Goal: Contribute content: Contribute content

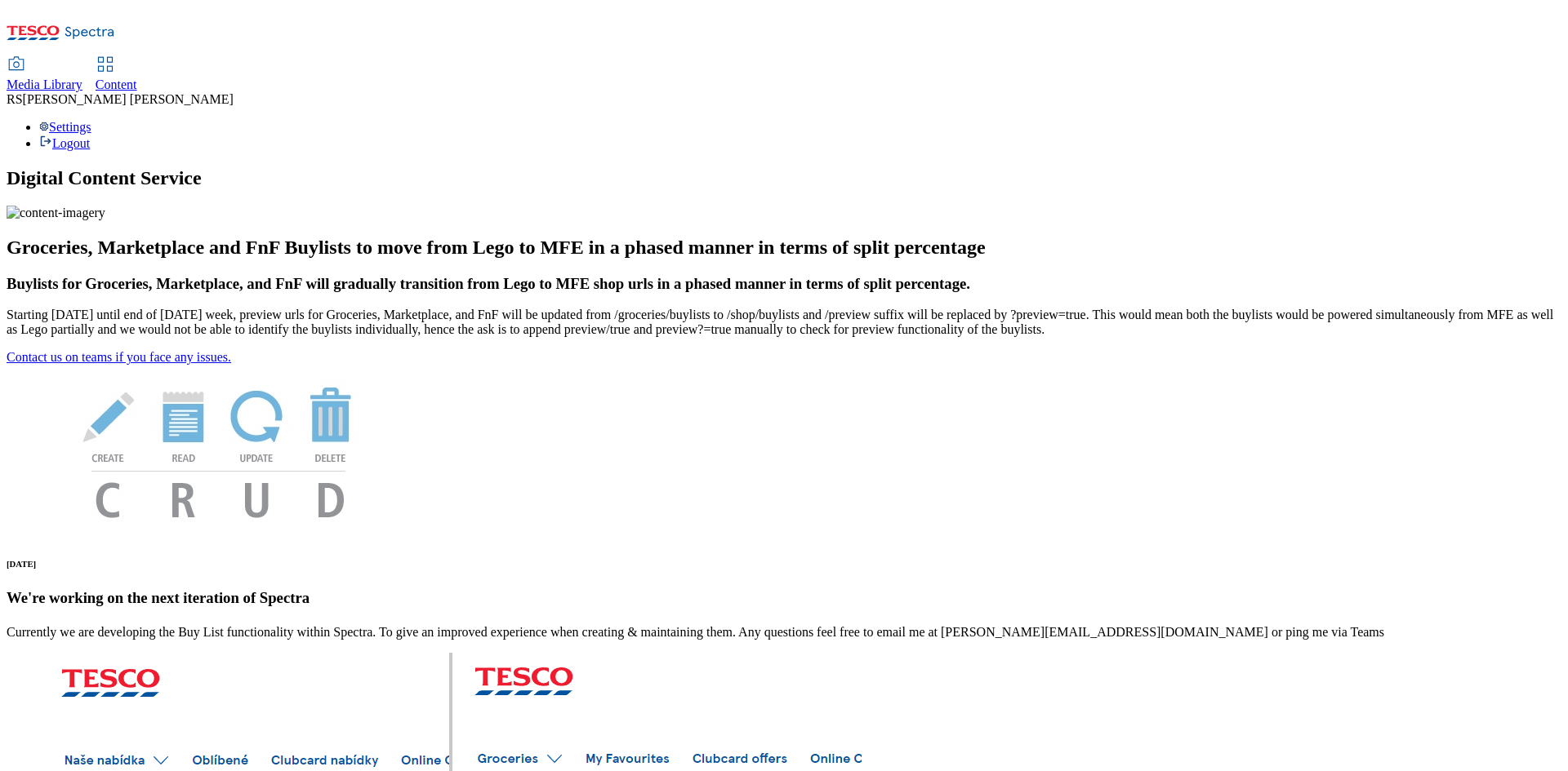
click at [137, 77] on span "Content" at bounding box center [116, 84] width 42 height 14
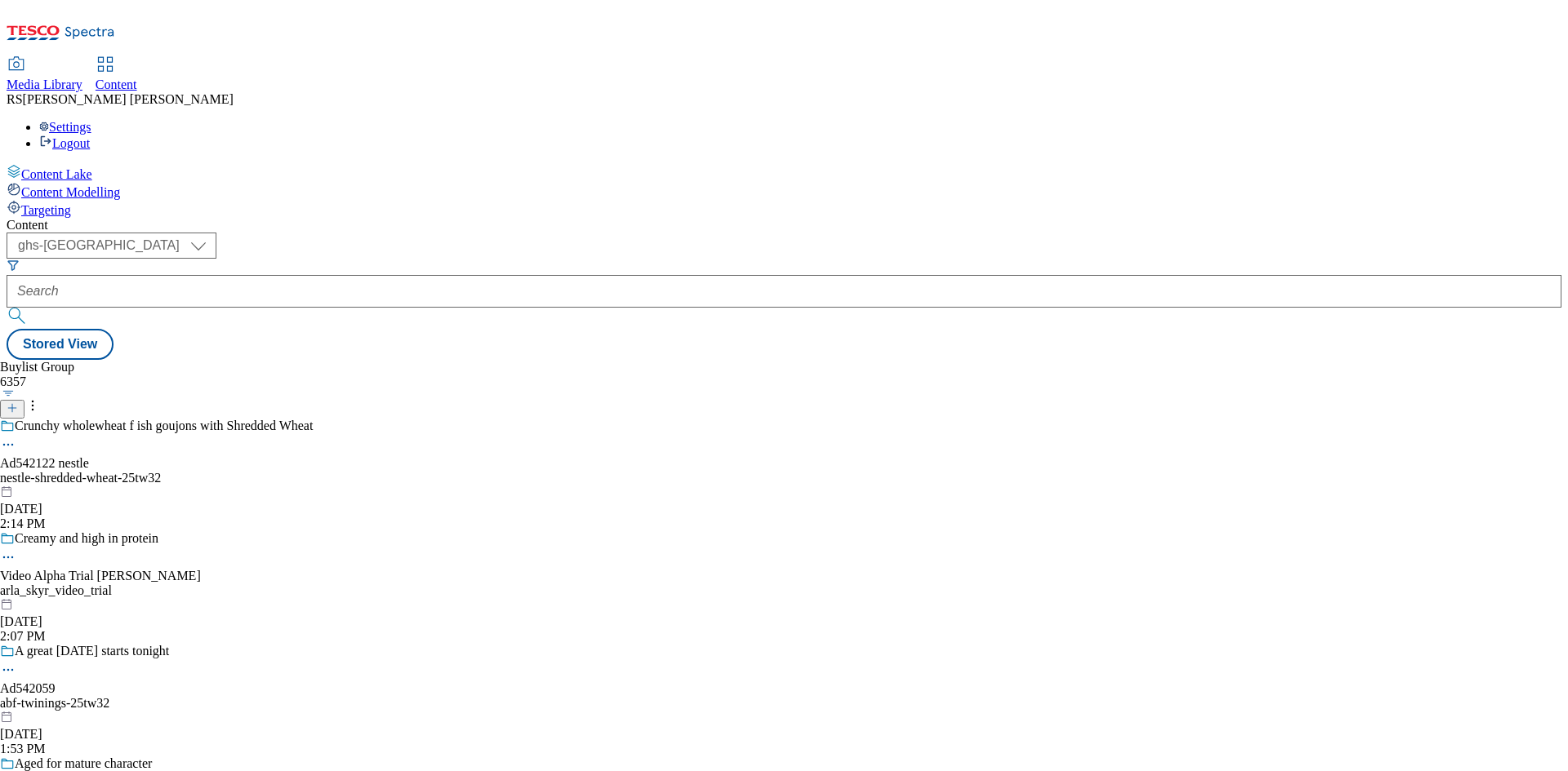
click at [18, 403] on icon at bounding box center [13, 408] width 12 height 12
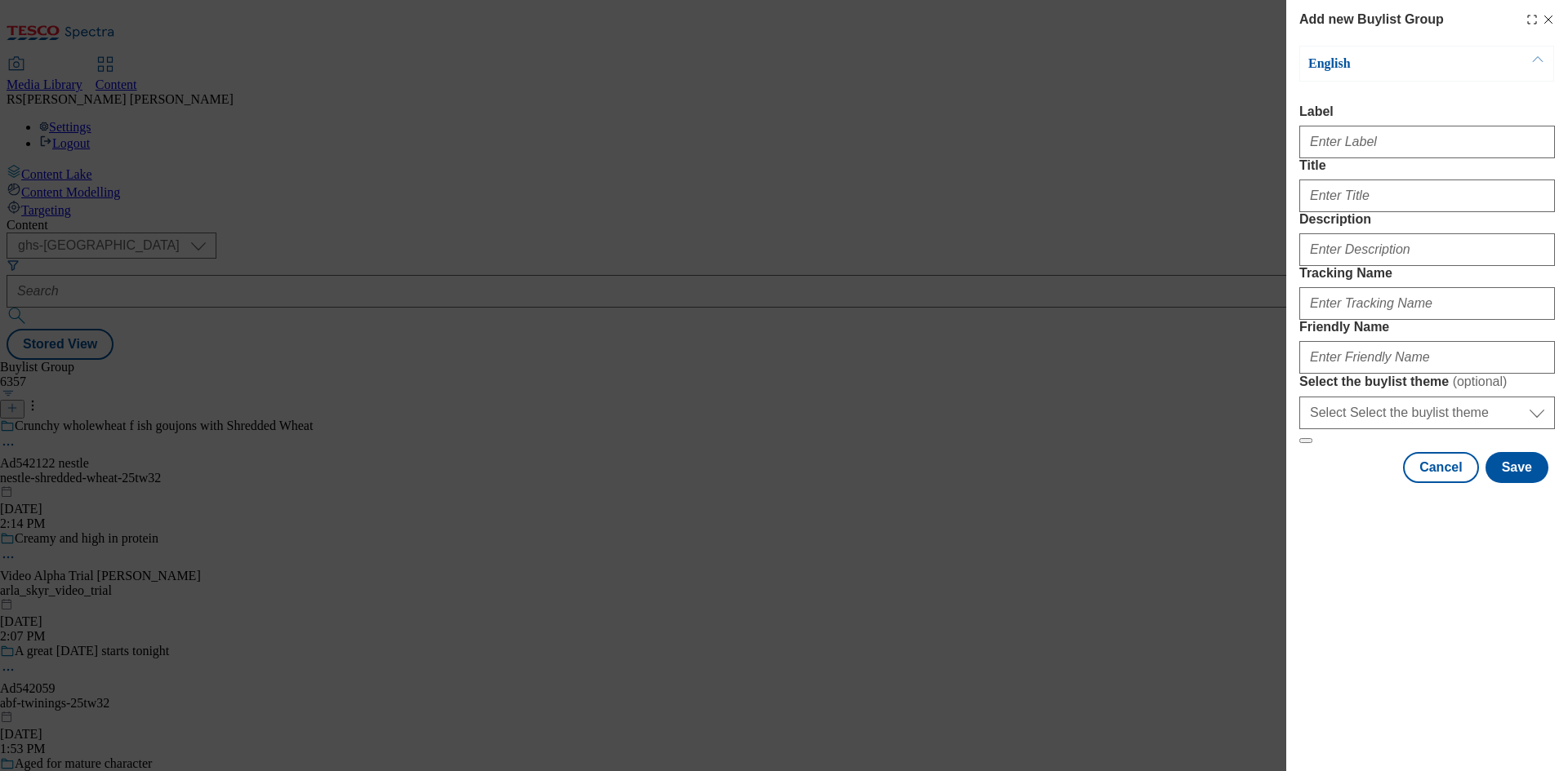
click at [1548, 20] on icon "Modal" at bounding box center [1547, 19] width 13 height 13
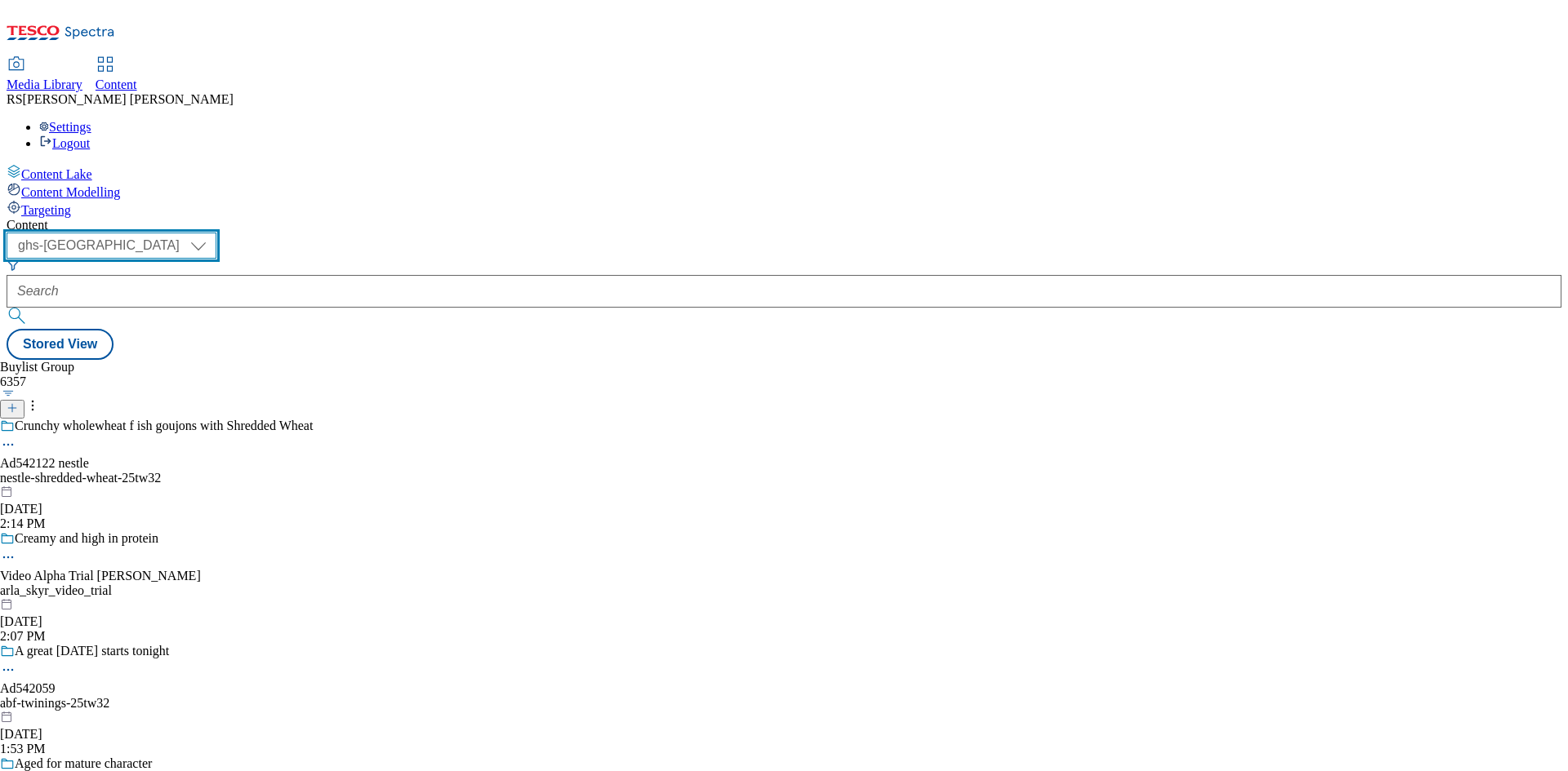
click at [216, 233] on select "ghs-roi ghs-uk" at bounding box center [111, 245] width 210 height 26
select select "ghs-roi"
click at [212, 233] on select "ghs-roi ghs-uk" at bounding box center [111, 245] width 210 height 26
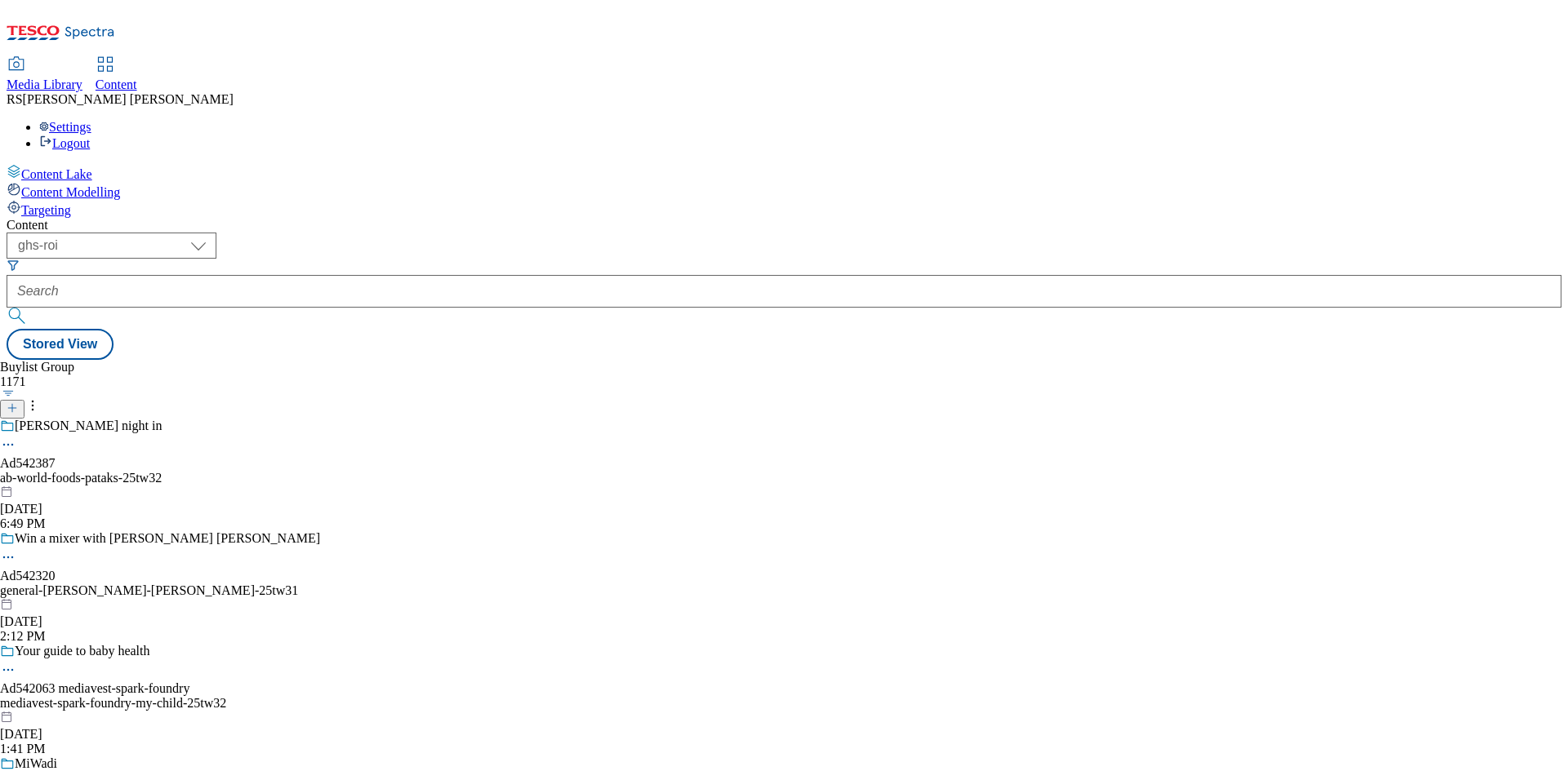
click at [18, 403] on icon at bounding box center [13, 408] width 12 height 12
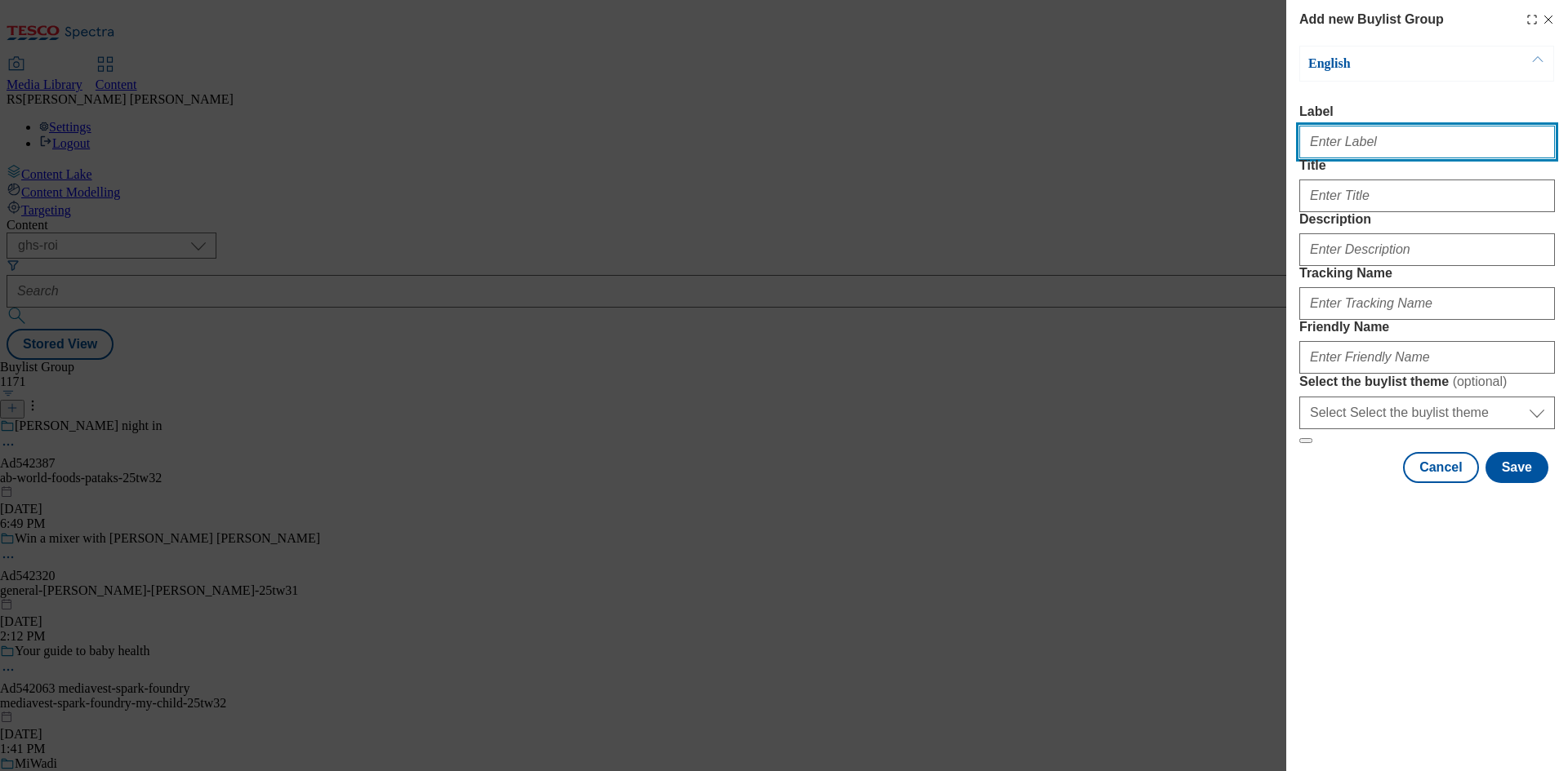
click at [1379, 147] on input "Label" at bounding box center [1426, 142] width 255 height 32
paste input "542403"
type input "Ad542403"
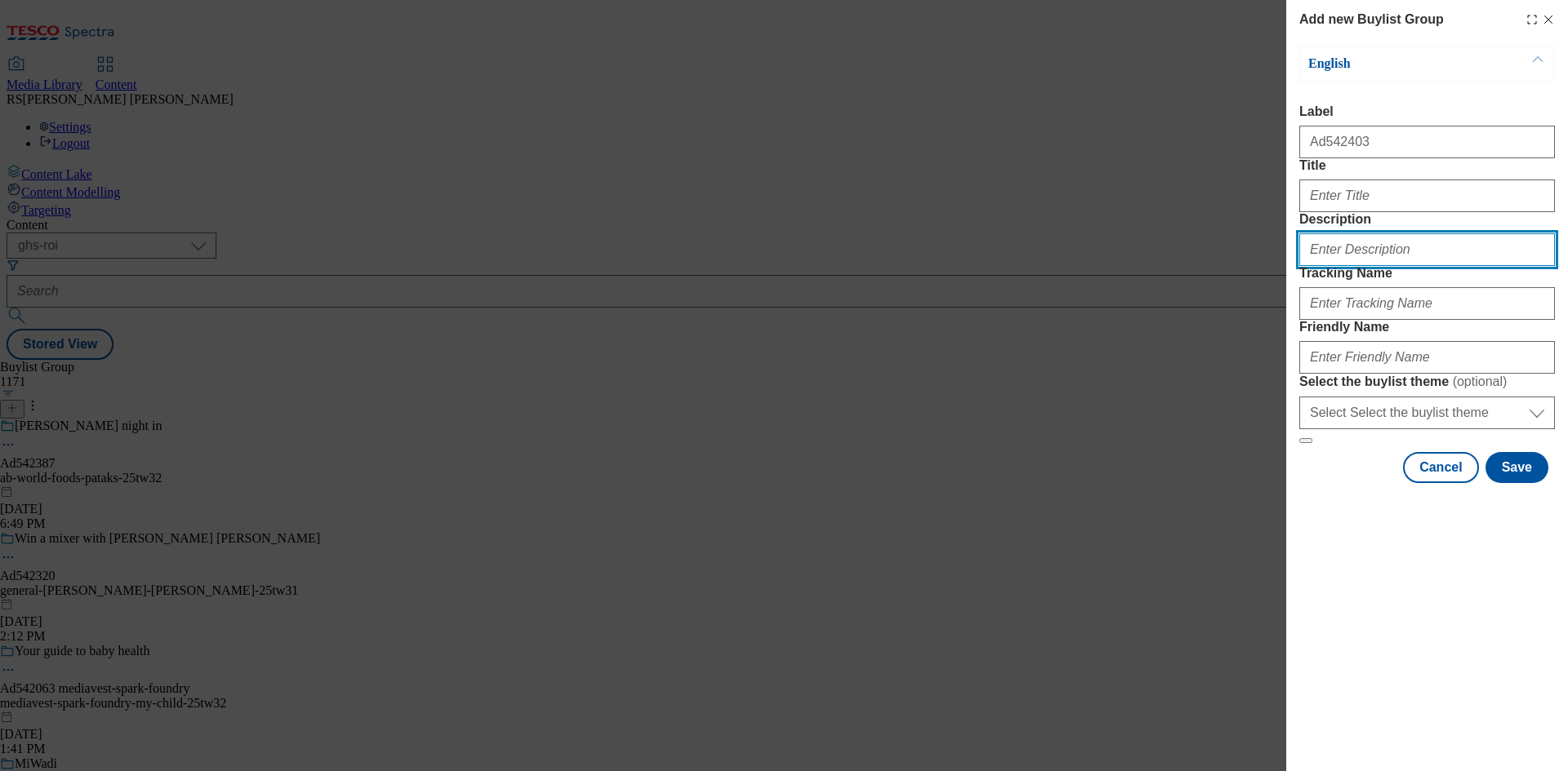
click at [1370, 266] on input "Description" at bounding box center [1426, 249] width 255 height 32
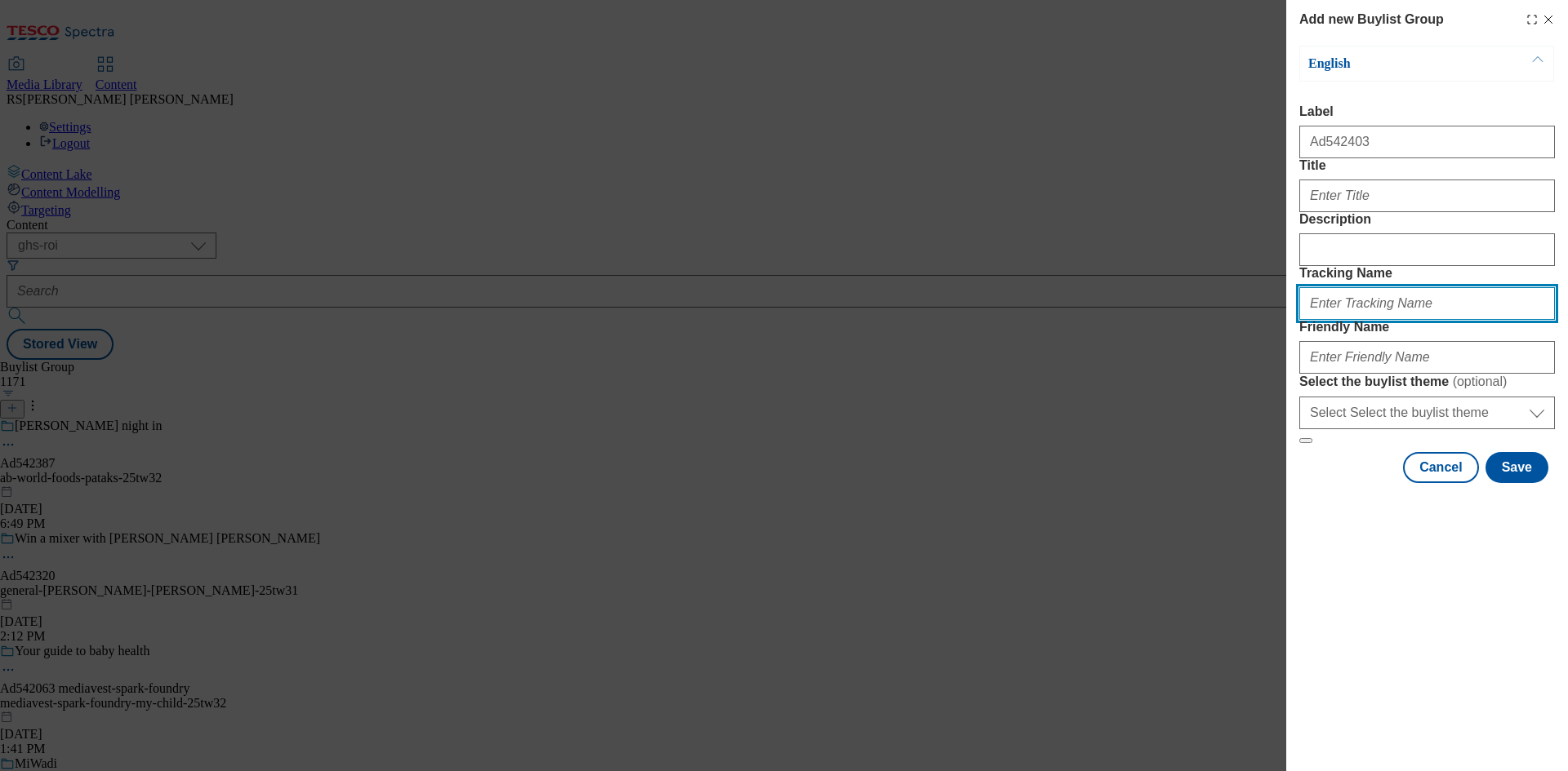
click at [1369, 320] on input "Tracking Name" at bounding box center [1426, 303] width 255 height 32
paste input "542403"
type input "DH_AD542403"
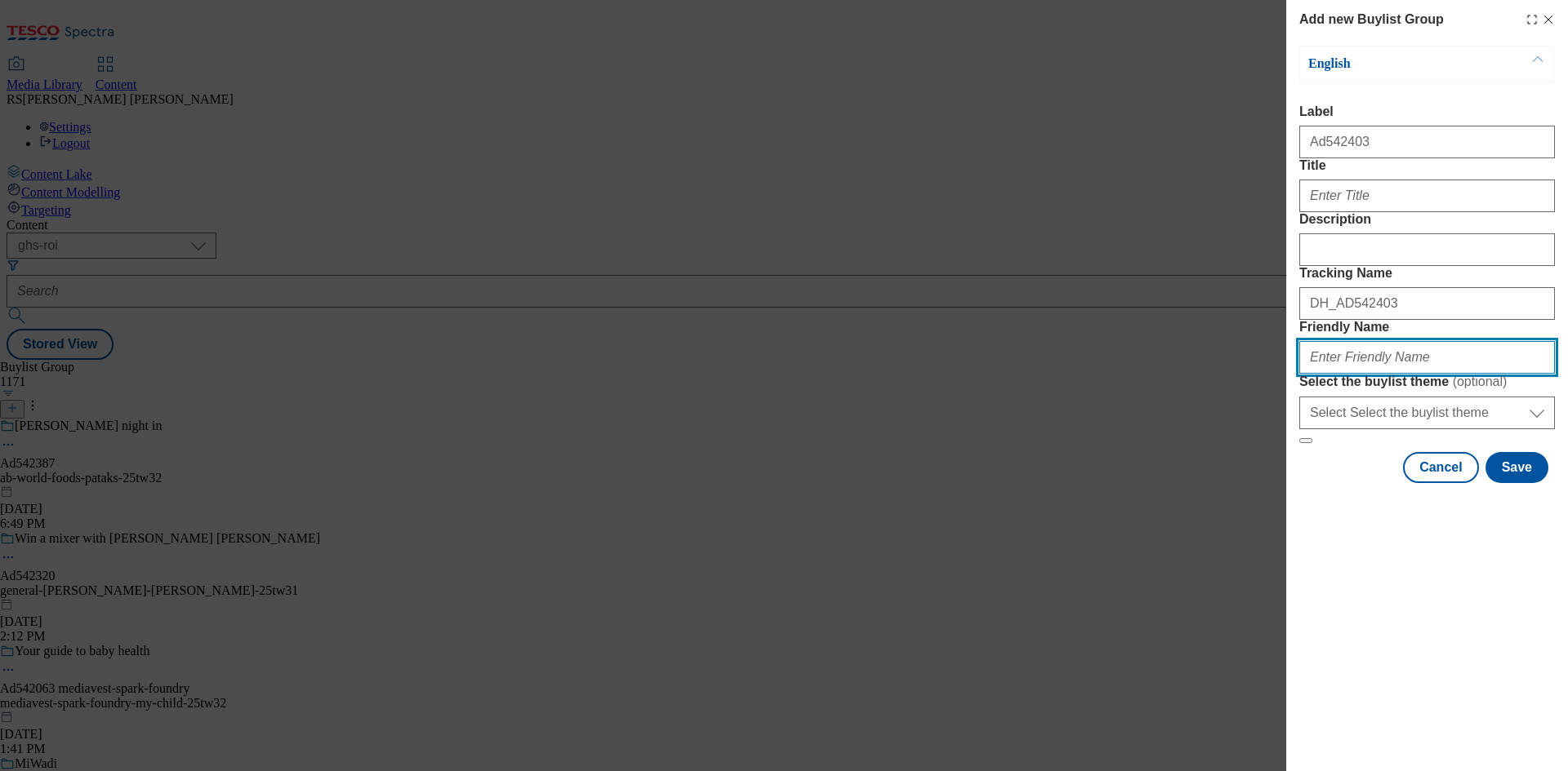
paste input "keelings-multiples-tomatoes-25tw33"
type input "keelings-multiples-tomatoes-25tw33"
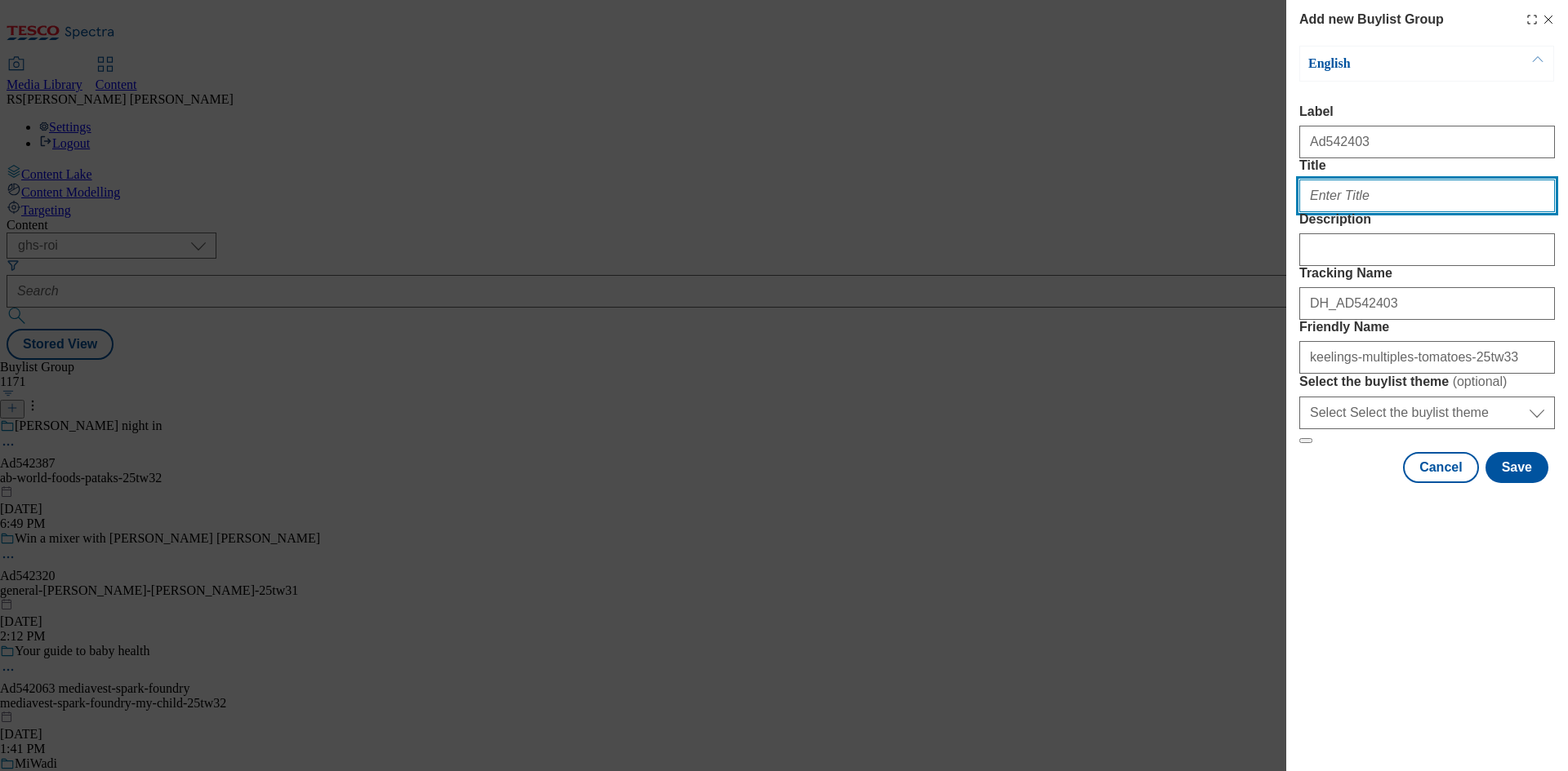
click at [1368, 212] on input "Title" at bounding box center [1426, 195] width 255 height 32
click at [1335, 212] on input "Title" at bounding box center [1426, 195] width 255 height 32
paste input "Keelings tomatoes are here"
type input "Keelings tomatoes are here"
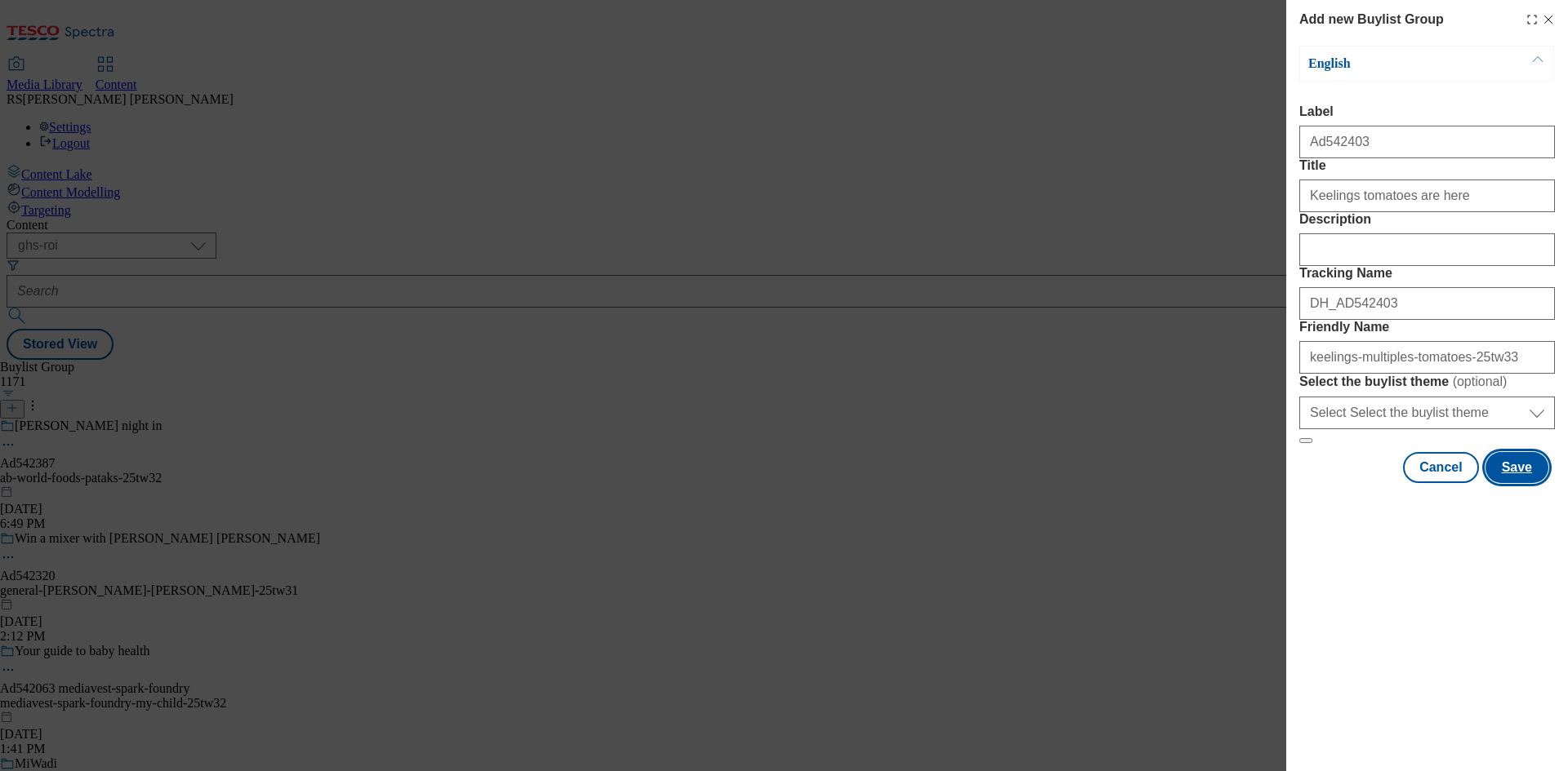
click at [1526, 483] on button "Save" at bounding box center [1516, 468] width 63 height 31
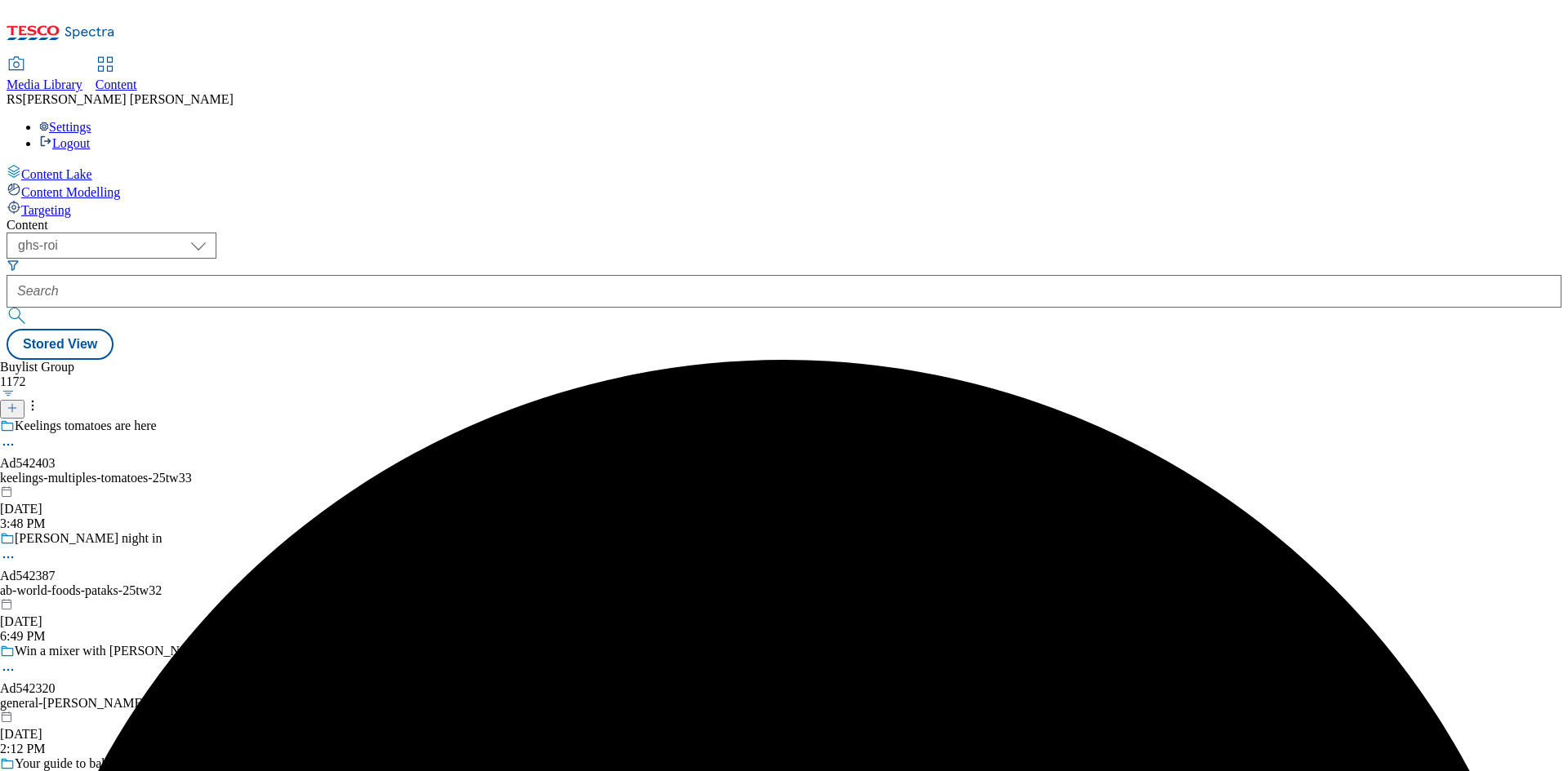
drag, startPoint x: 447, startPoint y: 333, endPoint x: 457, endPoint y: 334, distance: 10.0
click at [320, 471] on div "keelings-multiples-tomatoes-25tw33" at bounding box center [159, 478] width 320 height 15
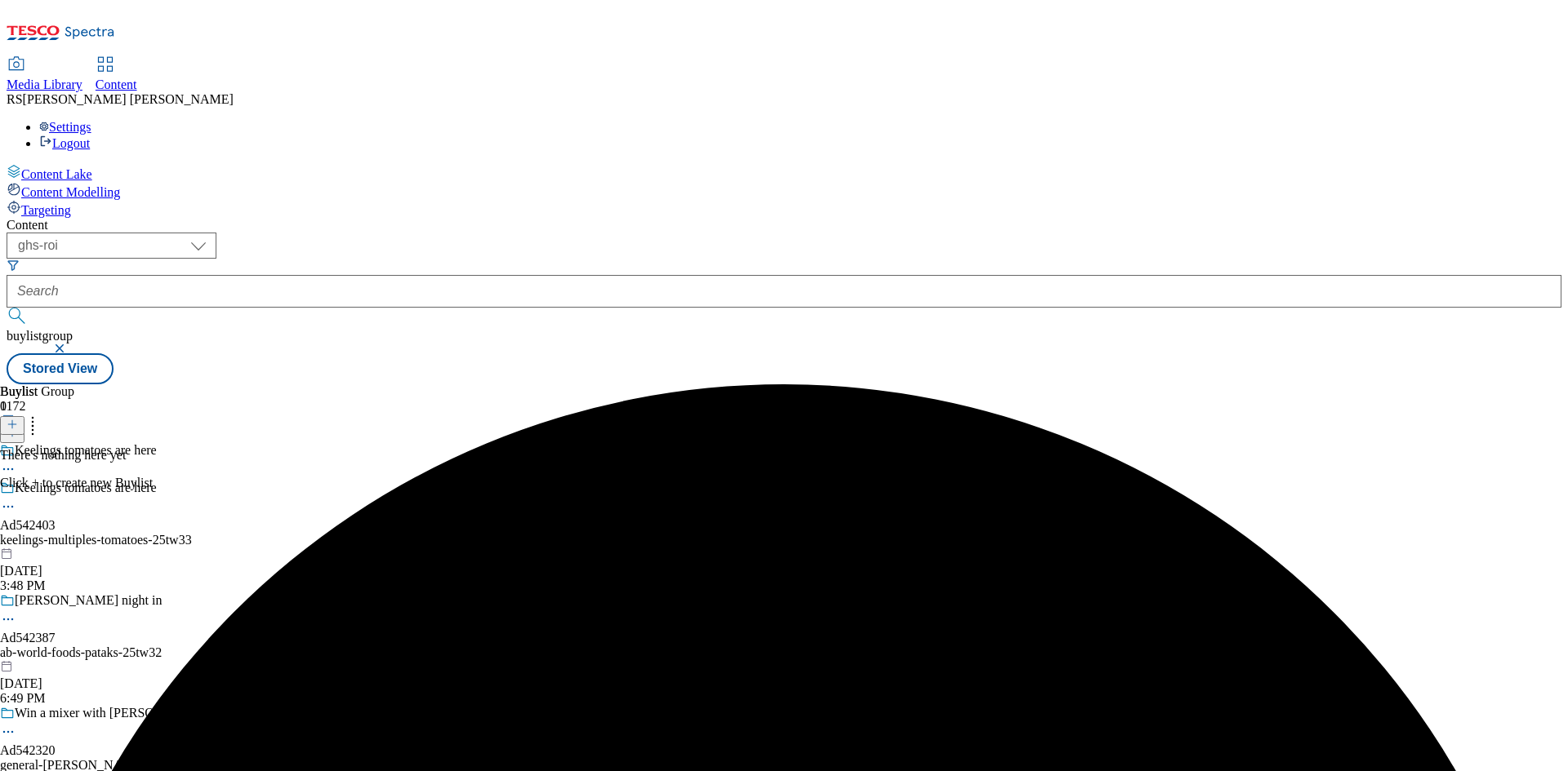
click at [18, 418] on icon at bounding box center [13, 424] width 12 height 12
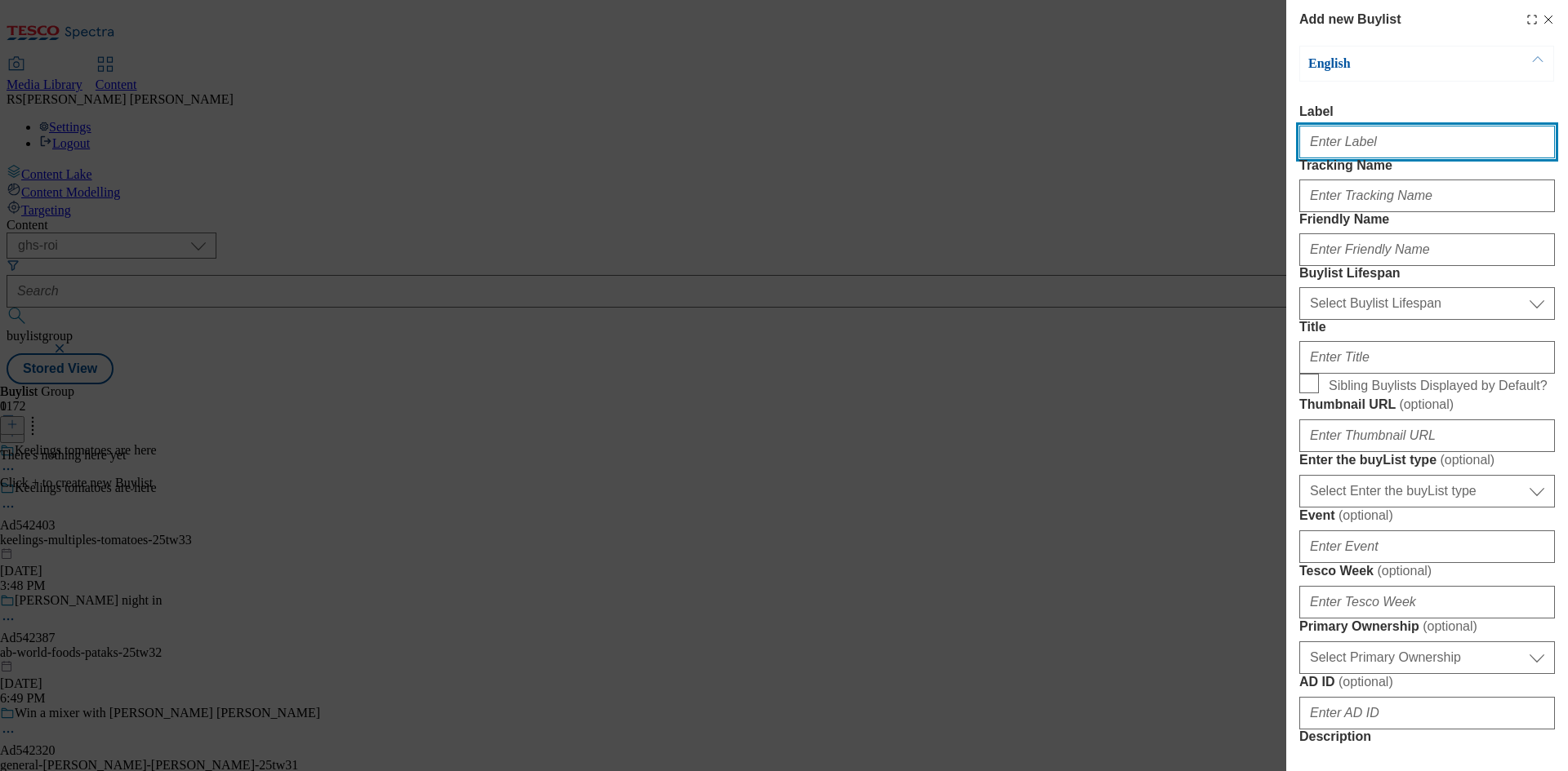
click at [1400, 144] on input "Label" at bounding box center [1426, 142] width 255 height 32
paste input "542403"
type input "Ad542403"
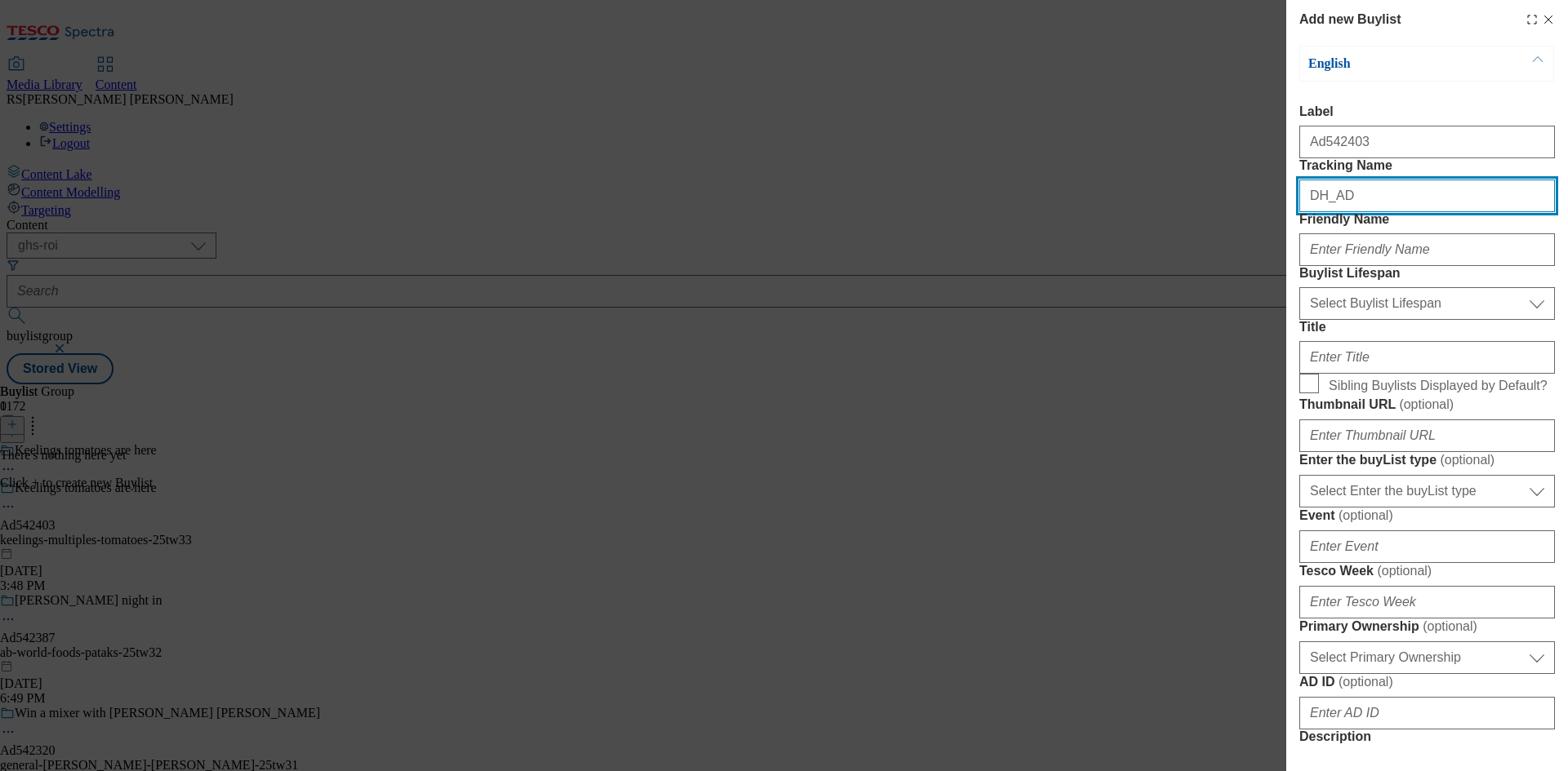
paste input "542403"
type input "DH_AD542403"
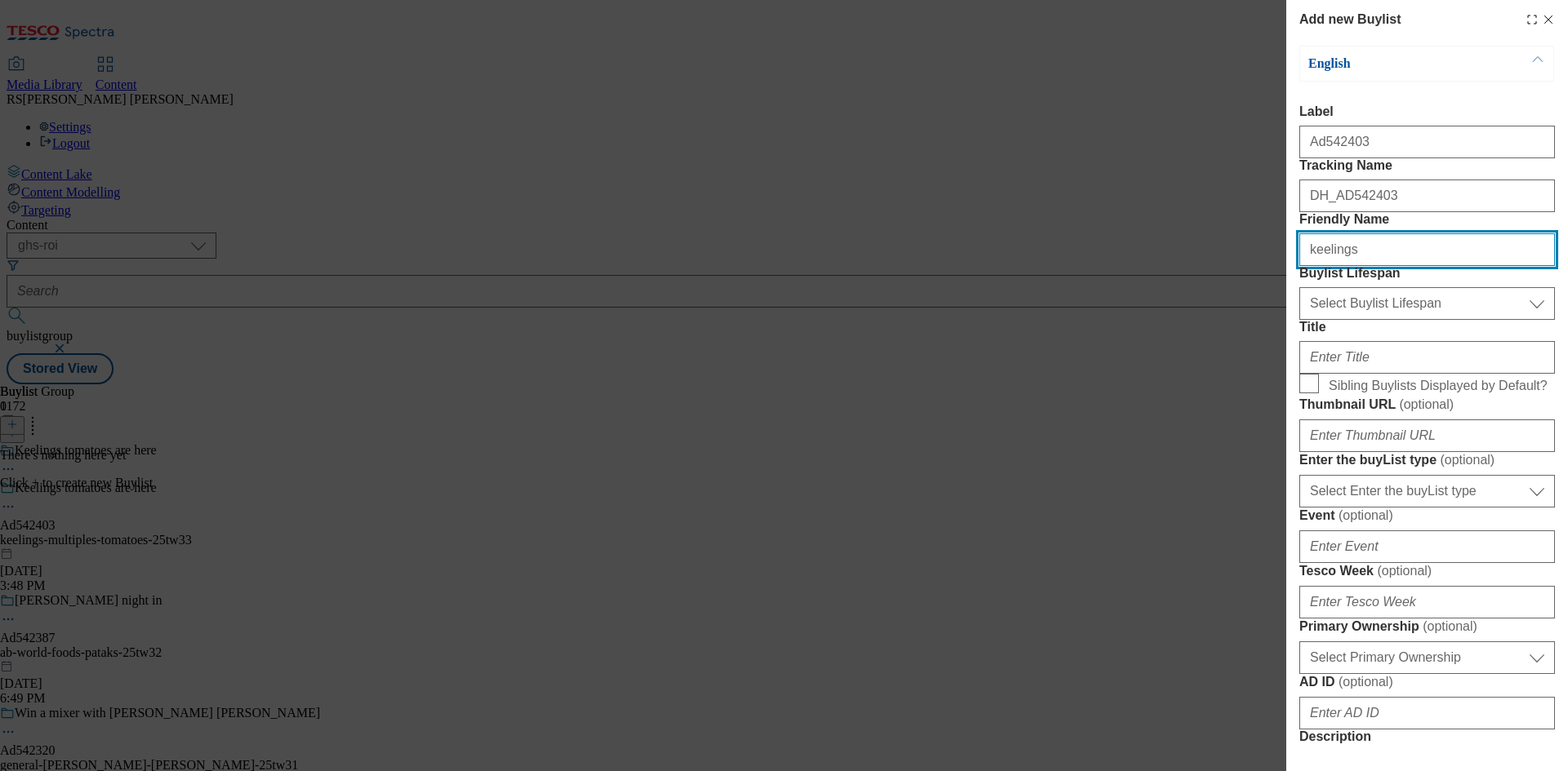
type input "keelings"
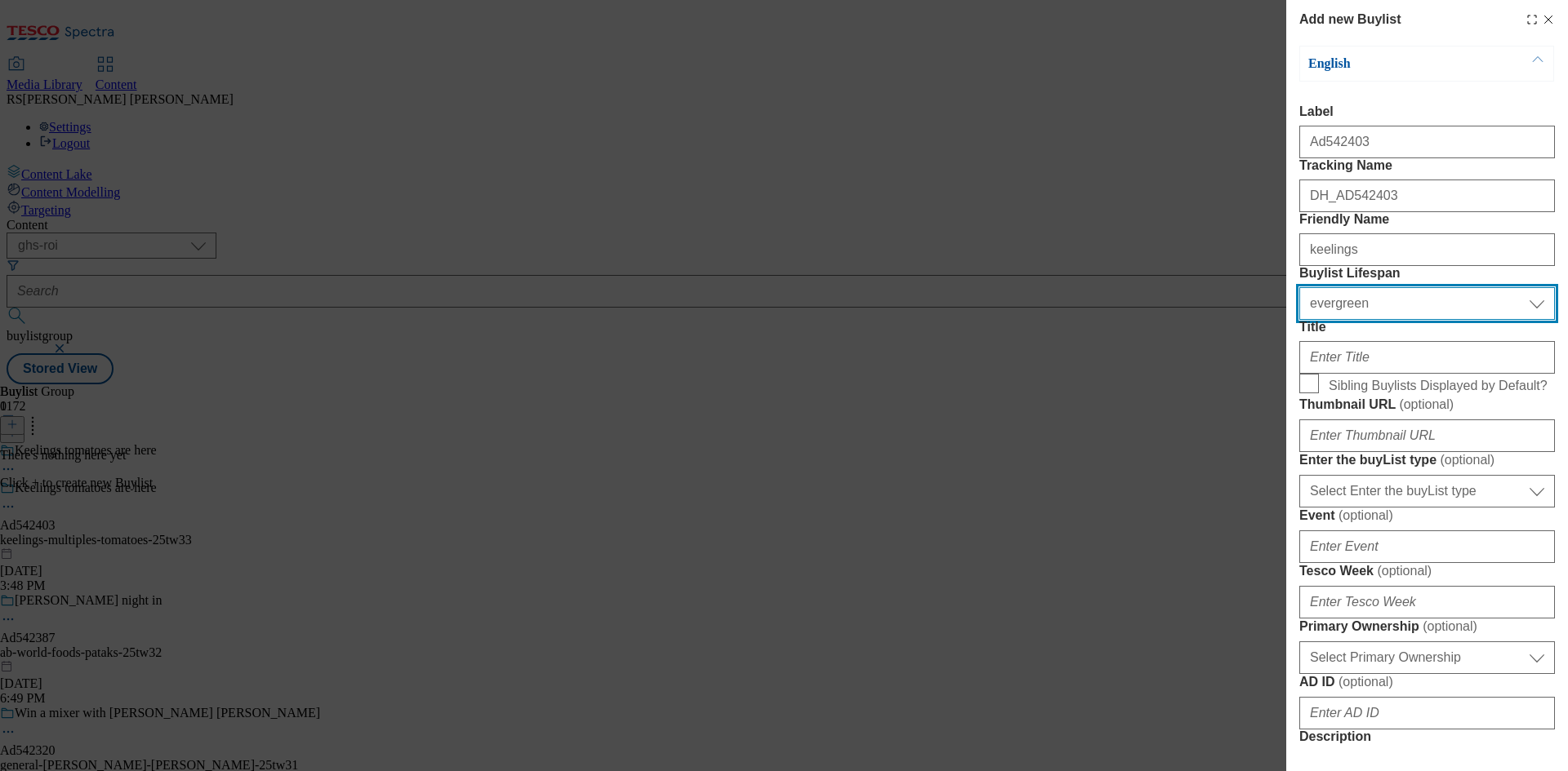
select select "tactical"
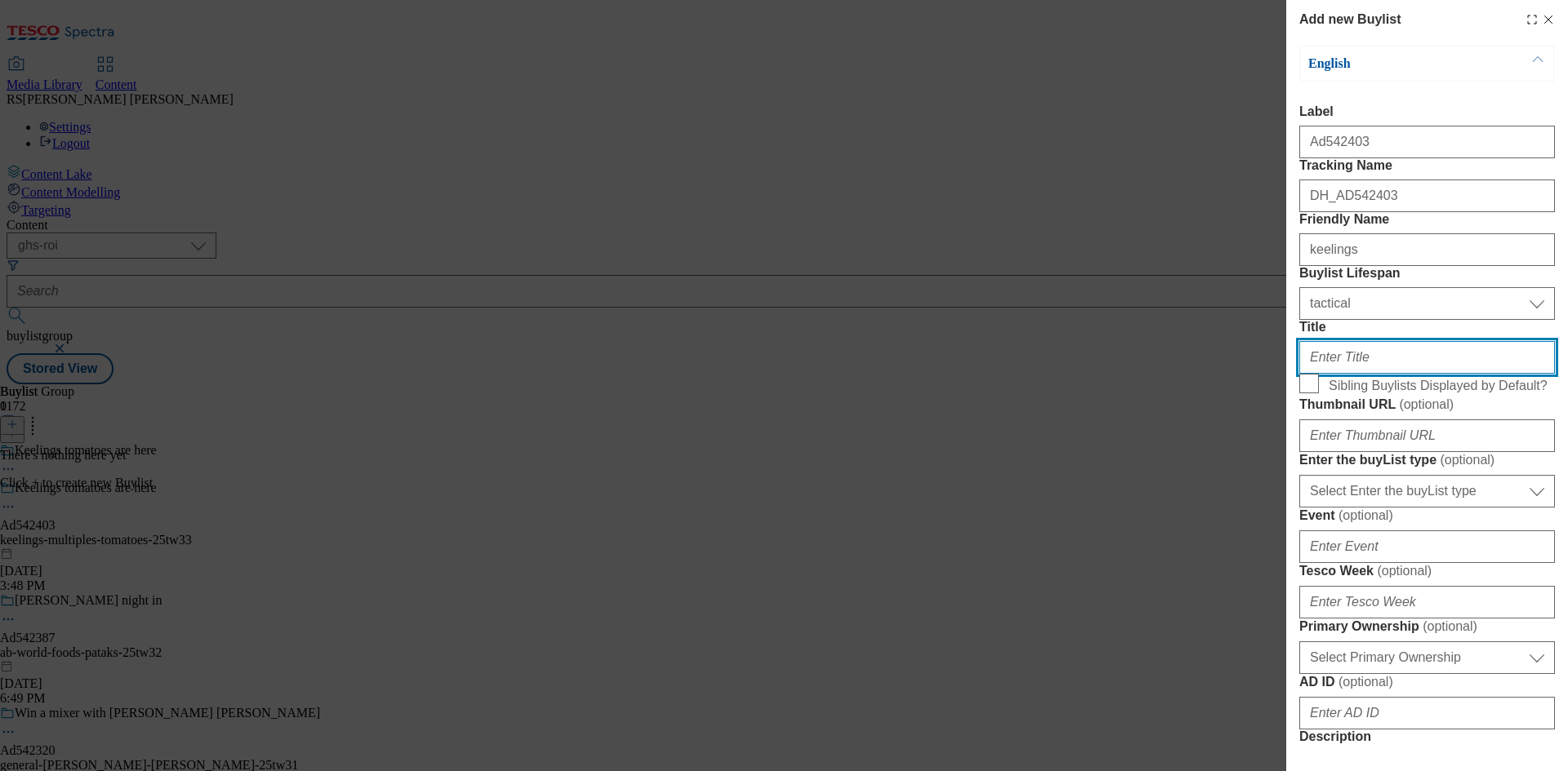
paste input "Love that Keelings feeling"
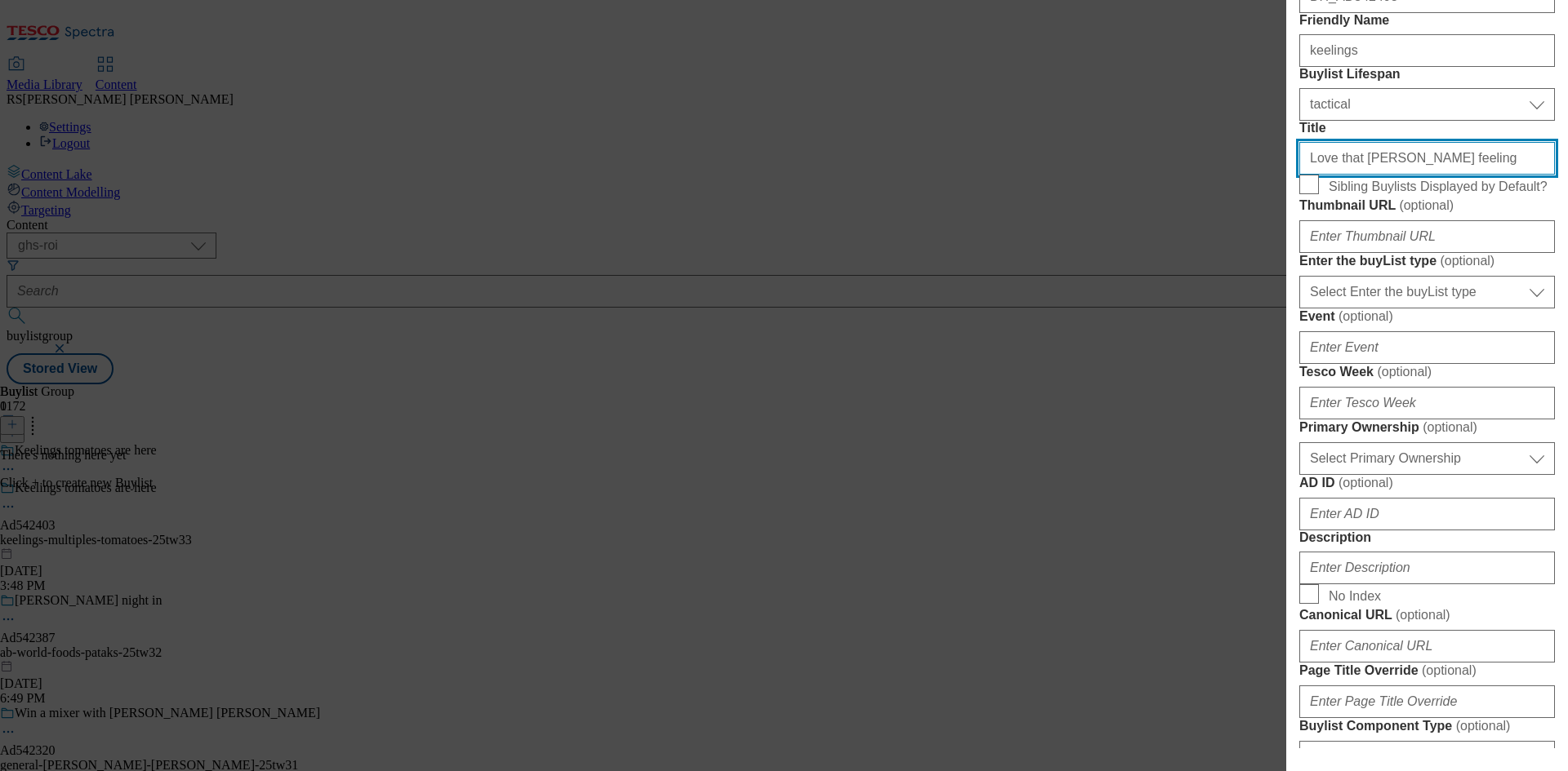
scroll to position [245, 0]
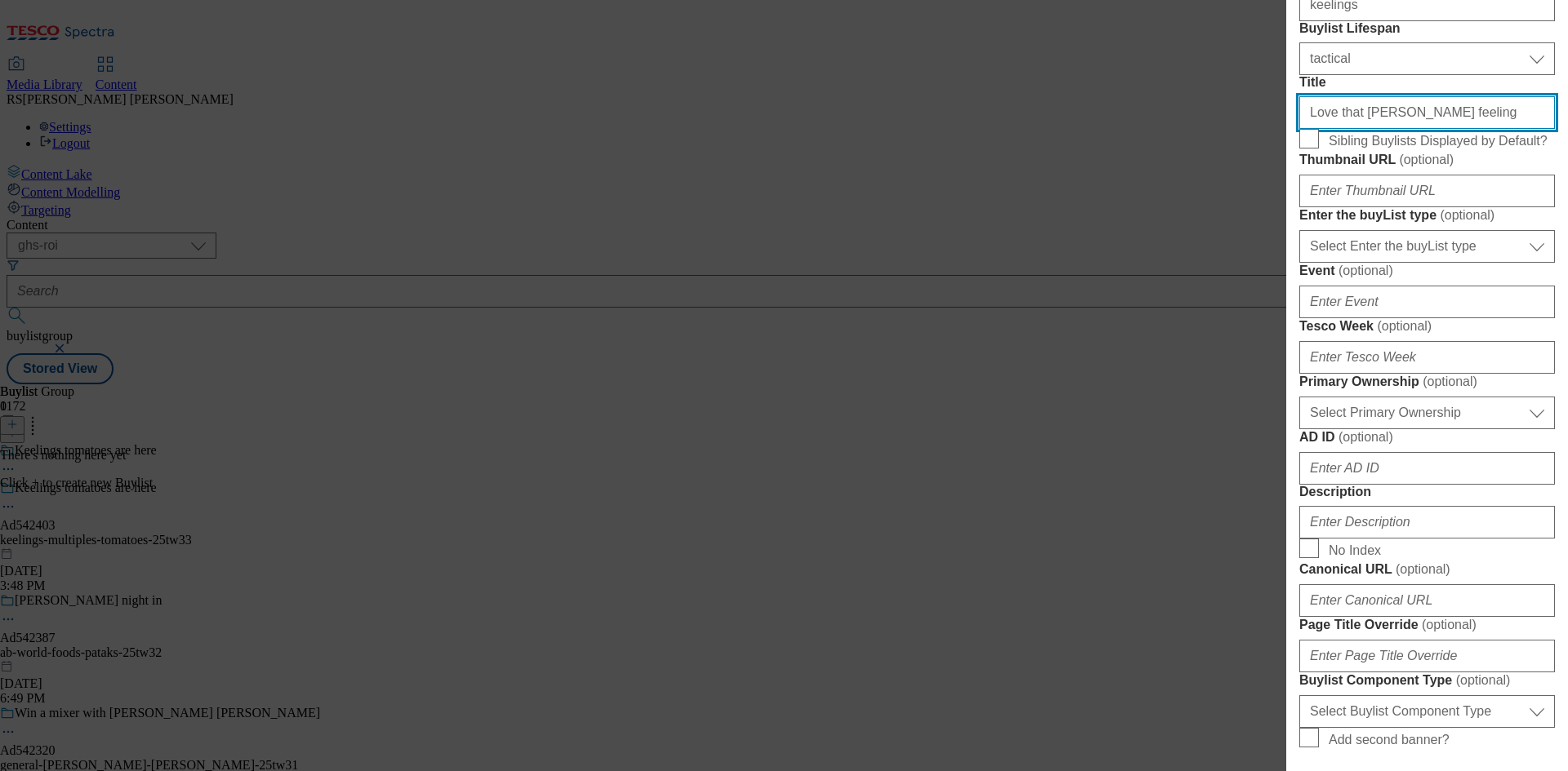
type input "Love that Keelings feeling"
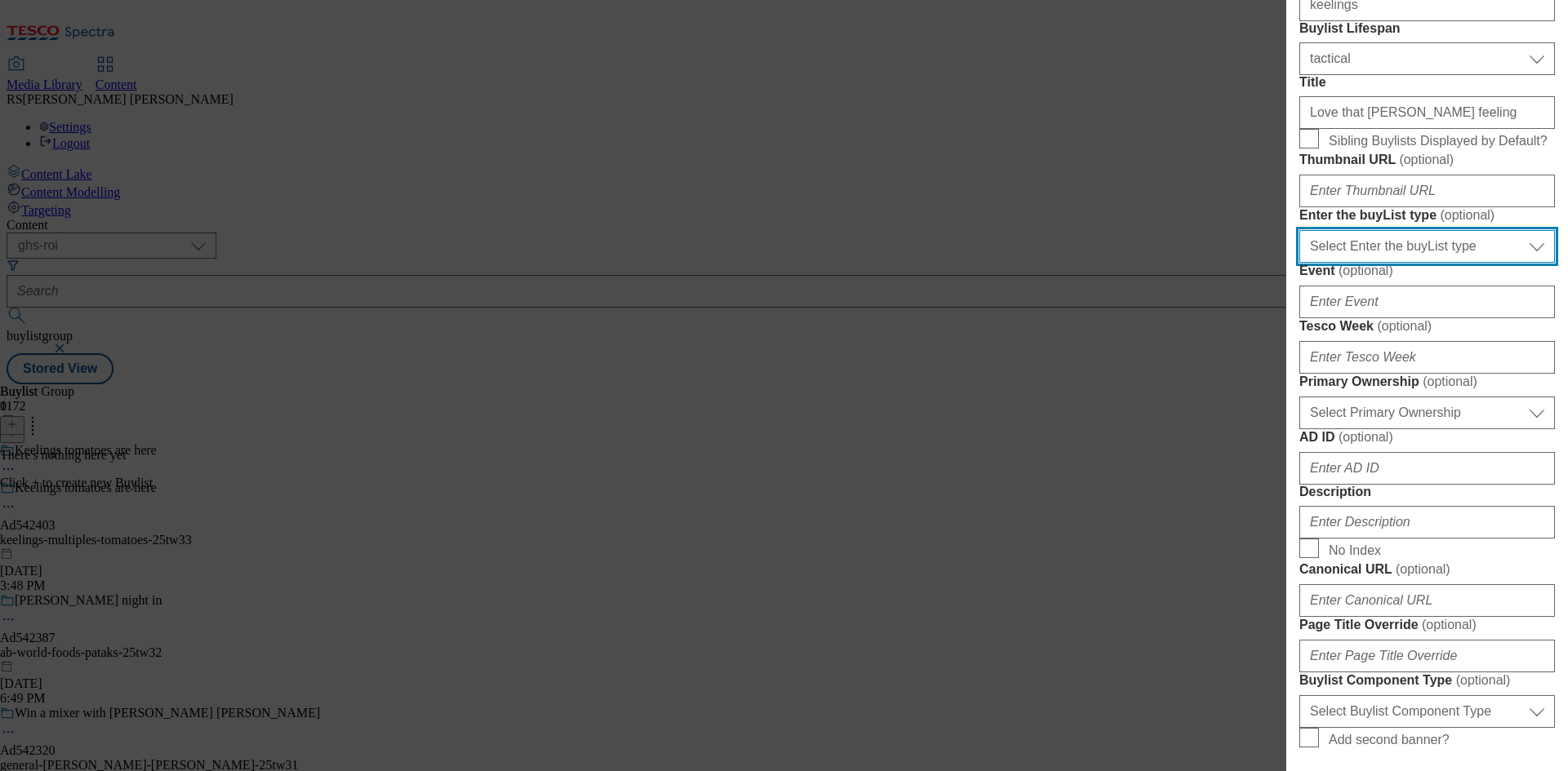
click at [1452, 263] on select "Select Enter the buyList type event supplier funded long term >4 weeks supplier…" at bounding box center [1426, 246] width 255 height 32
select select "supplier funded short term 1-3 weeks"
click at [1299, 263] on select "Select Enter the buyList type event supplier funded long term >4 weeks supplier…" at bounding box center [1426, 246] width 255 height 32
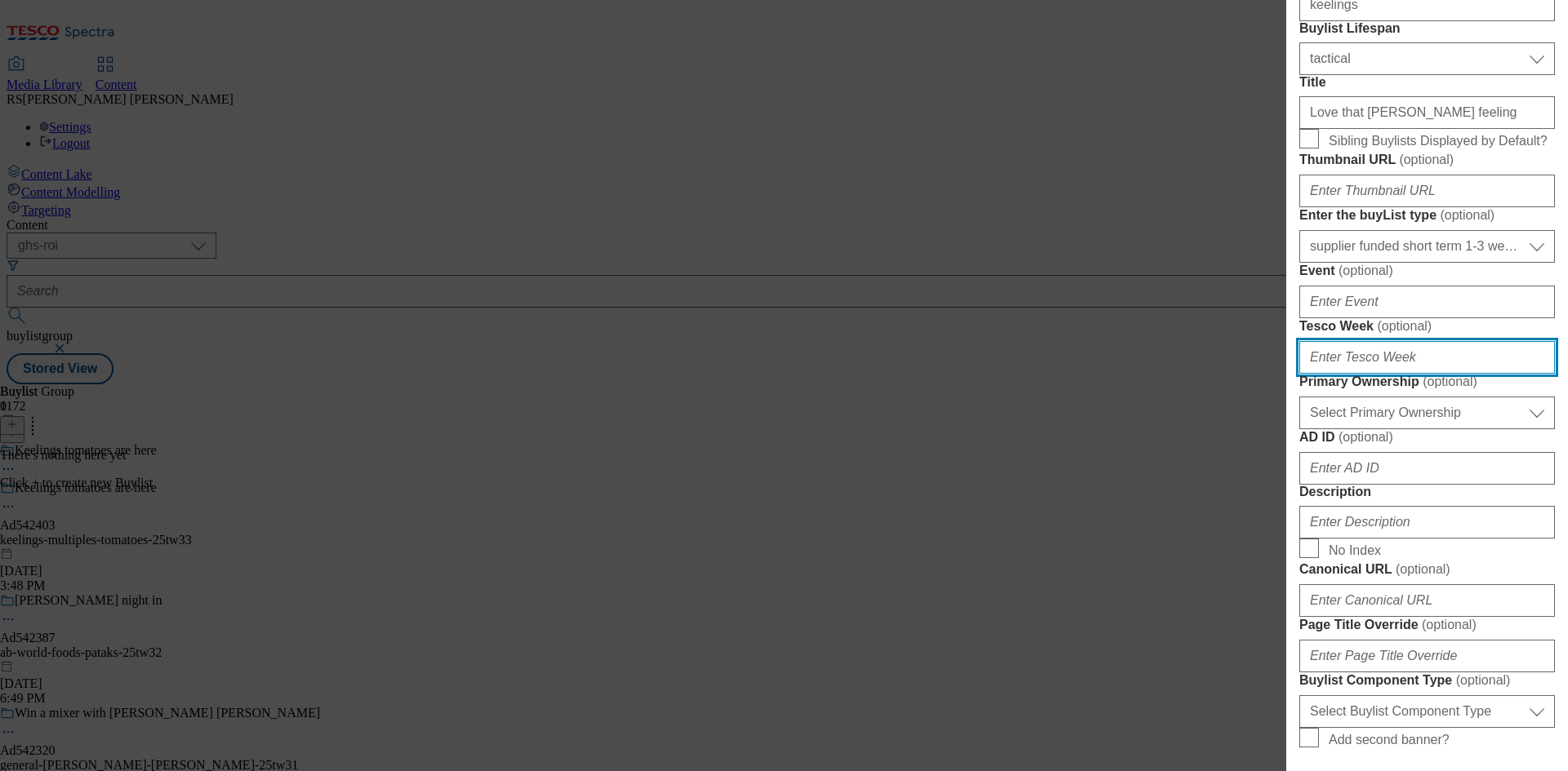
click at [1390, 374] on input "Tesco Week ( optional )" at bounding box center [1426, 357] width 255 height 32
type input "33"
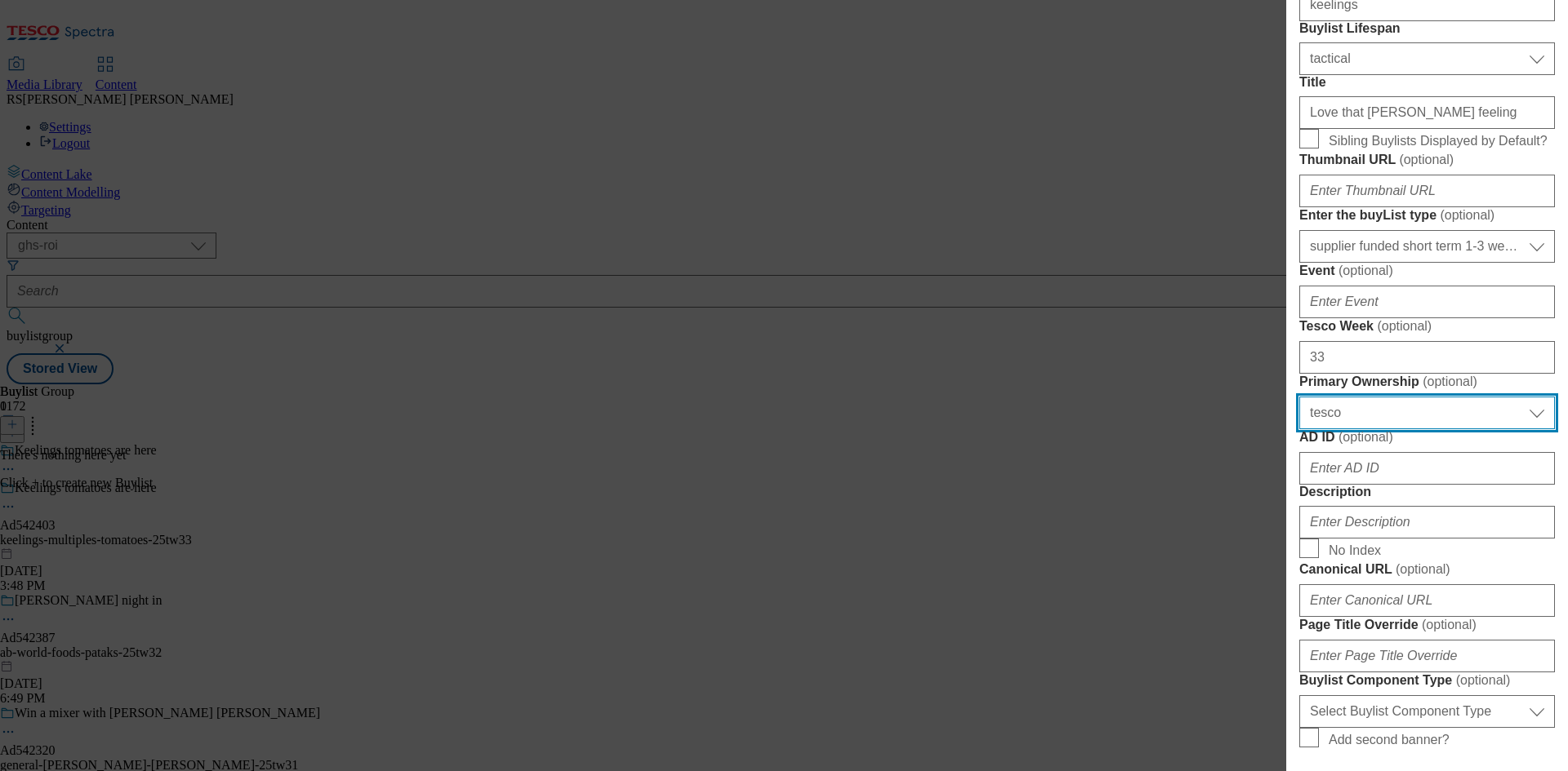
select select "dunnhumby"
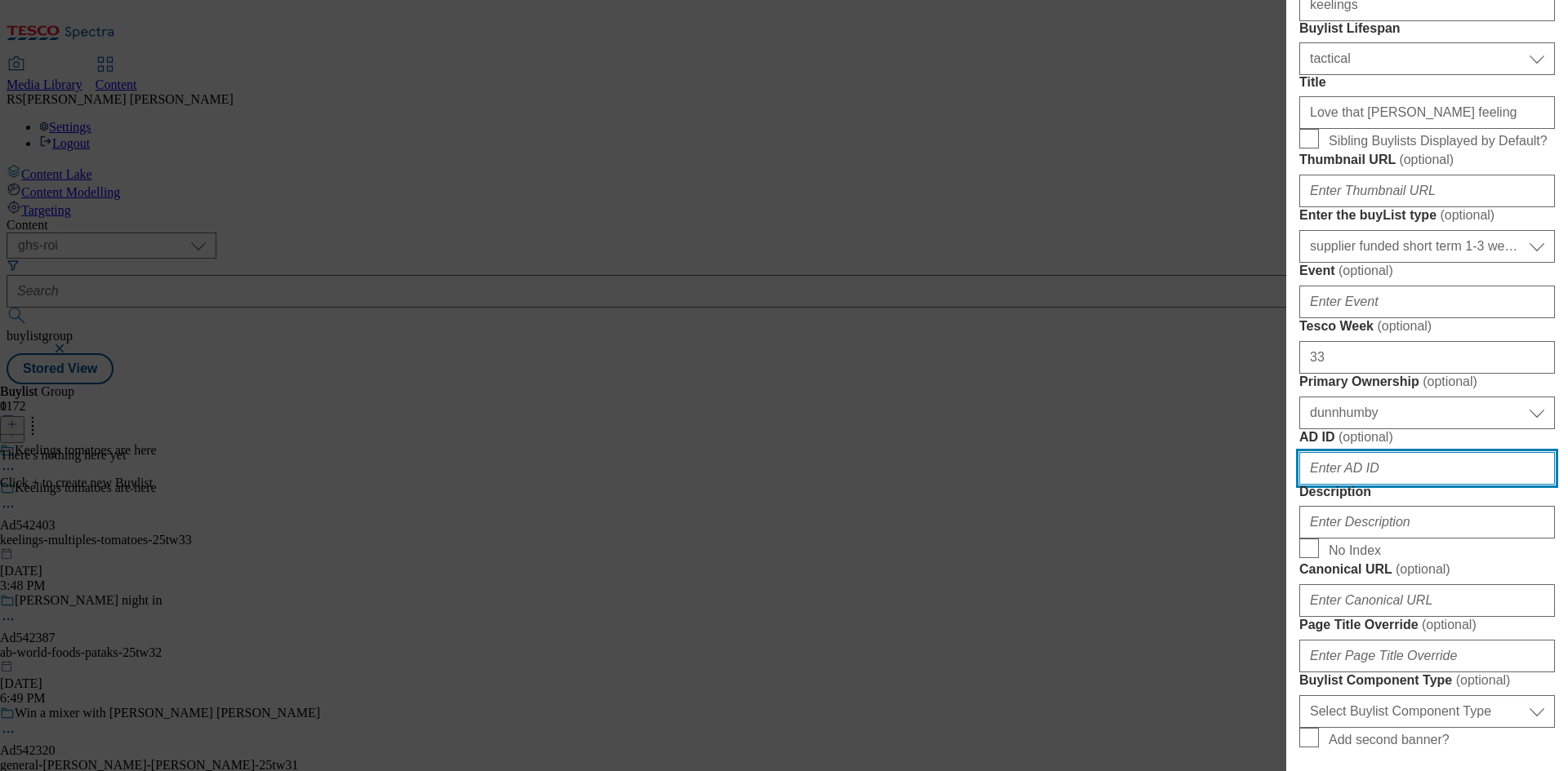
scroll to position [276, 0]
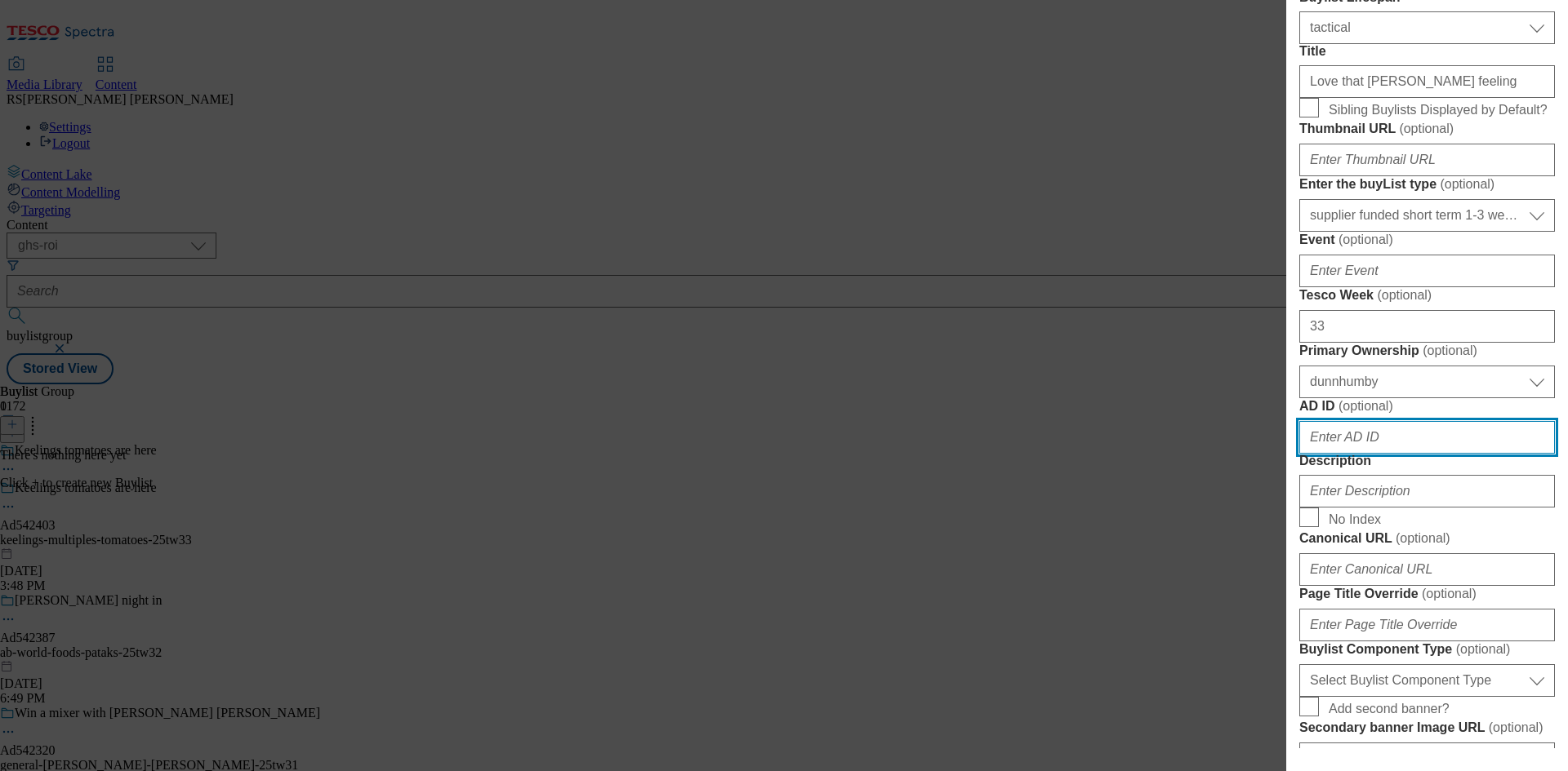
paste input "542403"
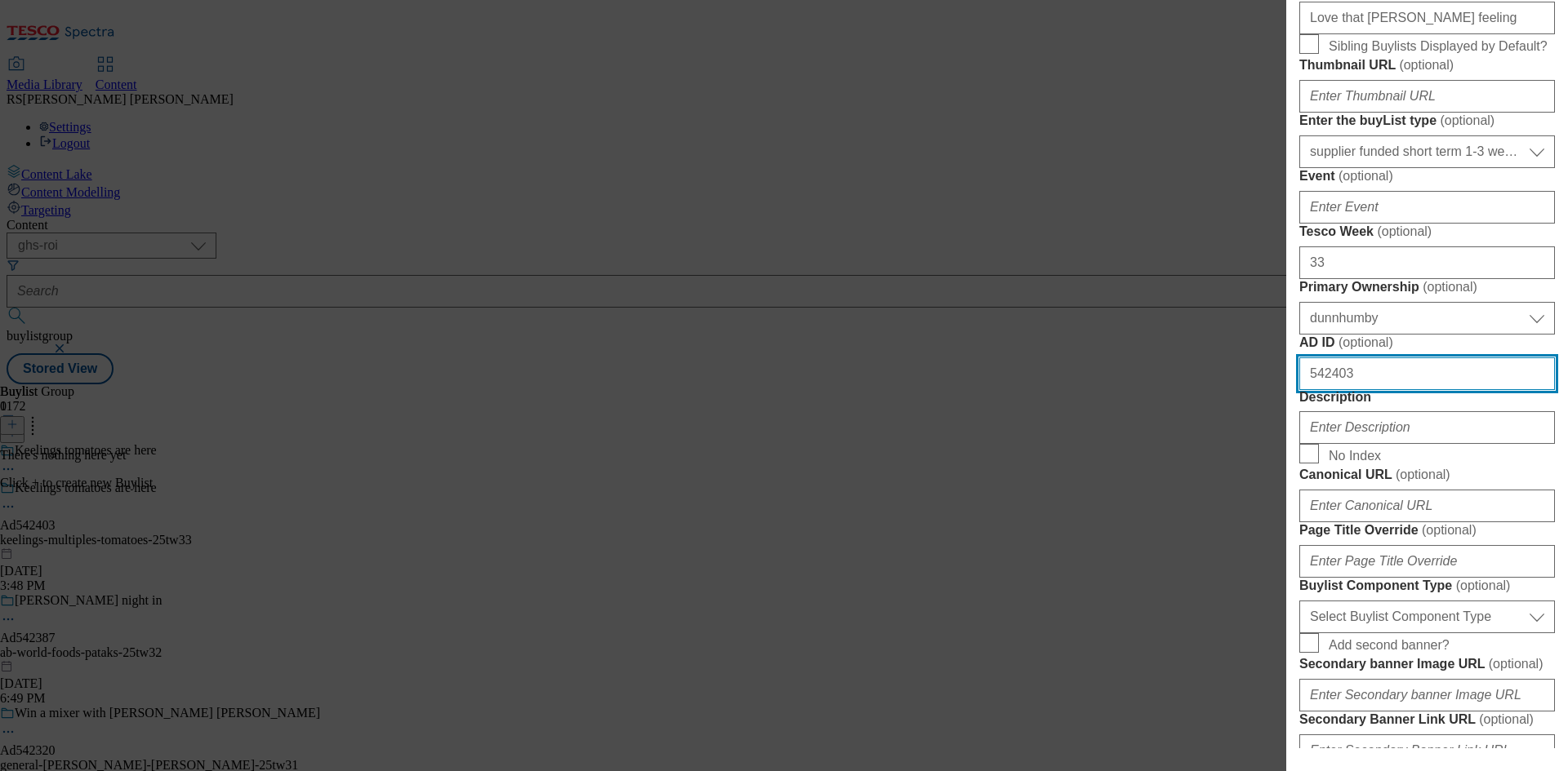
scroll to position [684, 0]
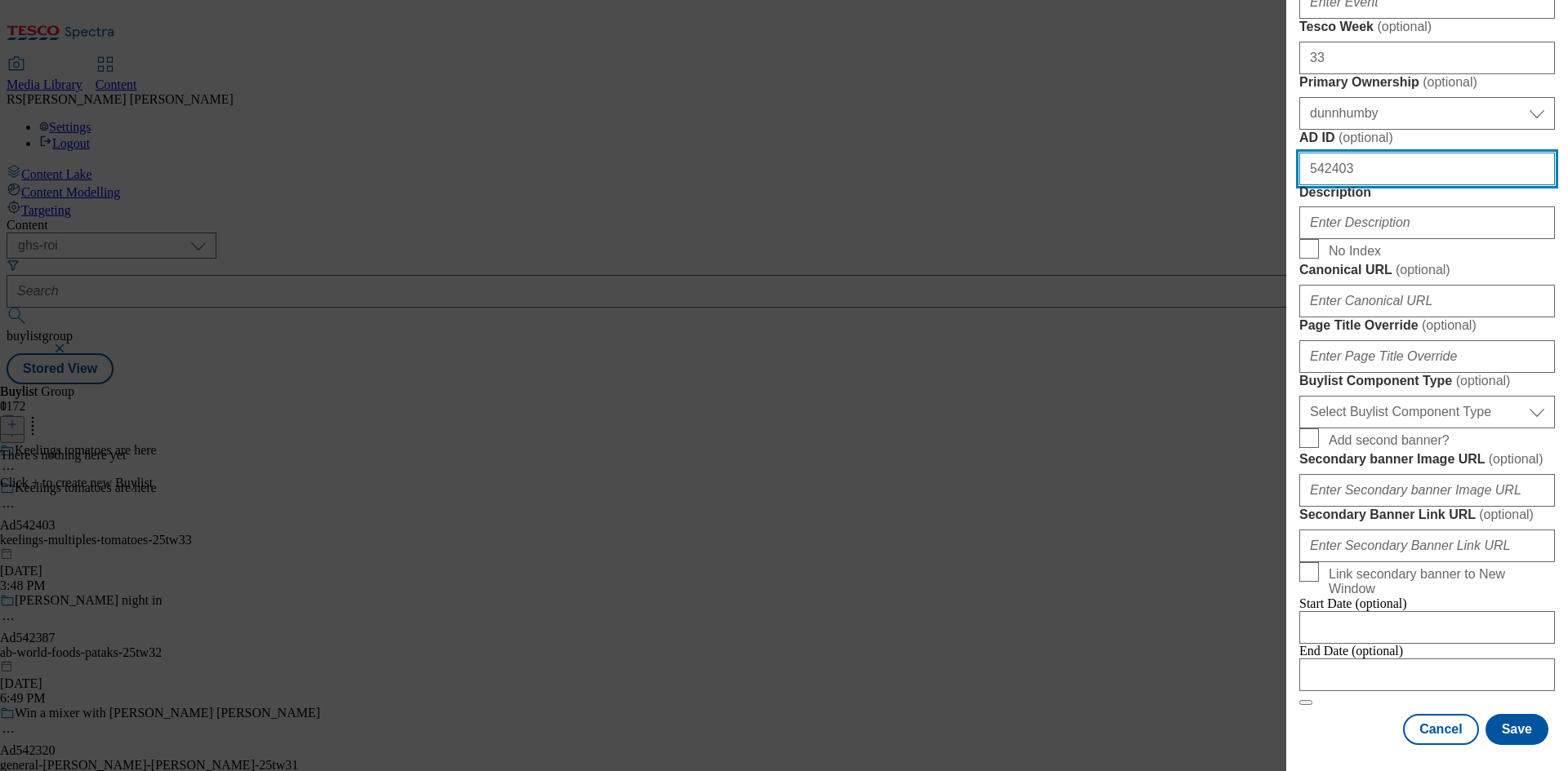
type input "542403"
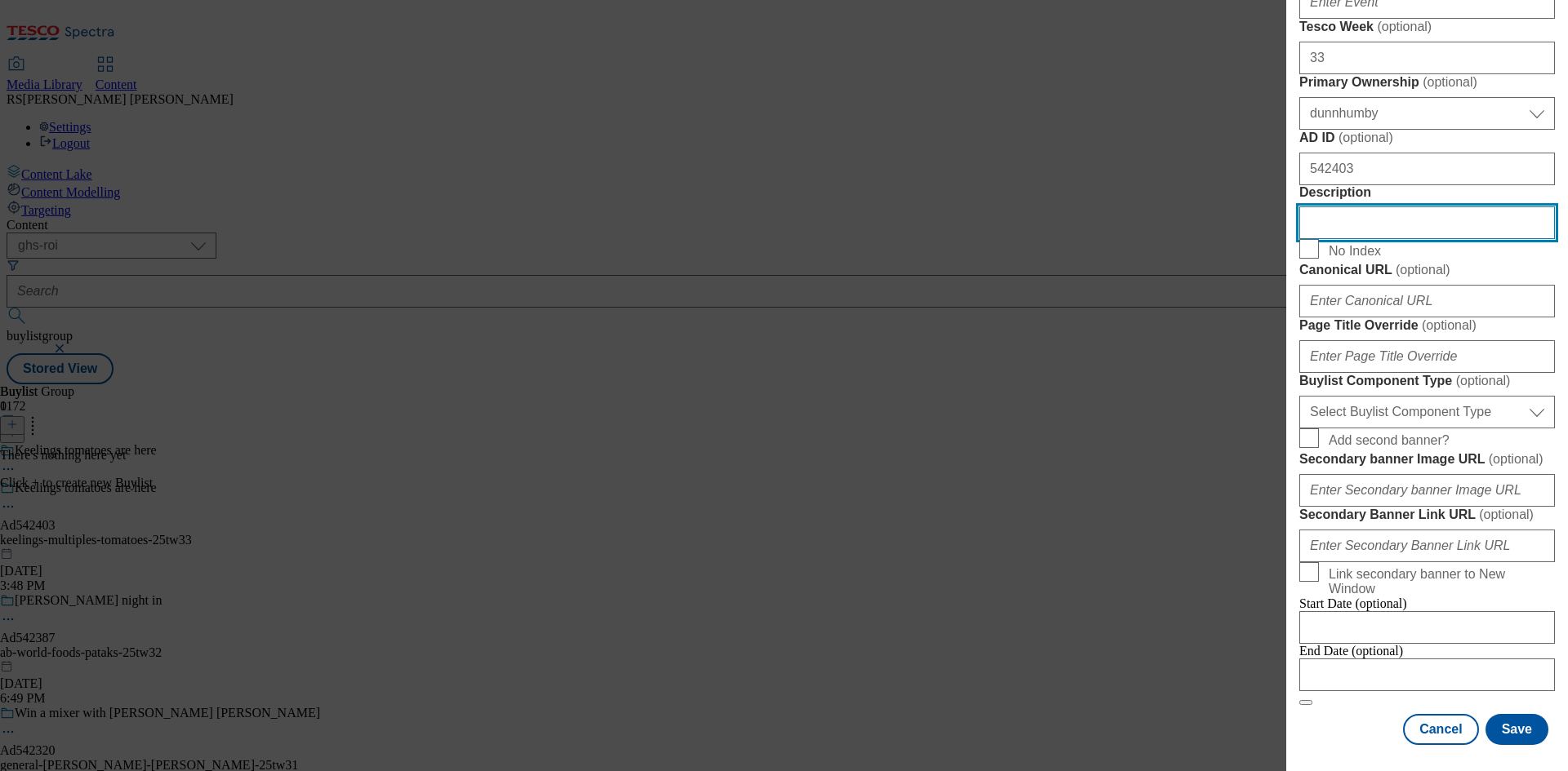
scroll to position [1010, 0]
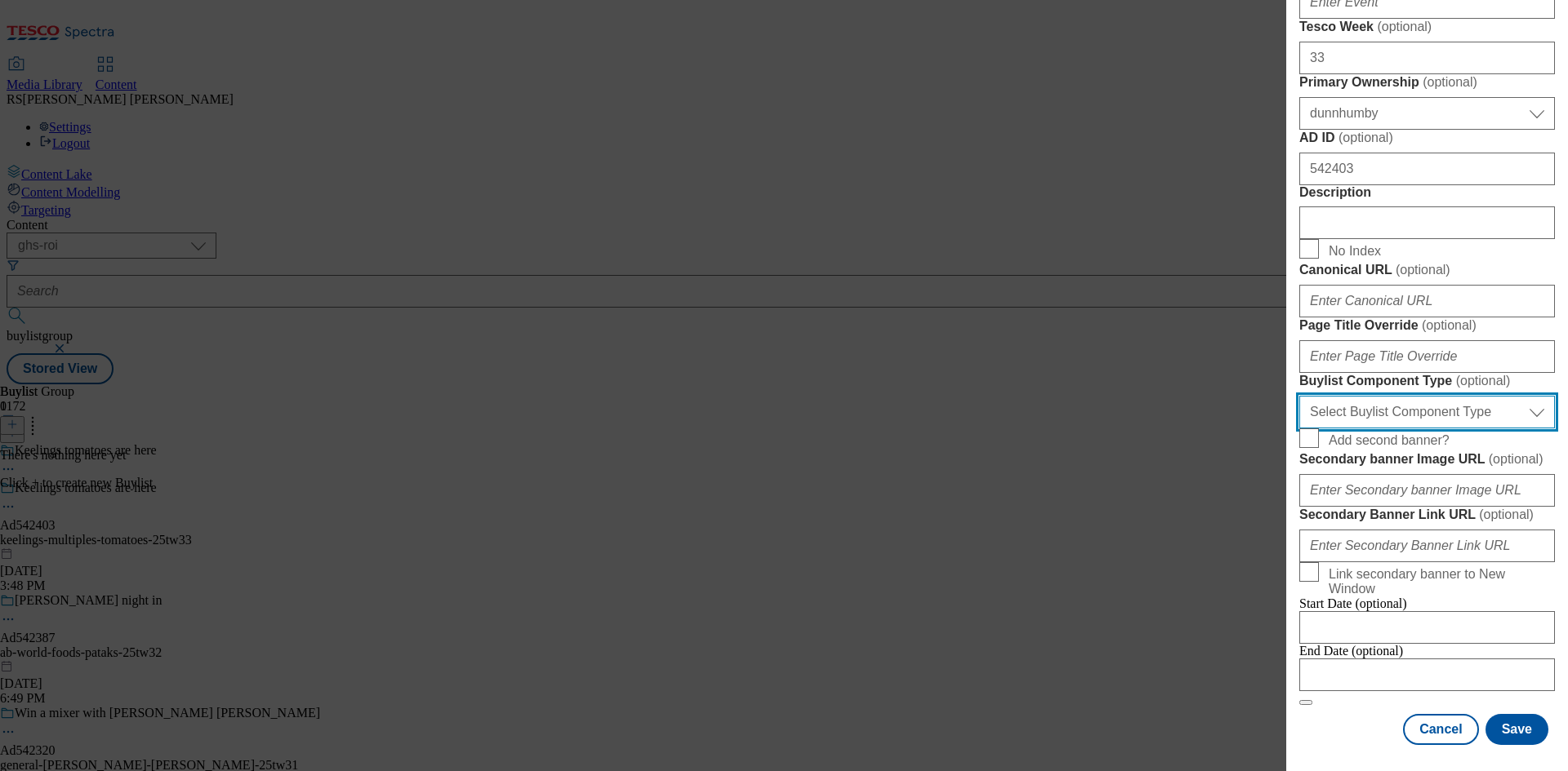
click at [1459, 396] on select "Select Buylist Component Type Banner Competition Header Meal" at bounding box center [1426, 411] width 255 height 32
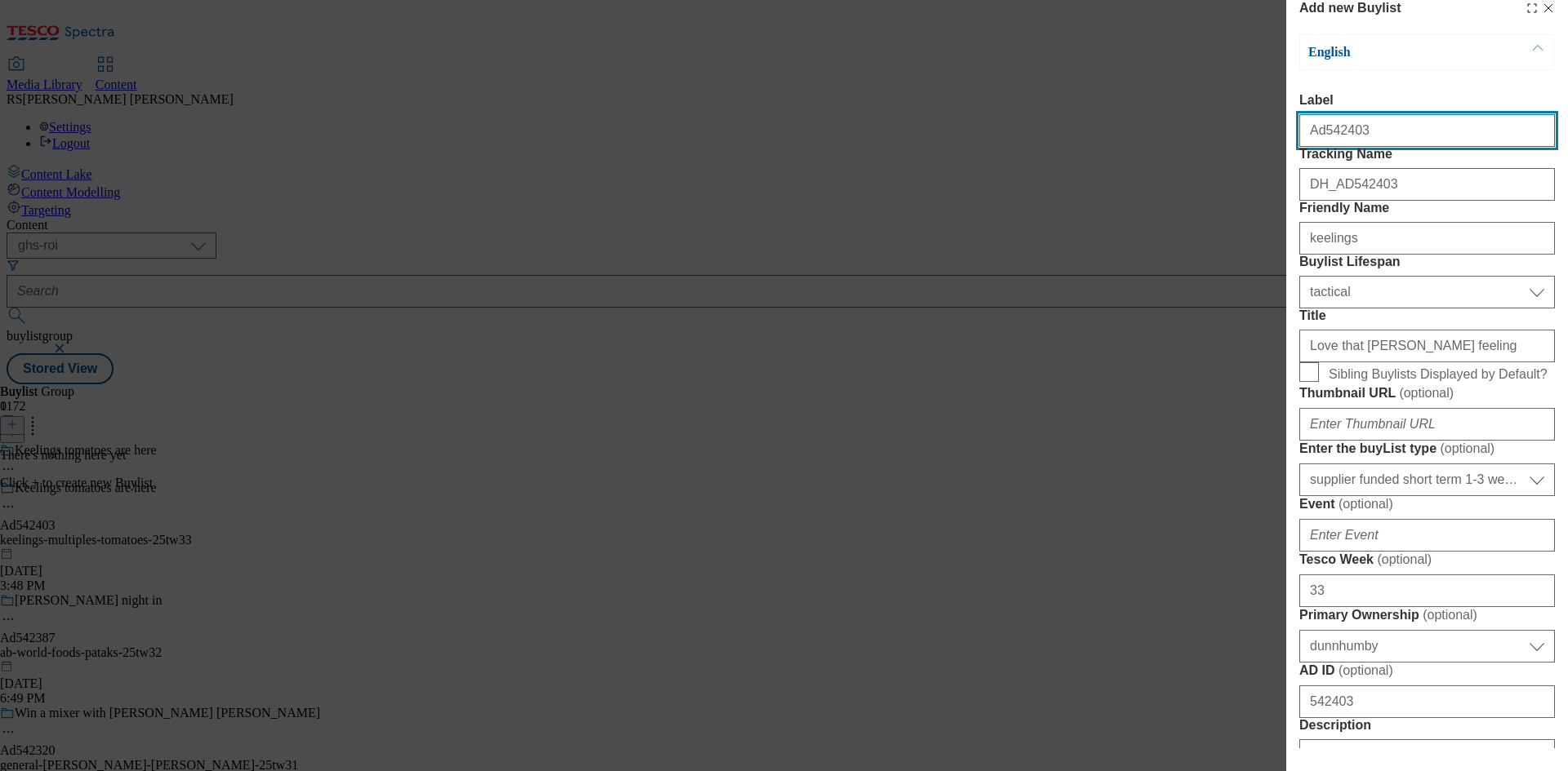
select select "Banner"
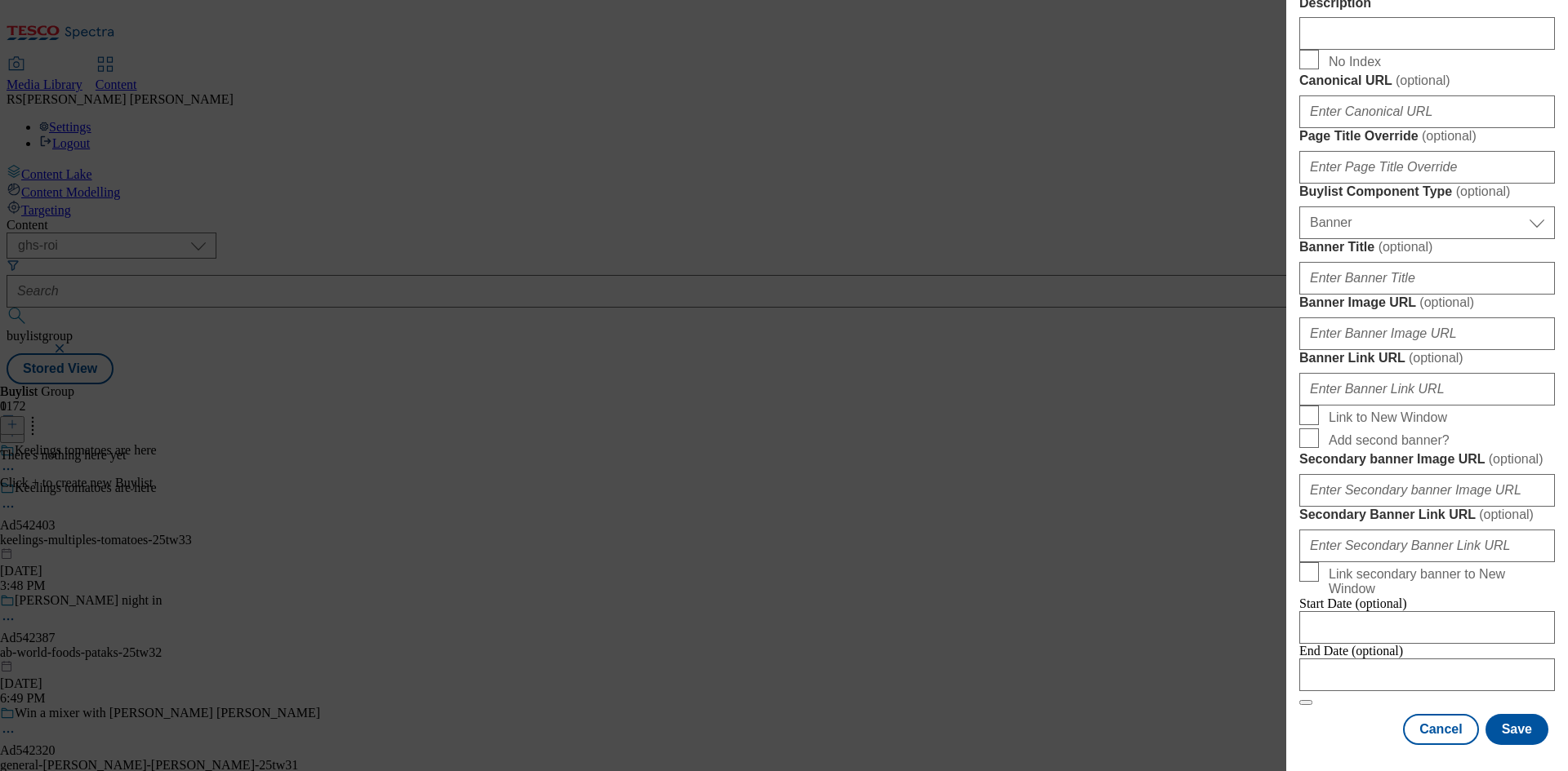
scroll to position [1431, 0]
click at [1329, 714] on div "Cancel Save" at bounding box center [1426, 730] width 255 height 31
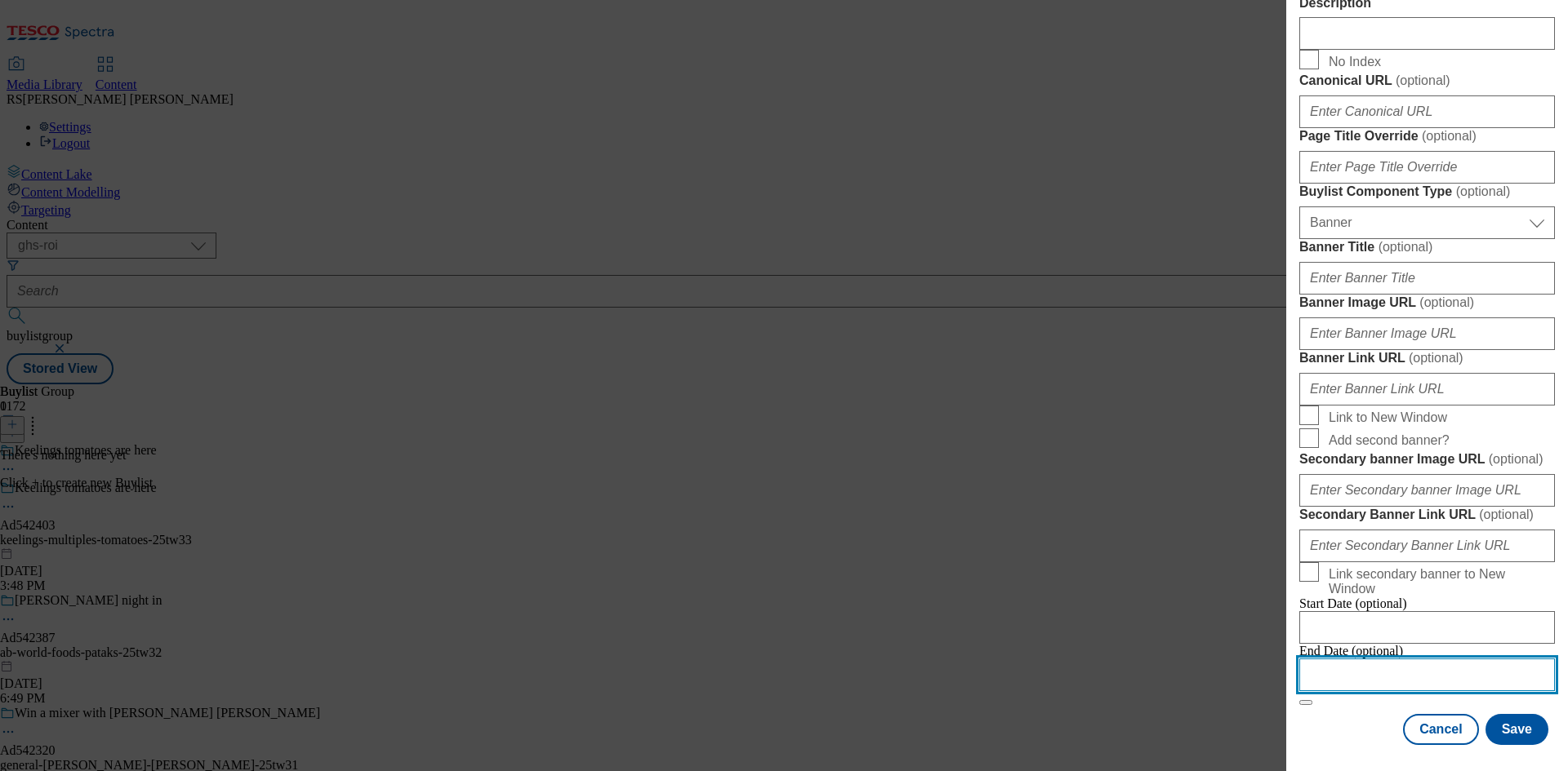
click at [1420, 674] on input "Modal" at bounding box center [1426, 674] width 255 height 32
select select "2025"
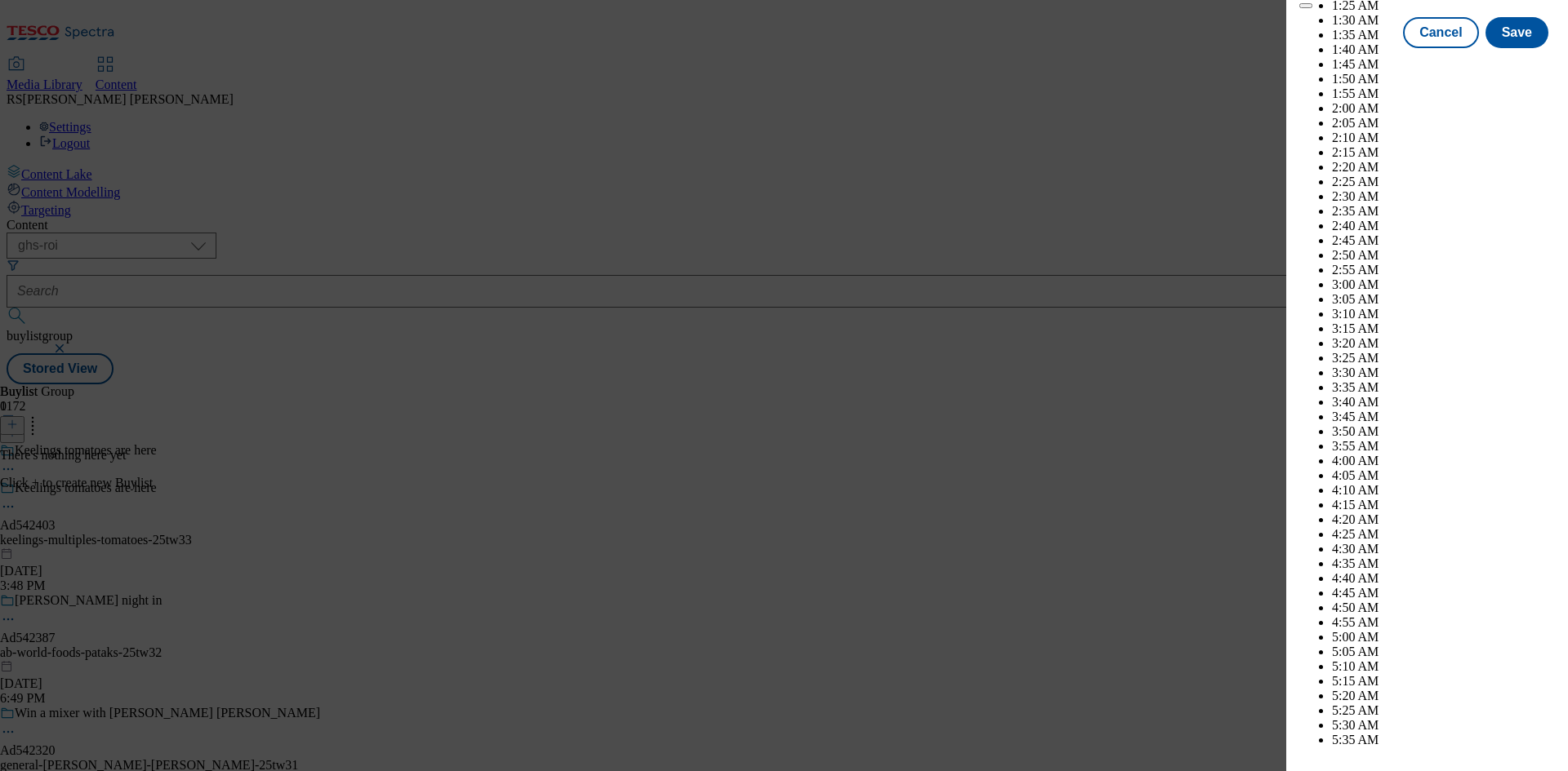
scroll to position [5696, 0]
select select "December"
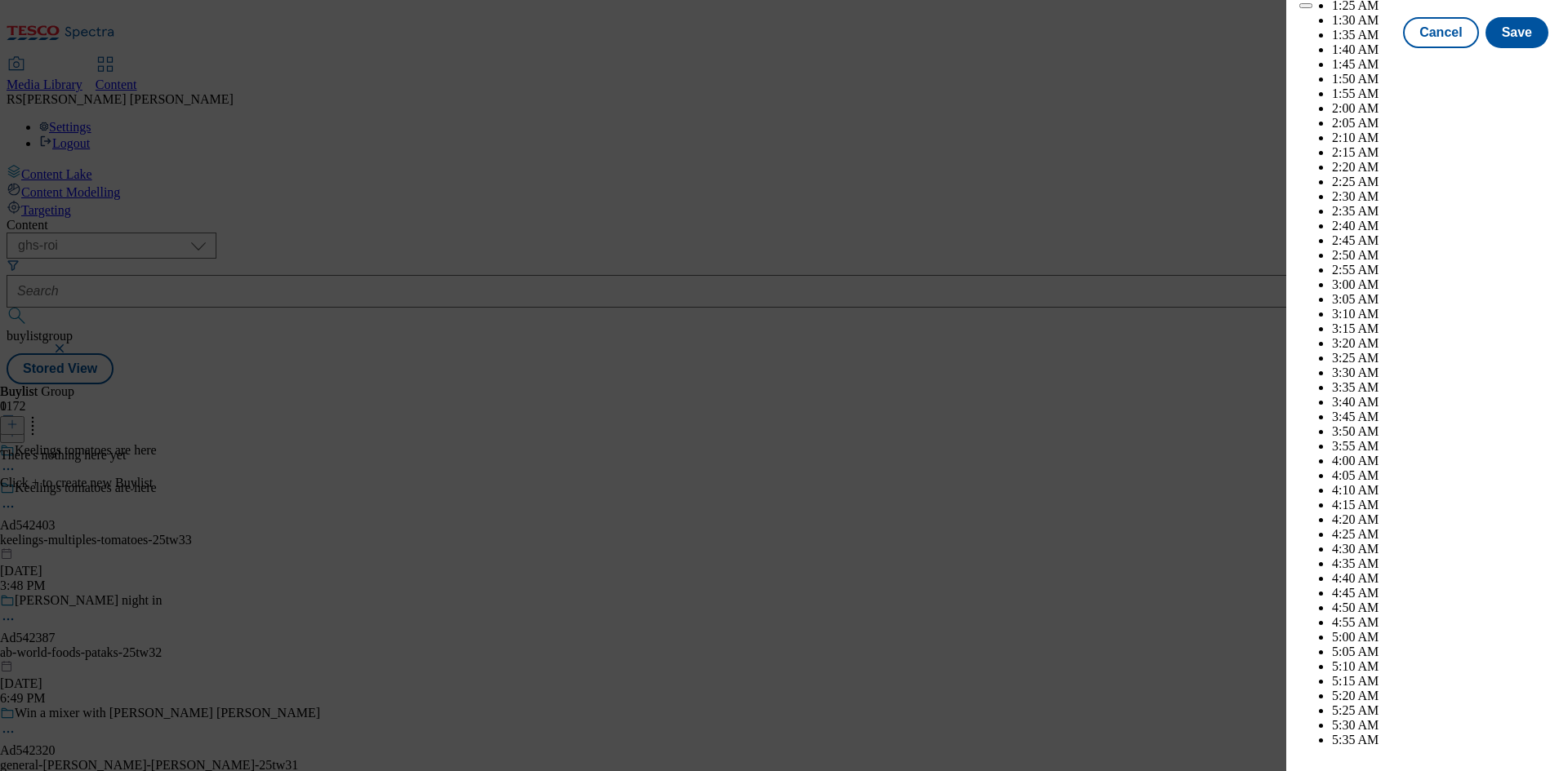
select select "2026"
select select "January"
click at [1504, 63] on button "Save" at bounding box center [1516, 48] width 63 height 31
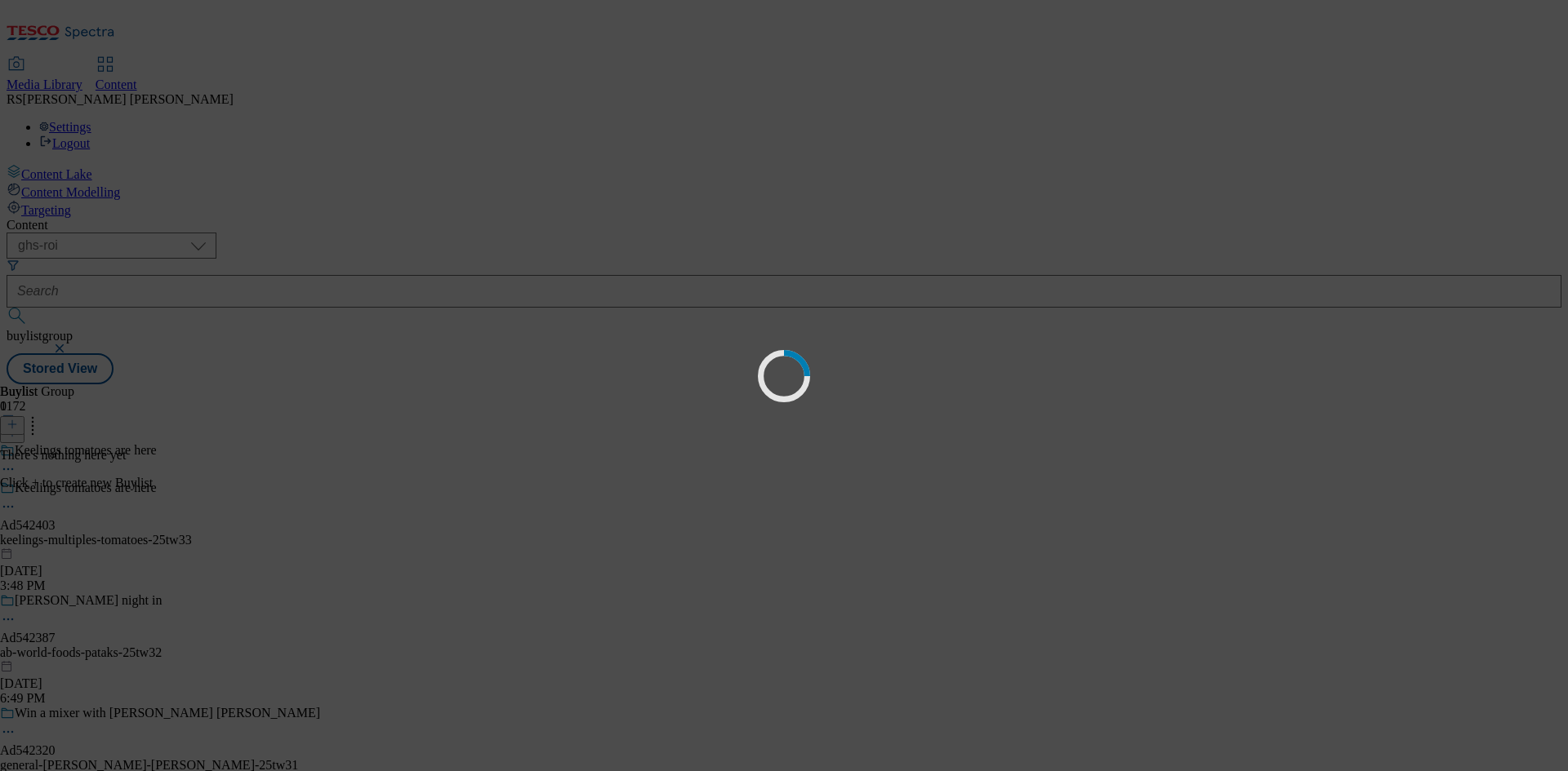
select select "tactical"
select select "supplier funded short term 1-3 weeks"
select select "dunnhumby"
select select "Banner"
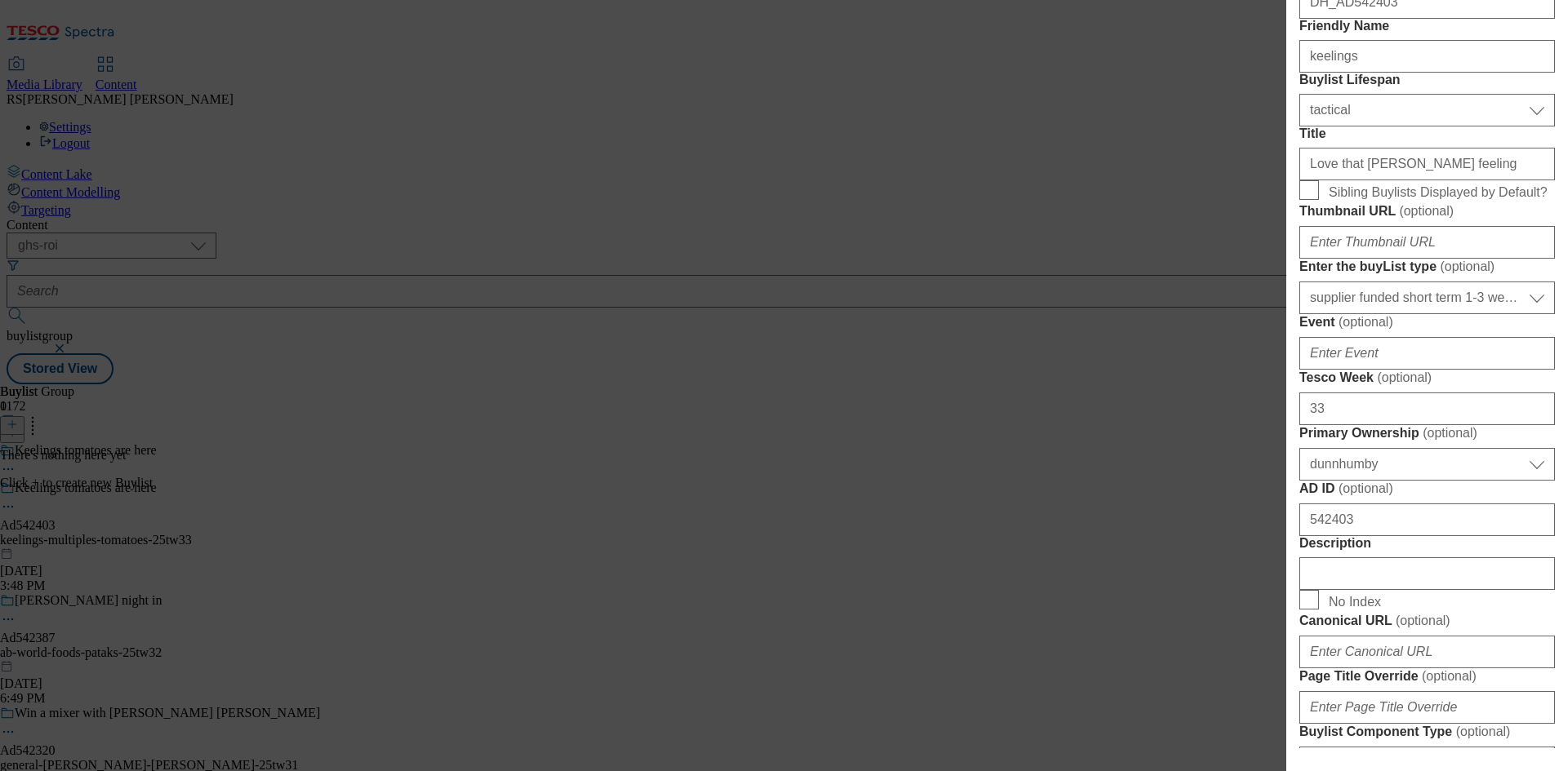
scroll to position [0, 0]
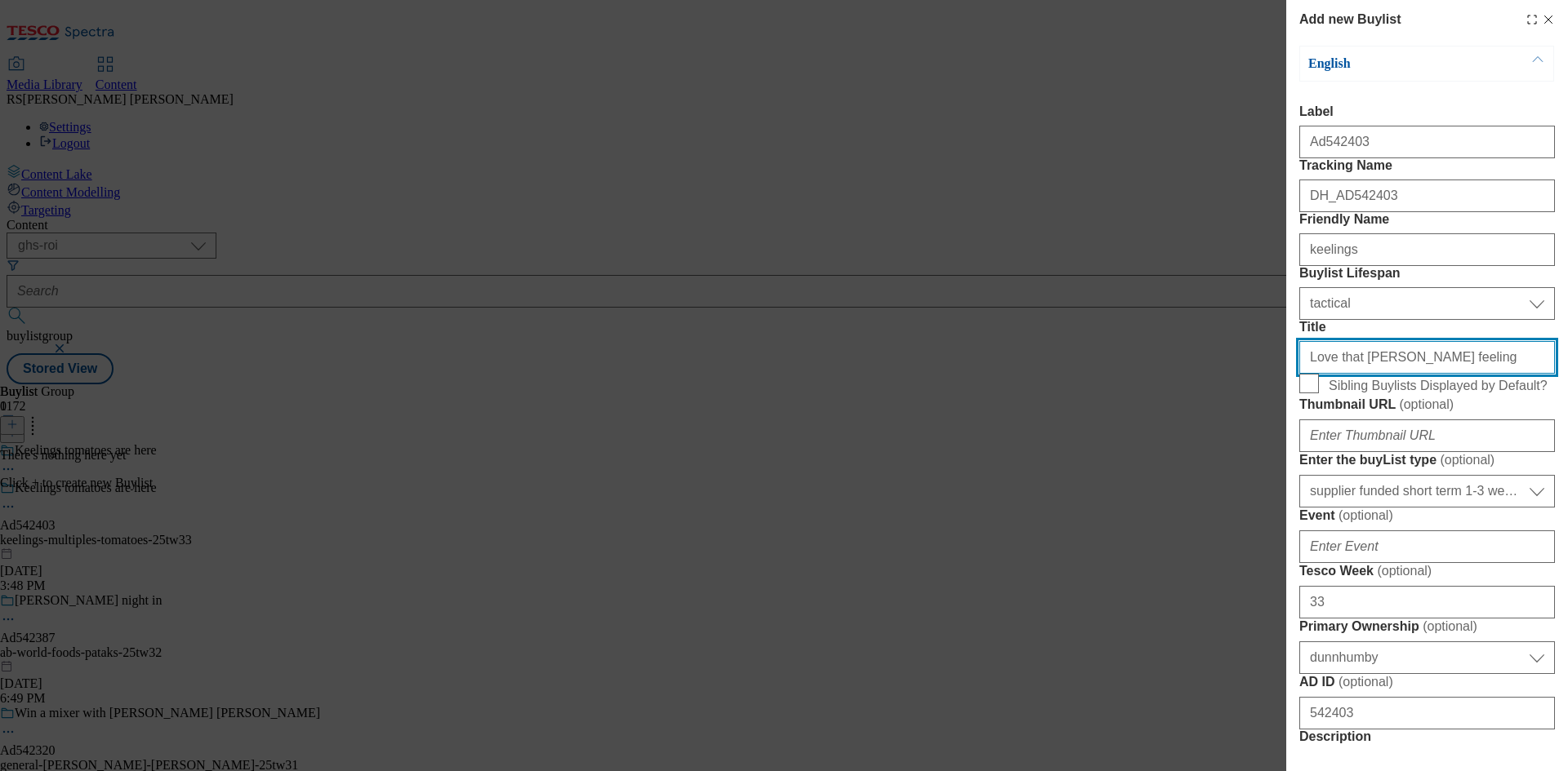
click at [1469, 374] on input "Love that Keelings feeling" at bounding box center [1426, 357] width 255 height 32
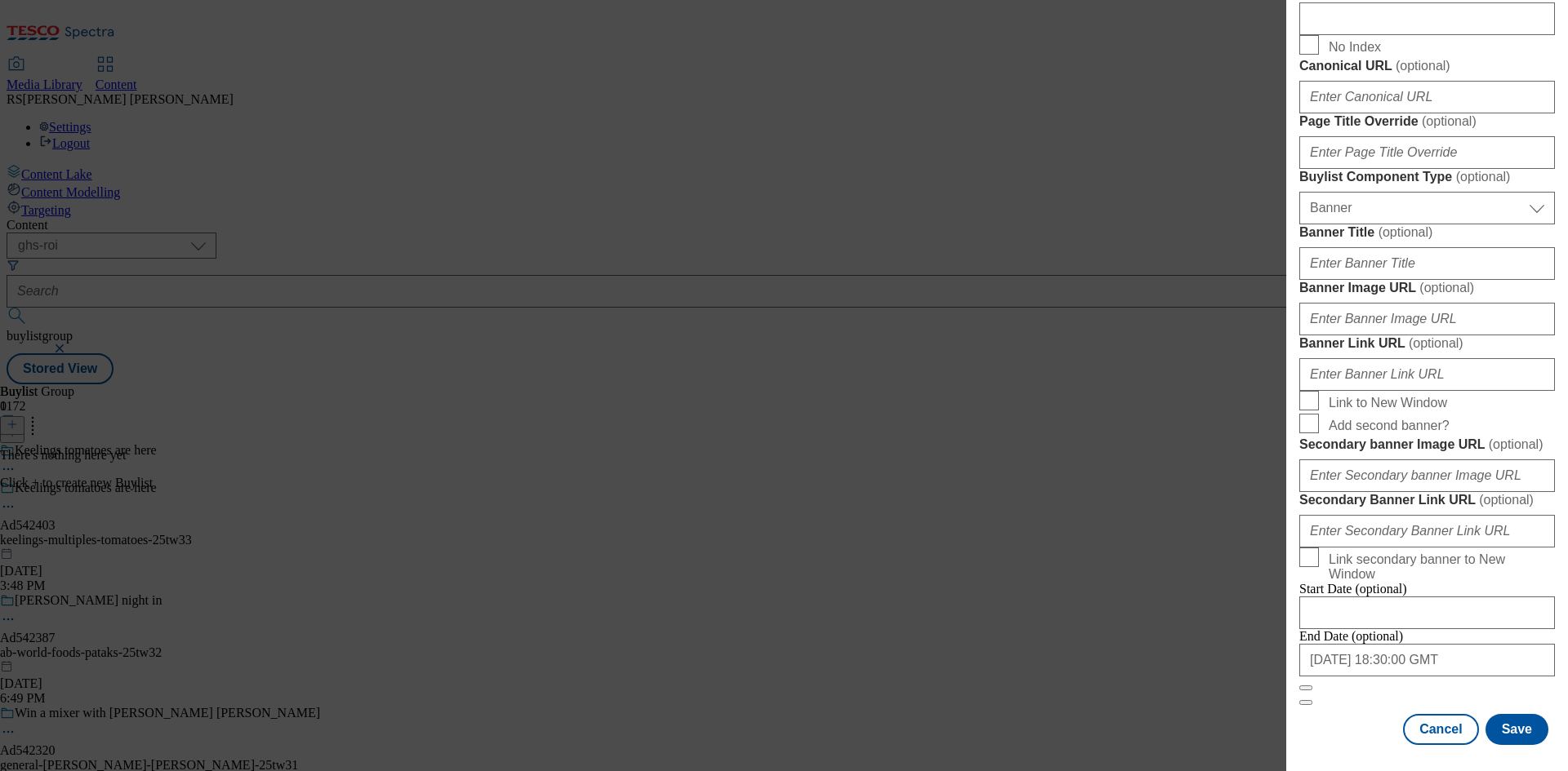
scroll to position [1431, 0]
type input "Love that Keelings feeling"
click at [1503, 727] on button "Save" at bounding box center [1516, 730] width 63 height 31
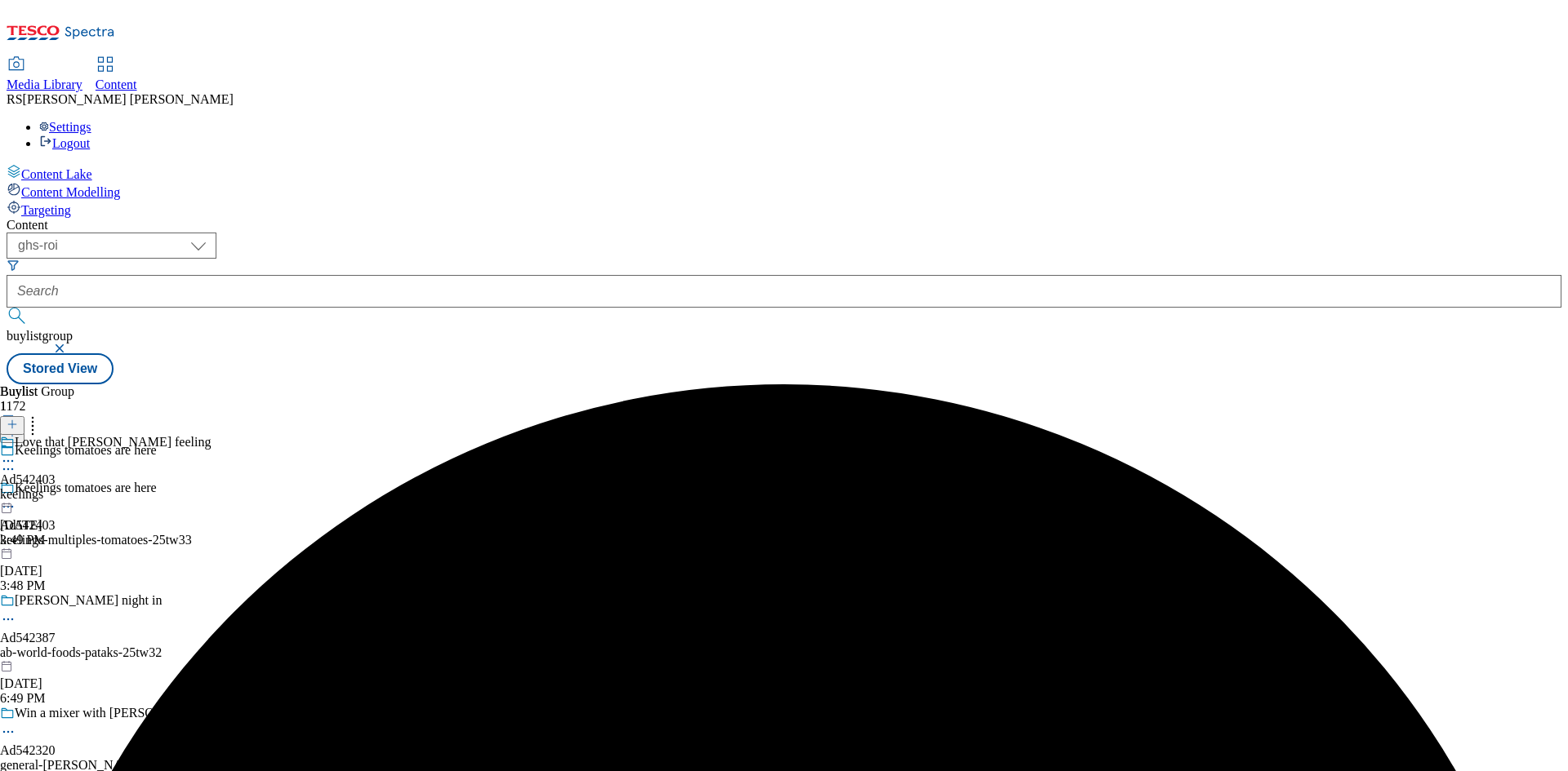
click at [210, 488] on div "keelings" at bounding box center [105, 494] width 210 height 15
click at [18, 418] on icon at bounding box center [13, 424] width 12 height 12
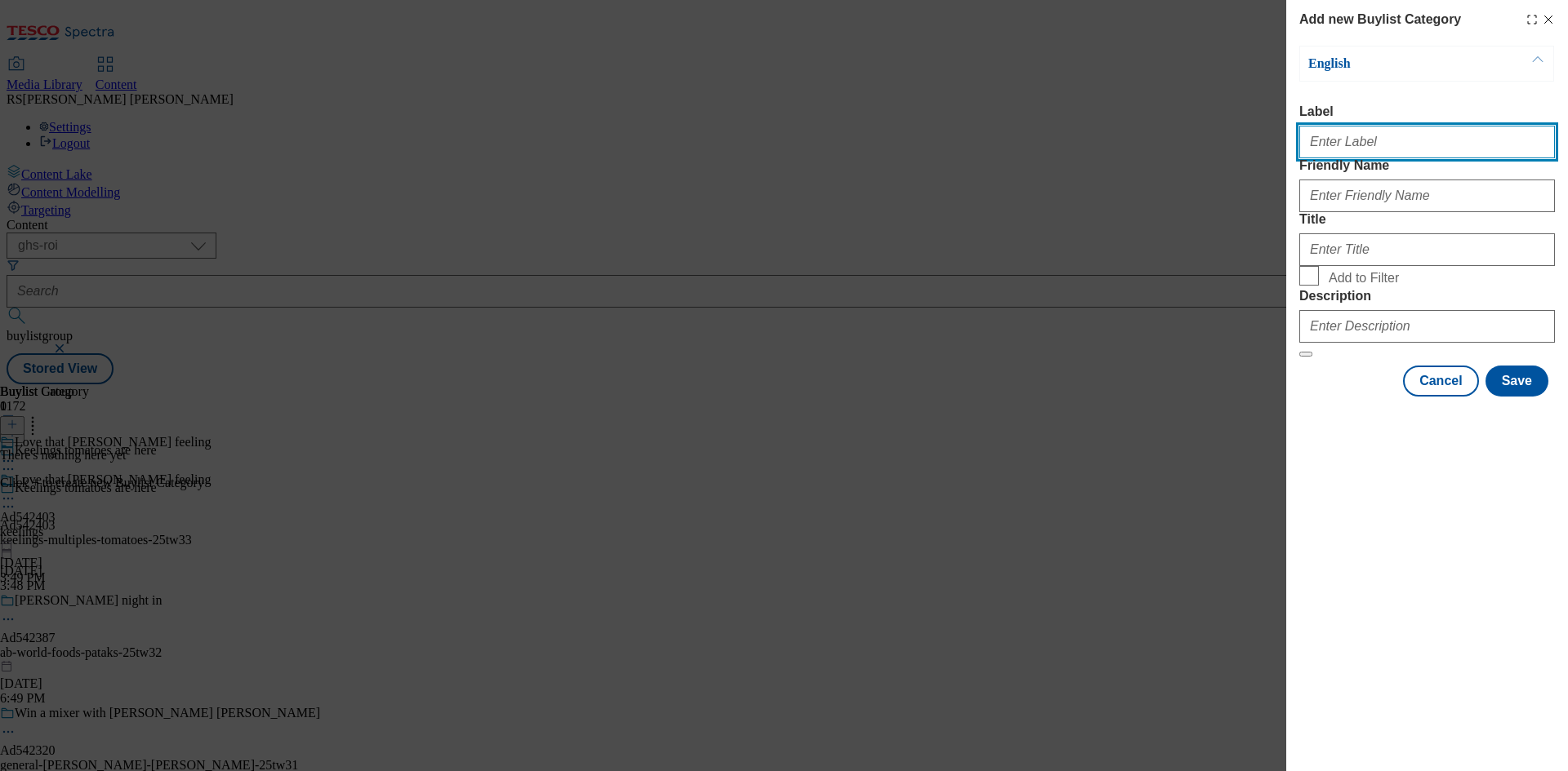
click at [1416, 147] on input "Label" at bounding box center [1426, 142] width 255 height 32
paste input "542403"
type input "Ad542403"
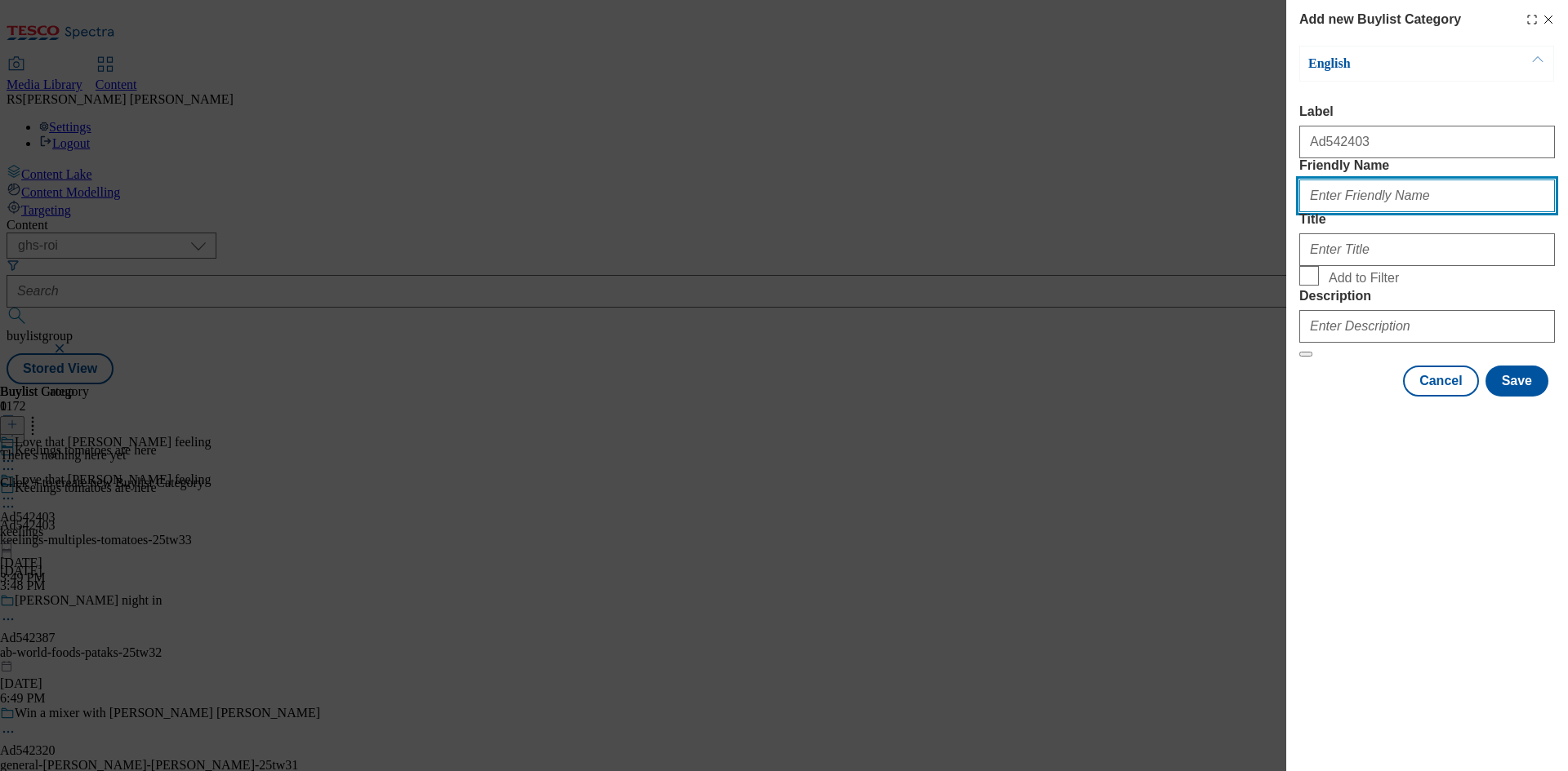
click at [1395, 212] on input "Friendly Name" at bounding box center [1426, 195] width 255 height 32
paste input "keelings-multiples-tomatoes"
type input "keelings-multiples-tomatoes"
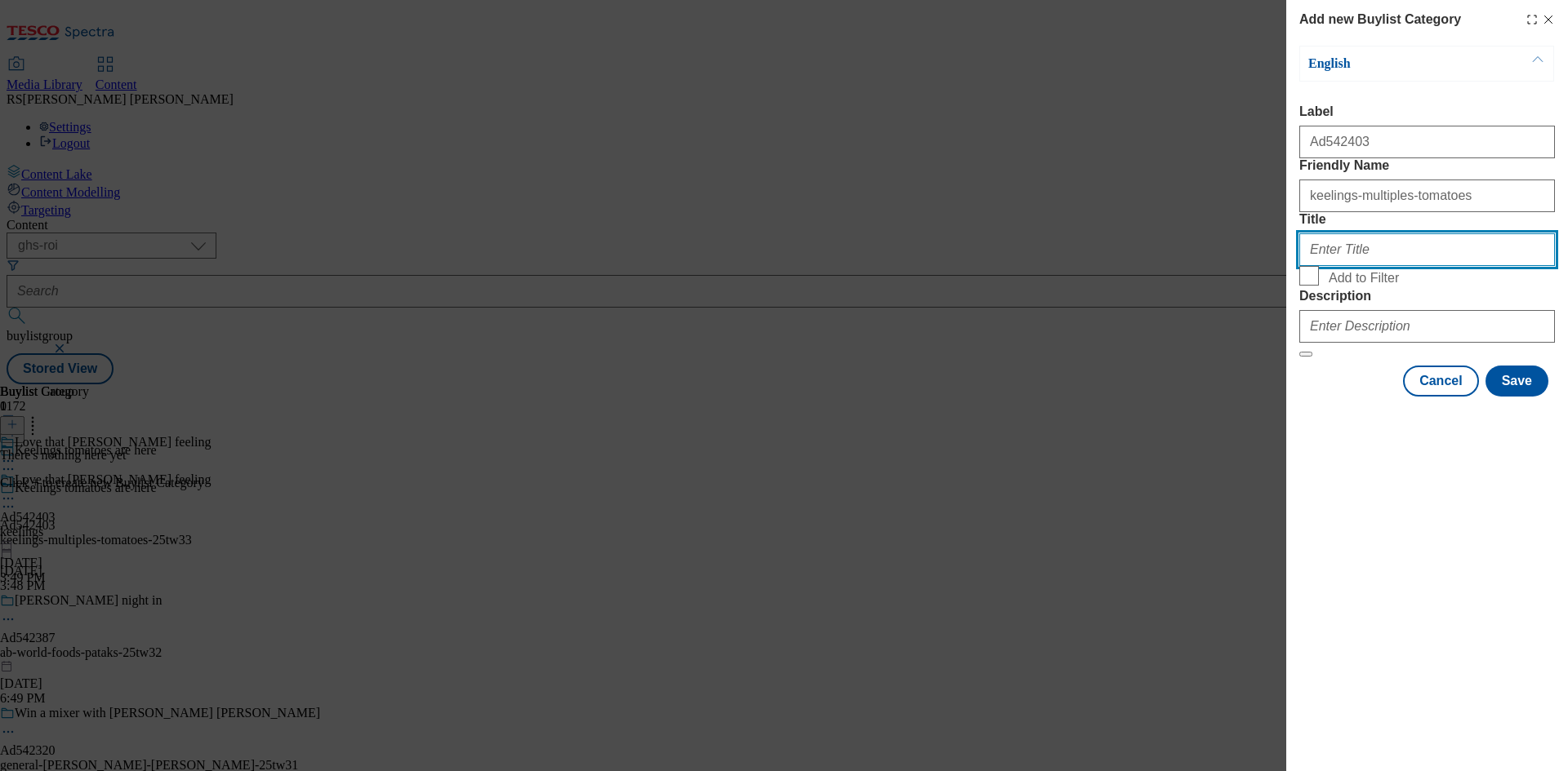
paste input "Keelings ROI"
type input "Keelings ROI"
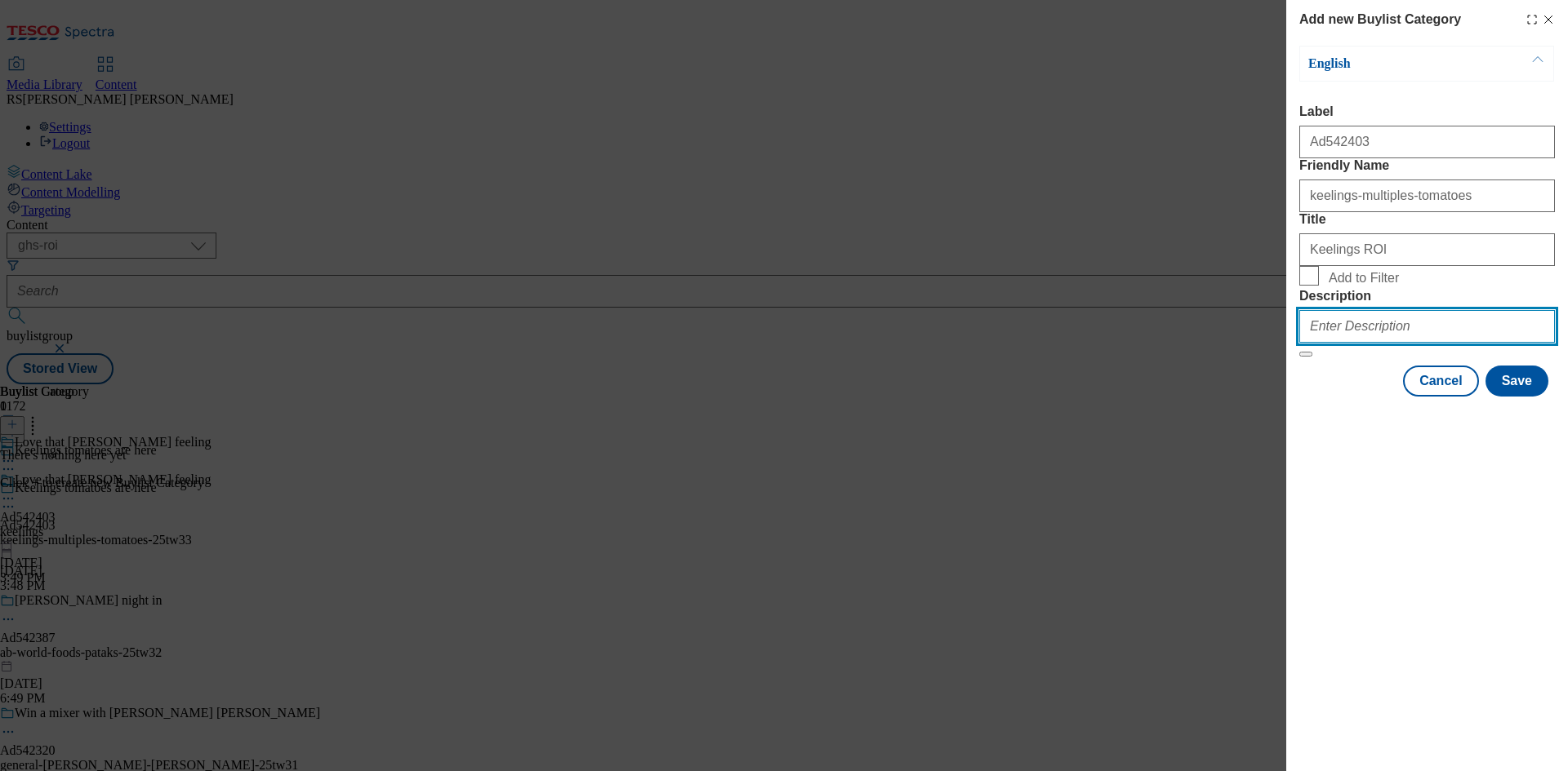
click at [1410, 343] on input "Description" at bounding box center [1426, 325] width 255 height 32
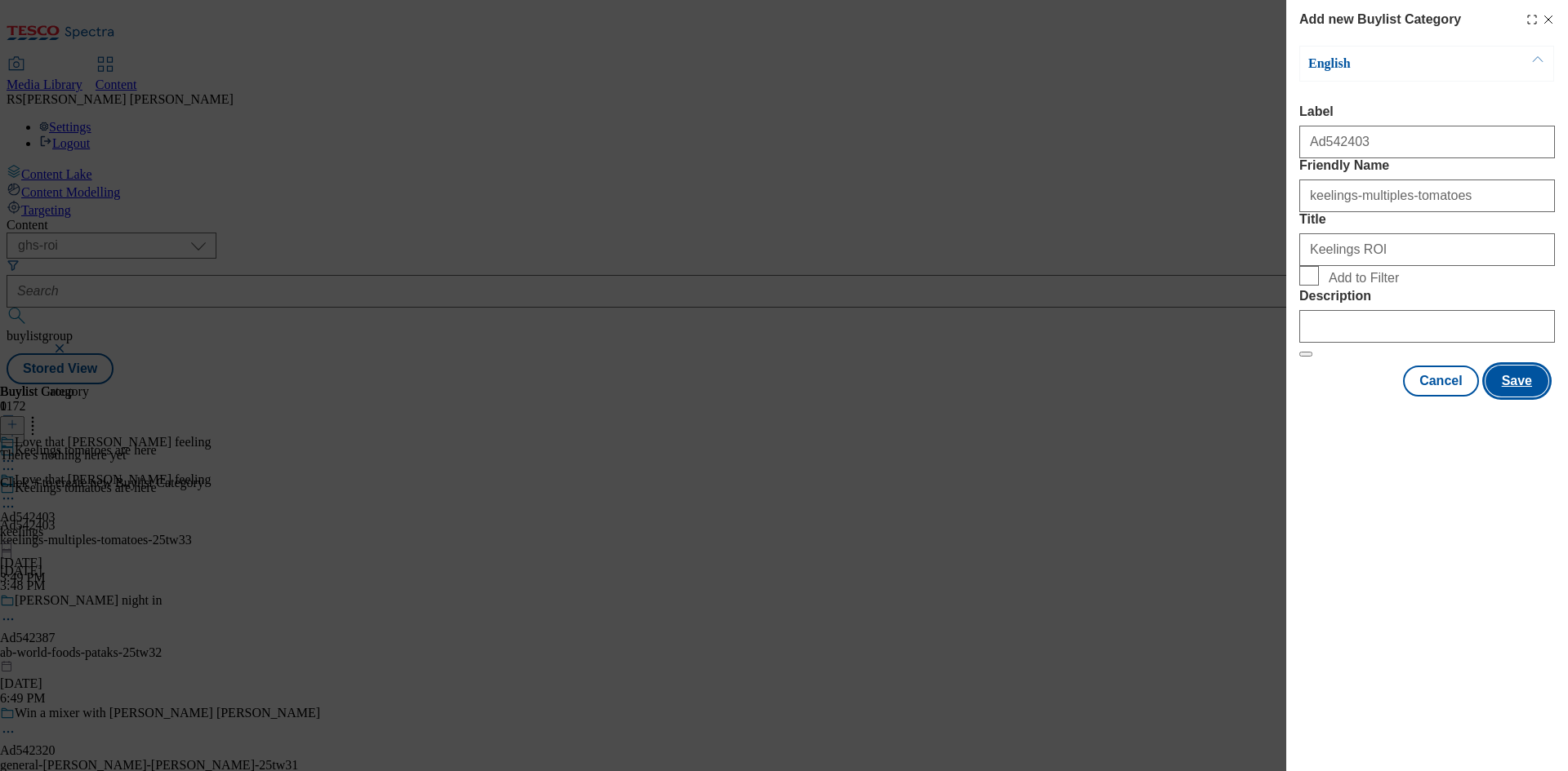
click at [1512, 397] on button "Save" at bounding box center [1516, 381] width 63 height 31
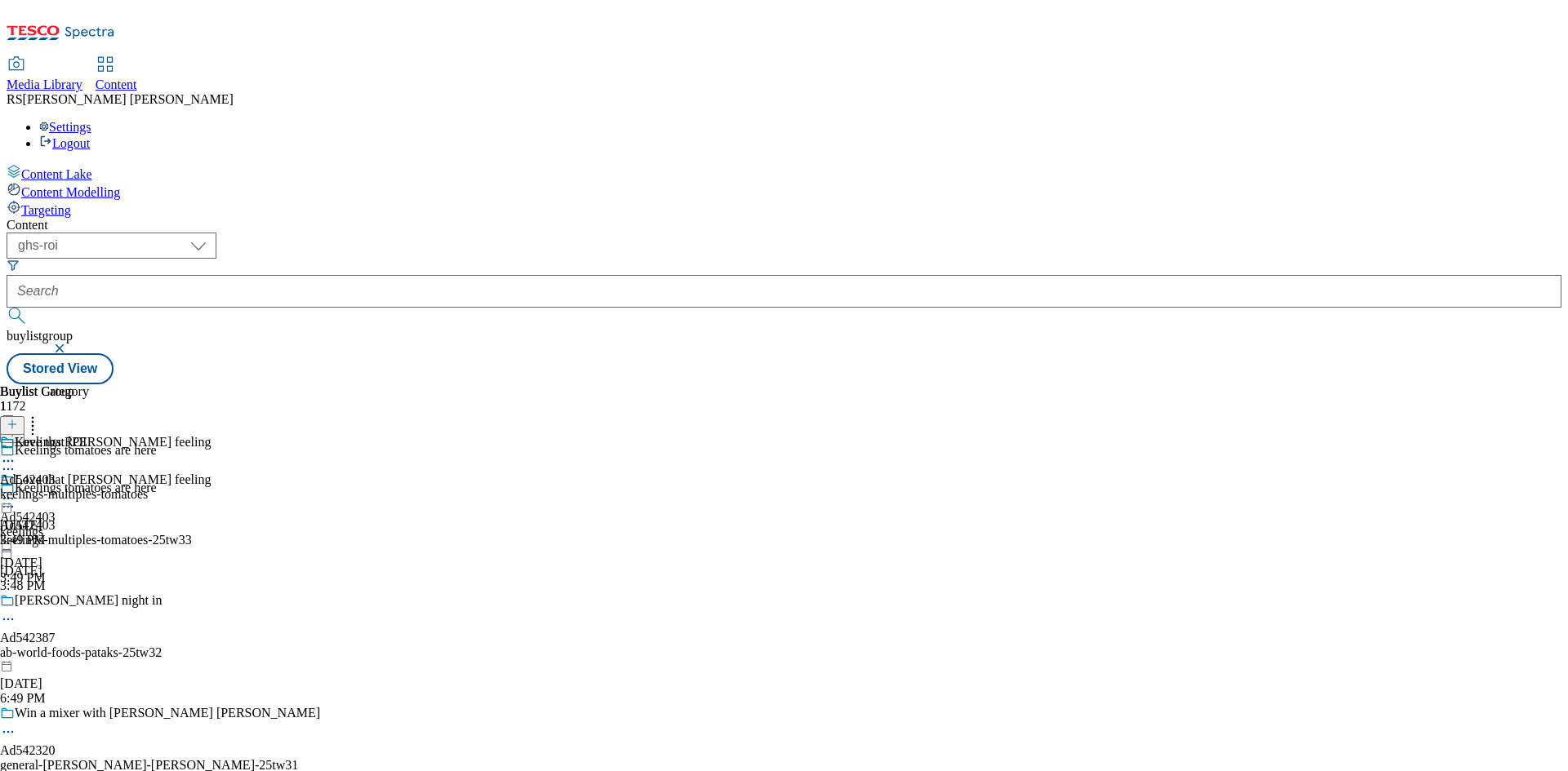
click at [148, 435] on div "Keelings ROI Ad542403 keelings-multiples-tomatoes Sep 25, 2025 3:49 PM" at bounding box center [73, 491] width 148 height 112
click at [18, 418] on icon at bounding box center [13, 424] width 12 height 12
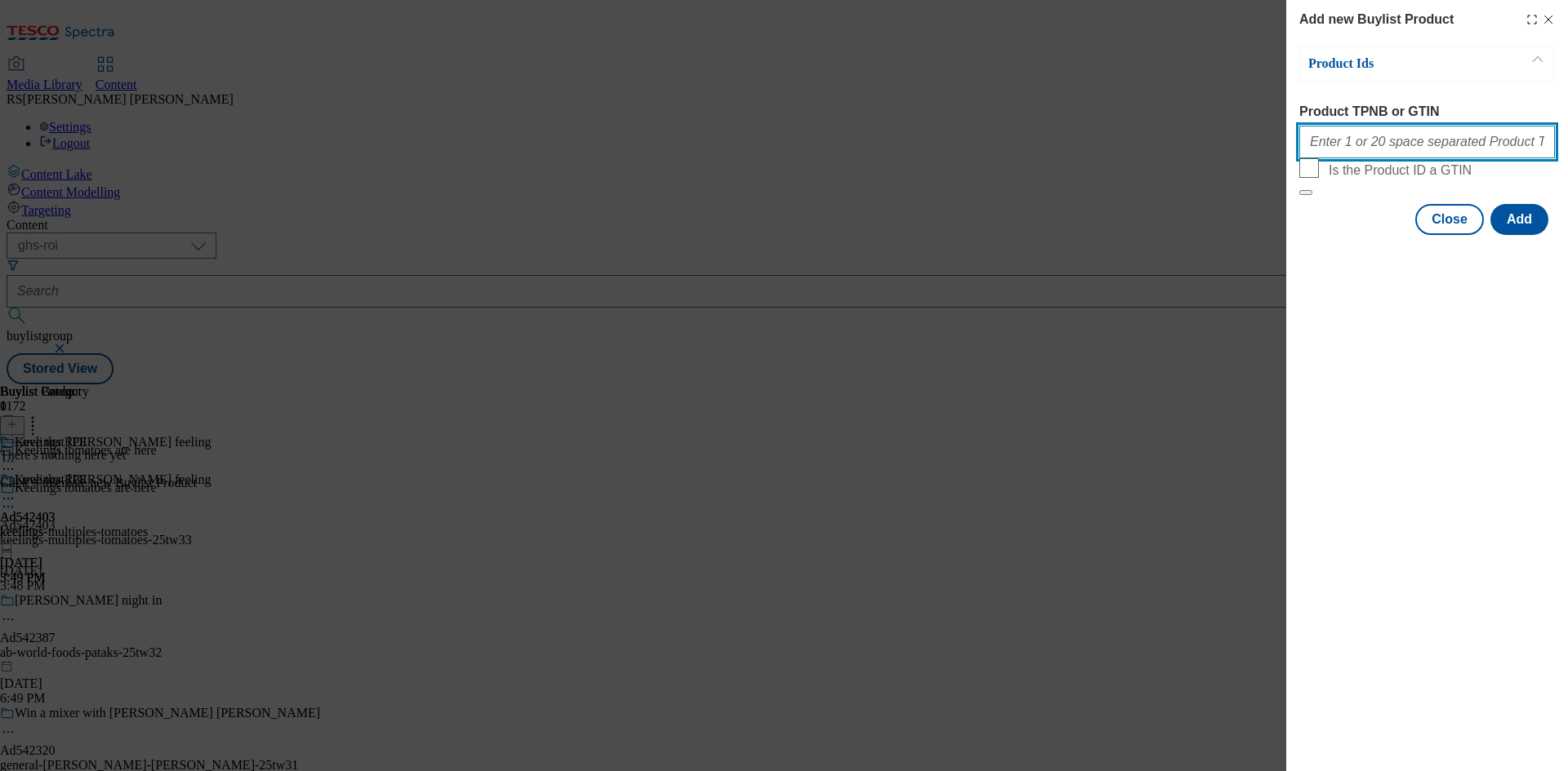
click at [1419, 149] on input "Product TPNB or GTIN" at bounding box center [1426, 142] width 255 height 32
paste input "97118981 97315610"
type input "97118981 97315610"
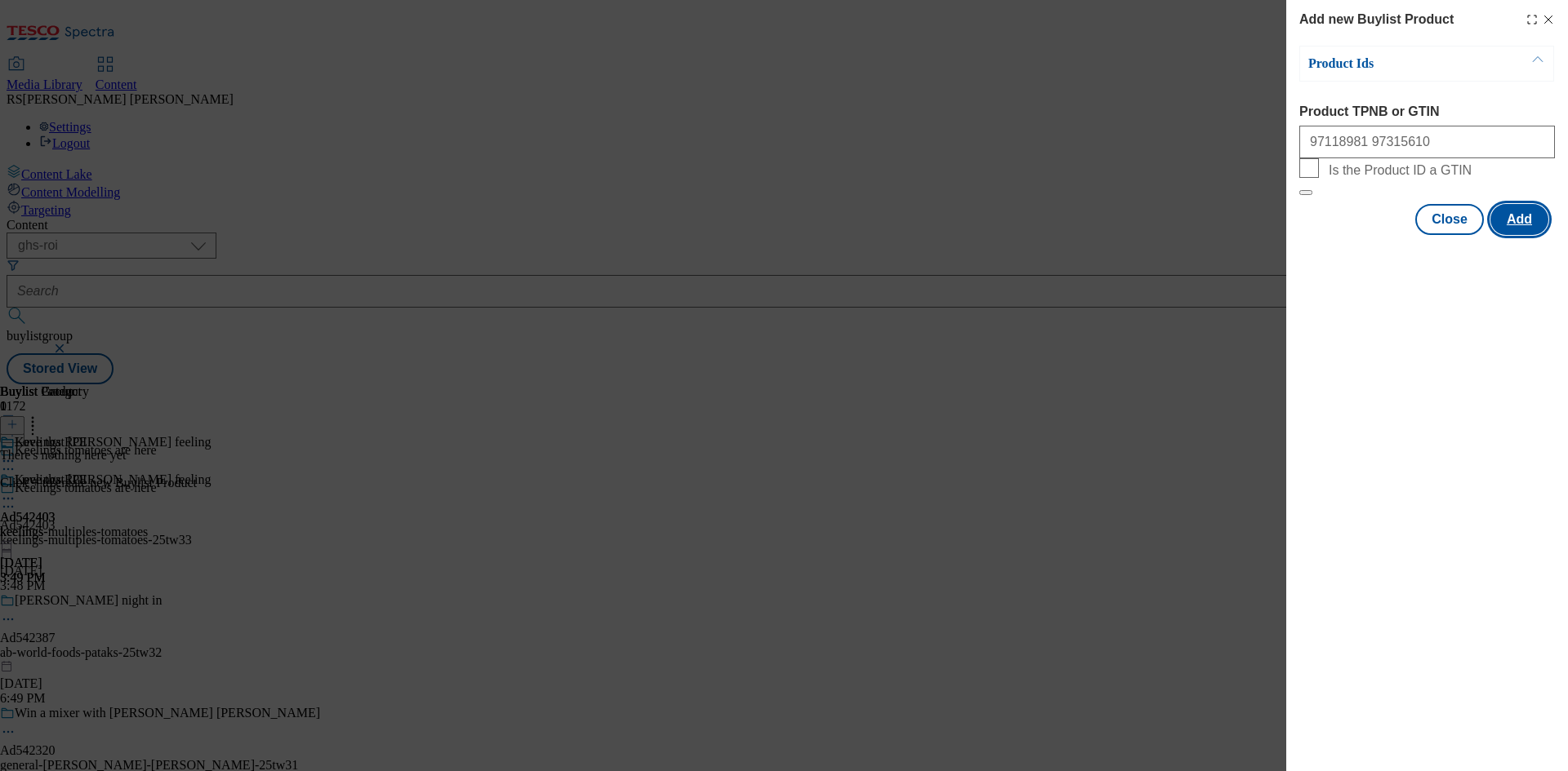
click at [1513, 236] on button "Add" at bounding box center [1518, 220] width 58 height 31
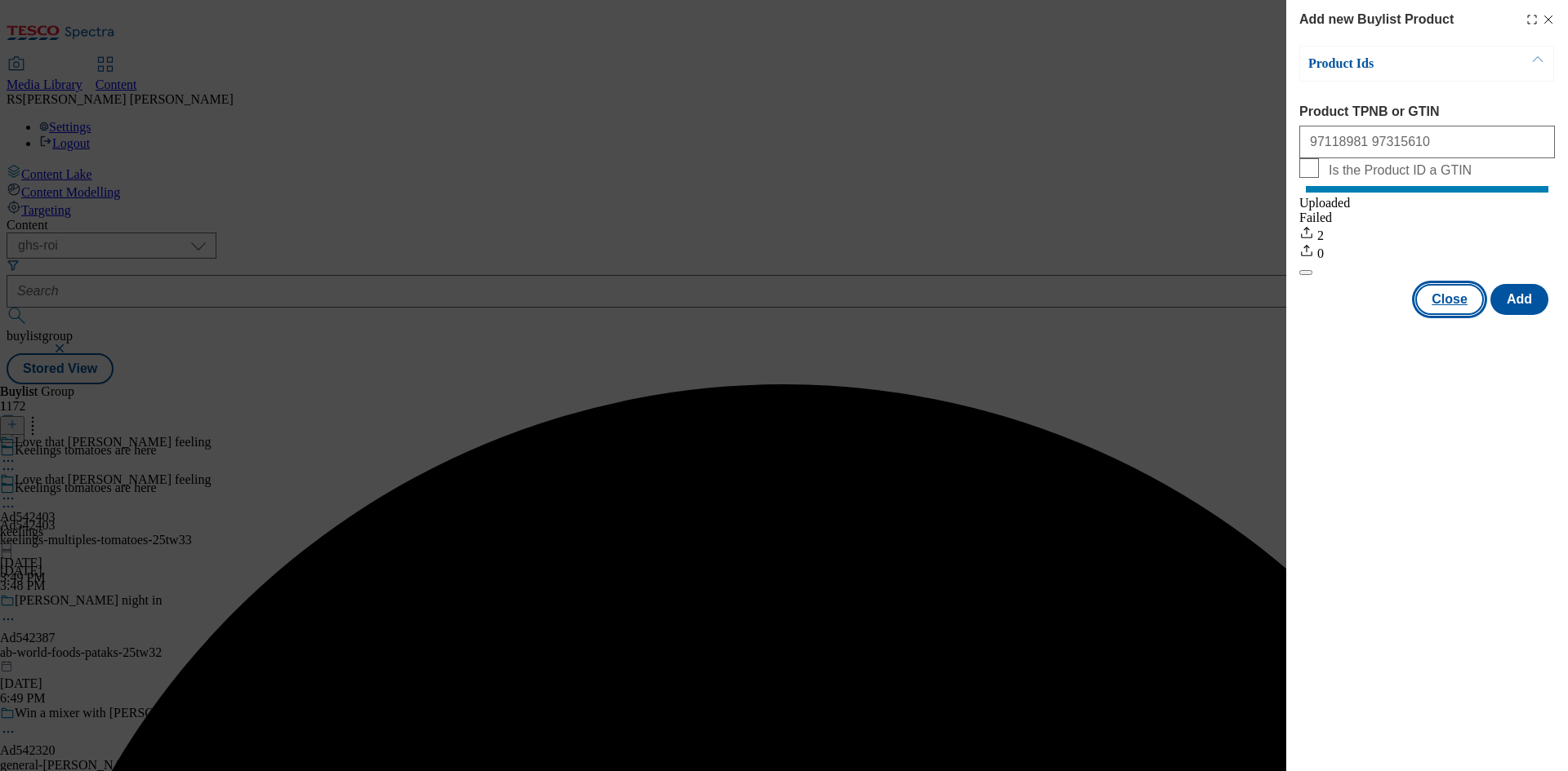
click at [1453, 315] on button "Close" at bounding box center [1449, 300] width 68 height 31
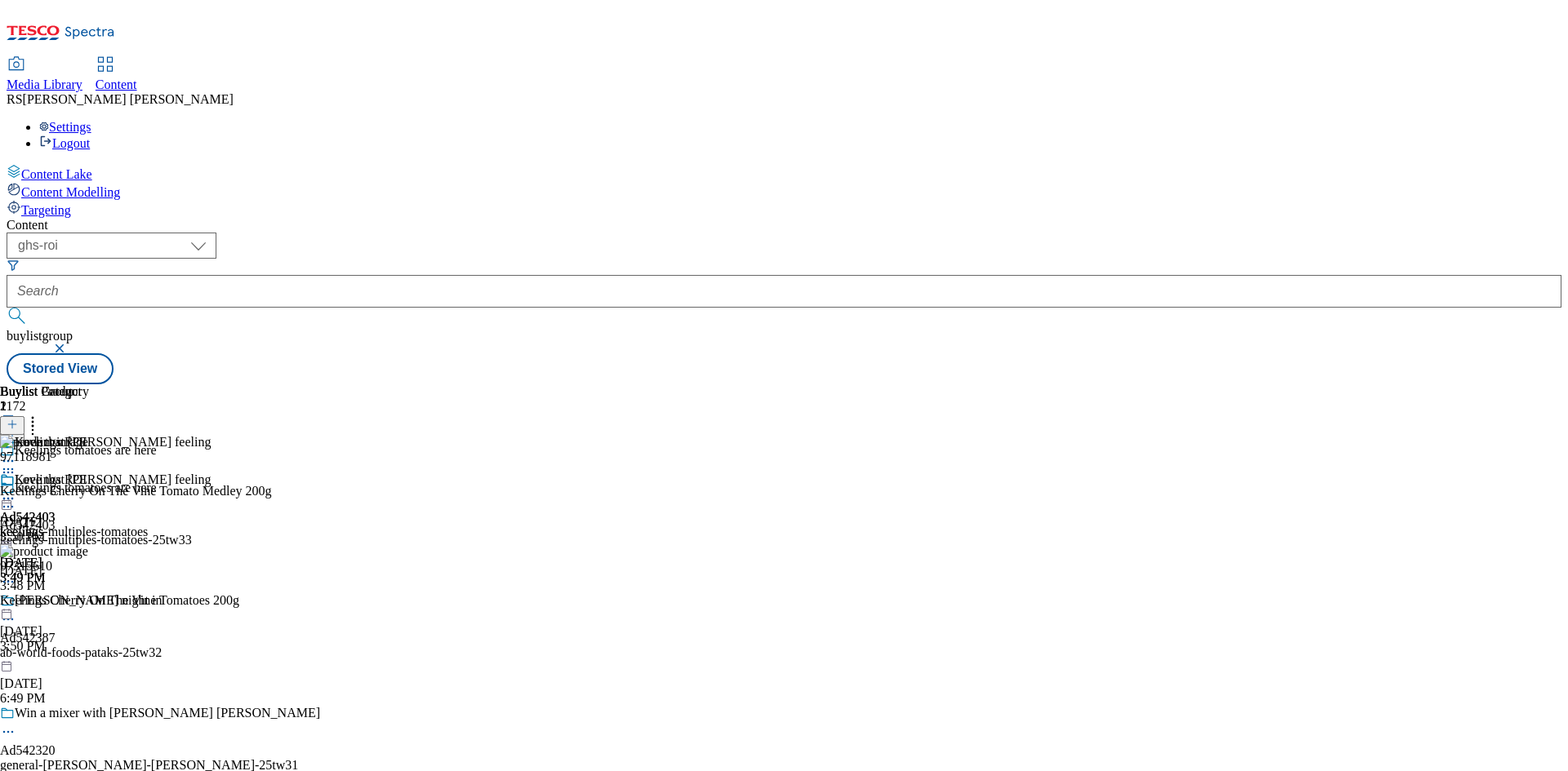
click at [17, 498] on icon at bounding box center [8, 506] width 17 height 17
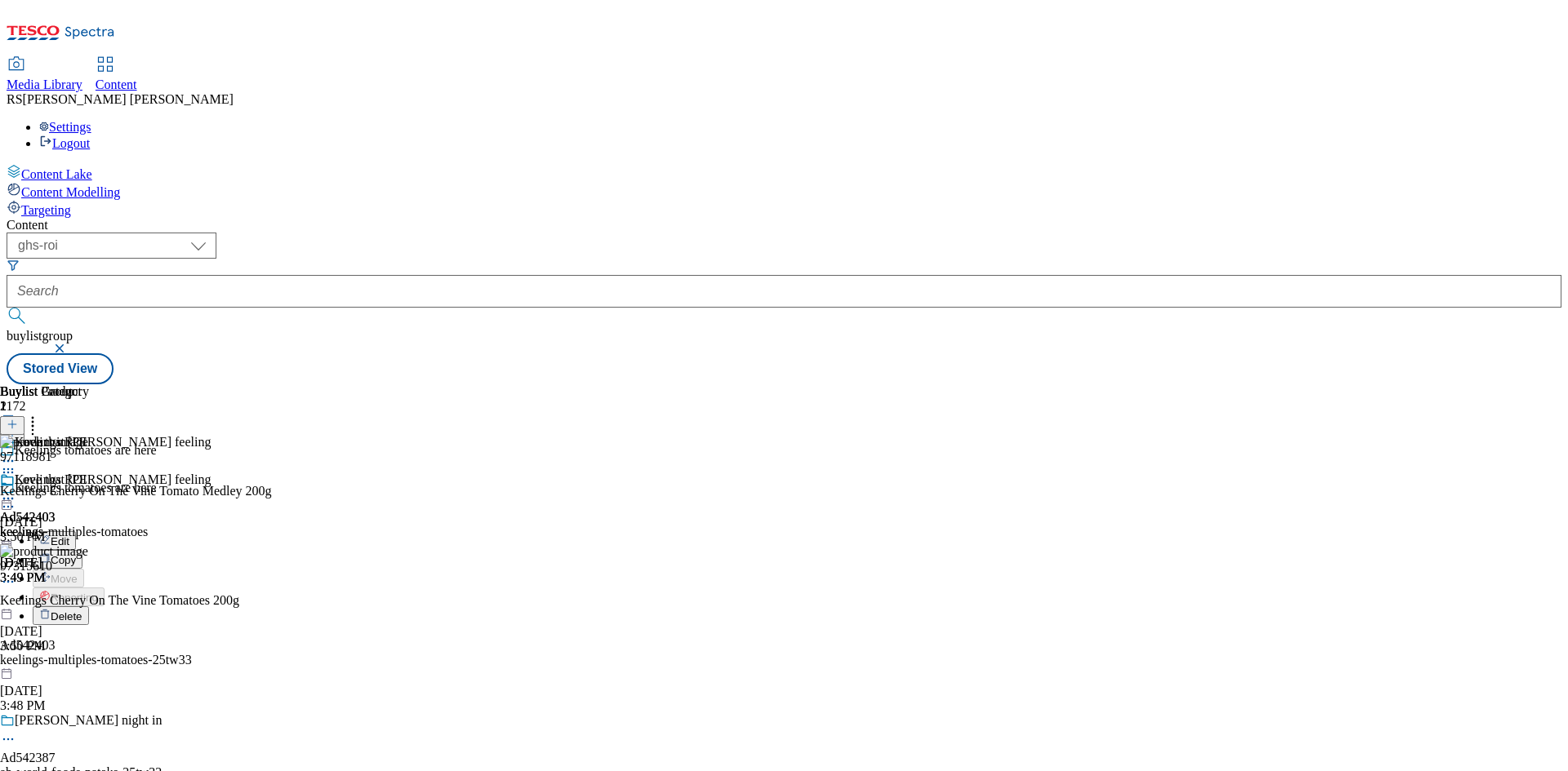
click at [69, 535] on span "Edit" at bounding box center [60, 541] width 19 height 13
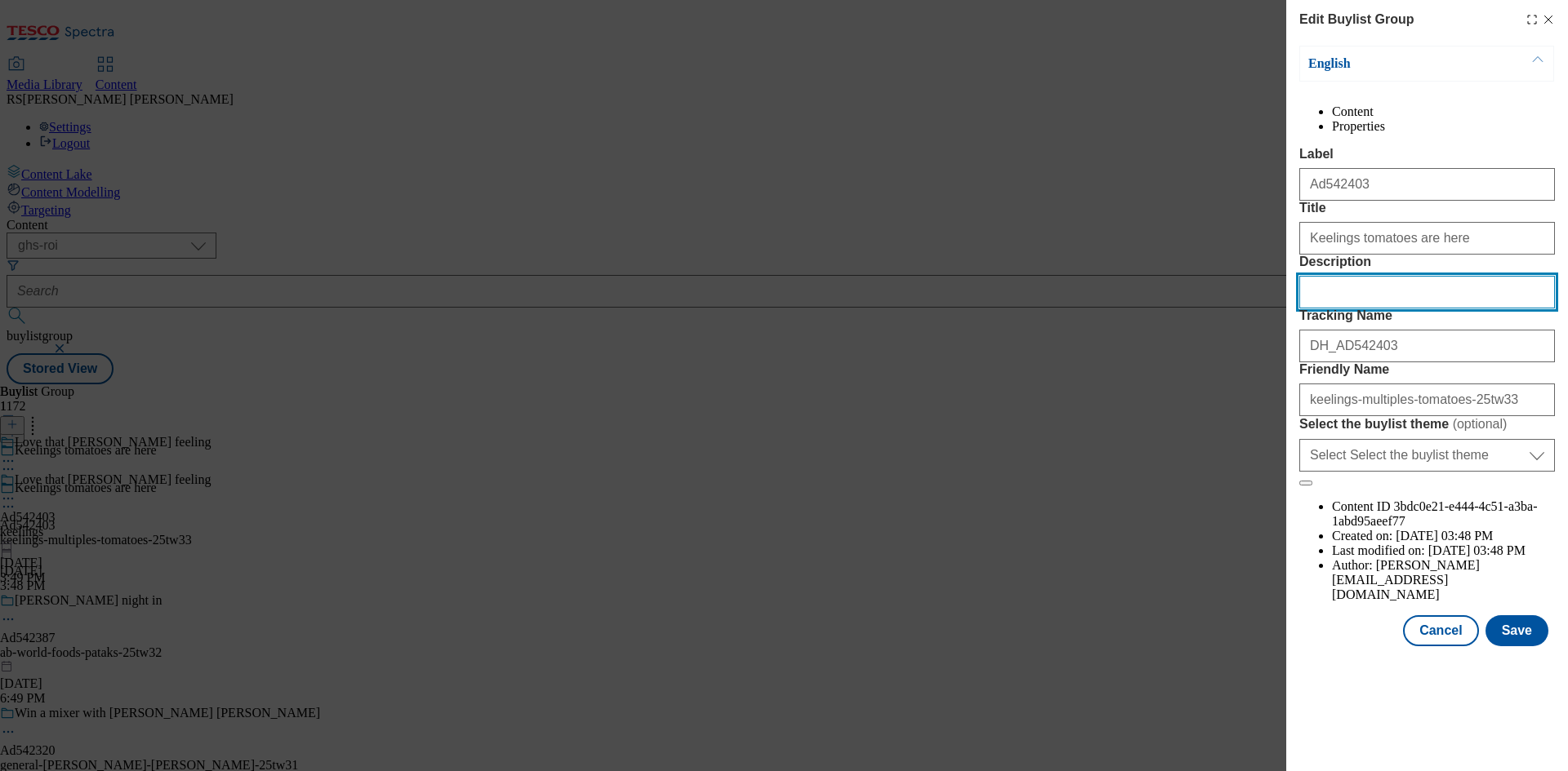
click at [1408, 309] on input "Description" at bounding box center [1426, 291] width 255 height 32
paste input "Keelings Cherry On The Vine Tomato Medley 200g"
type input "Keelings Cherry On The Vine Tomato Medley 200g"
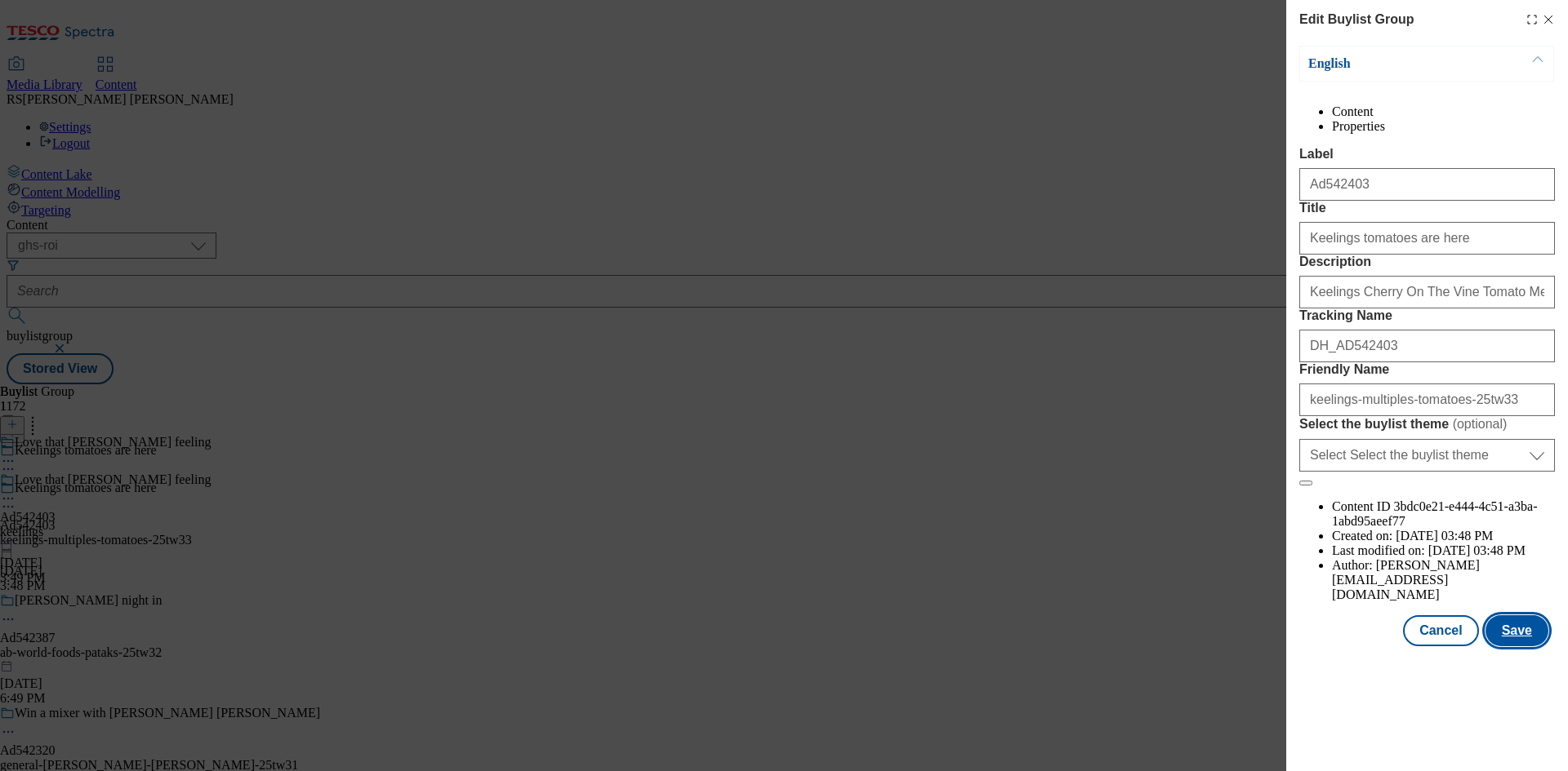
click at [1525, 646] on button "Save" at bounding box center [1516, 631] width 63 height 31
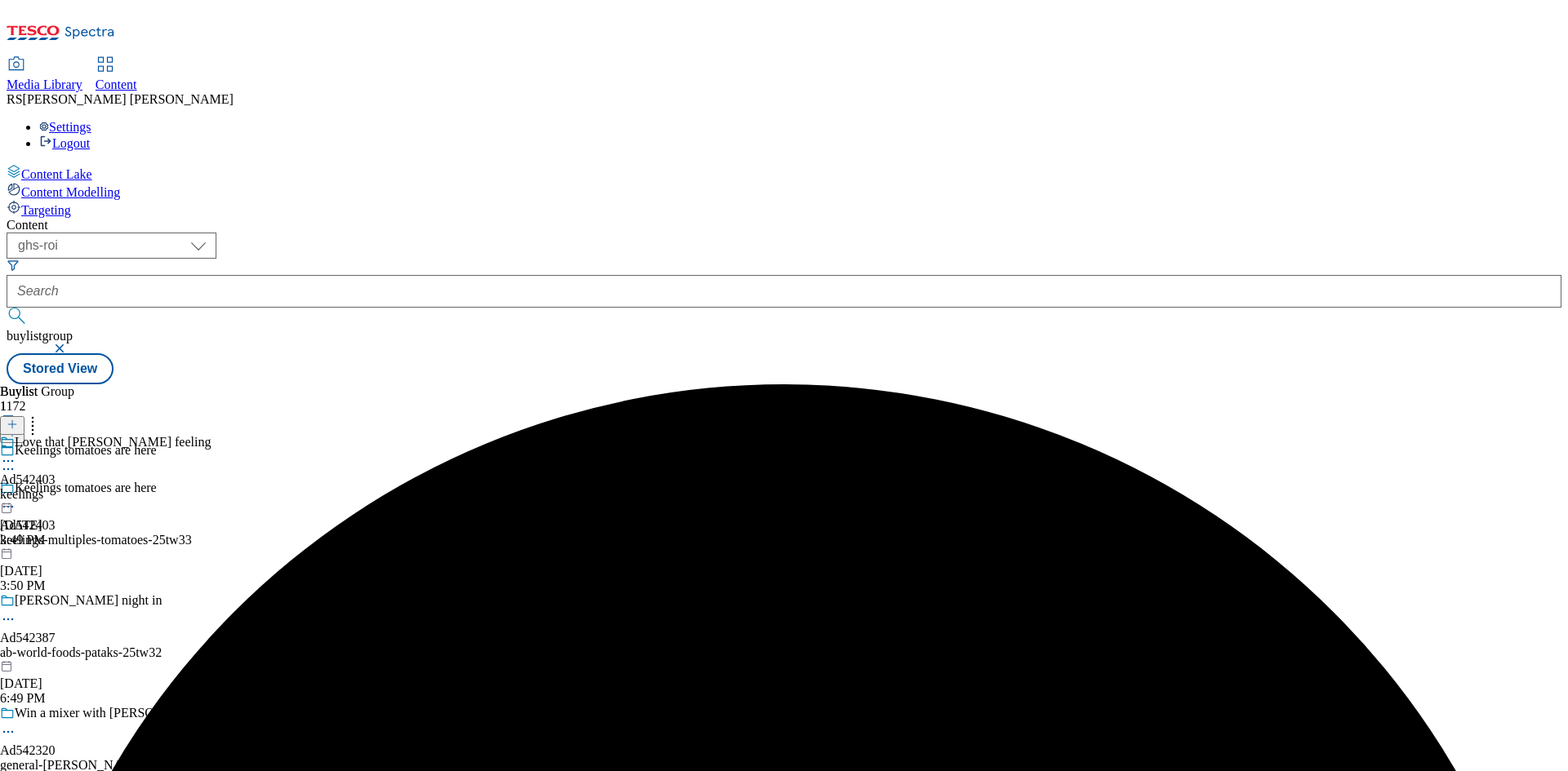
click at [17, 453] on icon at bounding box center [8, 461] width 17 height 17
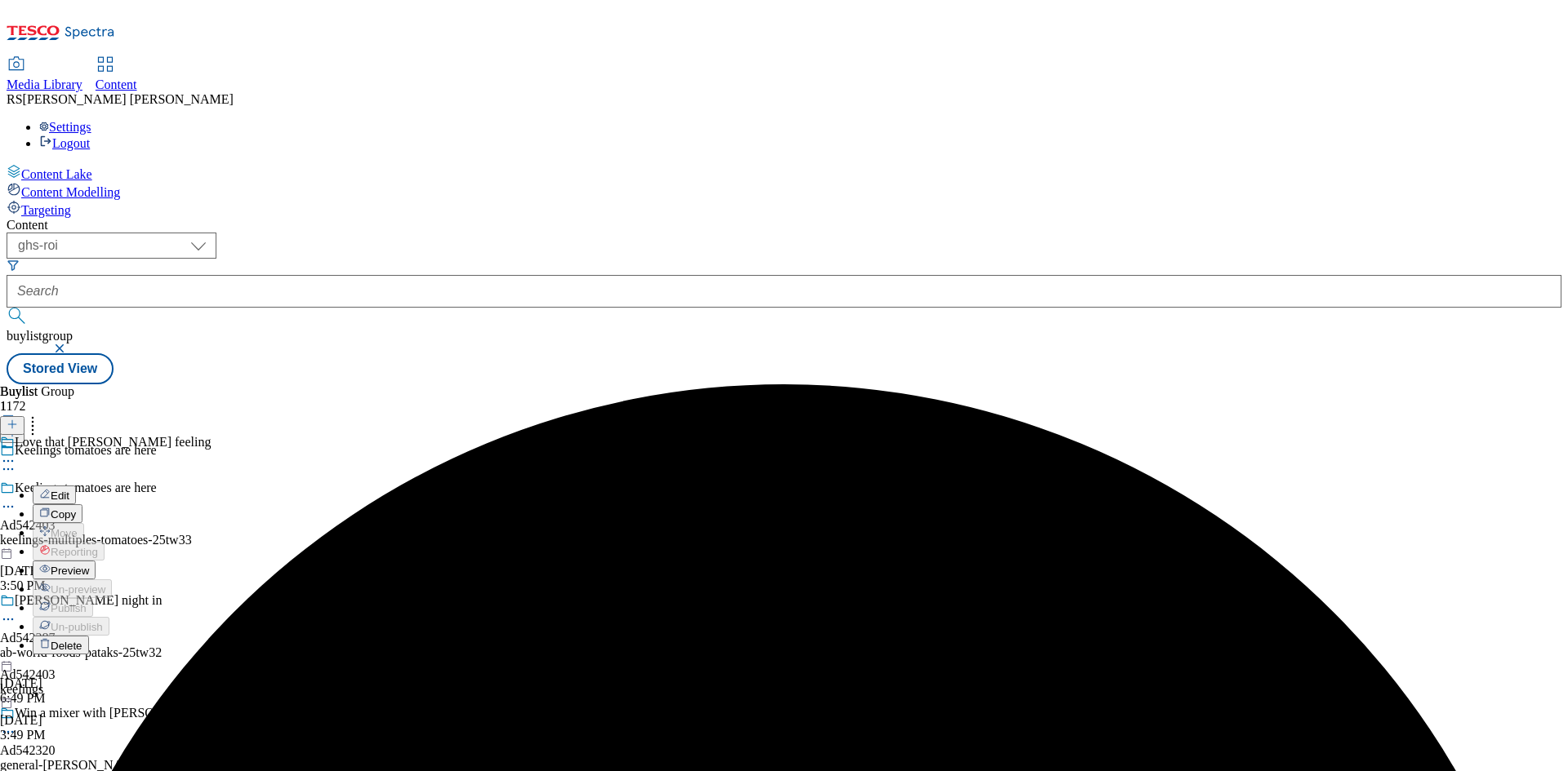
click at [69, 490] on span "Edit" at bounding box center [60, 495] width 19 height 13
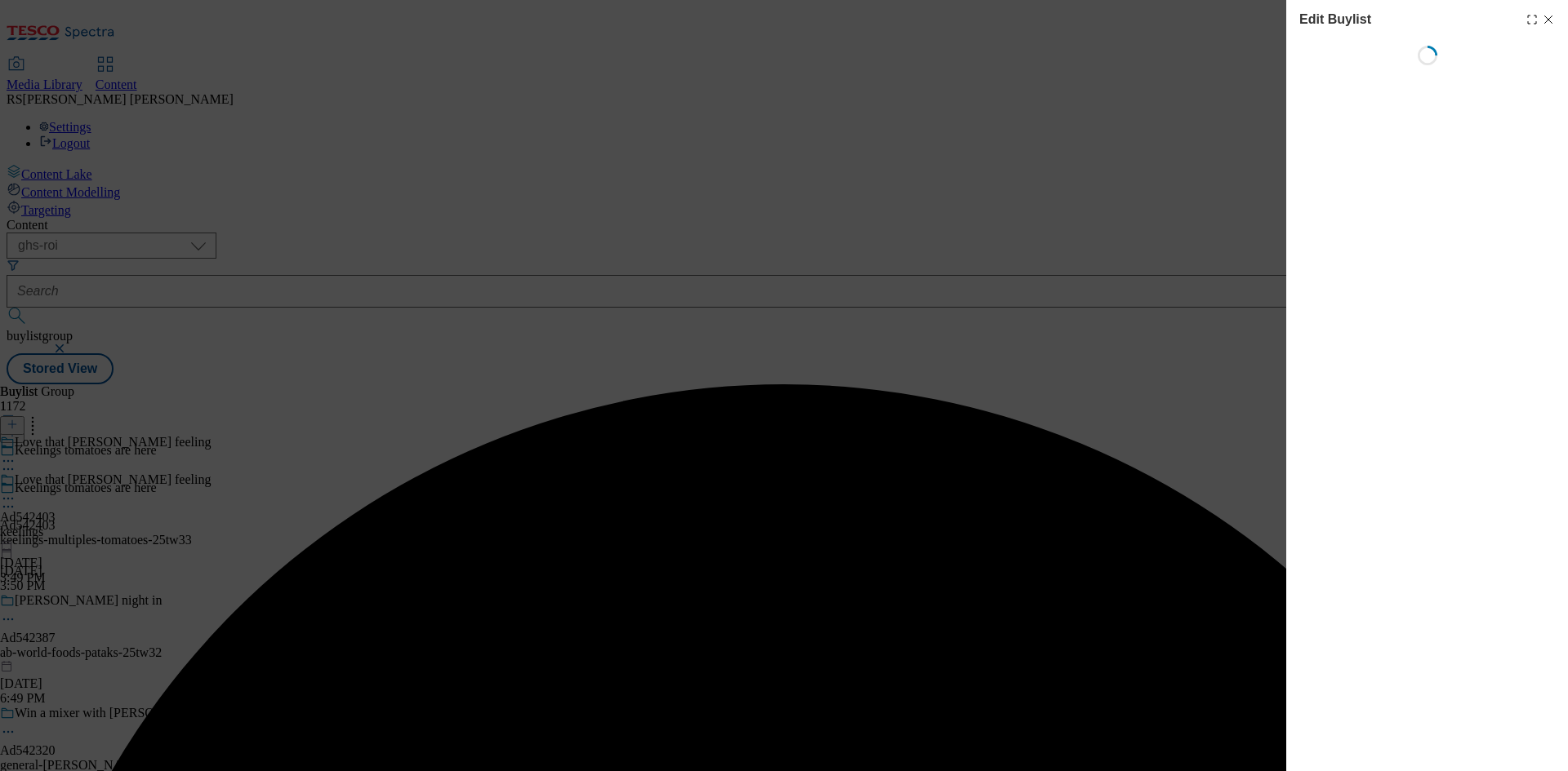
select select "tactical"
select select "supplier funded short term 1-3 weeks"
select select "dunnhumby"
select select "Banner"
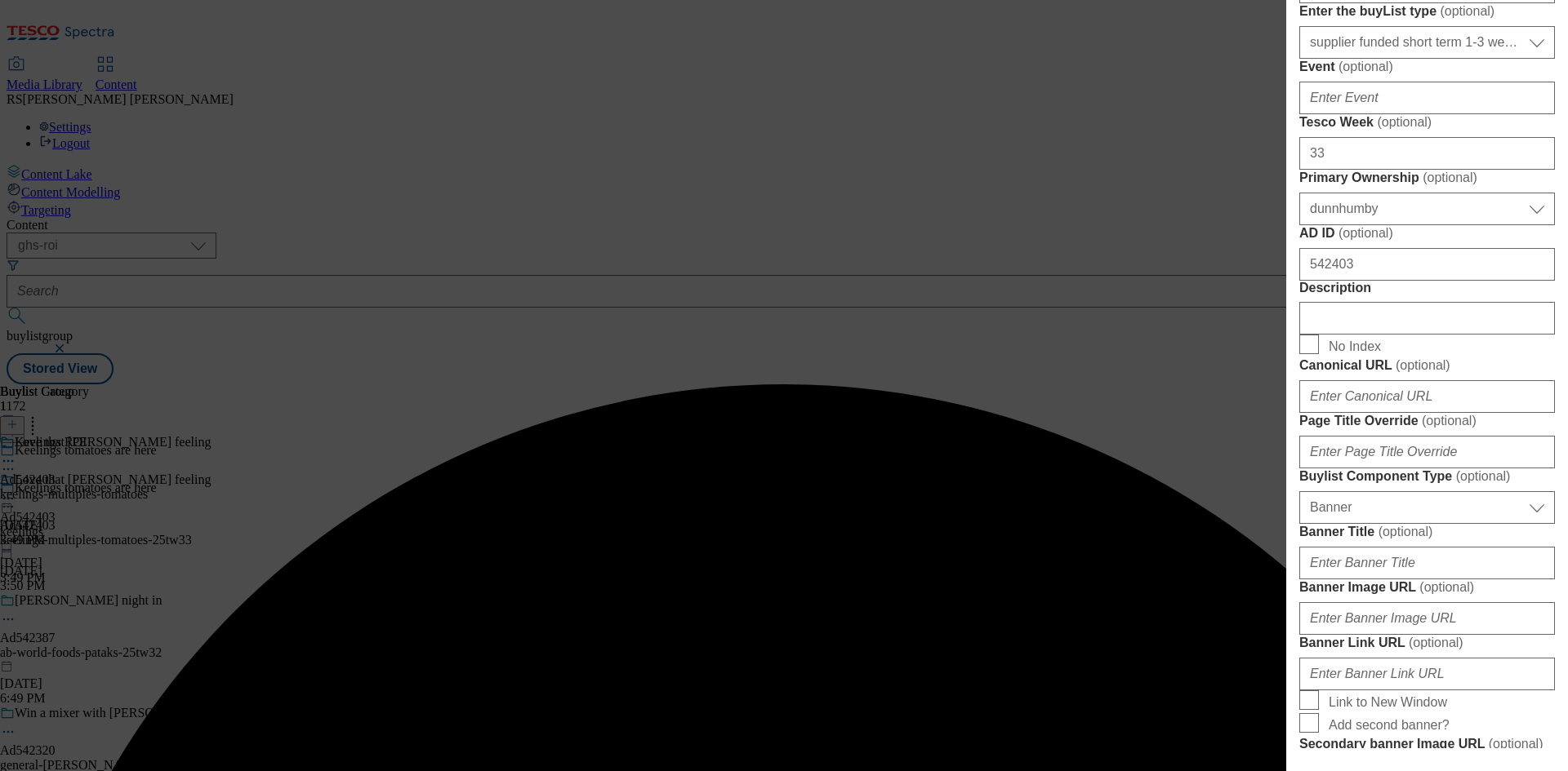
scroll to position [816, 0]
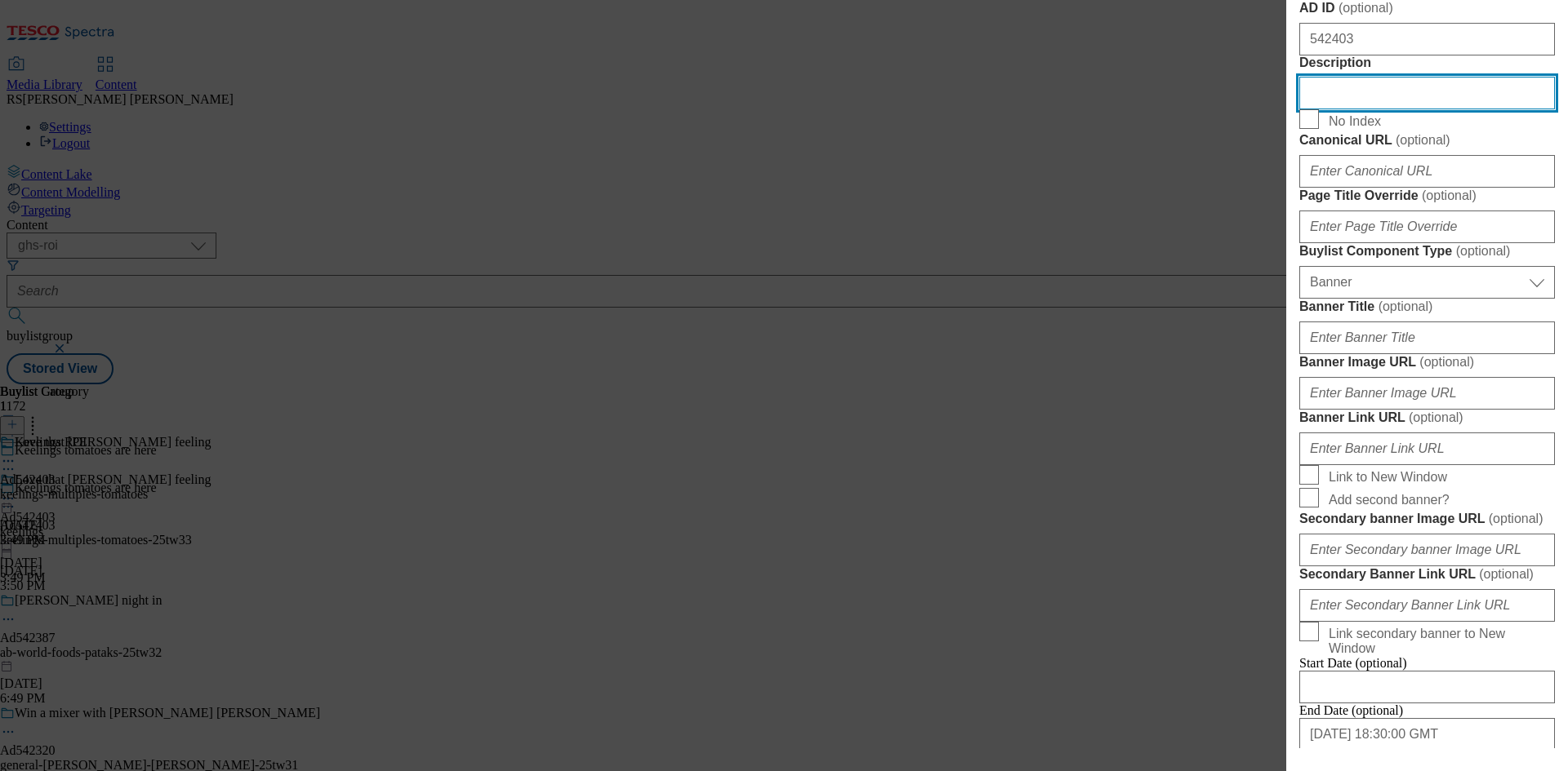
click at [1399, 109] on input "Description" at bounding box center [1426, 93] width 255 height 32
paste input "Keelings Cherry On The Vine Tomato Medley 200g"
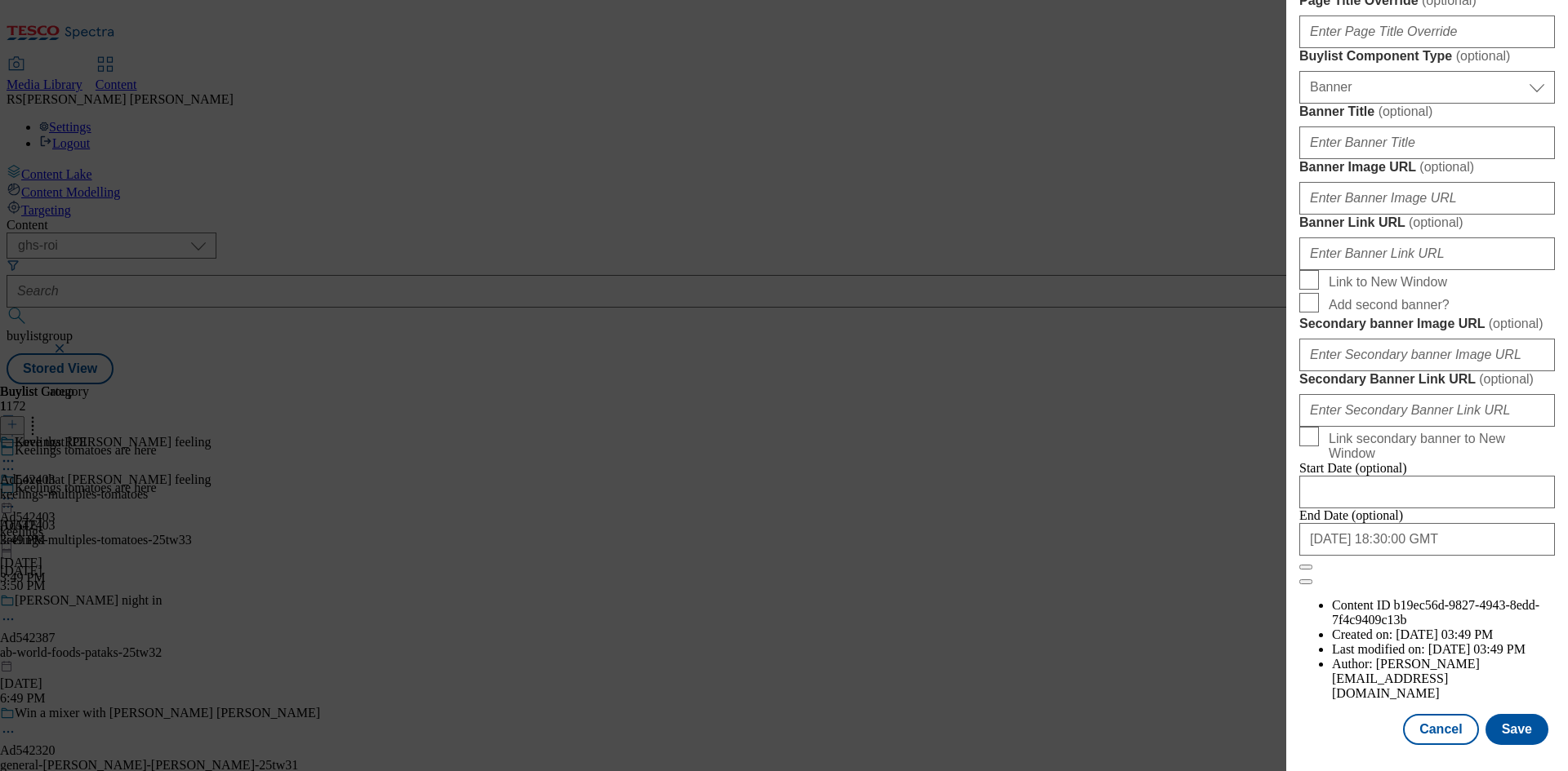
scroll to position [1603, 0]
type input "Keelings Cherry On The Vine Tomato Medley 200g"
click at [1505, 726] on button "Save" at bounding box center [1516, 730] width 63 height 31
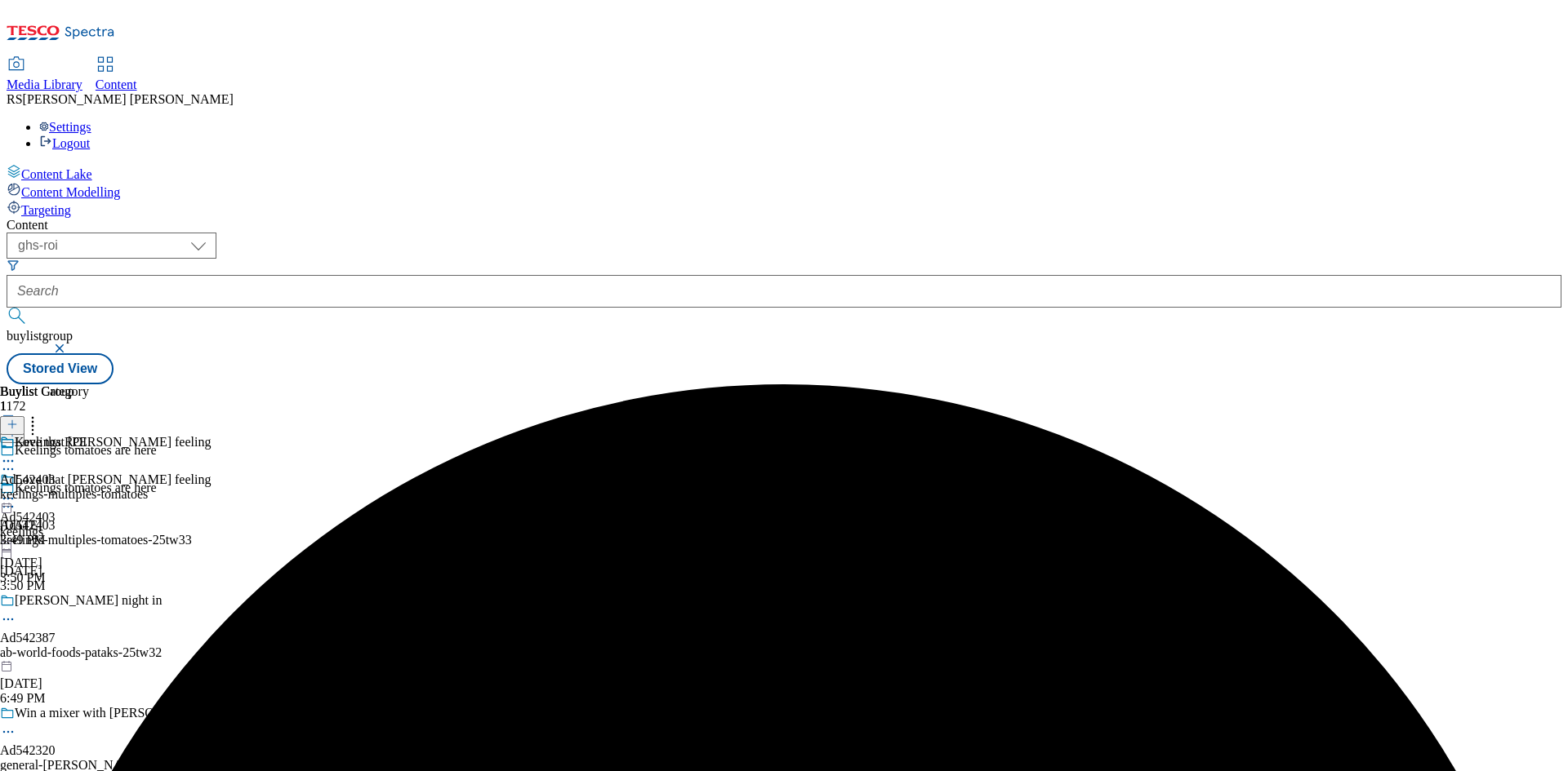
click at [17, 453] on icon at bounding box center [8, 461] width 17 height 17
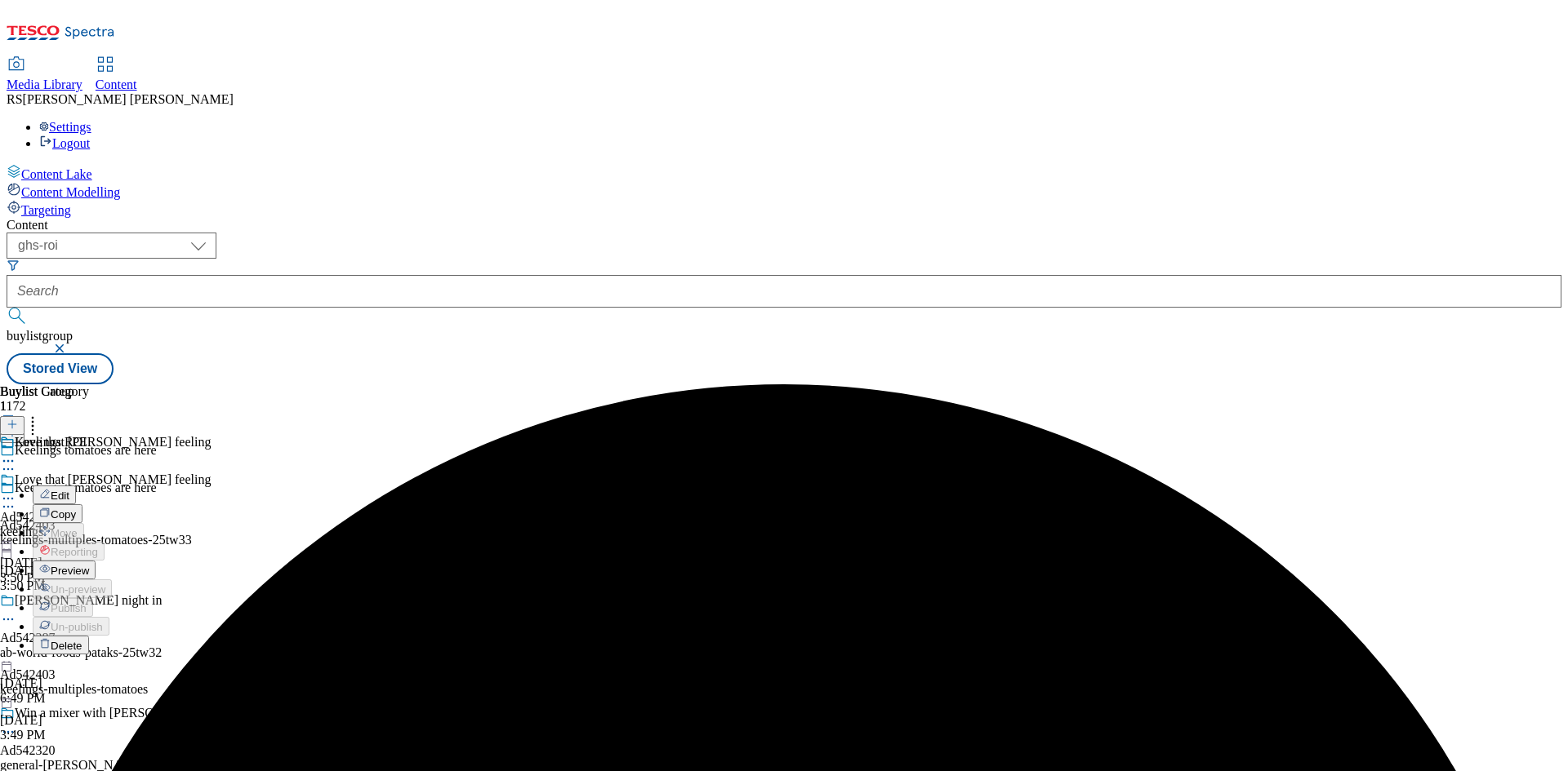
click at [69, 490] on span "Edit" at bounding box center [60, 495] width 19 height 13
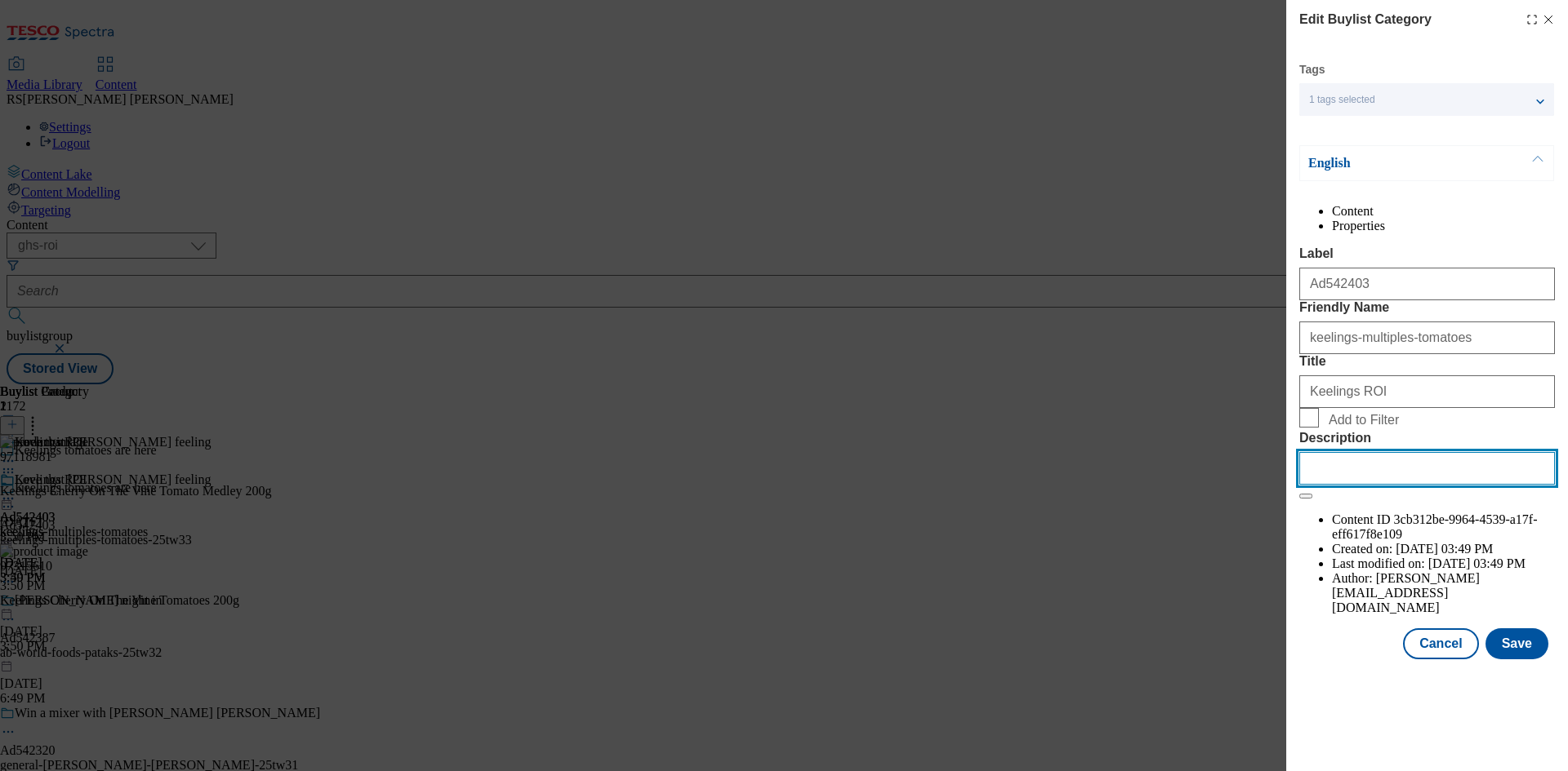
click at [1439, 485] on input "Description" at bounding box center [1426, 468] width 255 height 32
paste input "Keelings Cherry On The Vine Tomato Medley 200g"
type input "Keelings Cherry On The Vine Tomato Medley 200g"
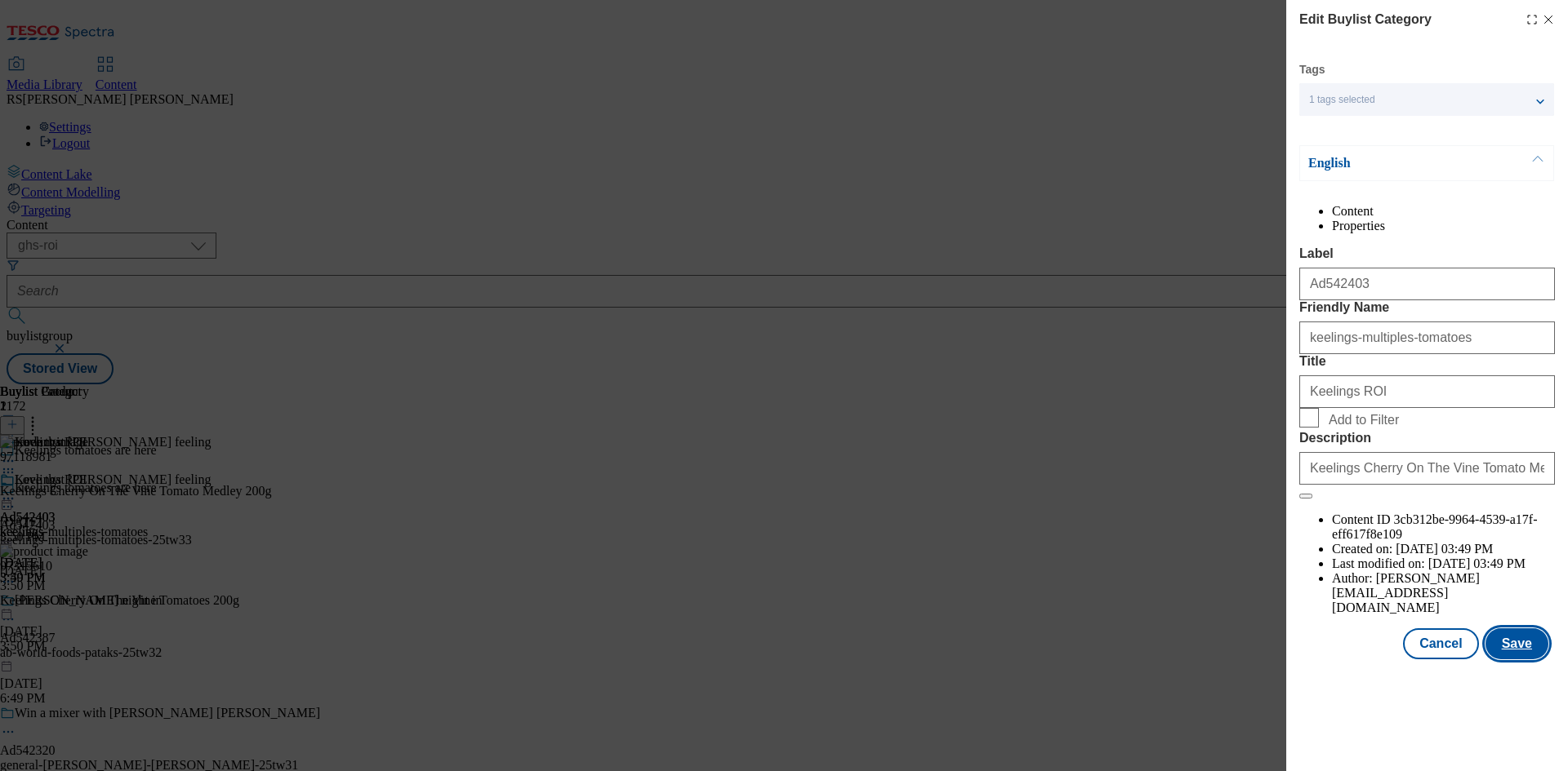
click at [1523, 660] on button "Save" at bounding box center [1516, 644] width 63 height 31
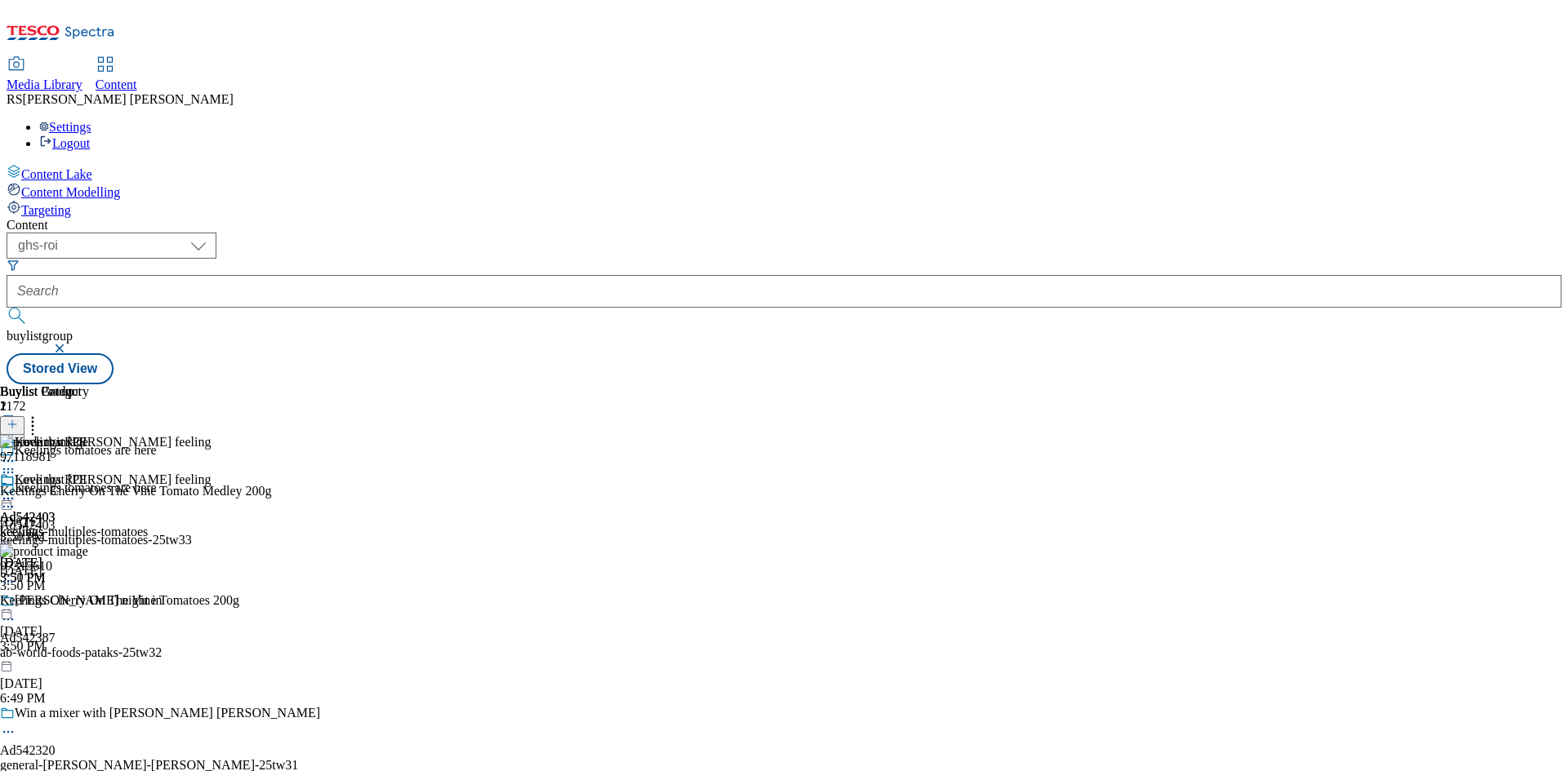
click at [17, 491] on icon at bounding box center [8, 498] width 17 height 17
click at [89, 602] on span "Preview" at bounding box center [69, 608] width 38 height 13
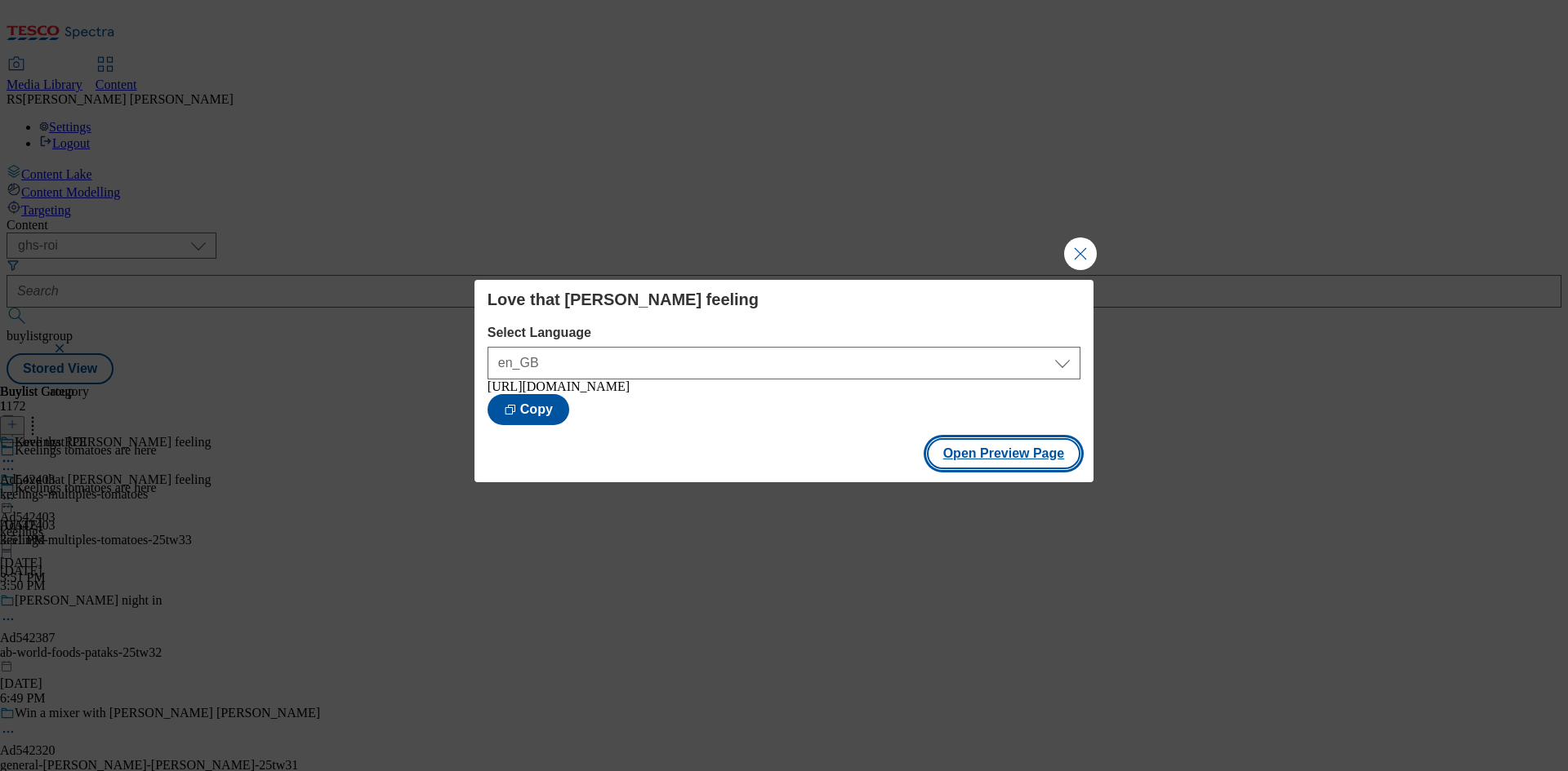
click at [1004, 453] on button "Open Preview Page" at bounding box center [1004, 454] width 154 height 31
click at [1082, 248] on button "Close Modal" at bounding box center [1079, 253] width 32 height 32
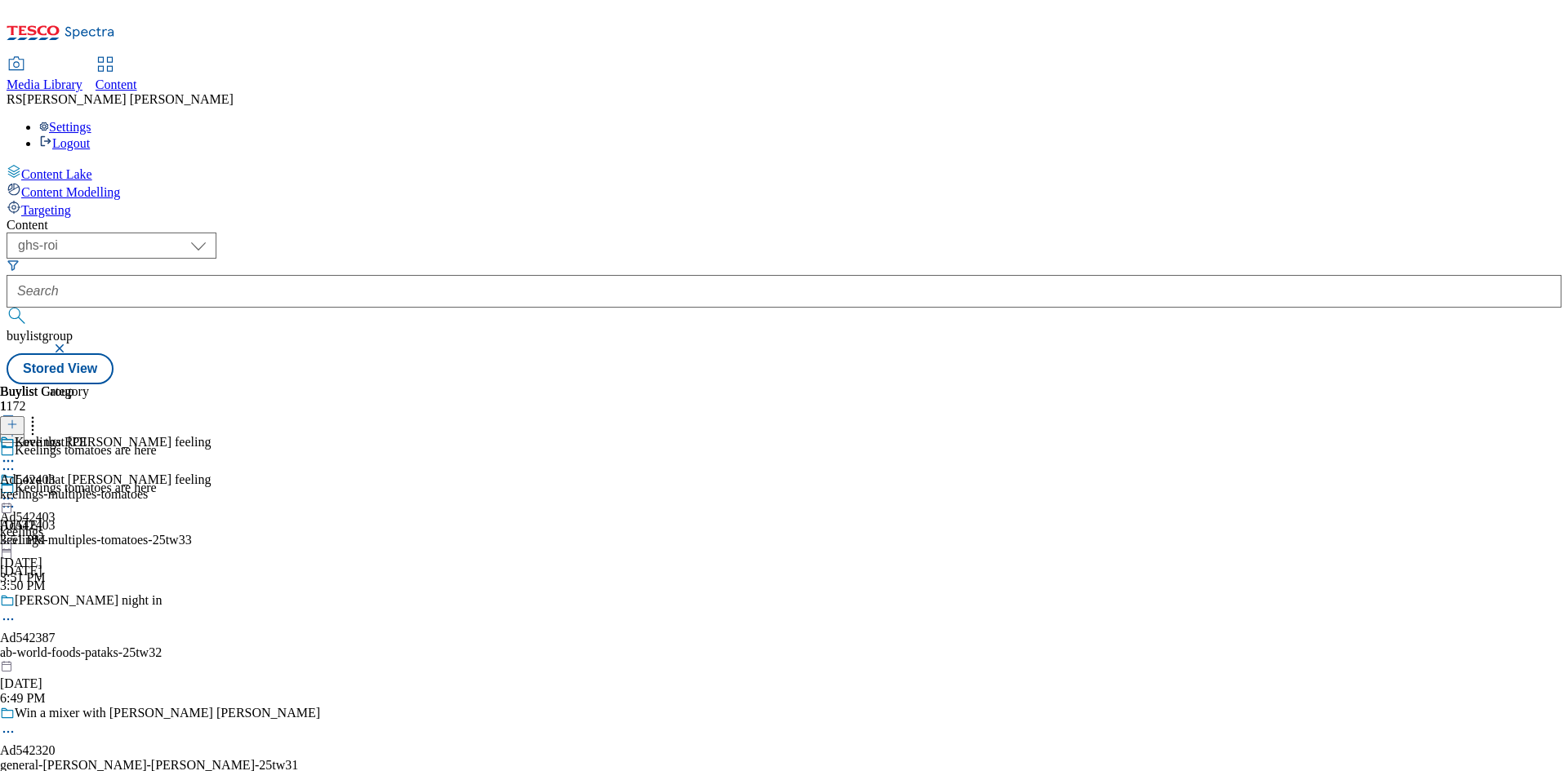
click at [17, 491] on icon at bounding box center [8, 498] width 17 height 17
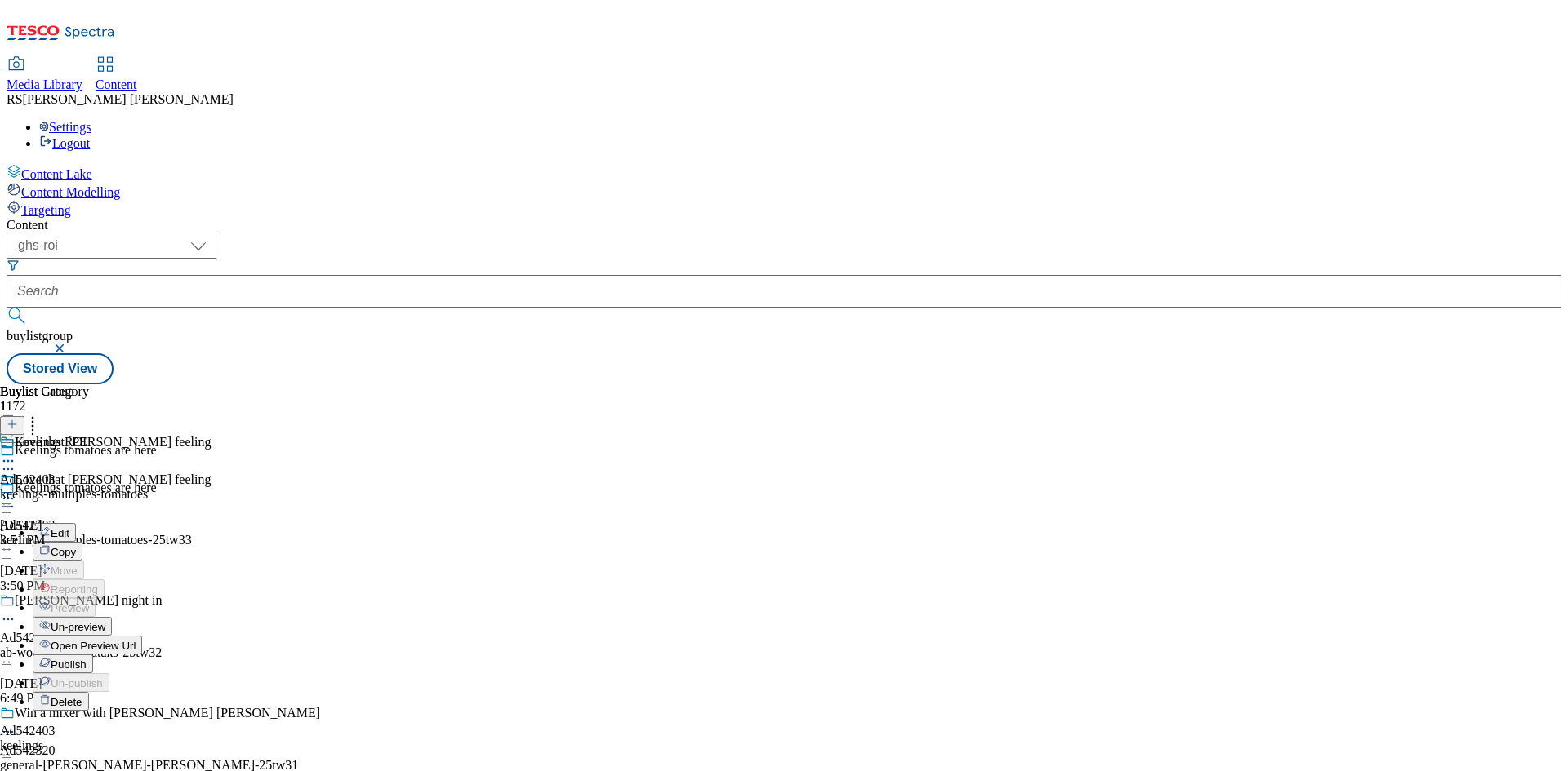
click at [87, 659] on span "Publish" at bounding box center [68, 664] width 36 height 13
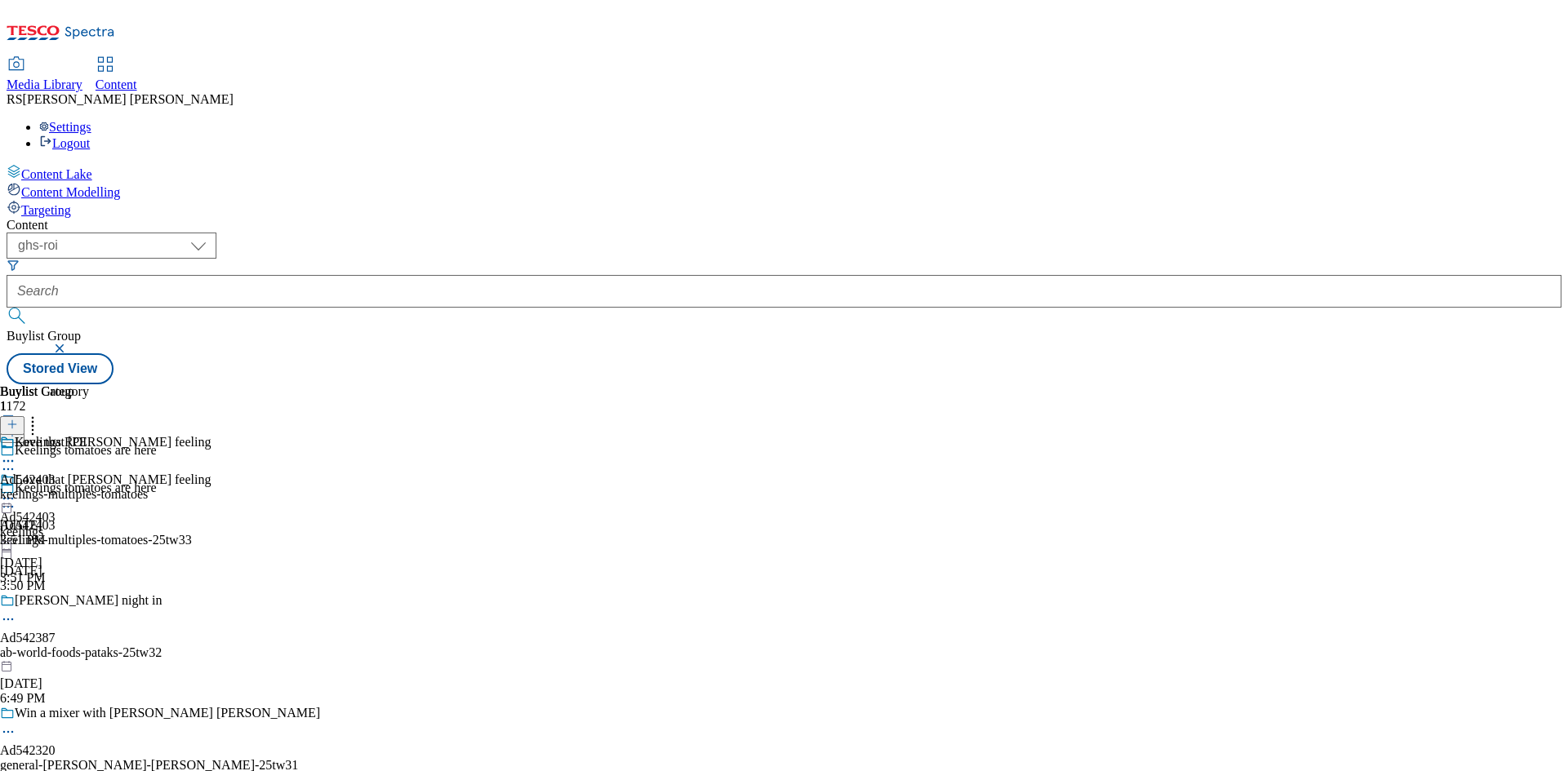
click at [148, 435] on div "Keelings ROI Ad542403 keelings-multiples-tomatoes Sep 25, 2025 3:51 PM" at bounding box center [73, 491] width 148 height 112
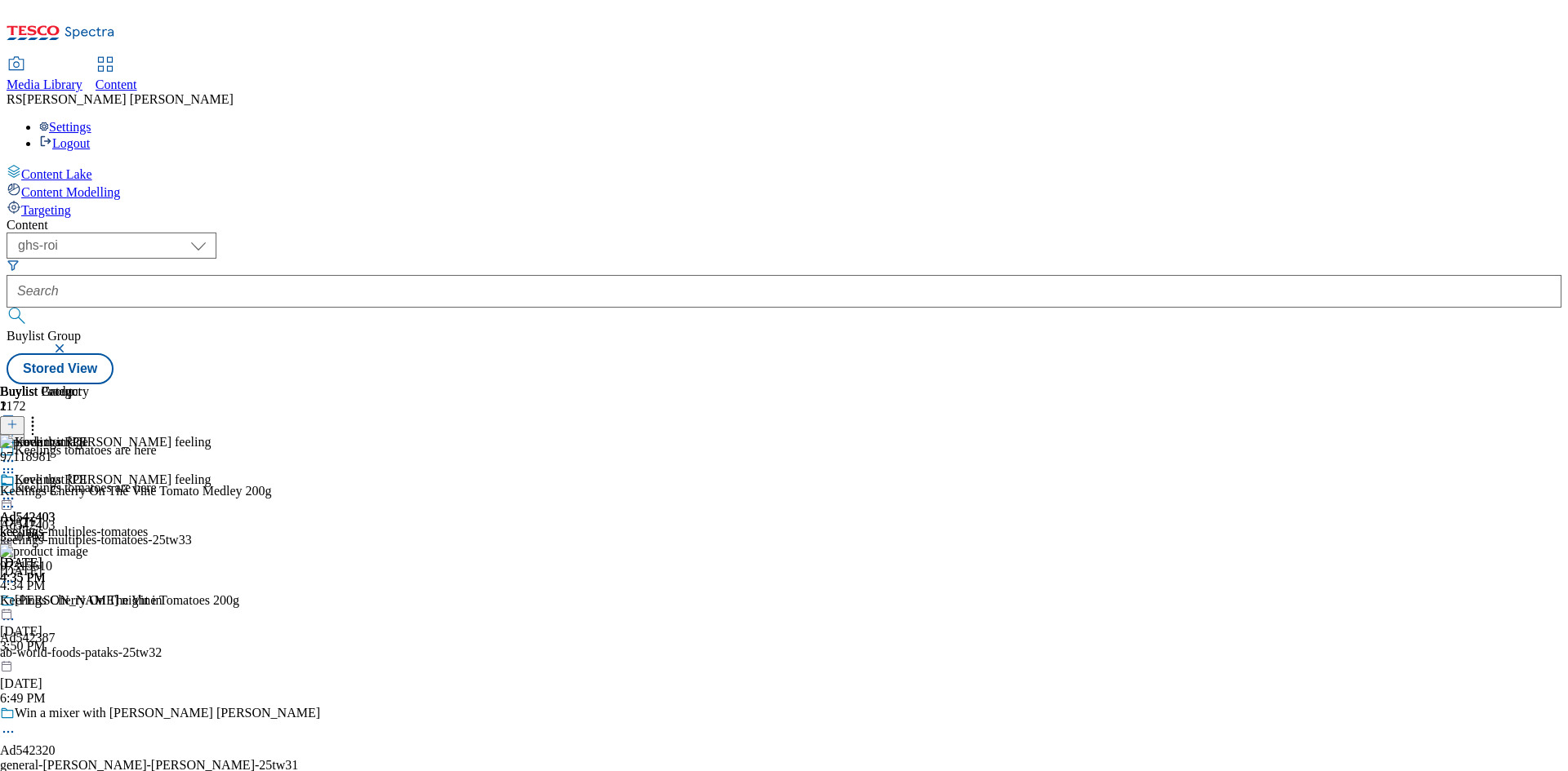
click at [18, 427] on icon at bounding box center [13, 433] width 12 height 12
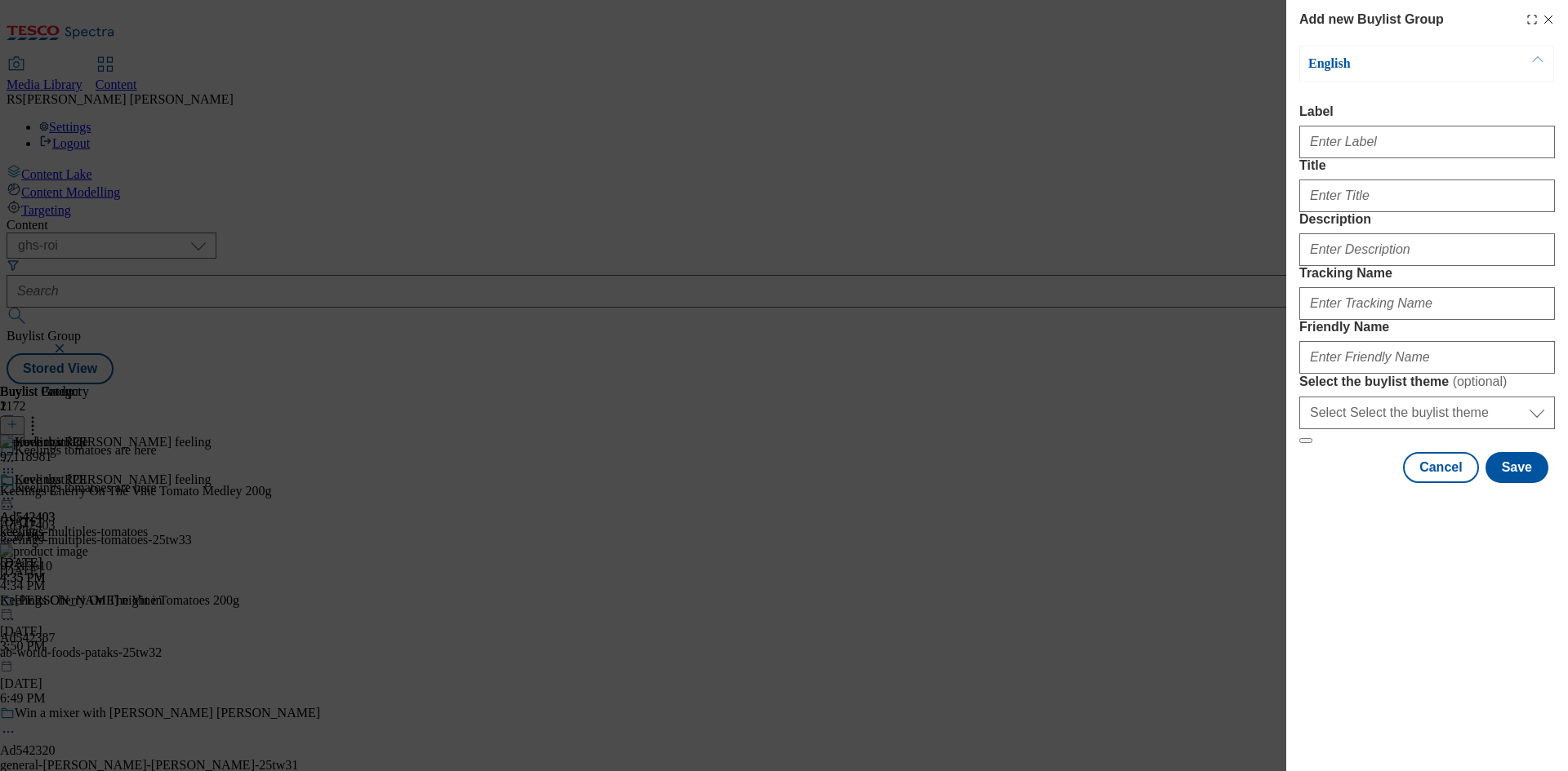
click at [1544, 19] on icon "Modal" at bounding box center [1547, 19] width 13 height 13
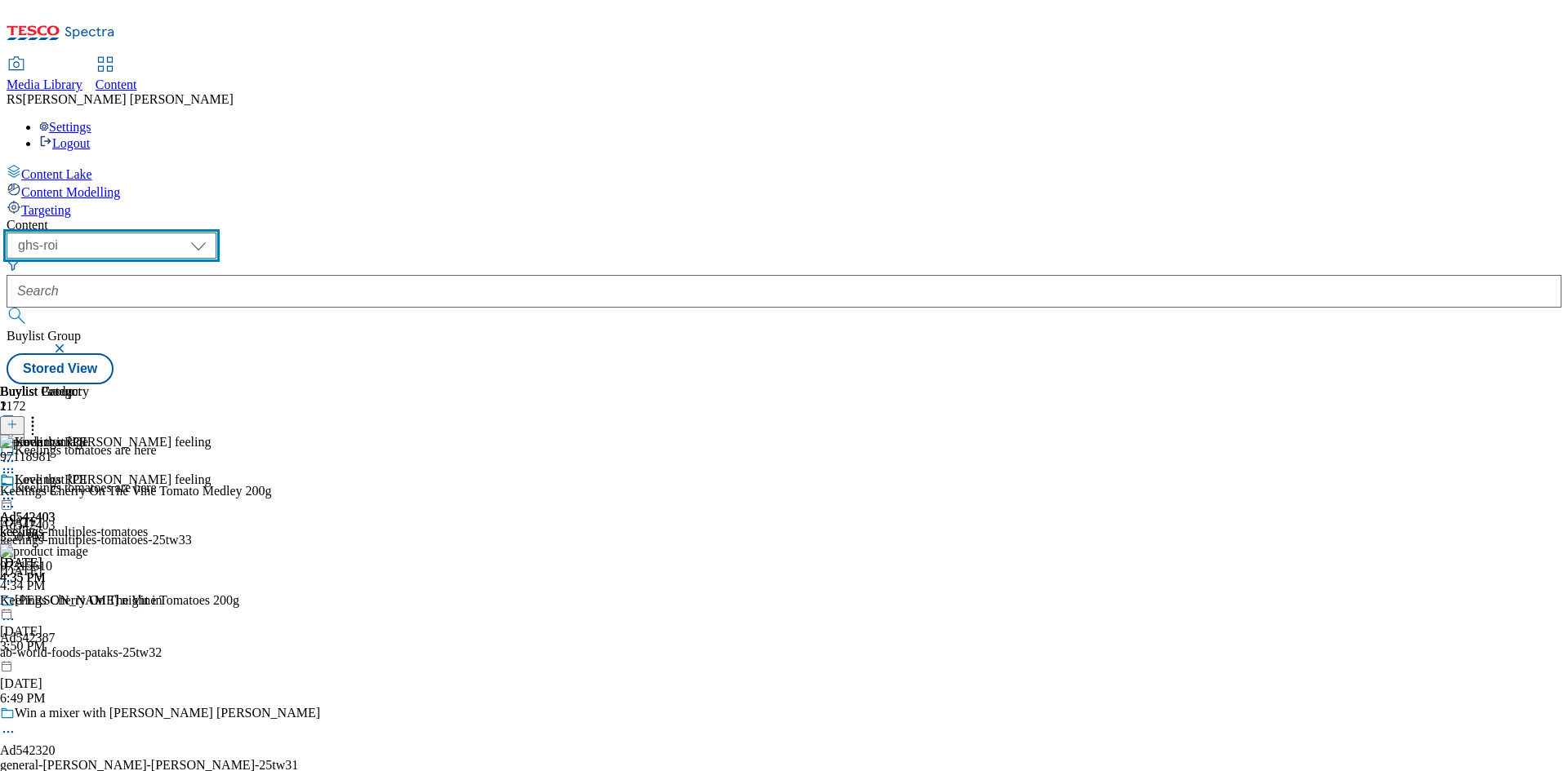
drag, startPoint x: 274, startPoint y: 122, endPoint x: 278, endPoint y: 133, distance: 11.7
click at [216, 233] on select "ghs-roi ghs-uk" at bounding box center [111, 245] width 210 height 26
select select "ghs-[GEOGRAPHIC_DATA]"
click at [212, 233] on select "ghs-roi ghs-[GEOGRAPHIC_DATA]" at bounding box center [111, 245] width 210 height 26
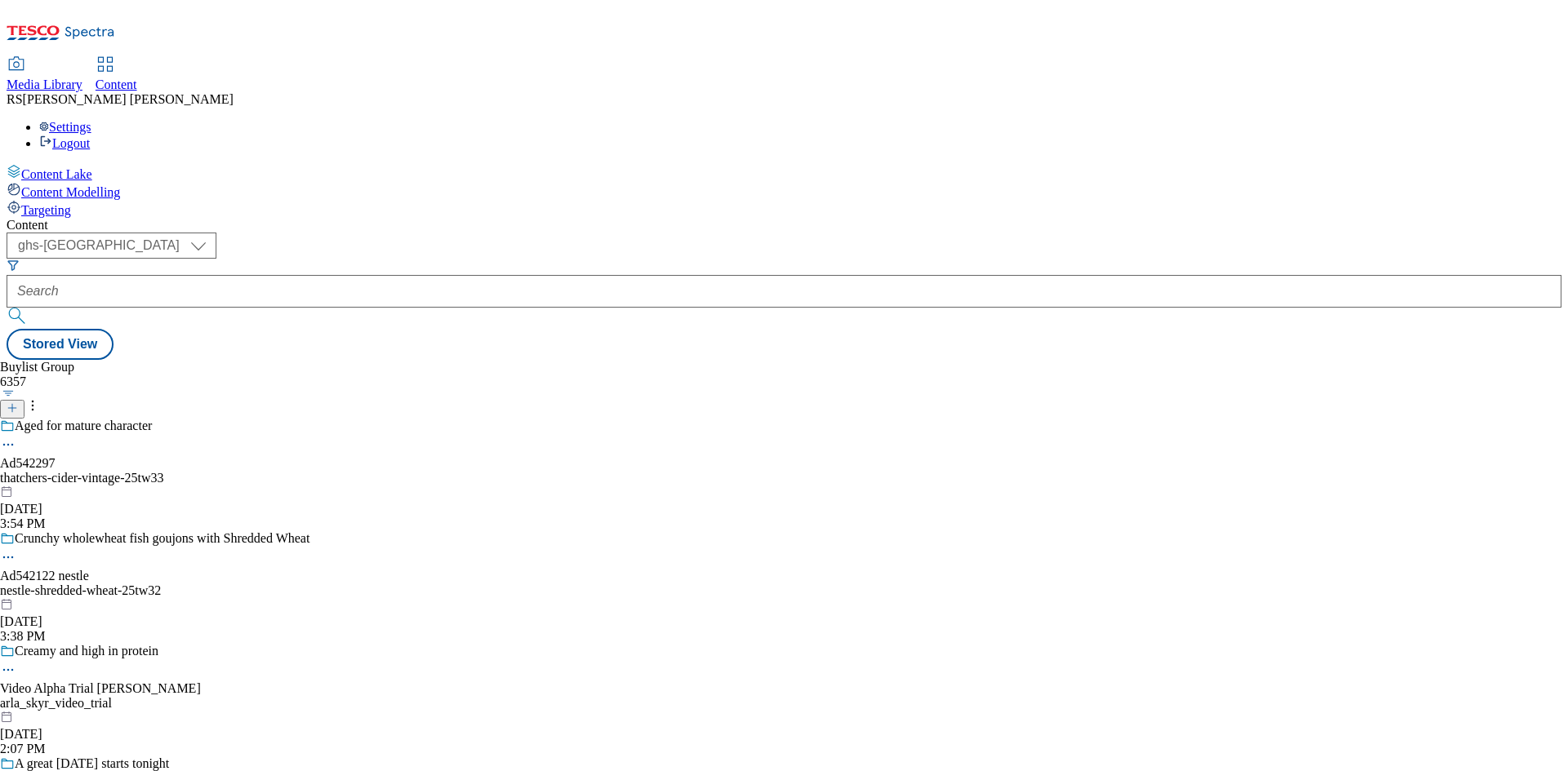
click at [18, 403] on icon at bounding box center [13, 408] width 12 height 12
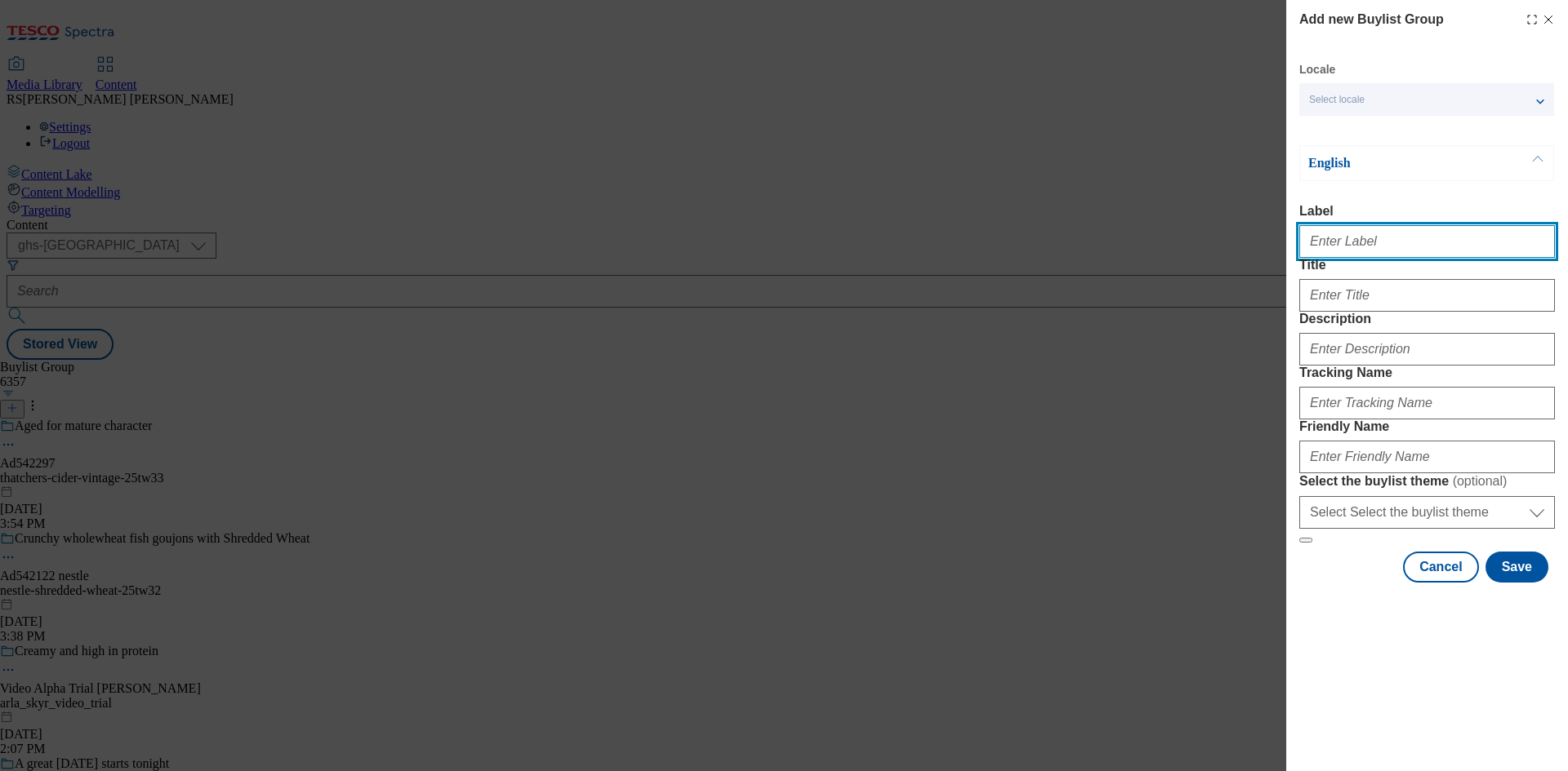
click at [1390, 250] on input "Label" at bounding box center [1426, 241] width 255 height 32
paste input "541922"
type input "Ad541922"
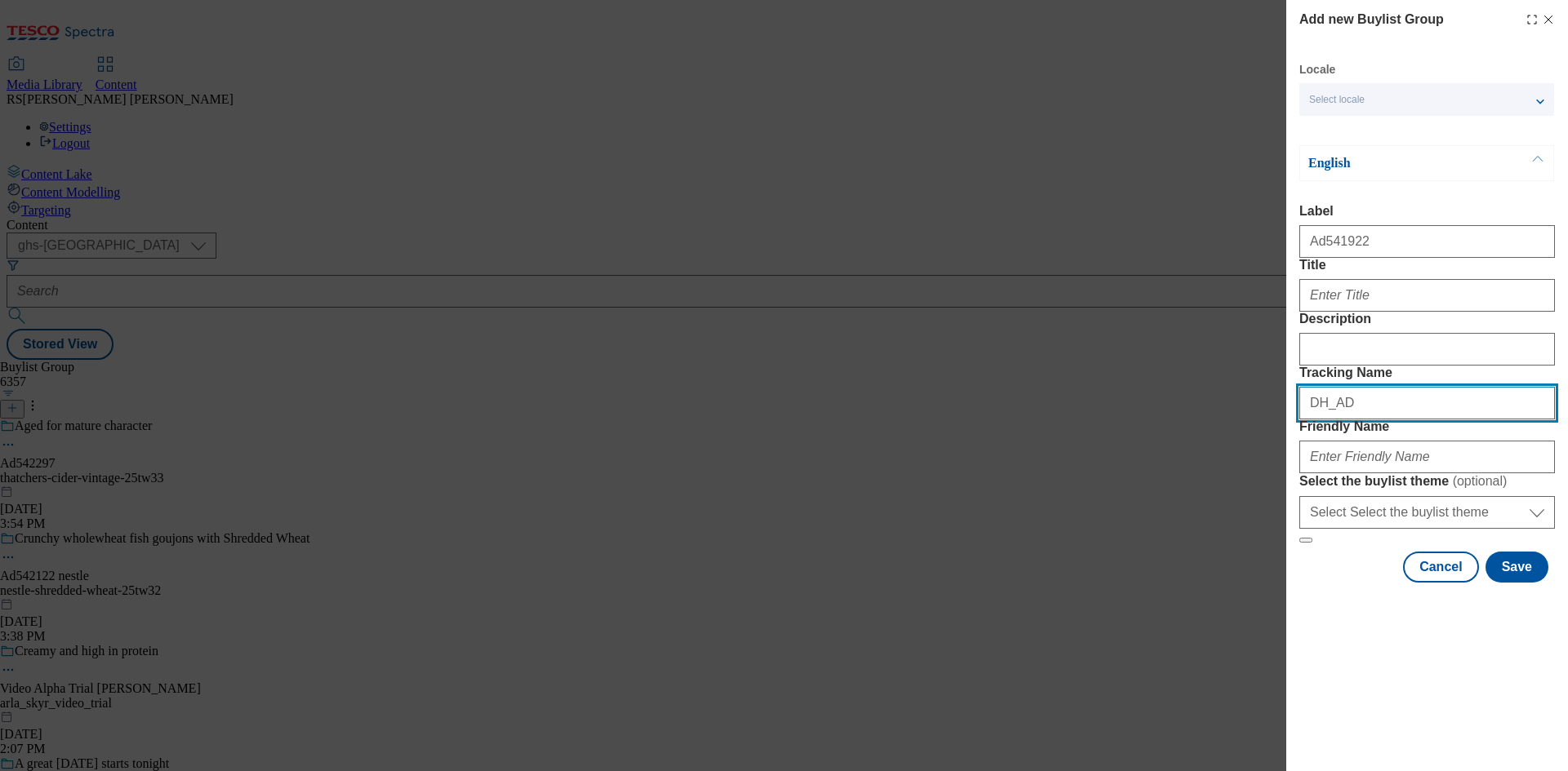
paste input "541922"
type input "DH_AD541922"
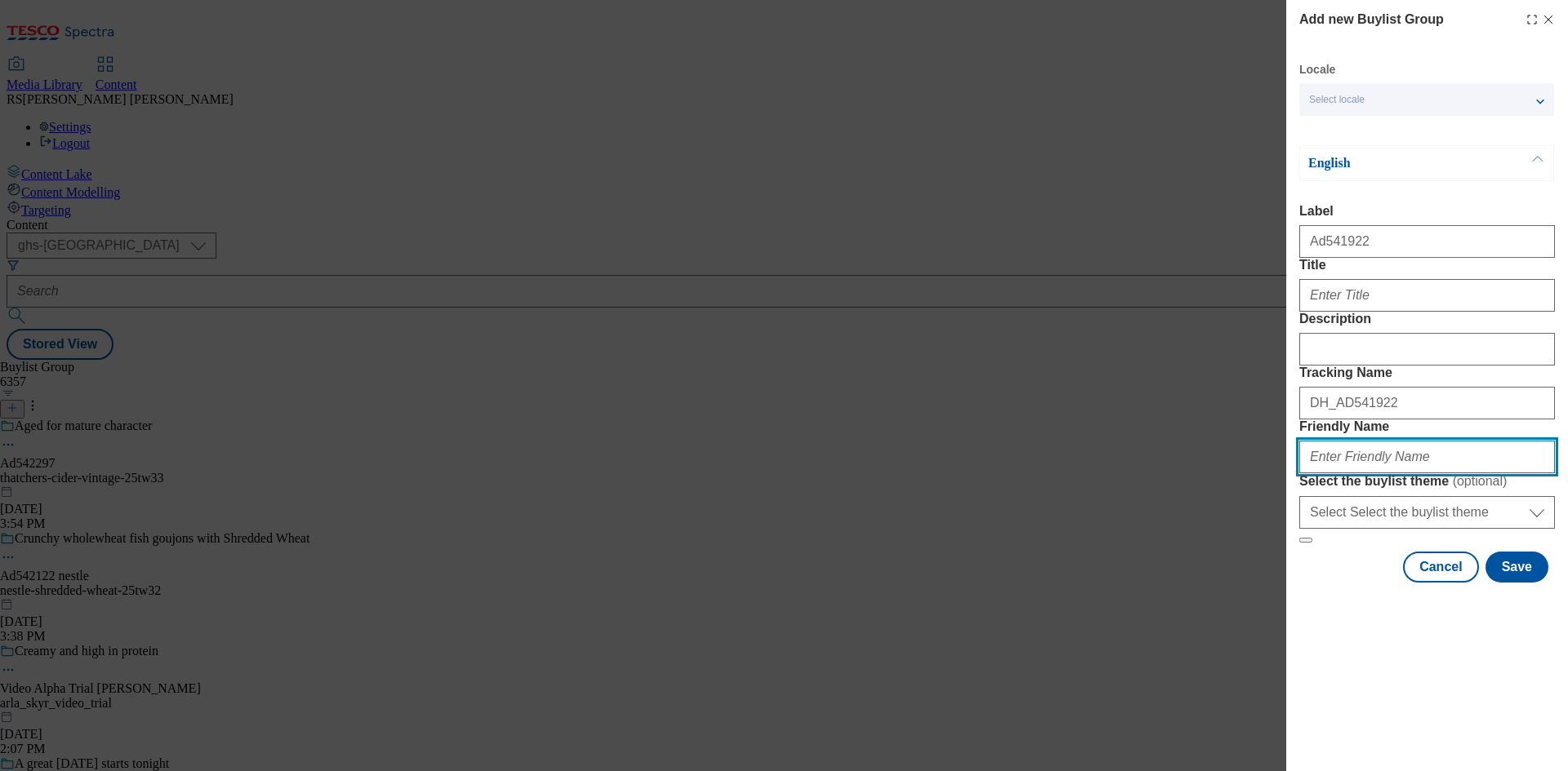
paste input "ornua-foods-pilgrims-choice-25tw34"
type input "ornua-foods-pilgrims-choice-25tw34"
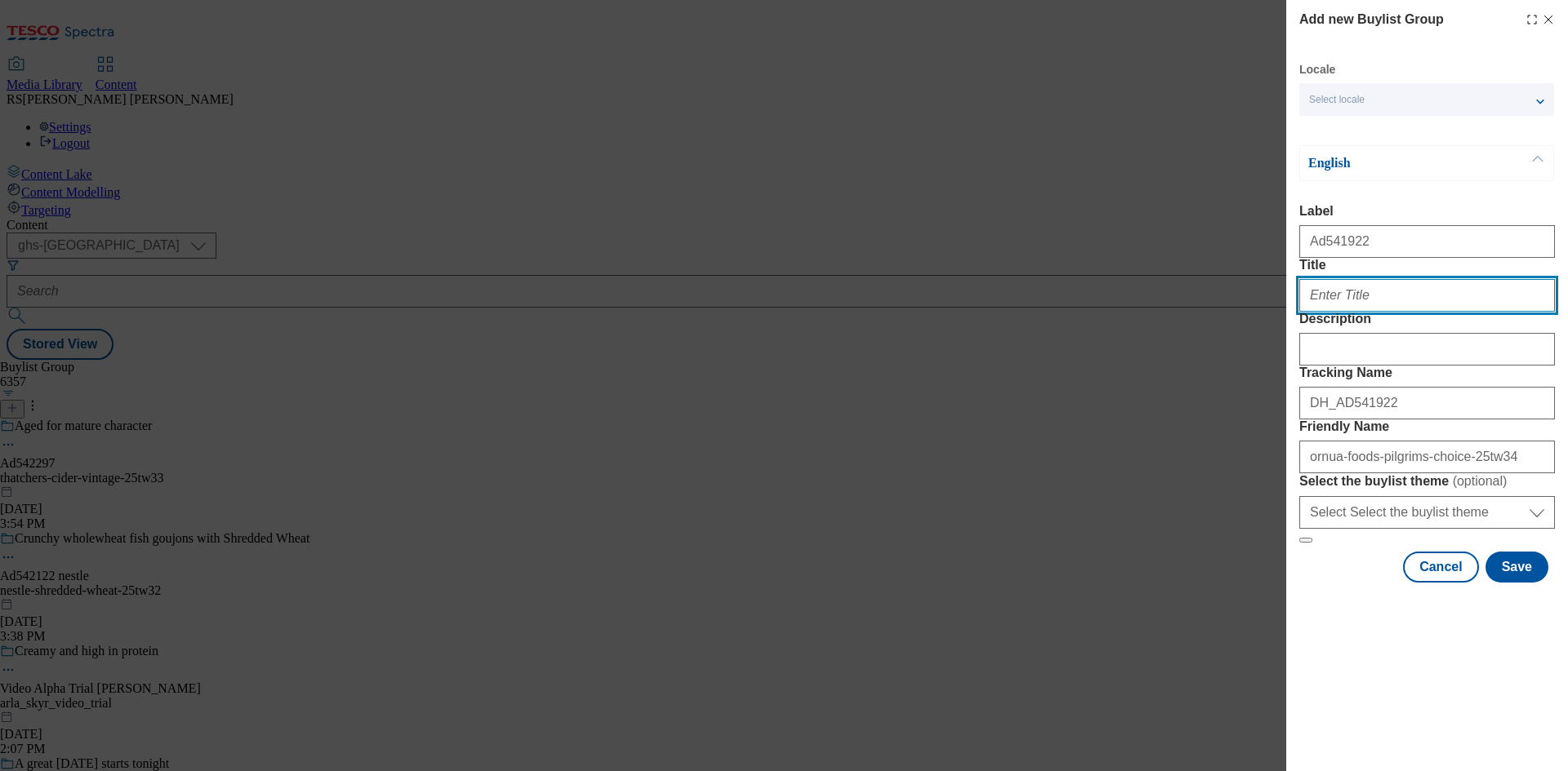
click at [1410, 312] on input "Title" at bounding box center [1426, 295] width 255 height 32
paste input "Be more extra"
type input "Be more extra"
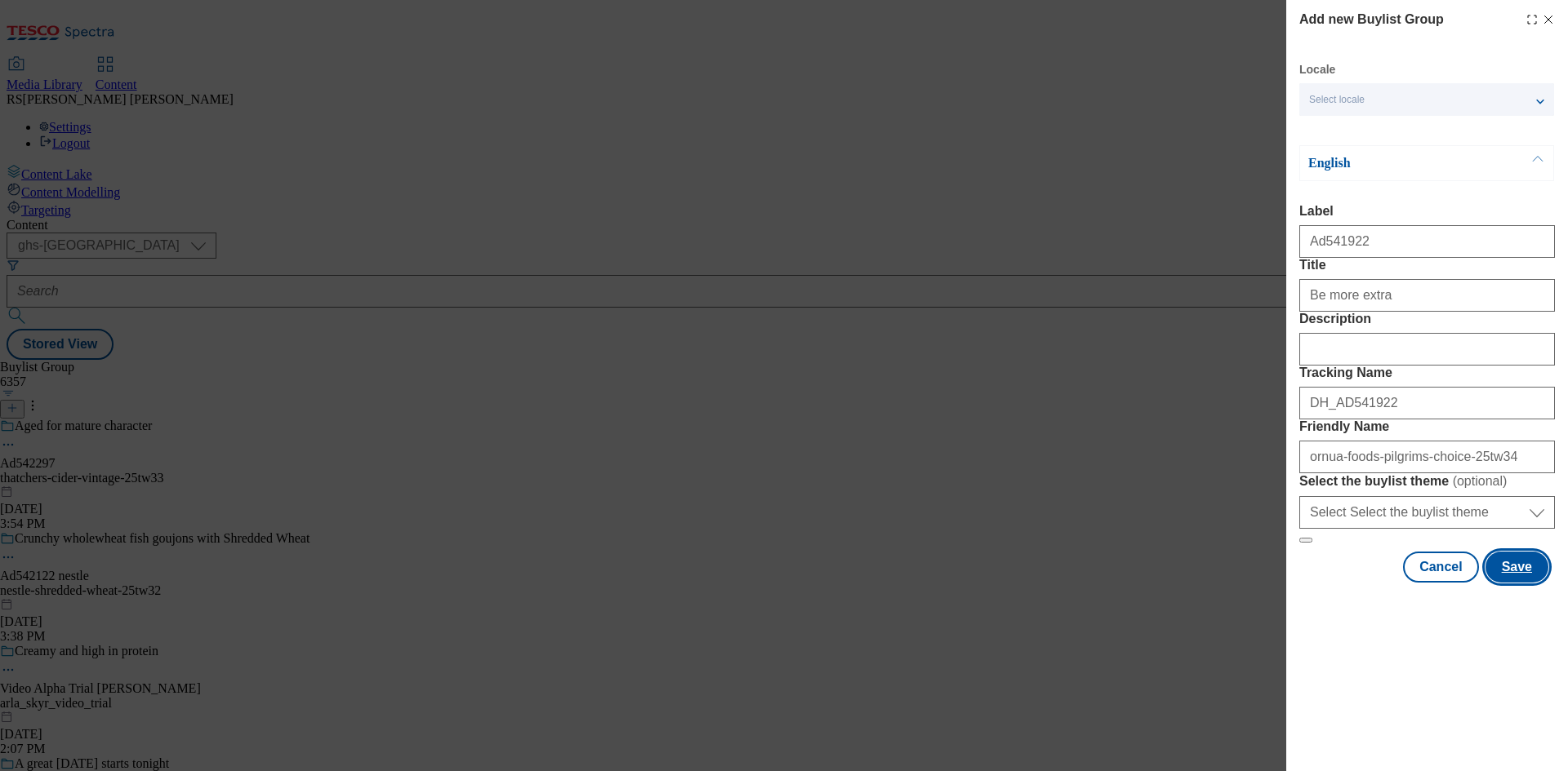
click at [1516, 582] on button "Save" at bounding box center [1516, 568] width 63 height 31
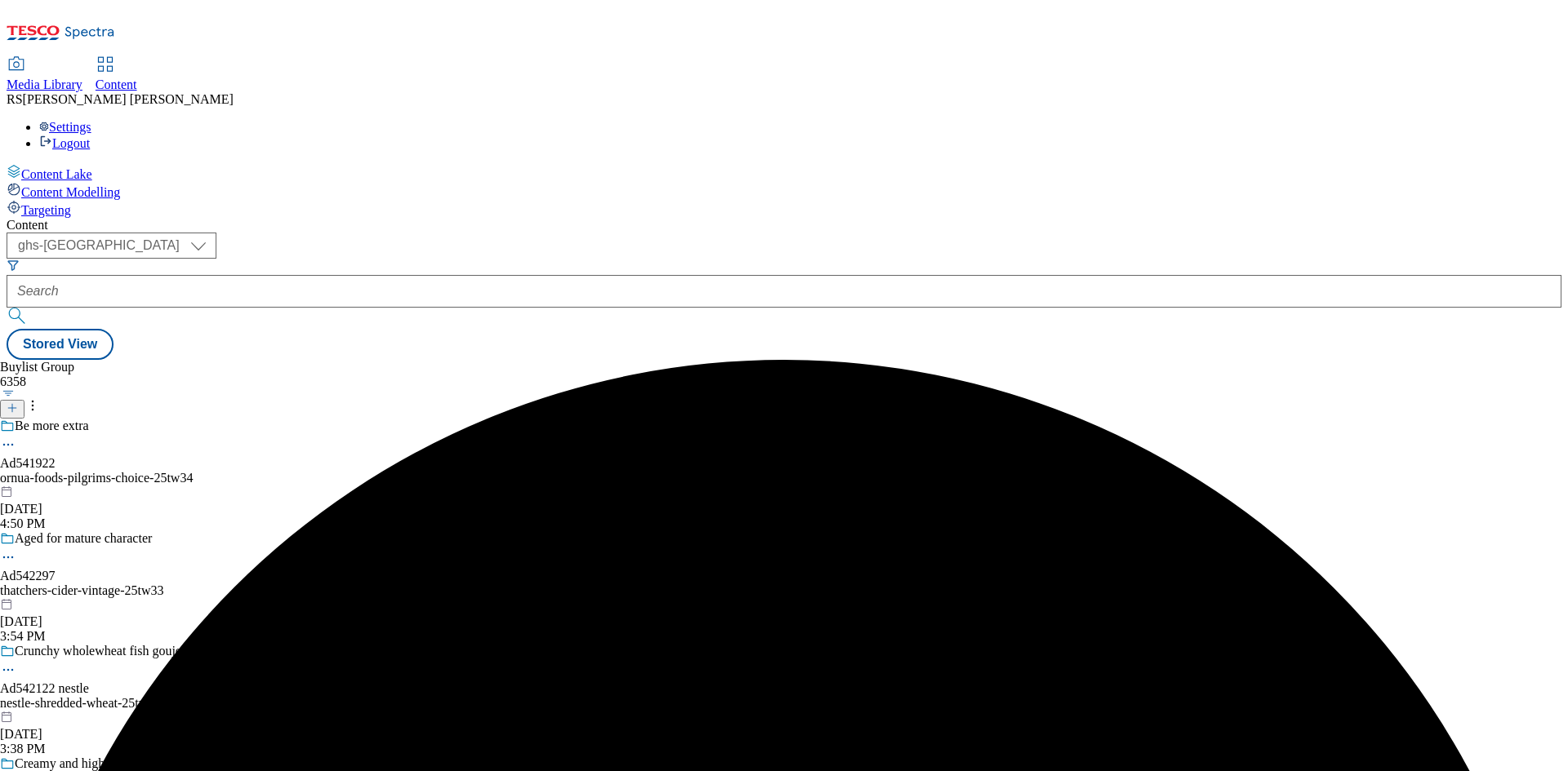
click at [310, 418] on div "Be more extra Ad541922 ornua-foods-pilgrims-choice-25tw34 Sep 25, 2025 4:50 PM" at bounding box center [154, 474] width 310 height 112
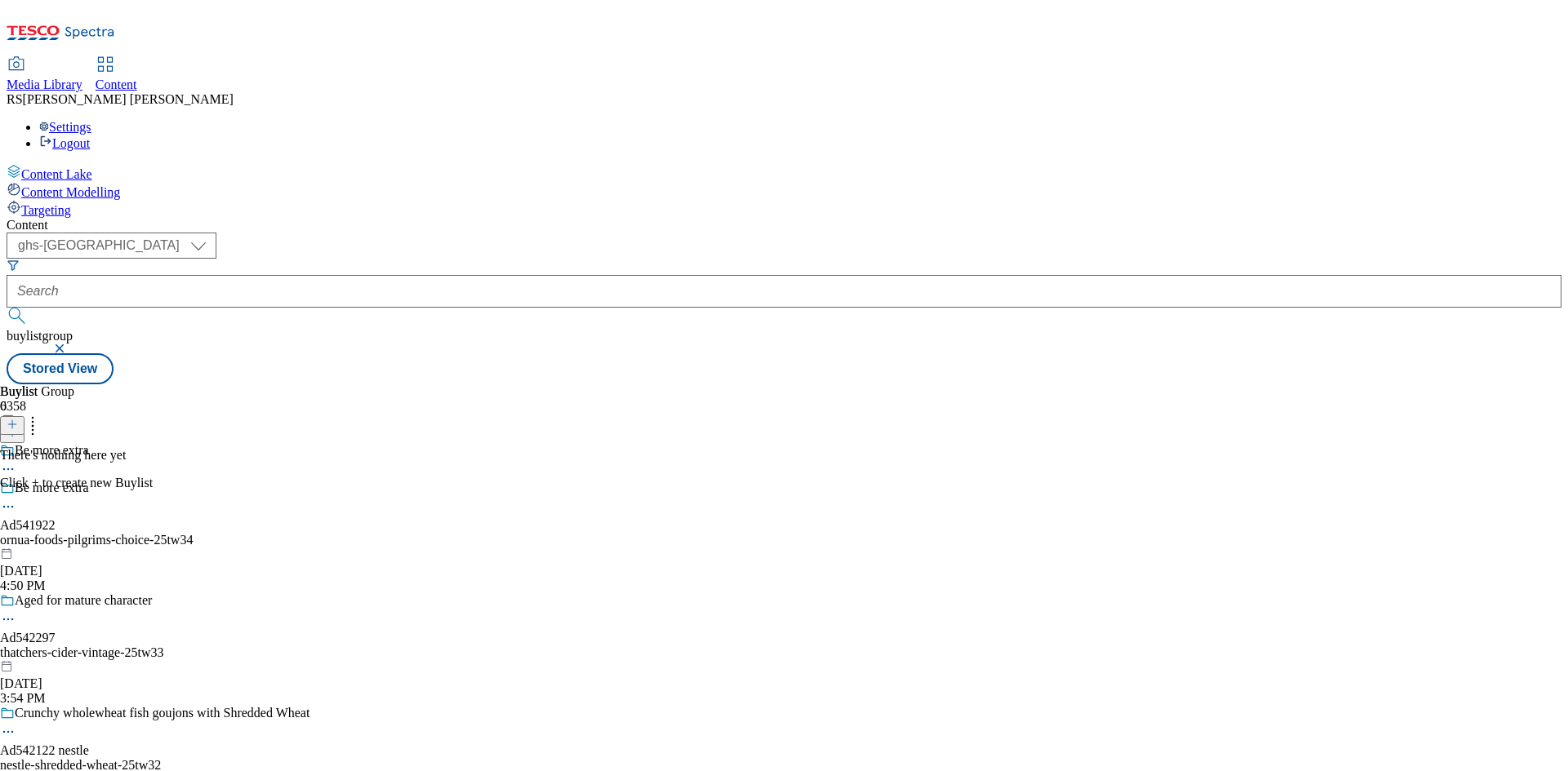
click at [18, 418] on icon at bounding box center [13, 424] width 12 height 12
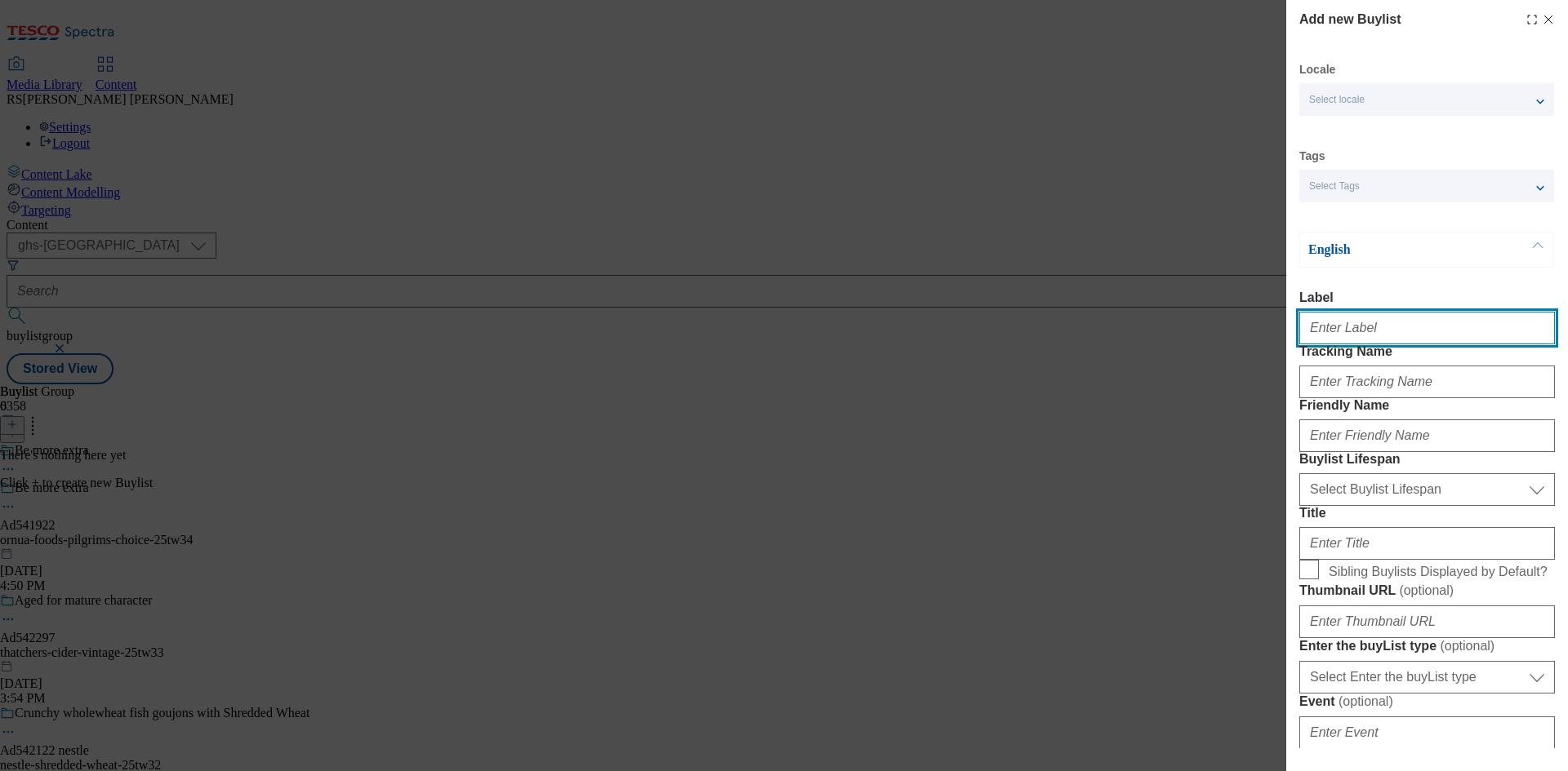
click at [1396, 343] on input "Label" at bounding box center [1426, 327] width 255 height 32
paste input "541922"
type input "Ad541922"
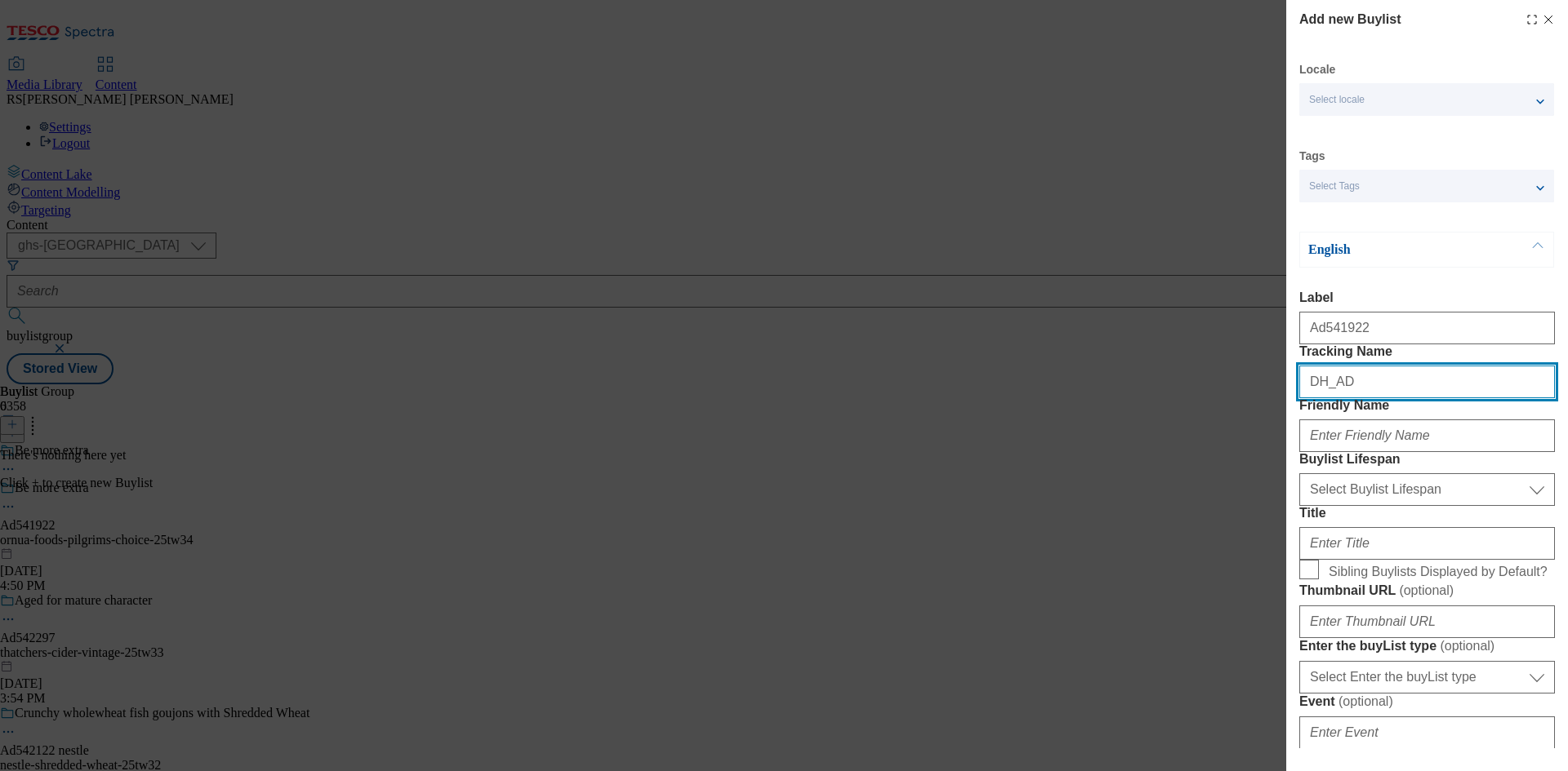
paste input "541922"
type input "DH_AD541922"
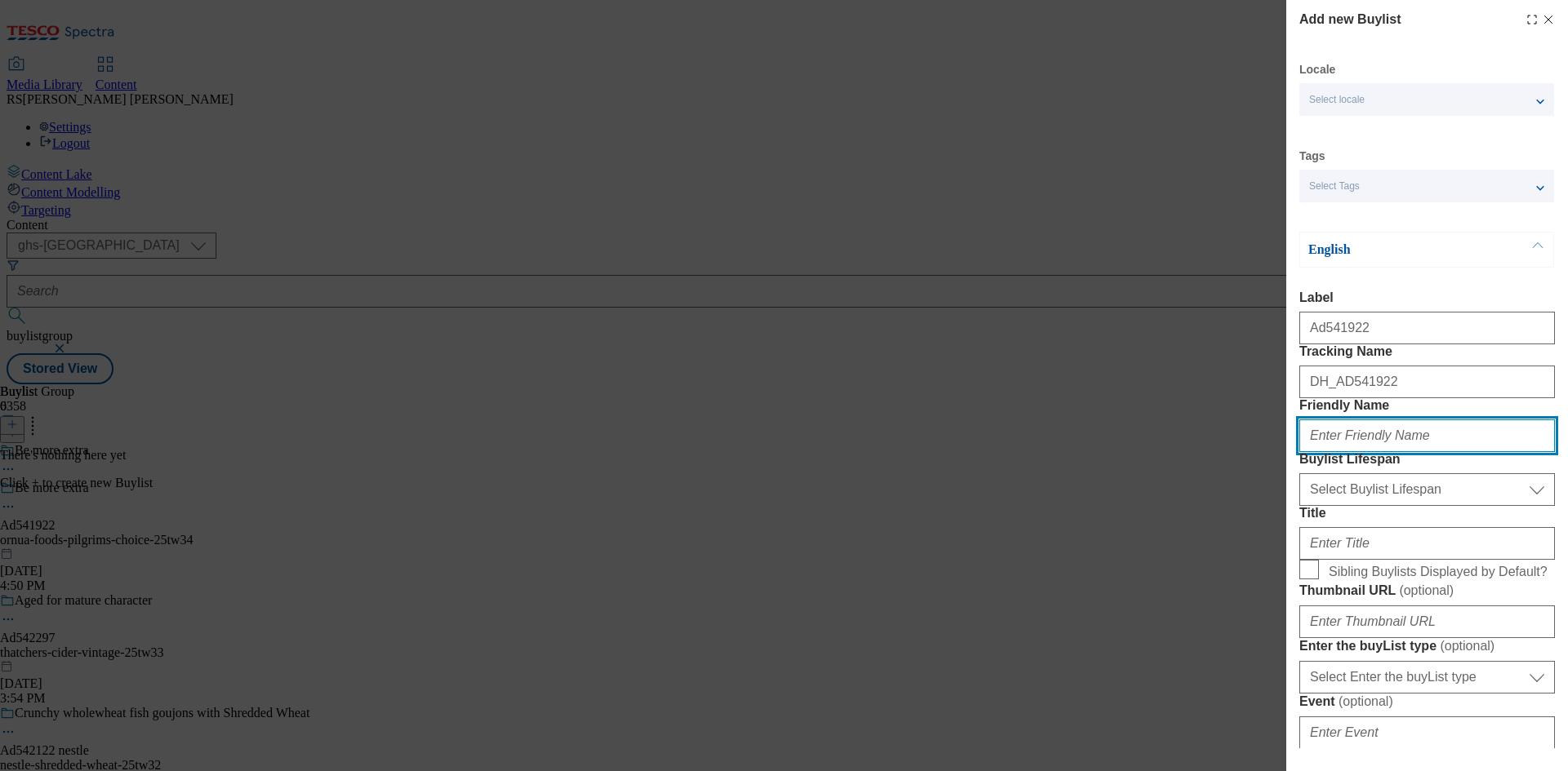
click at [1471, 452] on input "Friendly Name" at bounding box center [1426, 435] width 255 height 32
paste input "ornua-foods"
type input "ornua-foods"
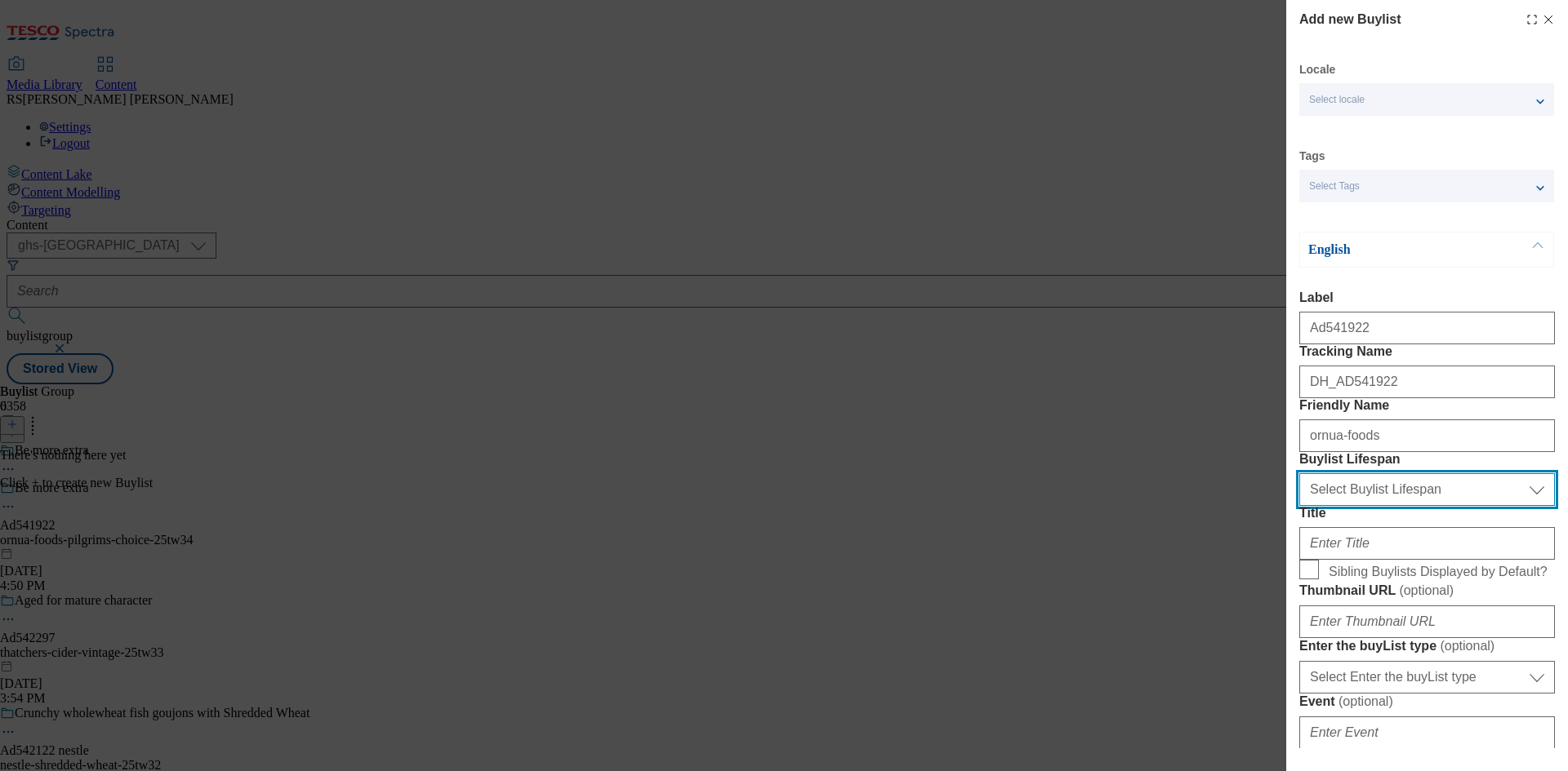
click at [1427, 506] on select "Select Buylist Lifespan evergreen seasonal tactical" at bounding box center [1426, 489] width 255 height 32
select select "tactical"
click at [1299, 506] on select "Select Buylist Lifespan evergreen seasonal tactical" at bounding box center [1426, 489] width 255 height 32
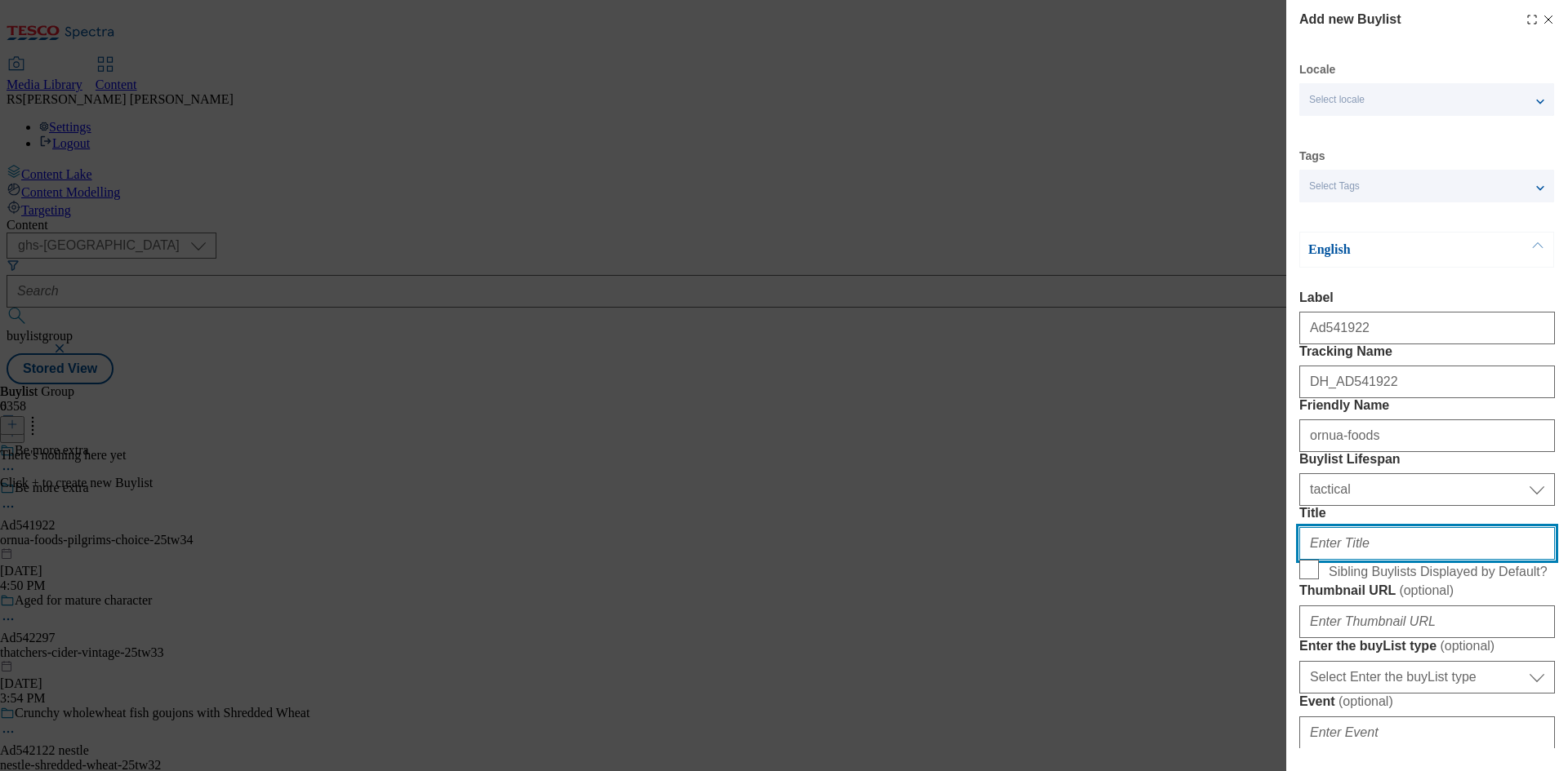
click at [1378, 560] on input "Title" at bounding box center [1426, 543] width 255 height 32
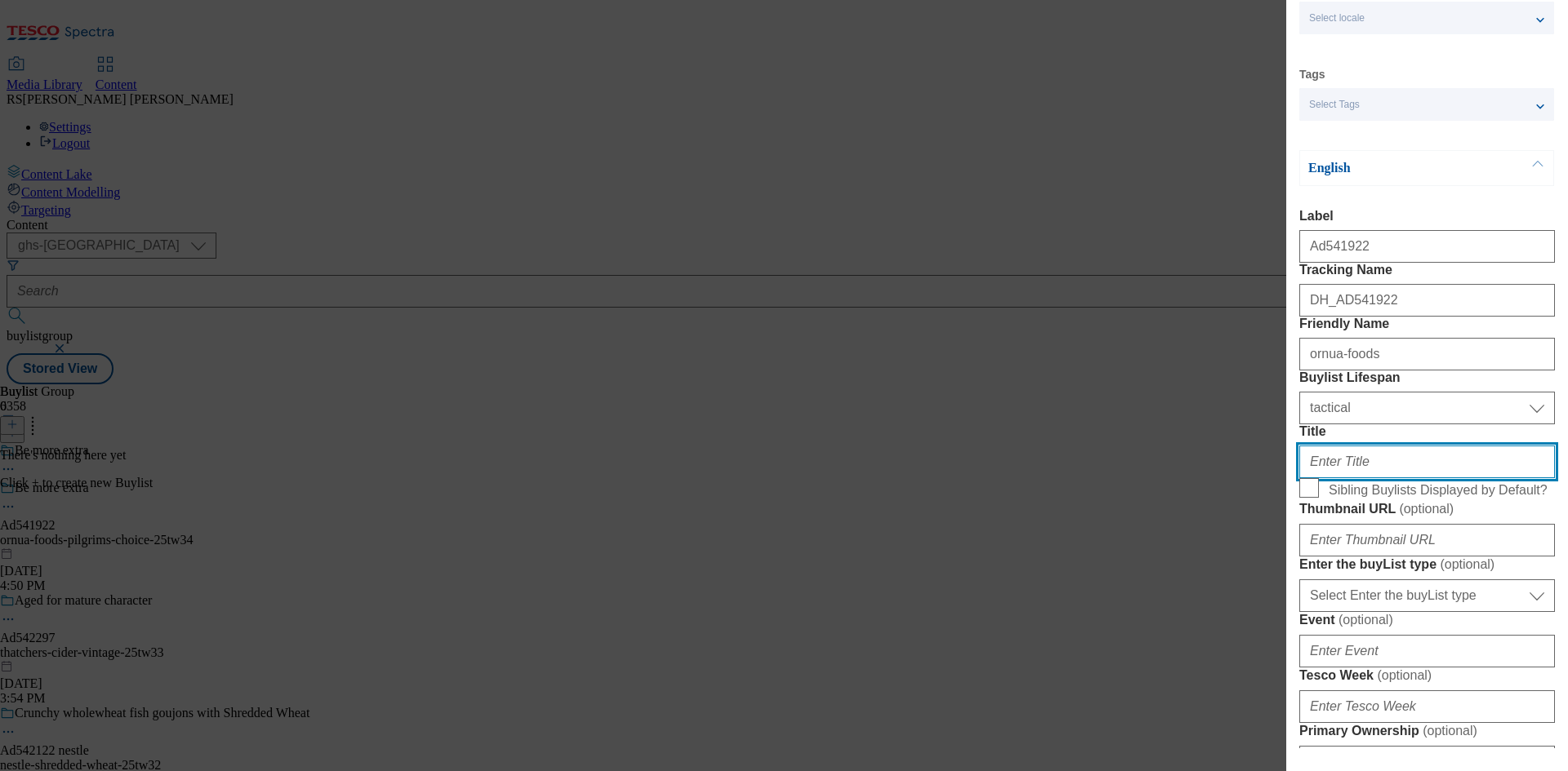
scroll to position [245, 0]
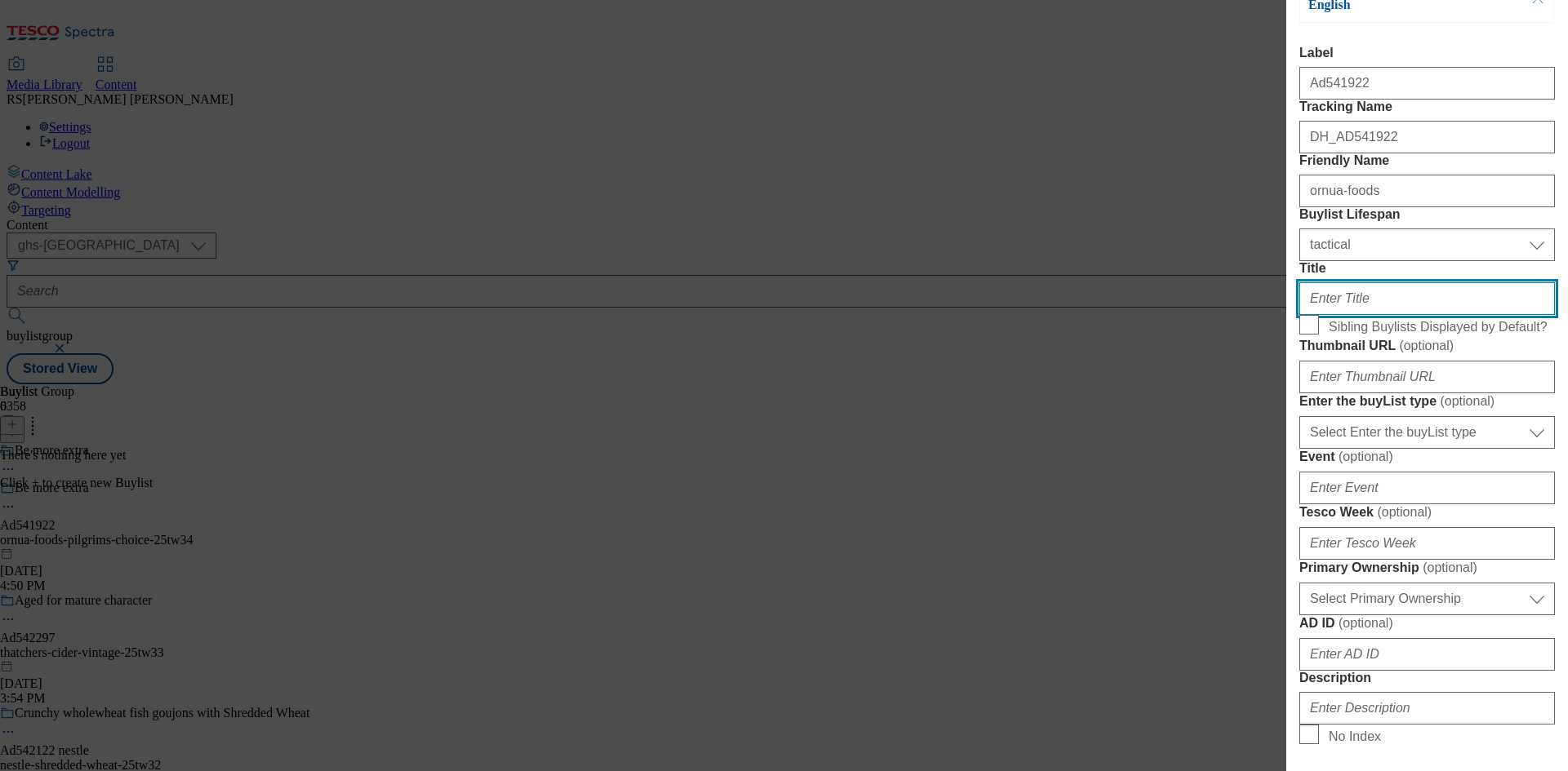
click at [1438, 315] on input "Title" at bounding box center [1426, 298] width 255 height 32
paste input "Bite into bold"
type input "Bite into bold"
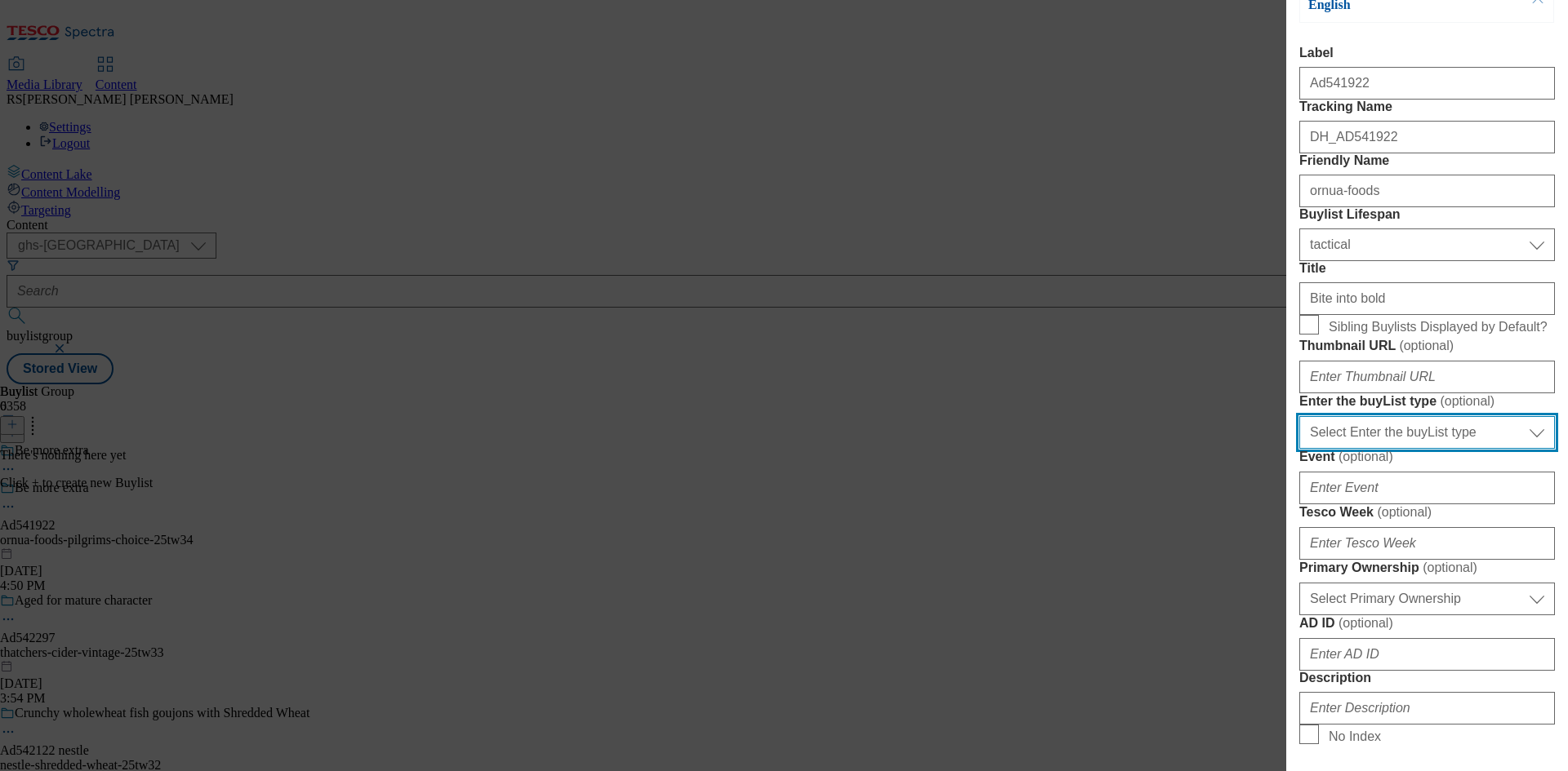
drag, startPoint x: 1435, startPoint y: 619, endPoint x: 1433, endPoint y: 631, distance: 12.2
click at [1435, 449] on select "Select Enter the buyList type event supplier funded long term >4 weeks supplier…" at bounding box center [1426, 432] width 255 height 32
select select "supplier funded short term 1-3 weeks"
click at [1299, 449] on select "Select Enter the buyList type event supplier funded long term >4 weeks supplier…" at bounding box center [1426, 432] width 255 height 32
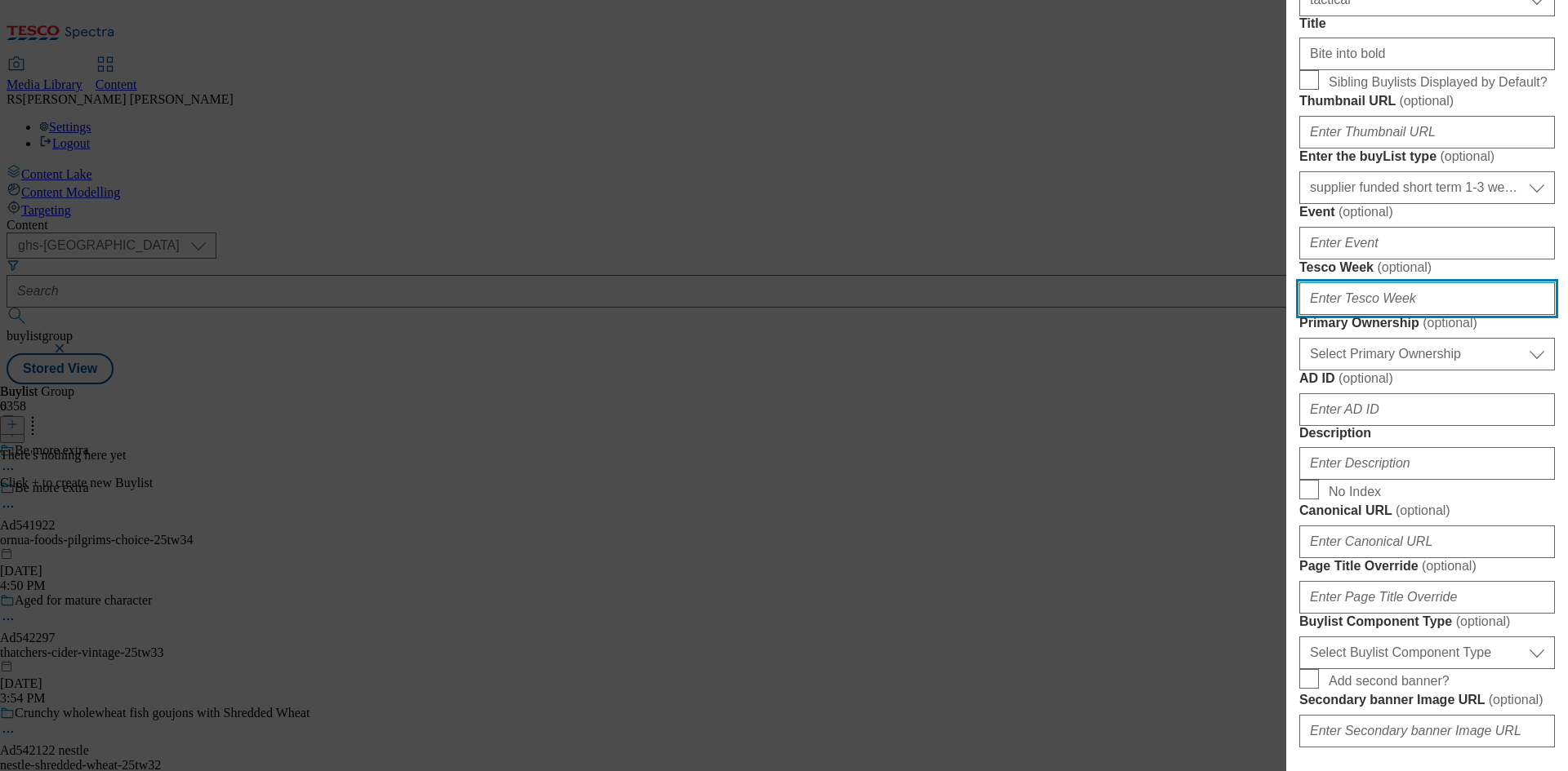
click at [1385, 315] on input "Tesco Week ( optional )" at bounding box center [1426, 298] width 255 height 32
type input "34"
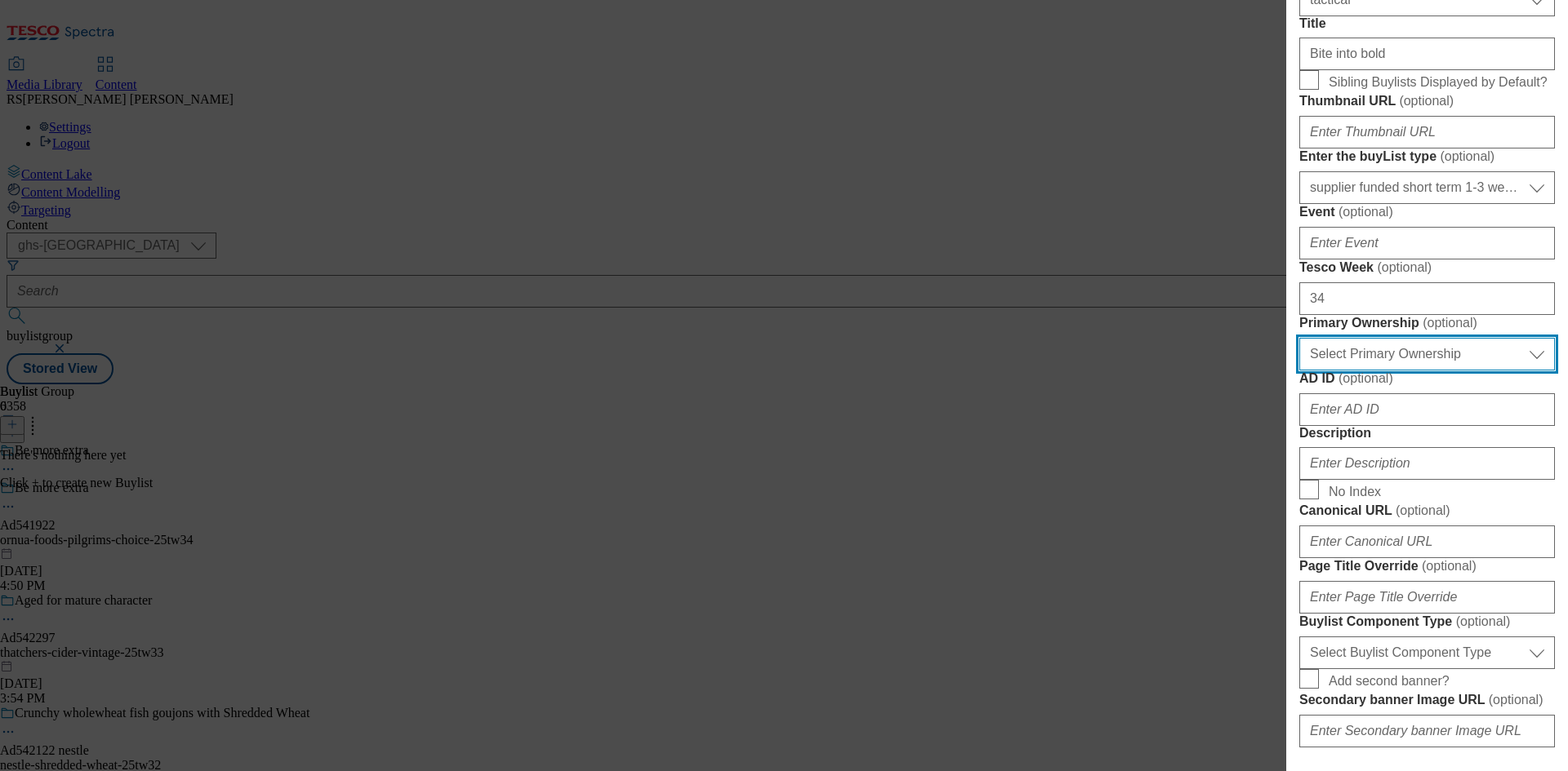
select select "dunnhumby"
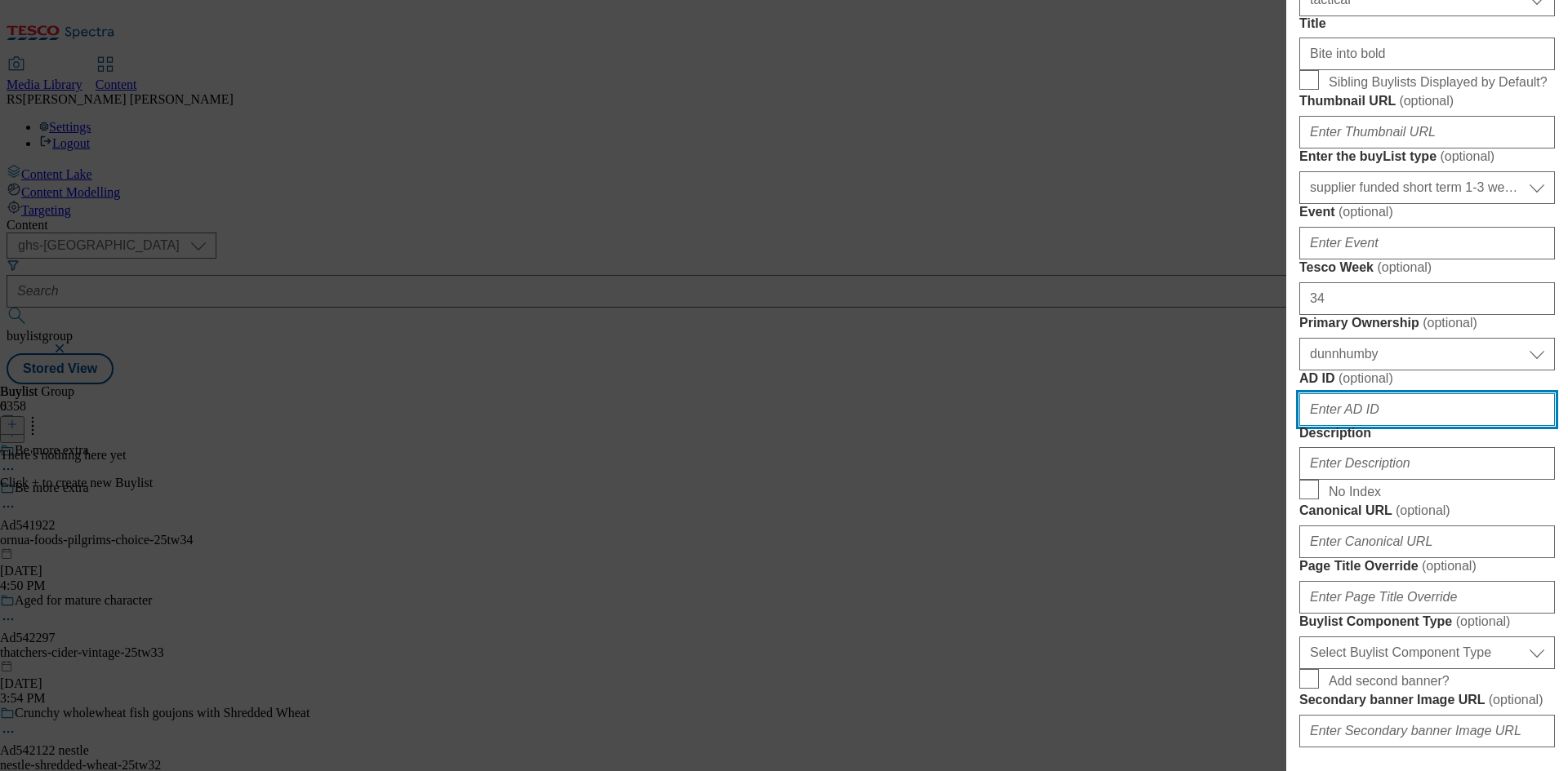
paste input "541922"
type input "541922"
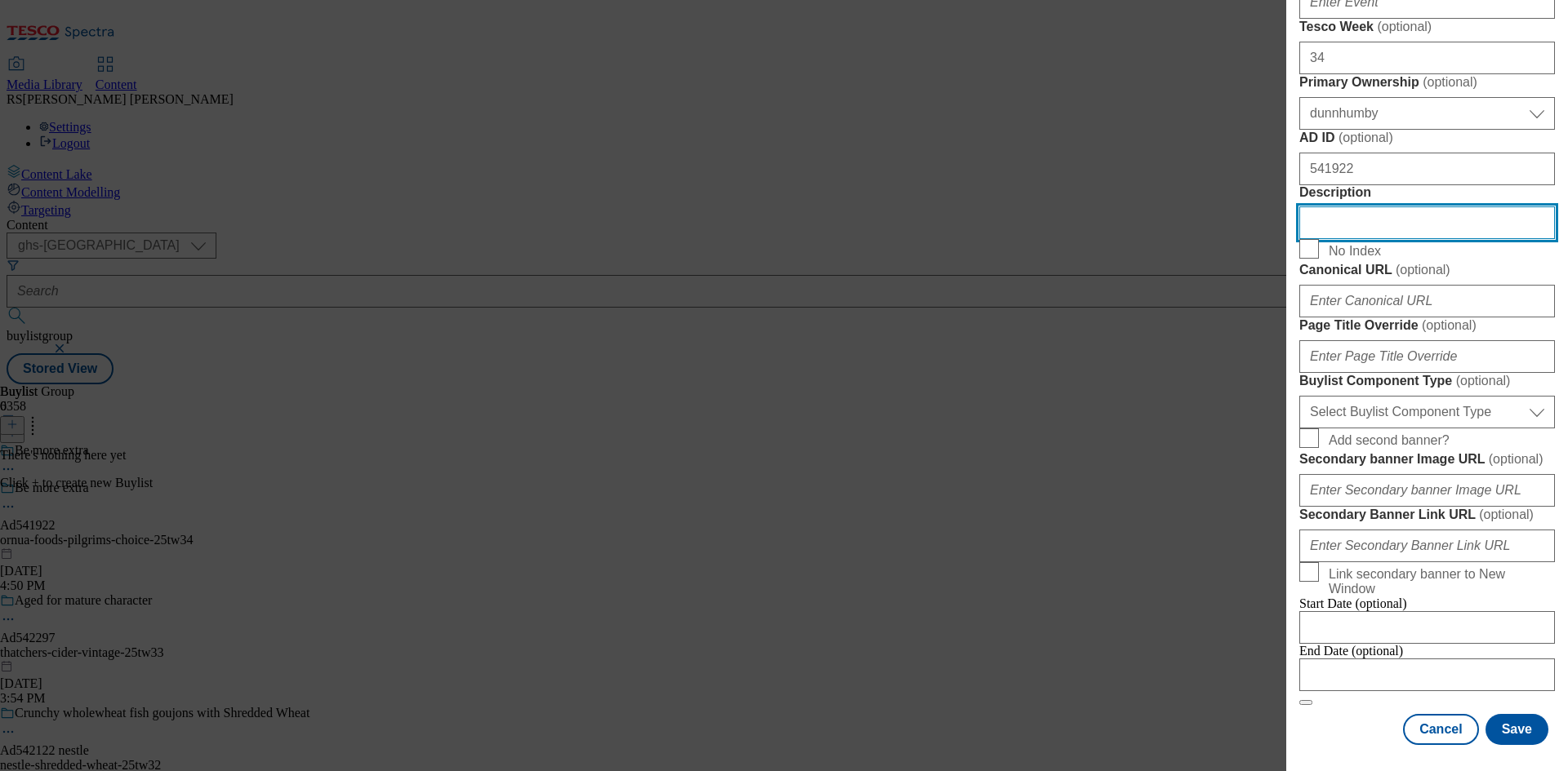
scroll to position [1309, 0]
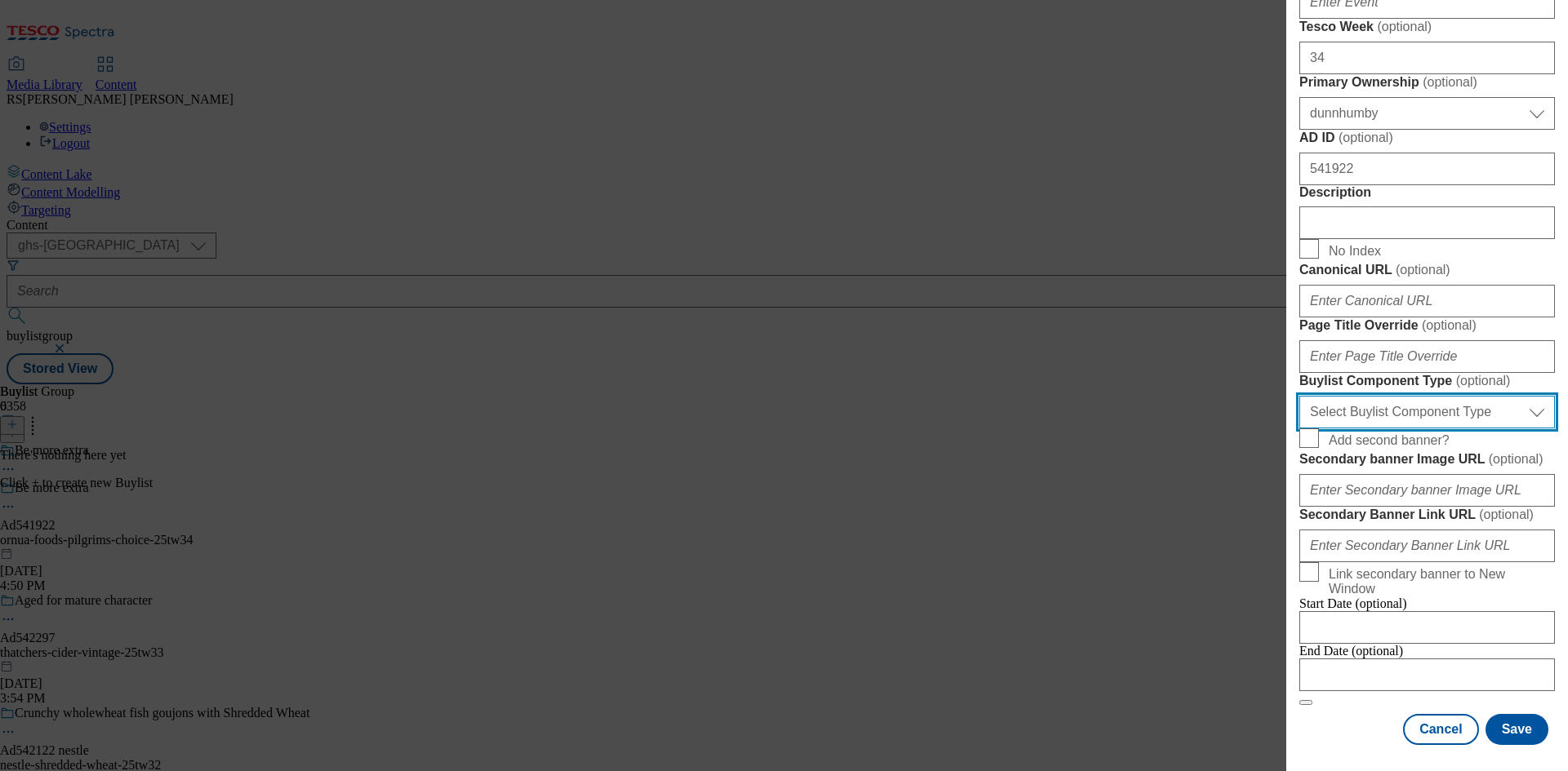
click at [1434, 396] on select "Select Buylist Component Type Banner Competition Header Meal" at bounding box center [1426, 411] width 255 height 32
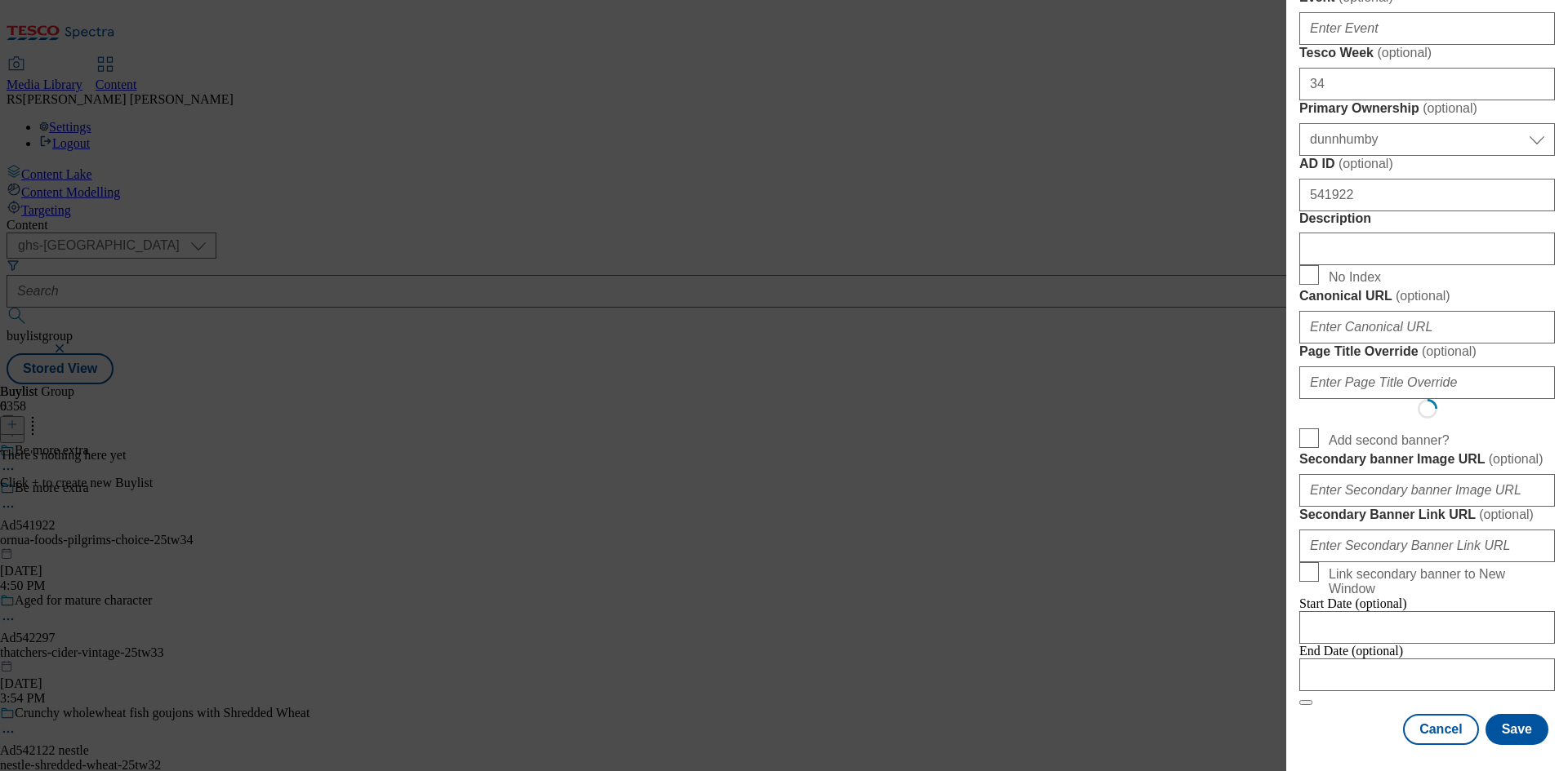
scroll to position [0, 0]
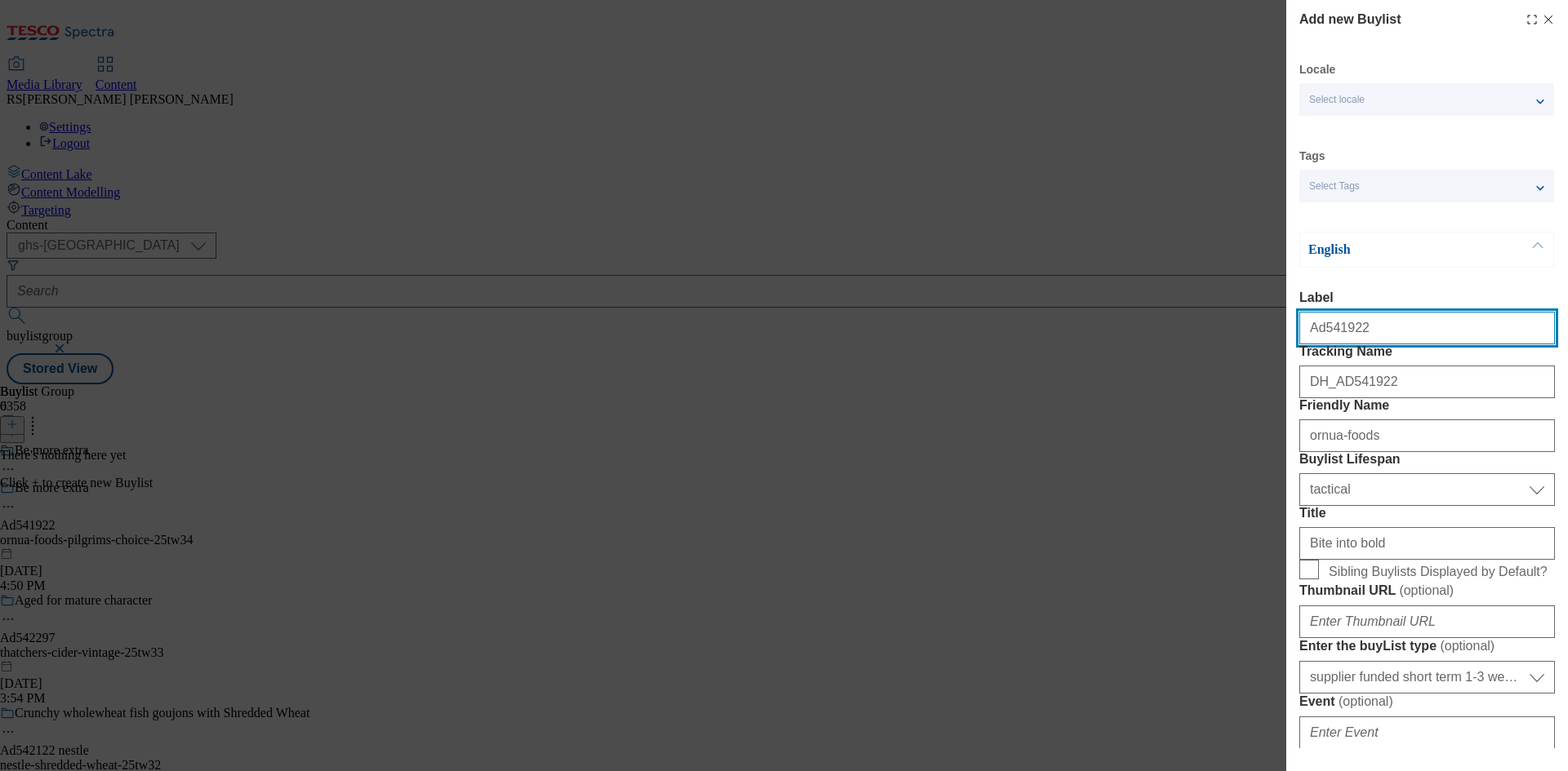
select select "Banner"
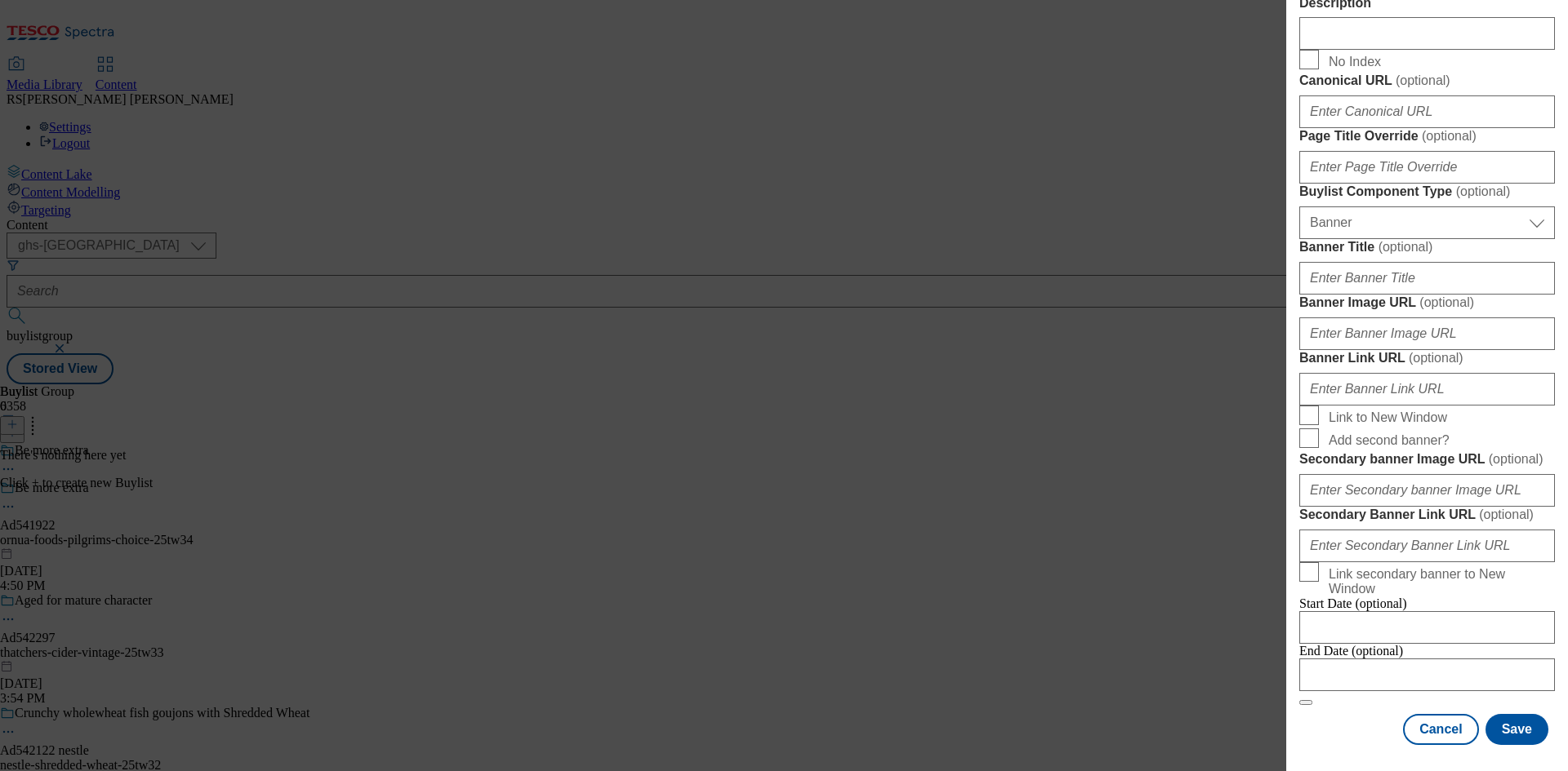
scroll to position [1617, 0]
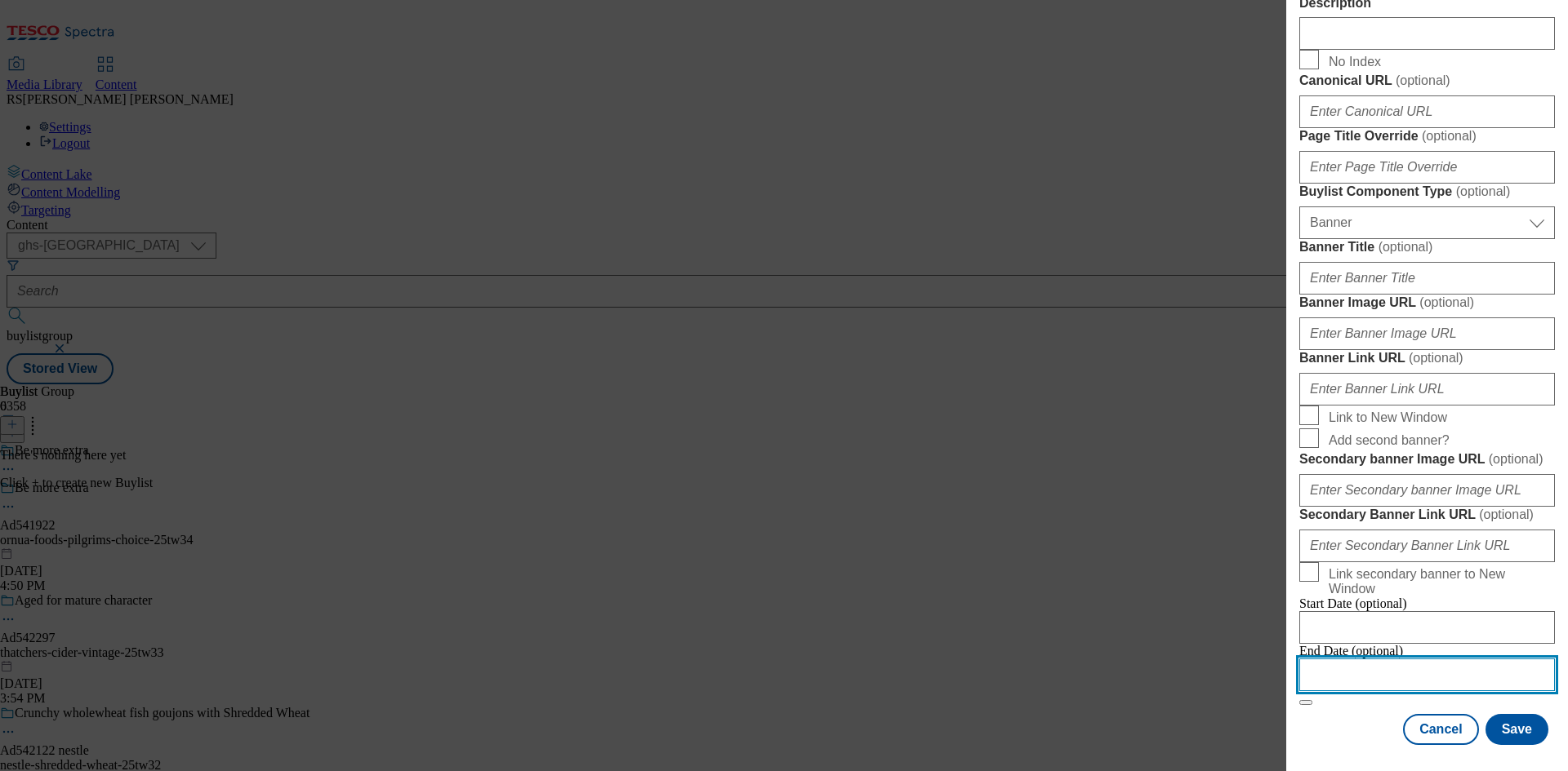
click at [1388, 659] on input "Modal" at bounding box center [1426, 674] width 255 height 32
select select "2025"
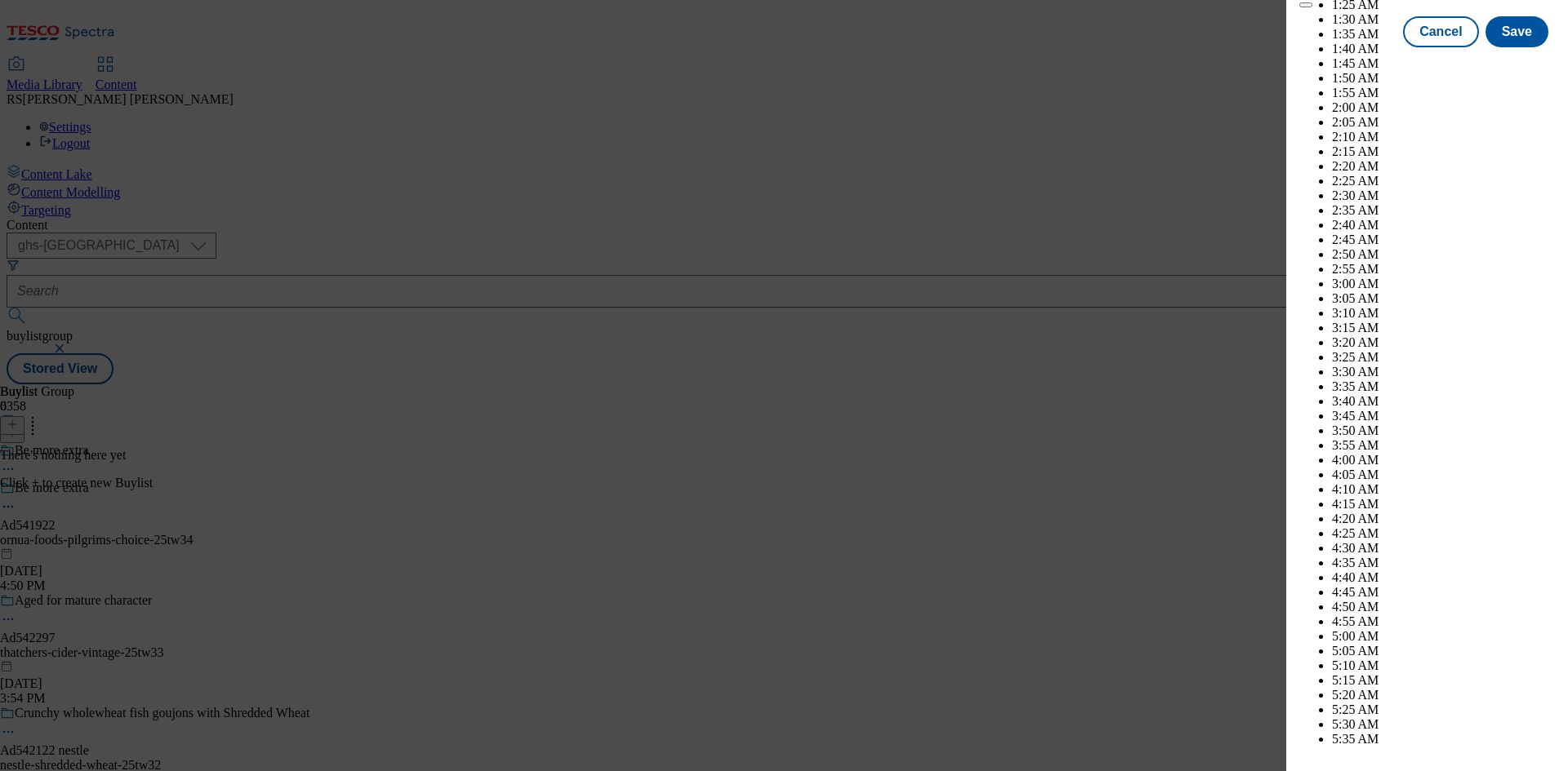
scroll to position [6089, 0]
select select "December"
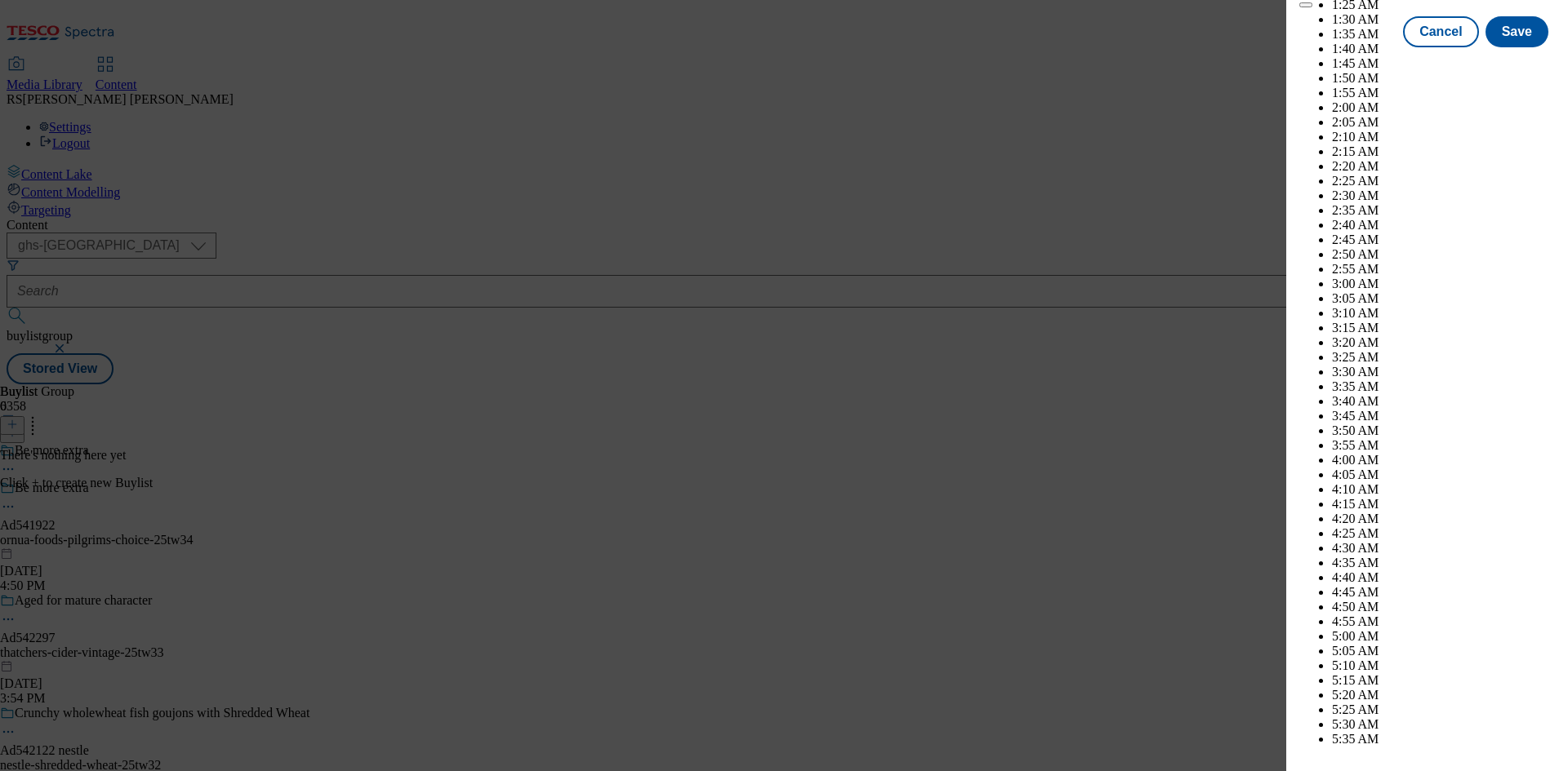
select select "2026"
select select "January"
click at [1507, 62] on button "Save" at bounding box center [1516, 47] width 63 height 31
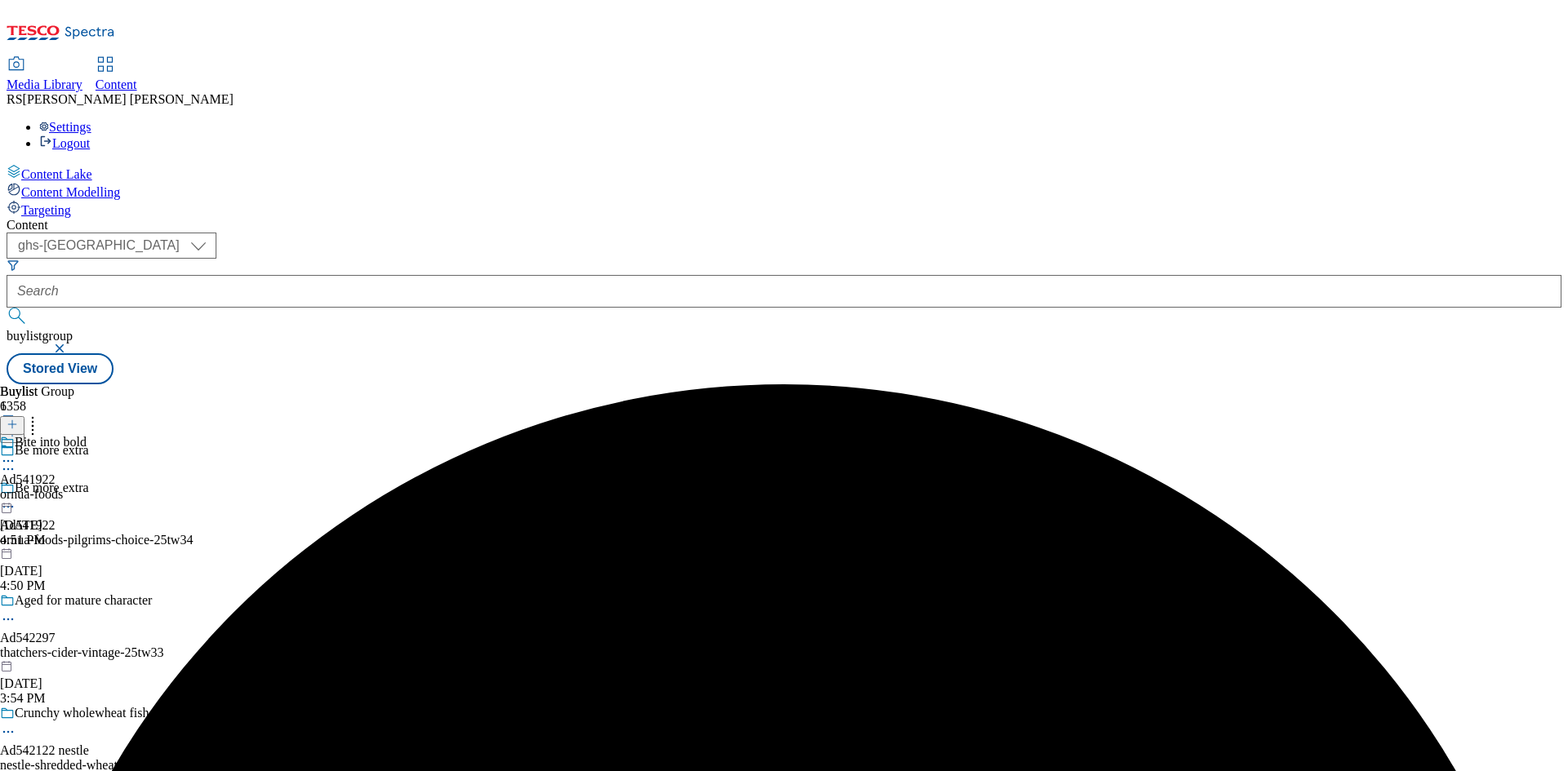
click at [87, 488] on div "ornua-foods" at bounding box center [43, 494] width 87 height 15
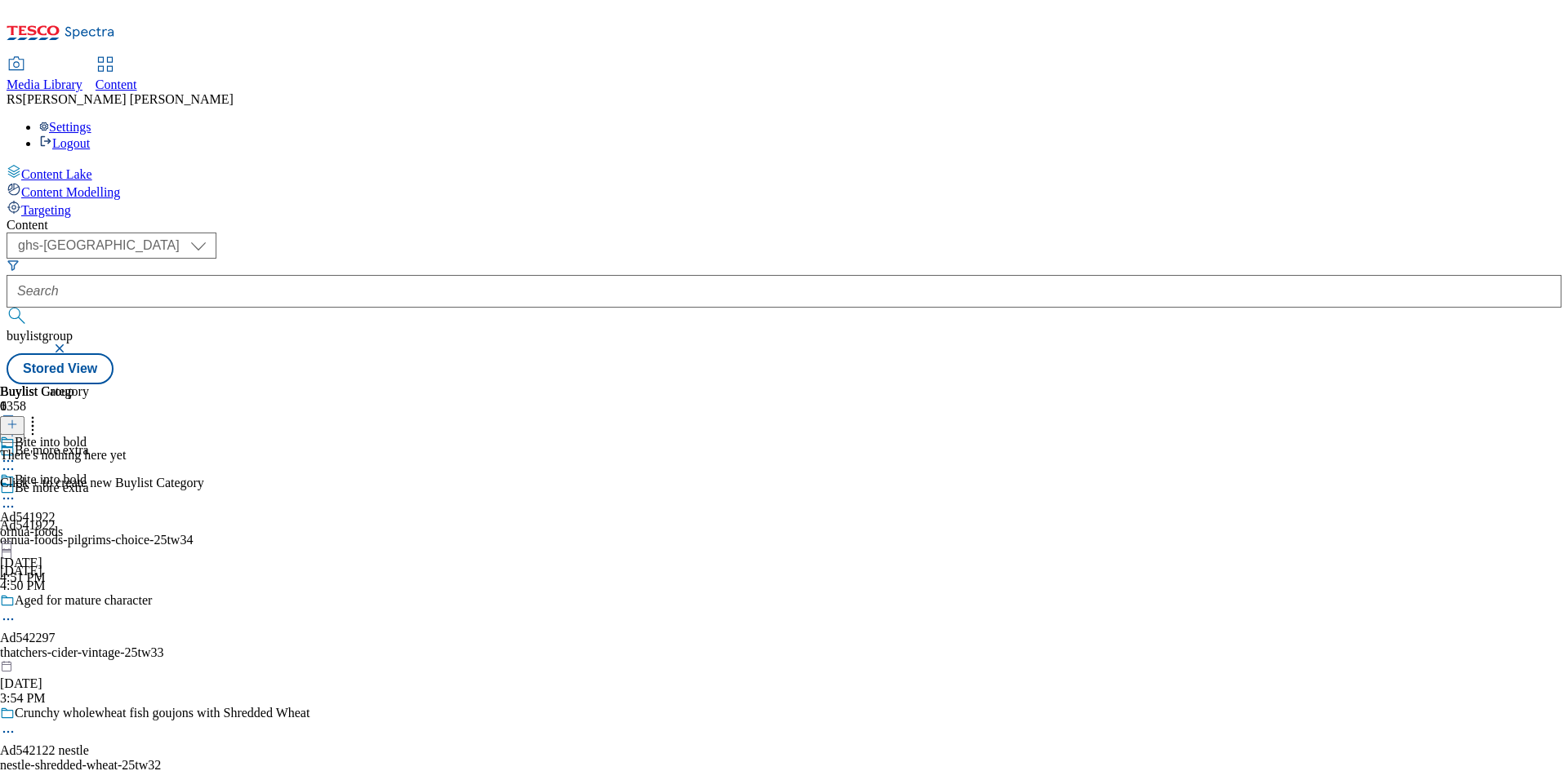
click at [18, 418] on icon at bounding box center [13, 424] width 12 height 12
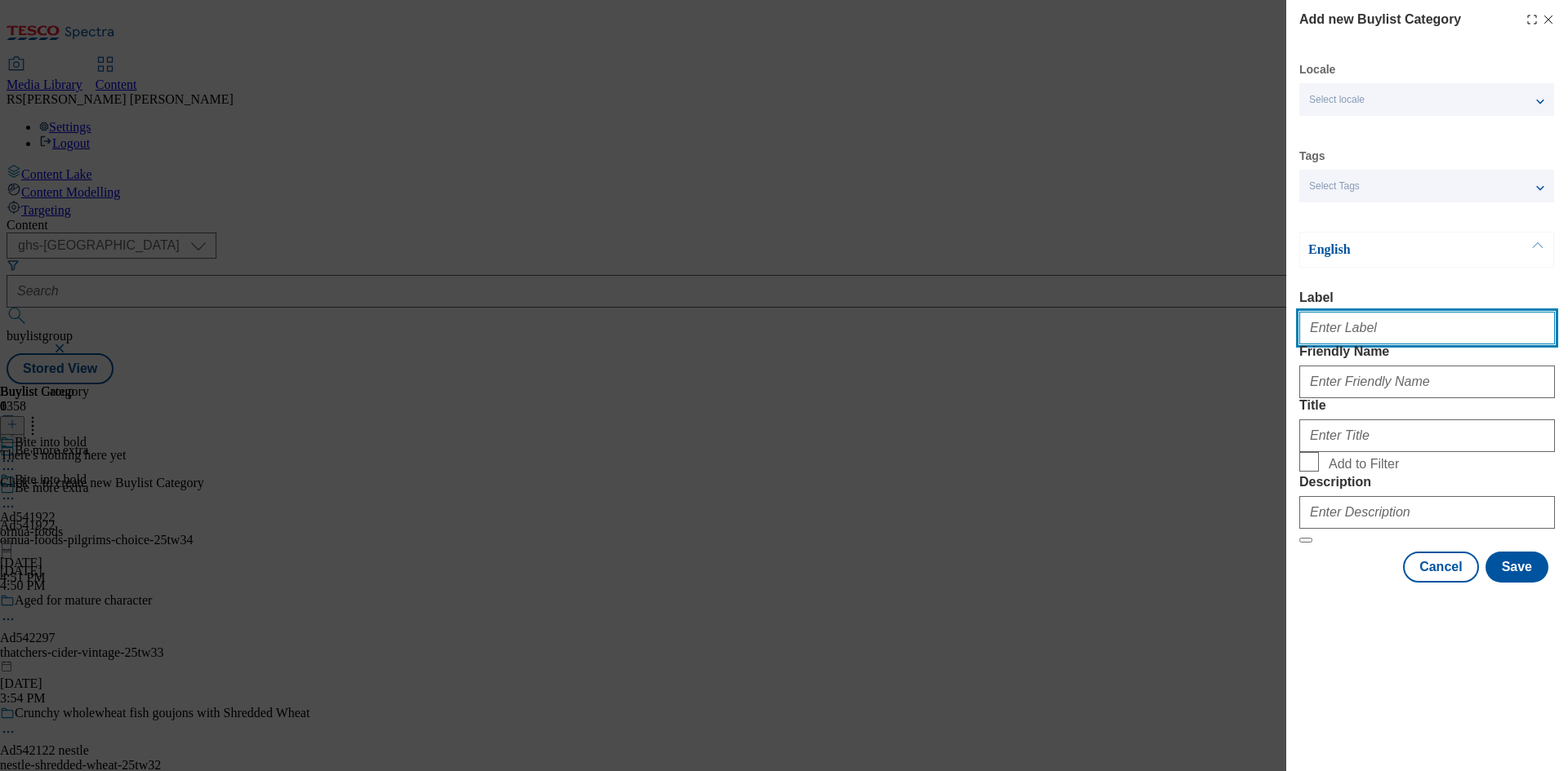
click at [1396, 335] on input "Label" at bounding box center [1426, 327] width 255 height 32
paste input "541922"
type input "Ad541922"
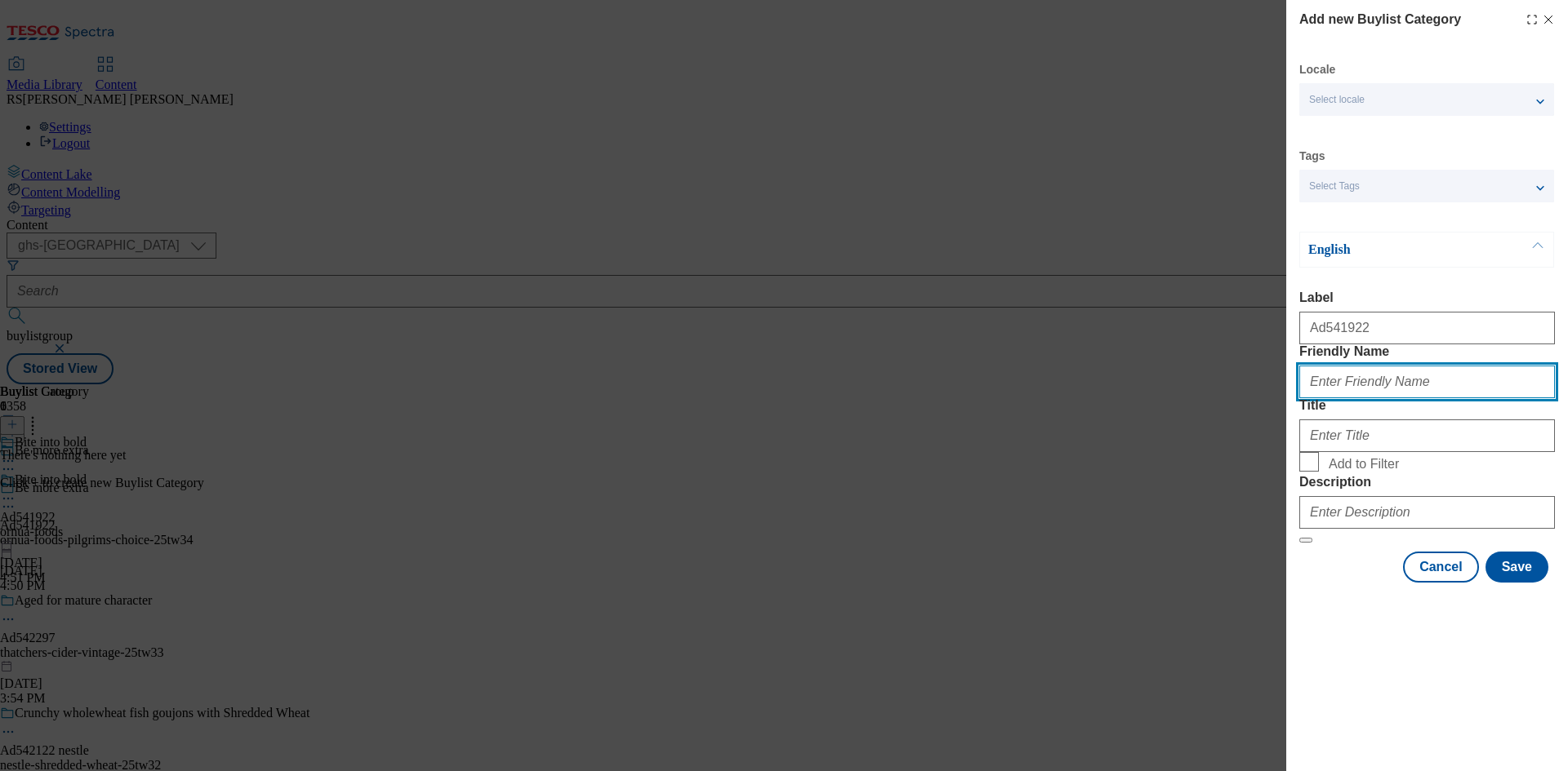
click at [1488, 399] on input "Friendly Name" at bounding box center [1426, 381] width 255 height 32
paste input "ornua-foods-pilgrims-choice"
type input "ornua-foods-pilgrims-choice"
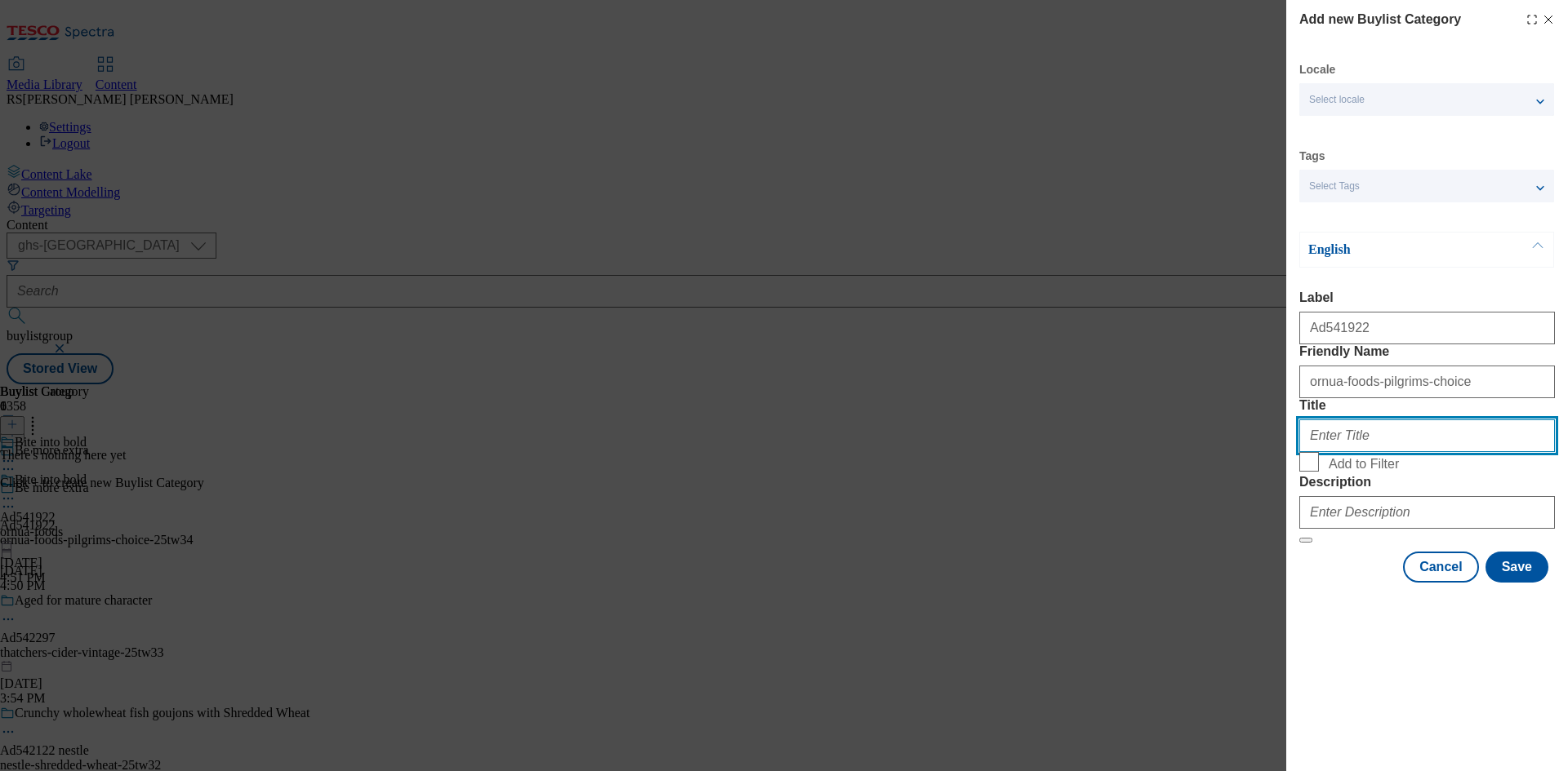
paste input "Ornua Foods"
type input "Ornua Foods"
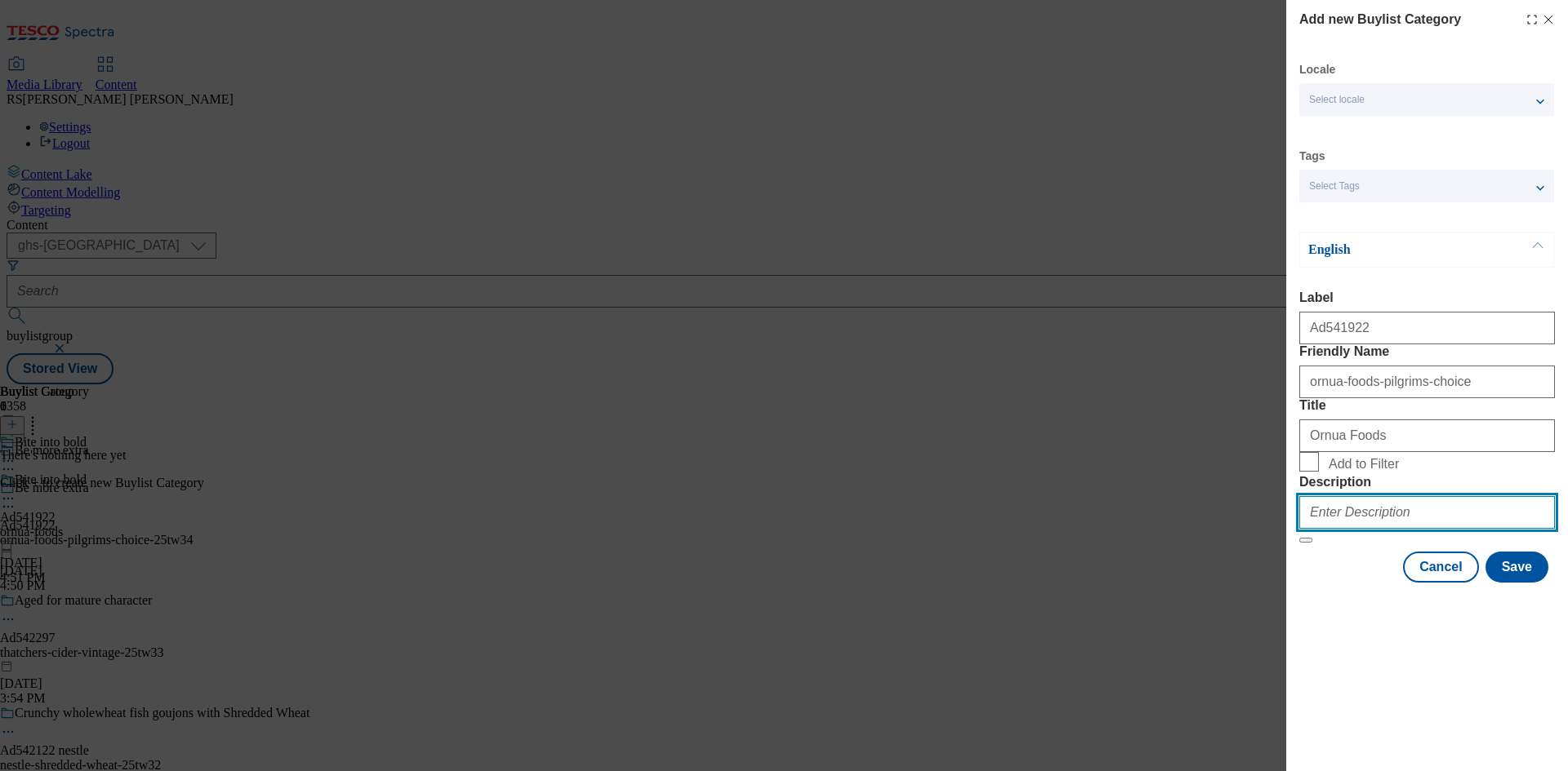
click at [1449, 529] on input "Description" at bounding box center [1426, 512] width 255 height 32
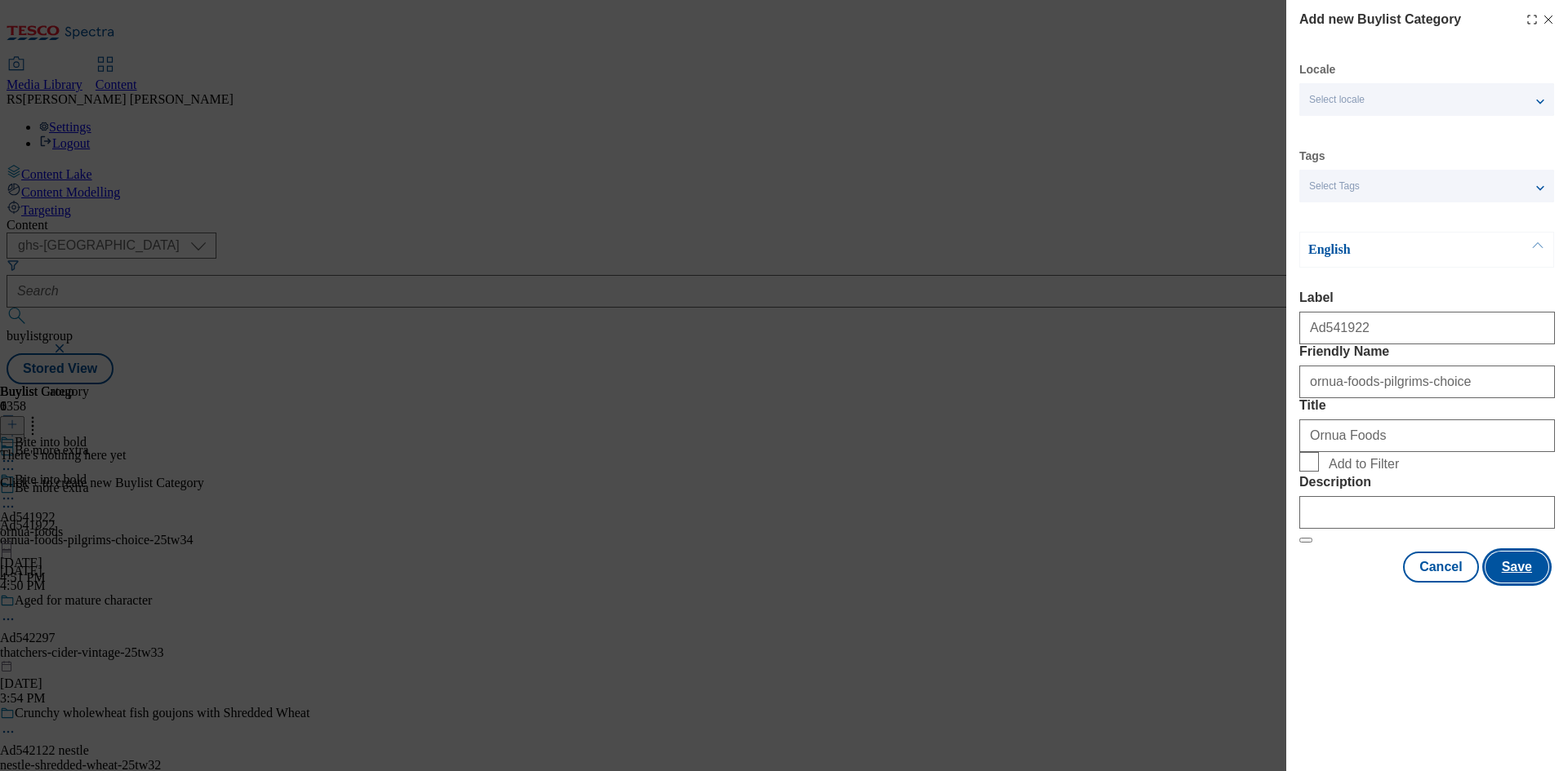
click at [1528, 582] on button "Save" at bounding box center [1516, 568] width 63 height 31
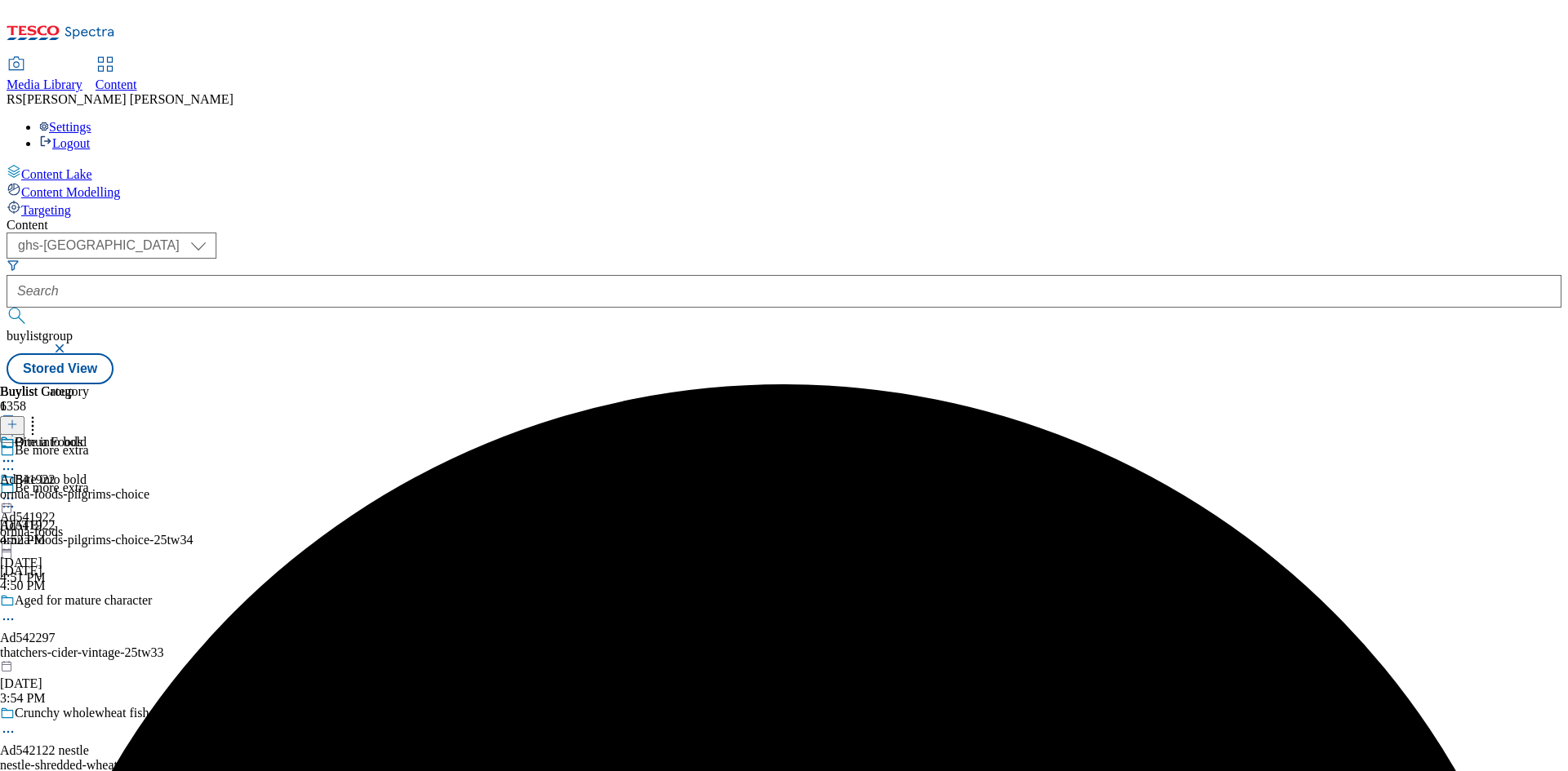
click at [150, 435] on div "Ornua Foods Ad541922 ornua-foods-pilgrims-choice Sep 25, 2025 4:52 PM" at bounding box center [74, 491] width 150 height 112
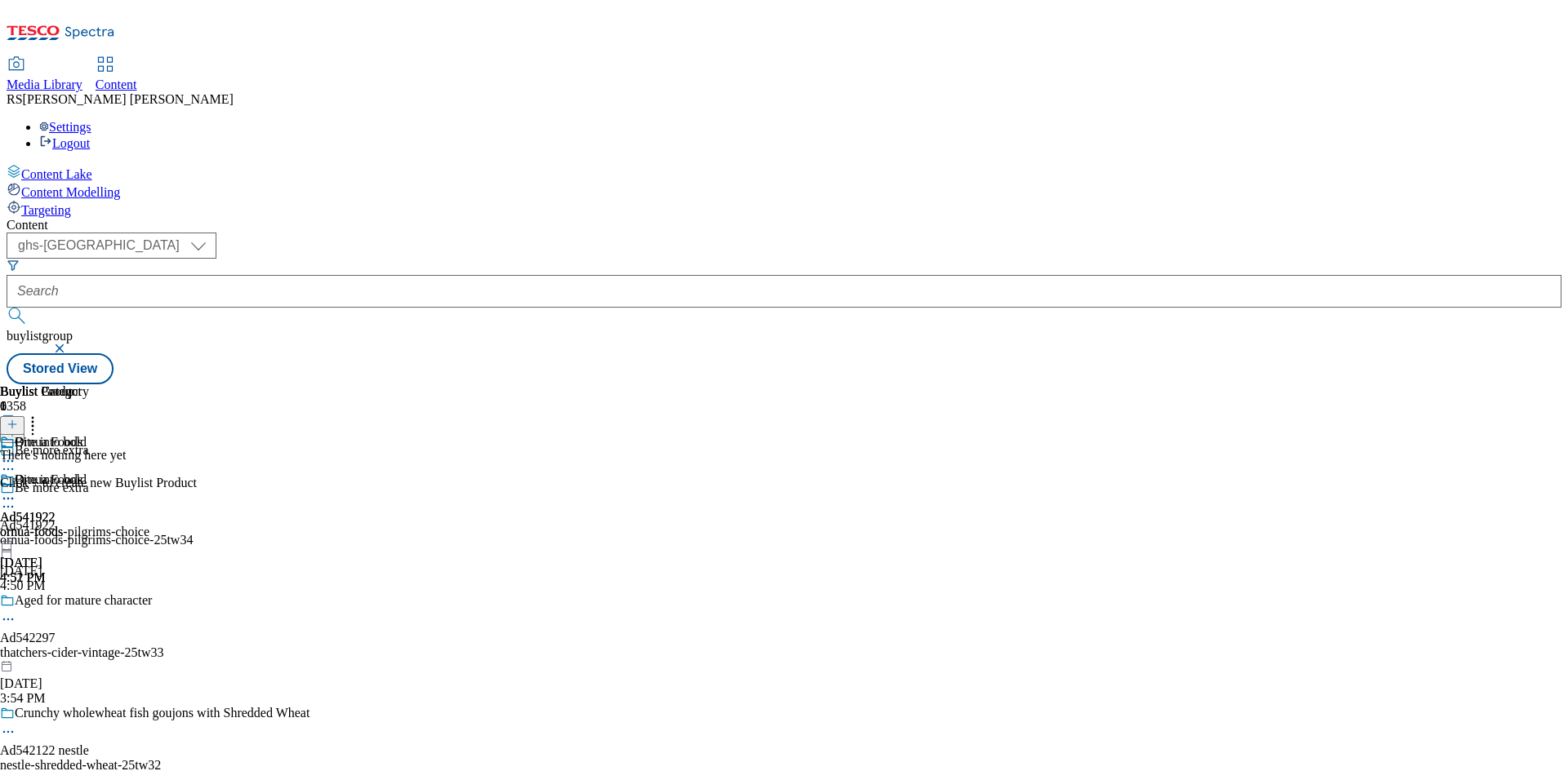
click at [13, 420] on line at bounding box center [13, 424] width 0 height 8
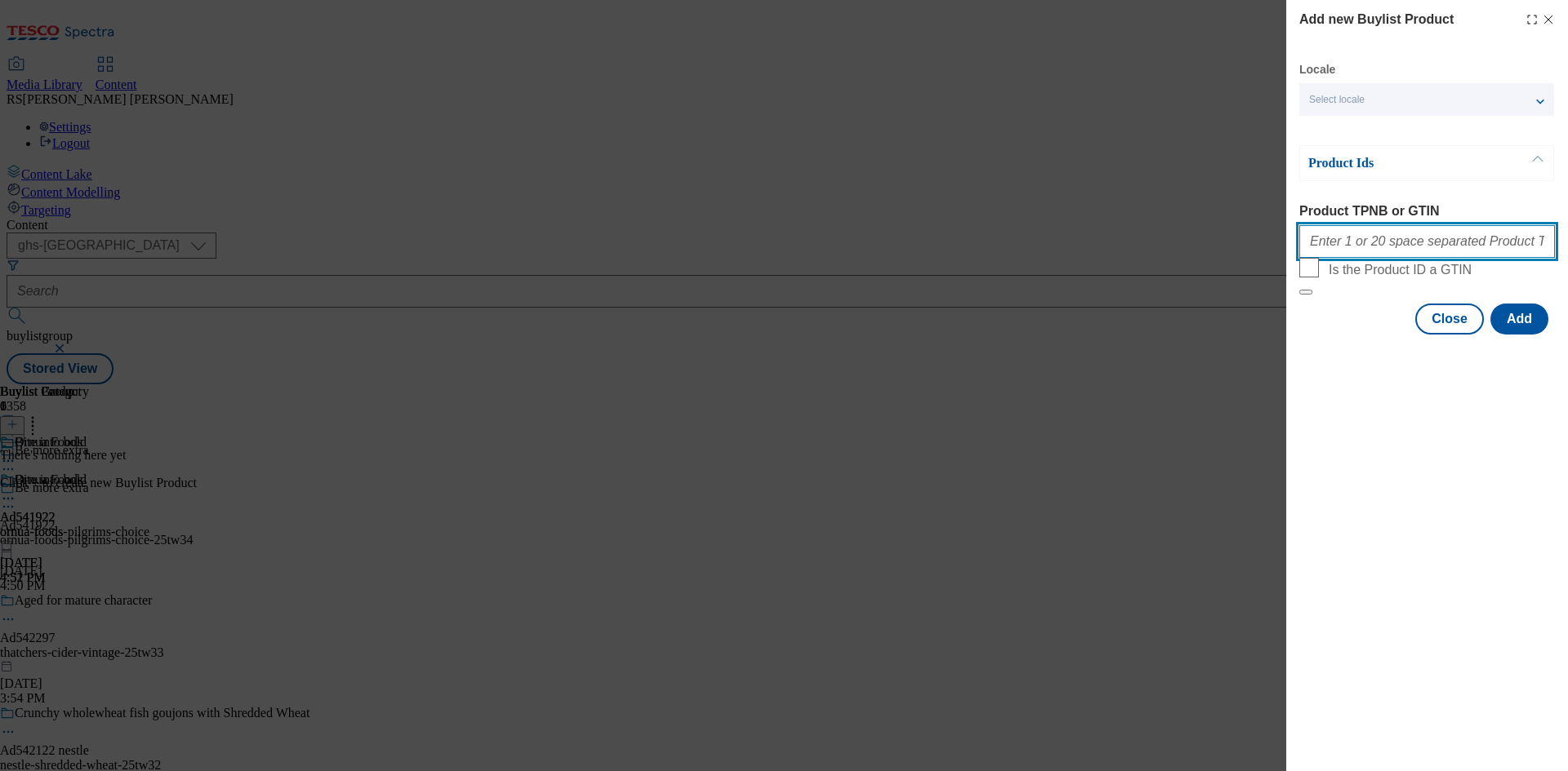
click at [1408, 238] on input "Product TPNB or GTIN" at bounding box center [1426, 241] width 255 height 32
paste input "54471943 57608911"
type input "54471943 57608911"
click at [1513, 334] on button "Add" at bounding box center [1518, 320] width 58 height 31
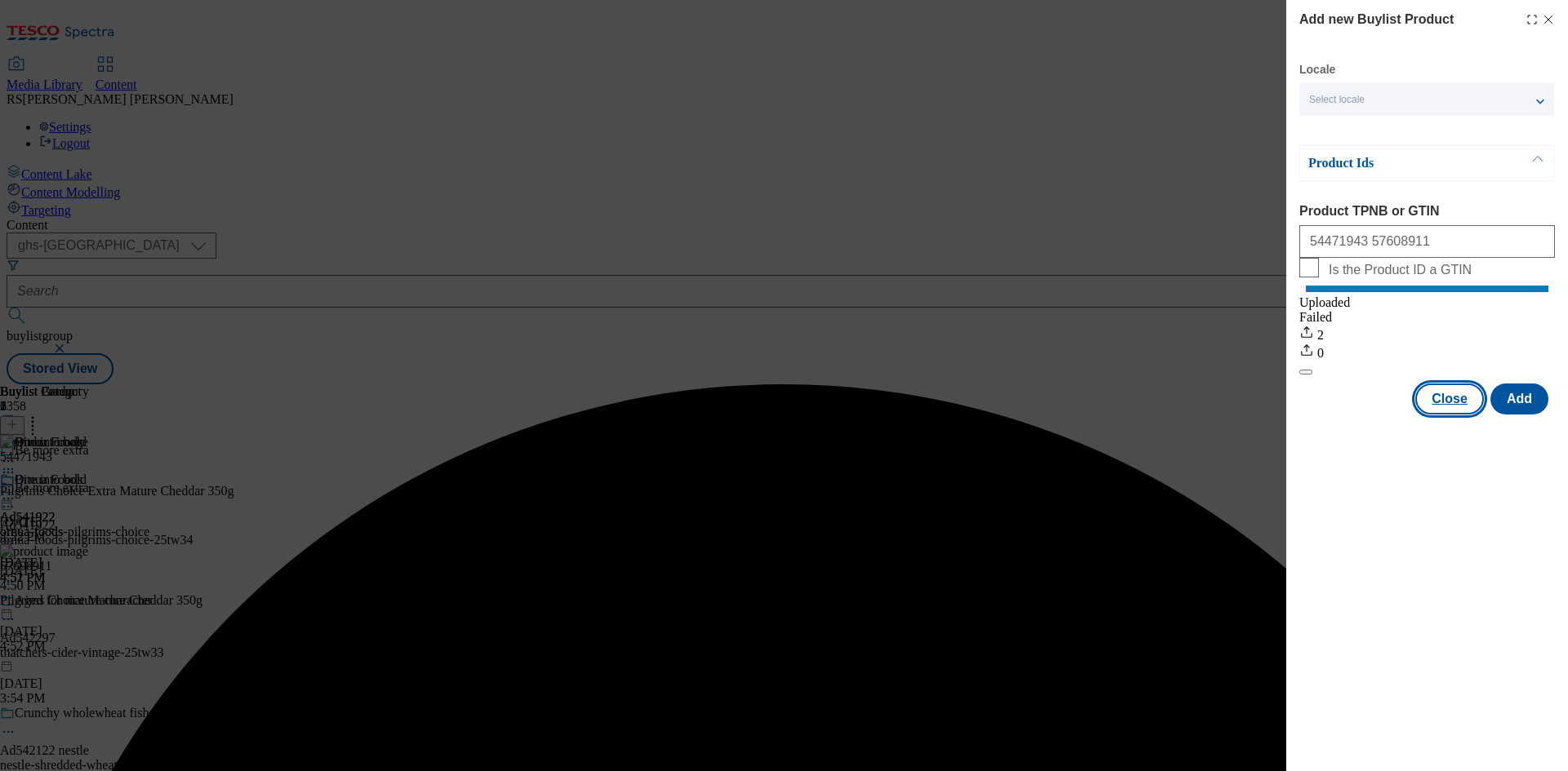
click at [1447, 414] on button "Close" at bounding box center [1449, 400] width 68 height 31
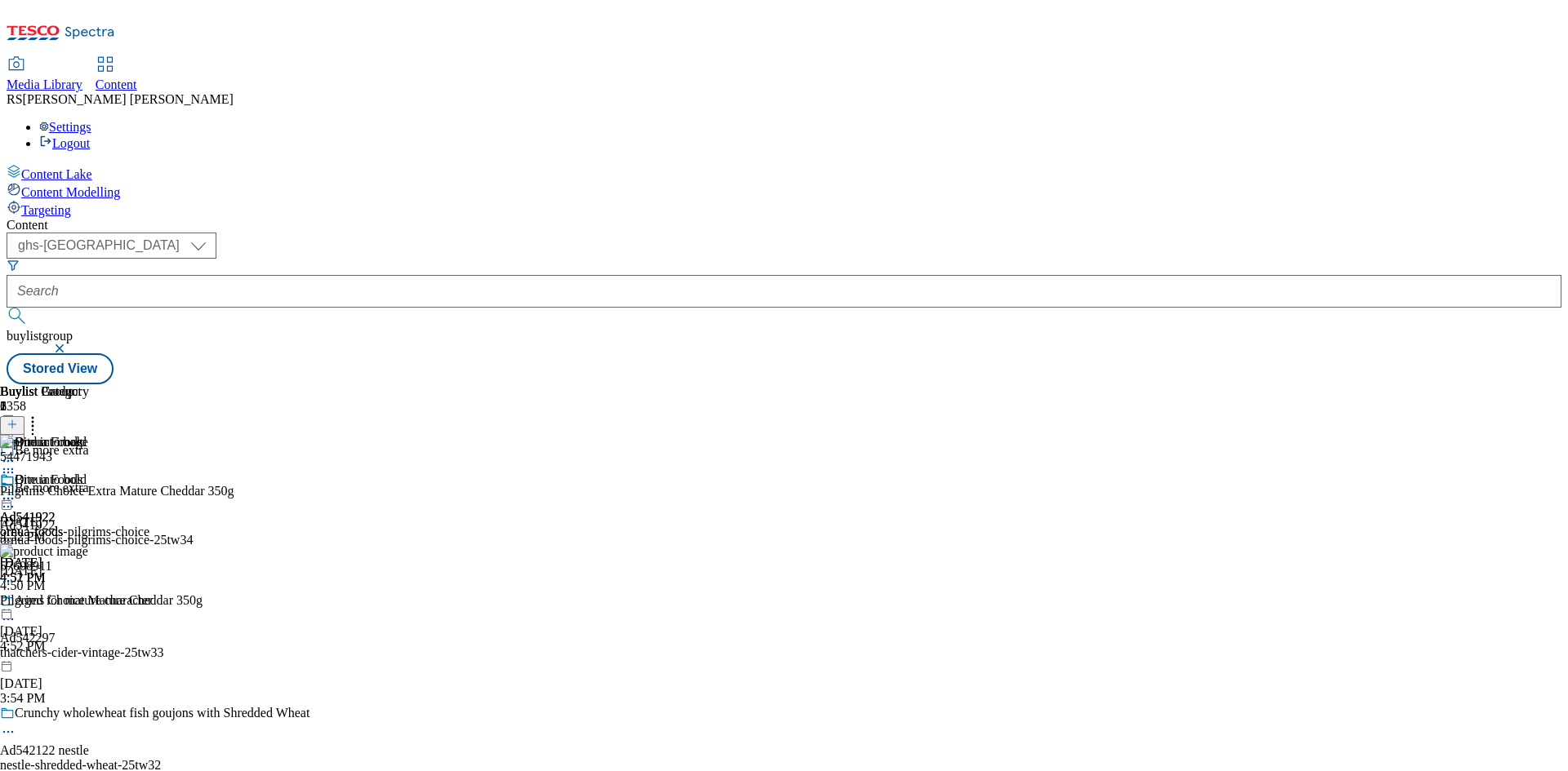
click at [17, 498] on icon at bounding box center [8, 506] width 17 height 17
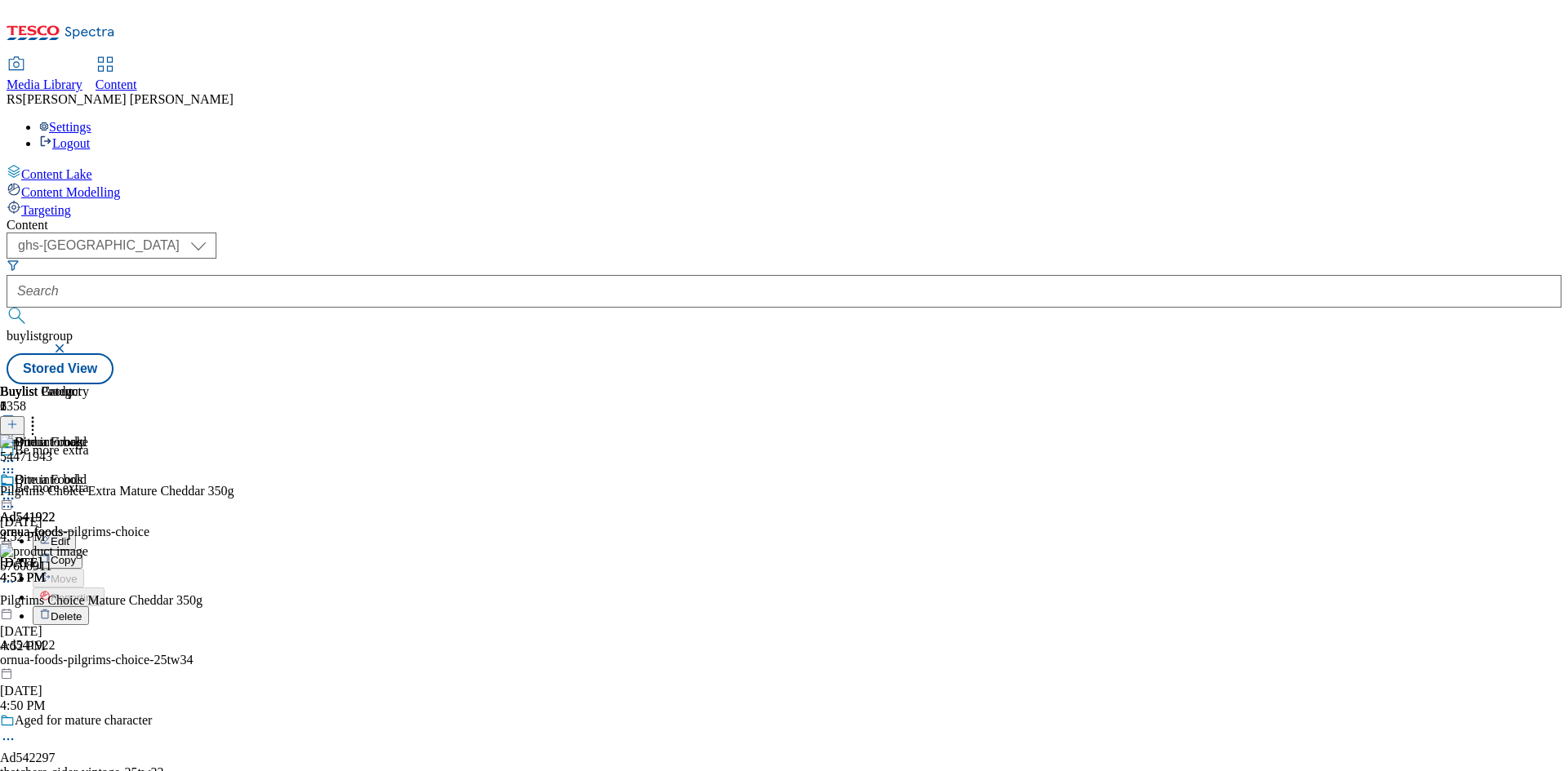
click at [69, 535] on span "Edit" at bounding box center [60, 541] width 19 height 13
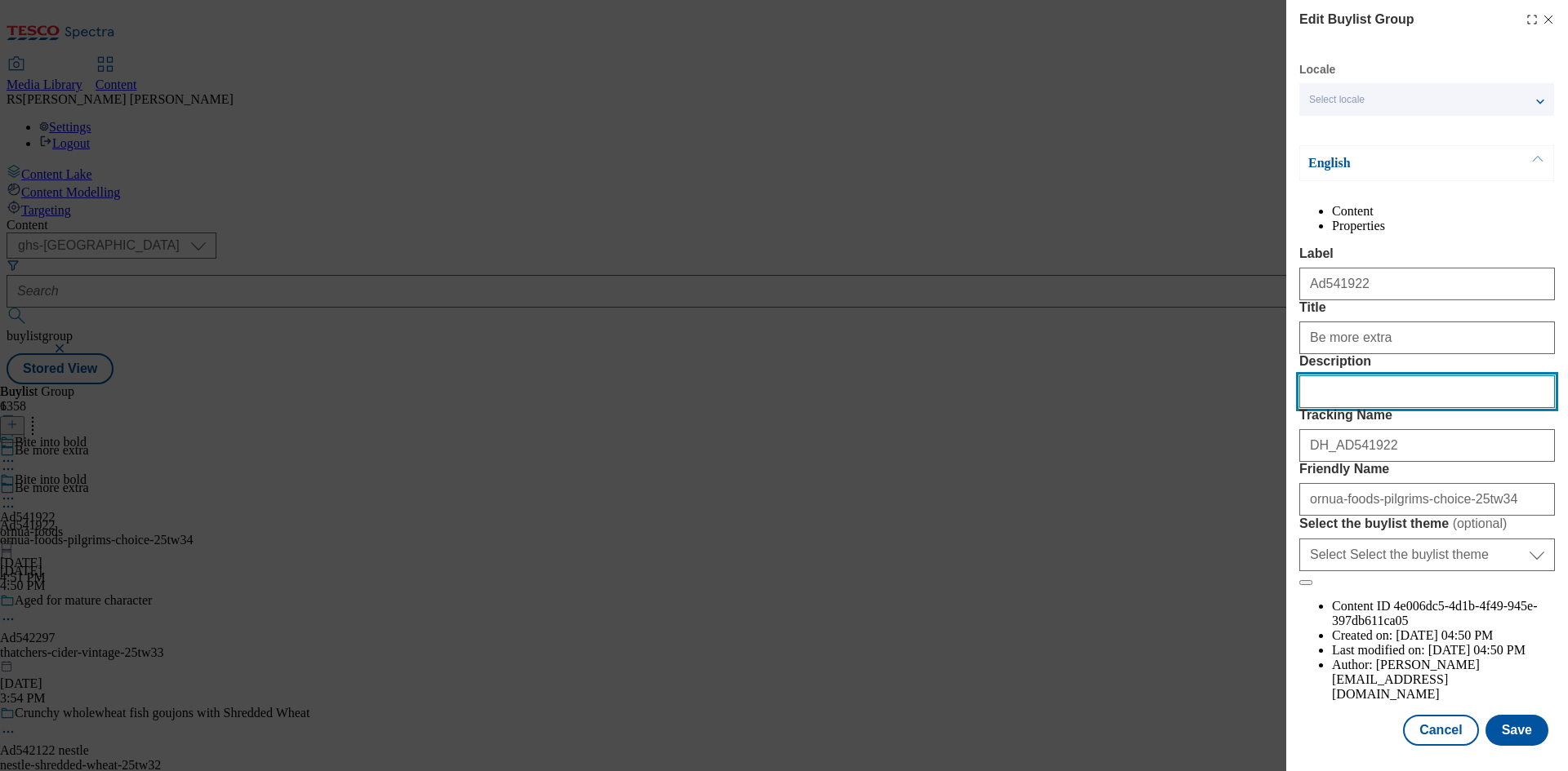
click at [1374, 408] on input "Description" at bounding box center [1426, 391] width 255 height 32
paste input "Pilgrims Choice Extra Mature Cheddar 350g"
type input "Pilgrims Choice Extra Mature Cheddar 350g"
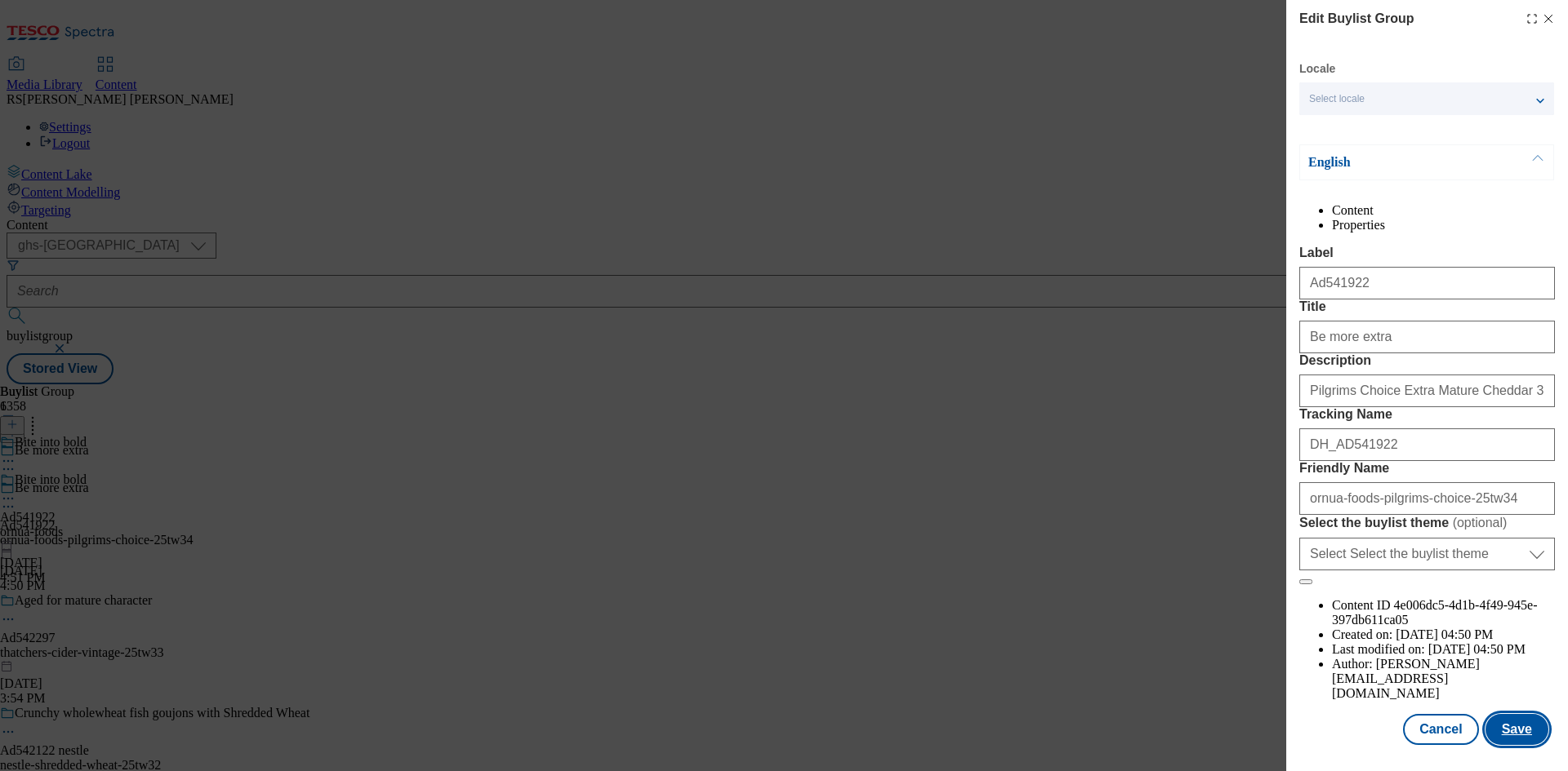
click at [1519, 728] on button "Save" at bounding box center [1516, 730] width 63 height 31
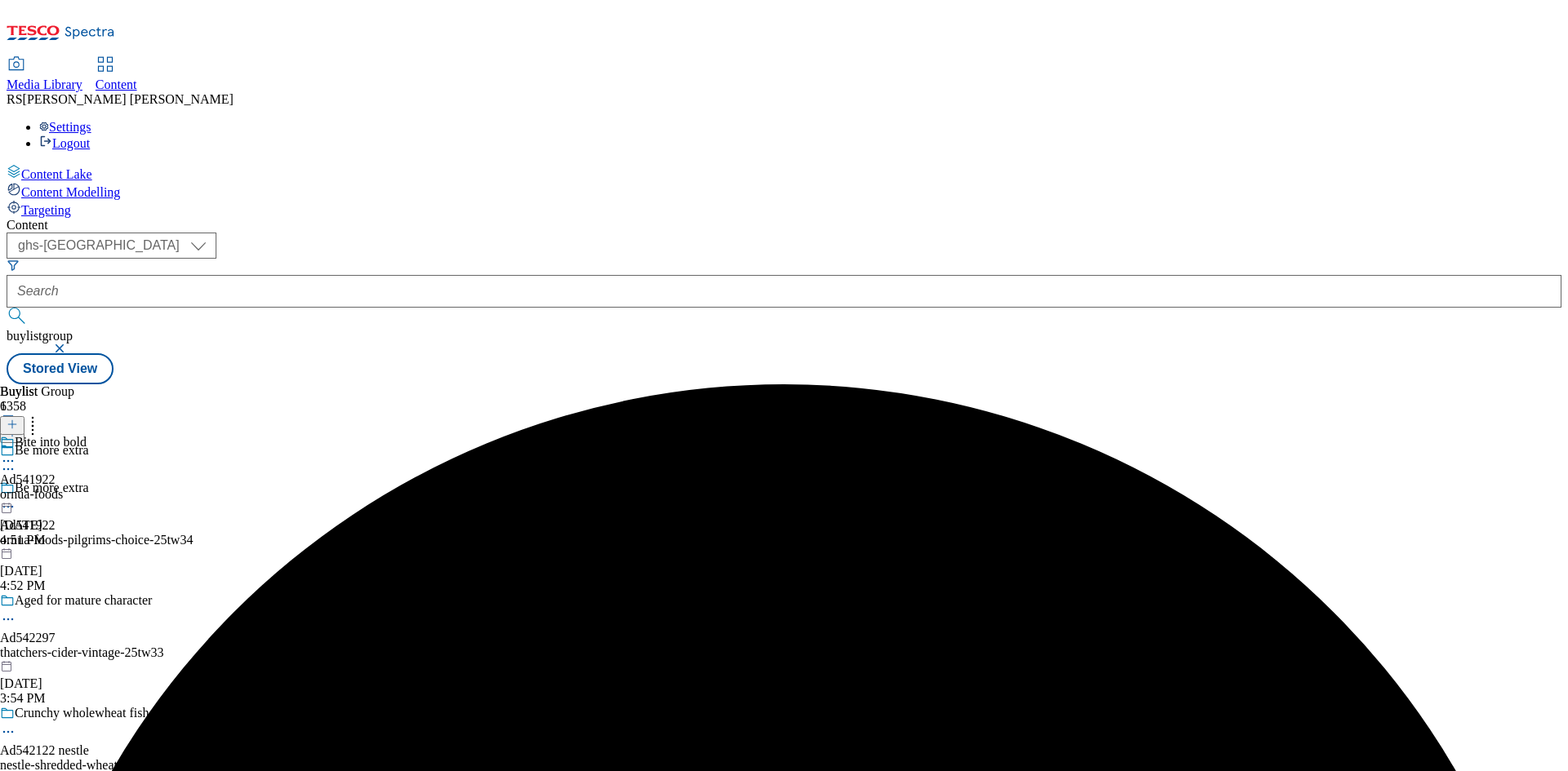
click at [17, 453] on icon at bounding box center [8, 461] width 17 height 17
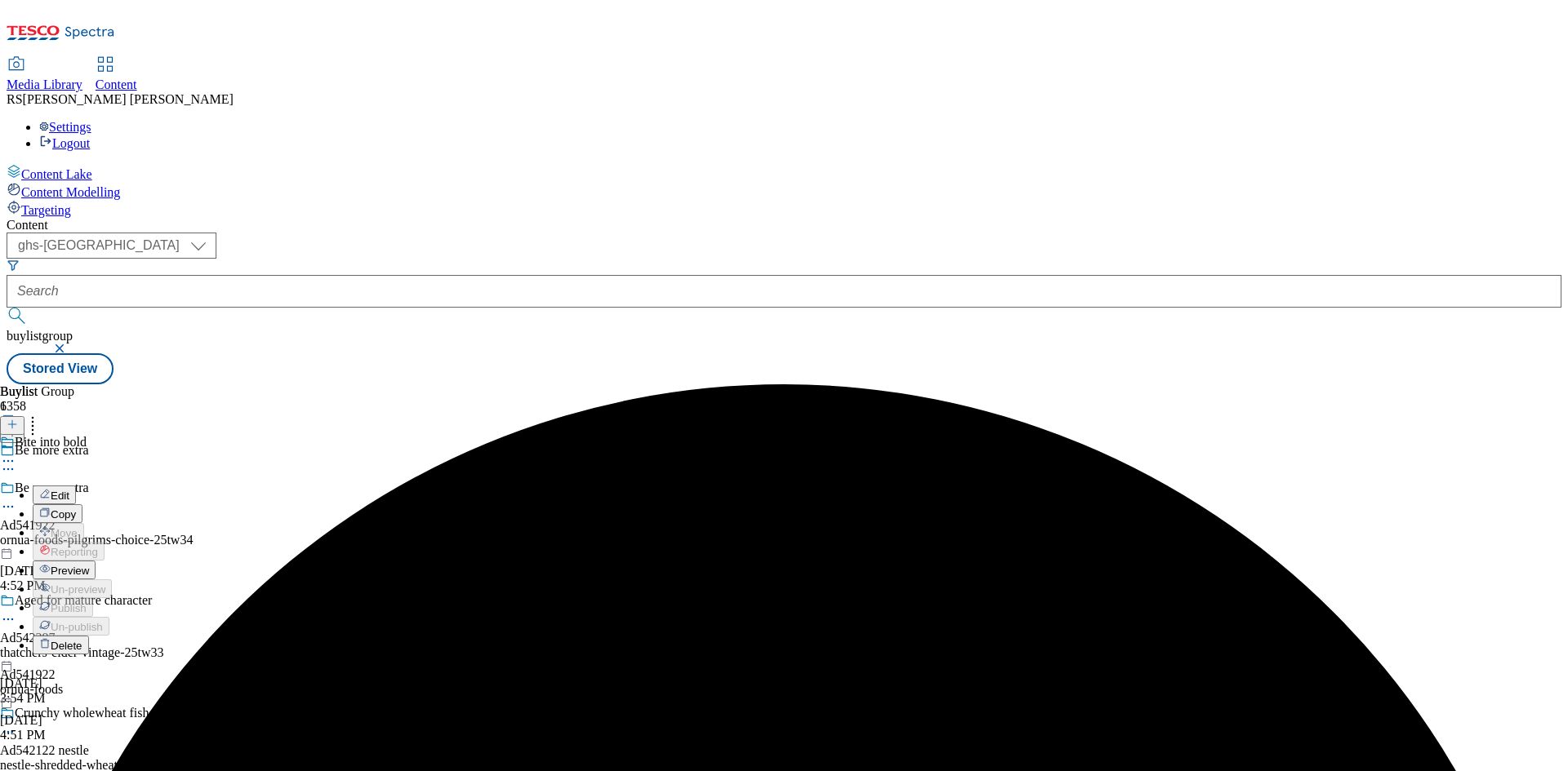
click at [76, 486] on button "Edit" at bounding box center [54, 494] width 43 height 19
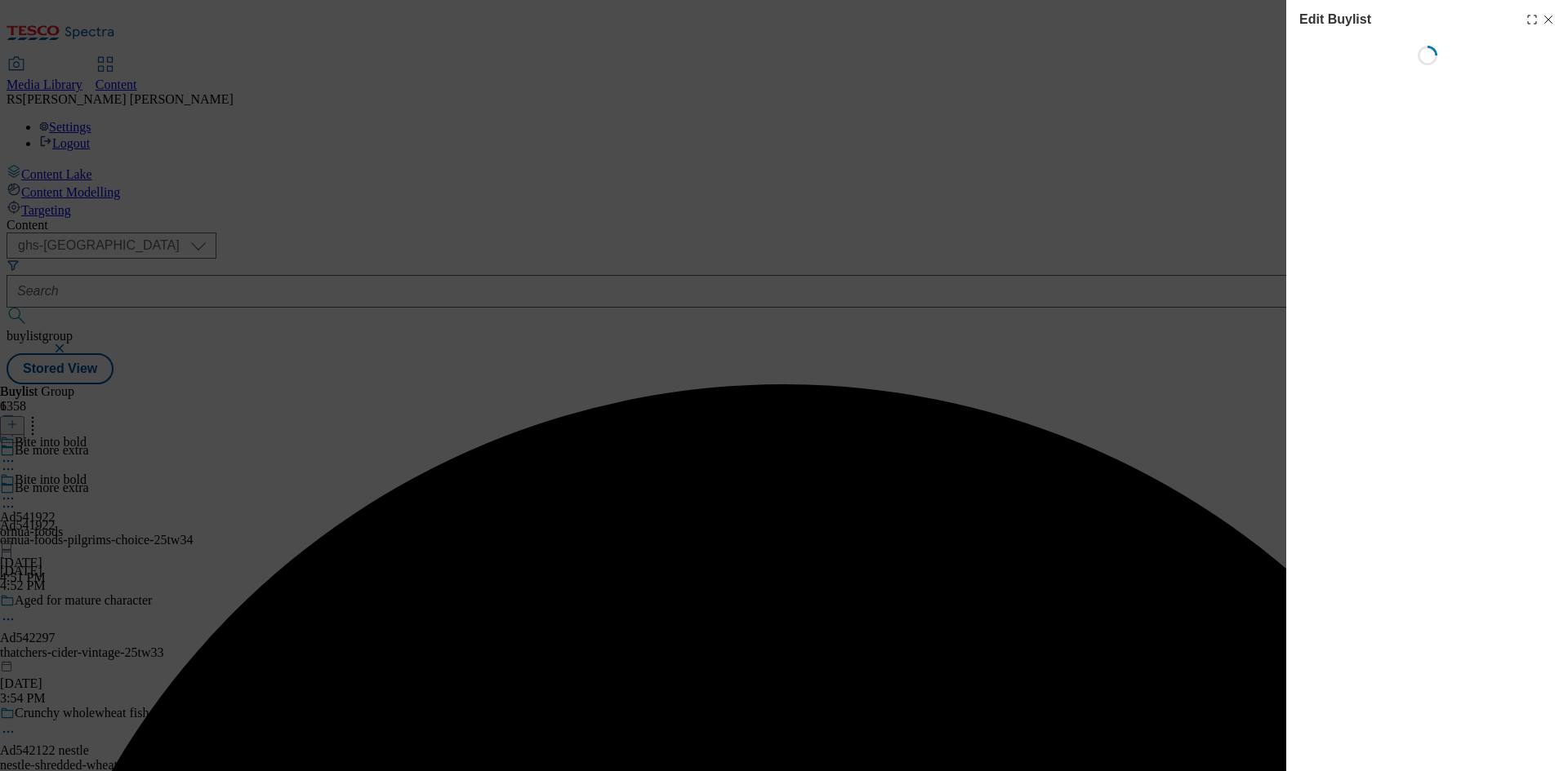
select select "tactical"
select select "supplier funded short term 1-3 weeks"
select select "dunnhumby"
select select "Banner"
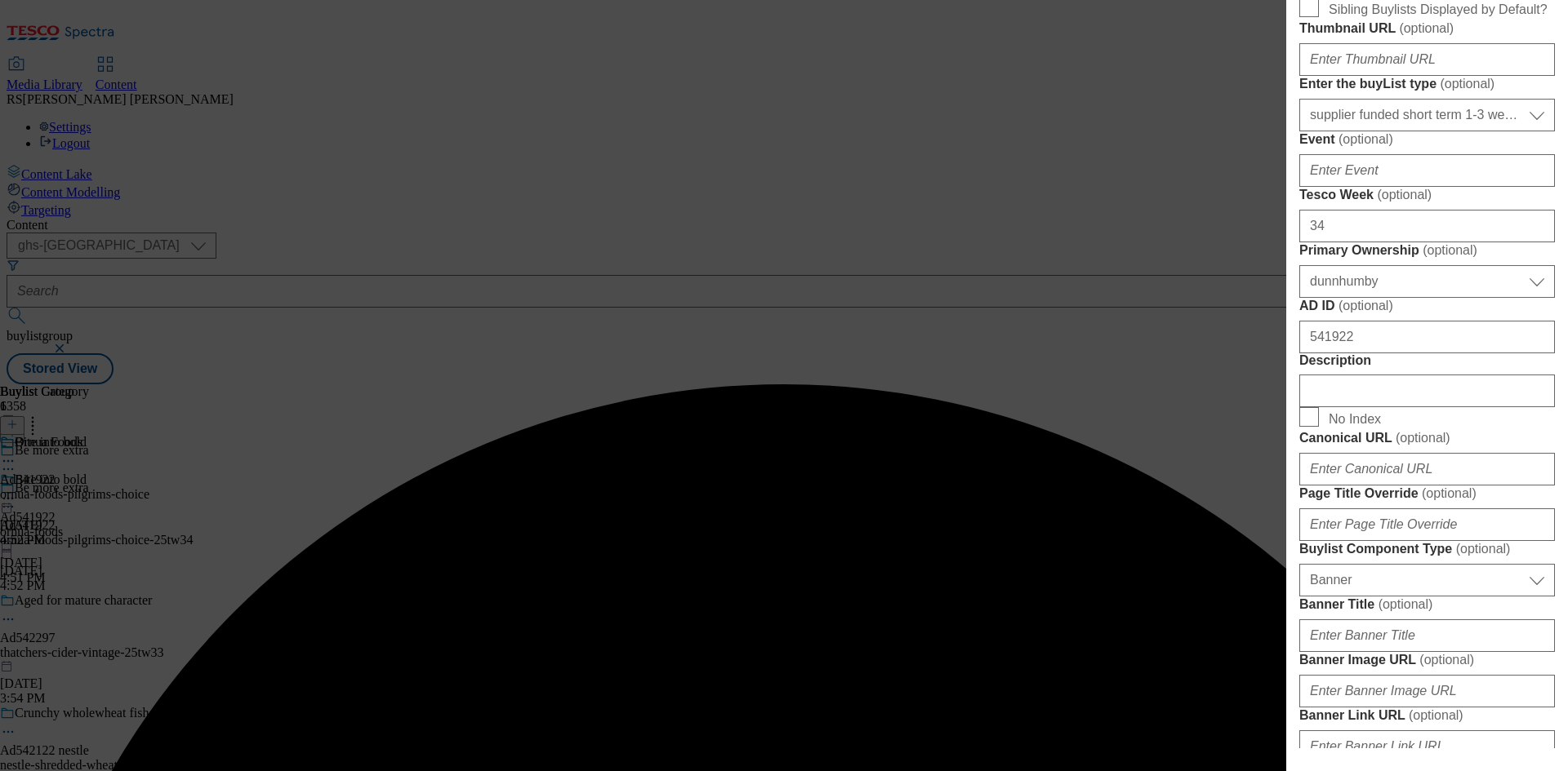
scroll to position [653, 0]
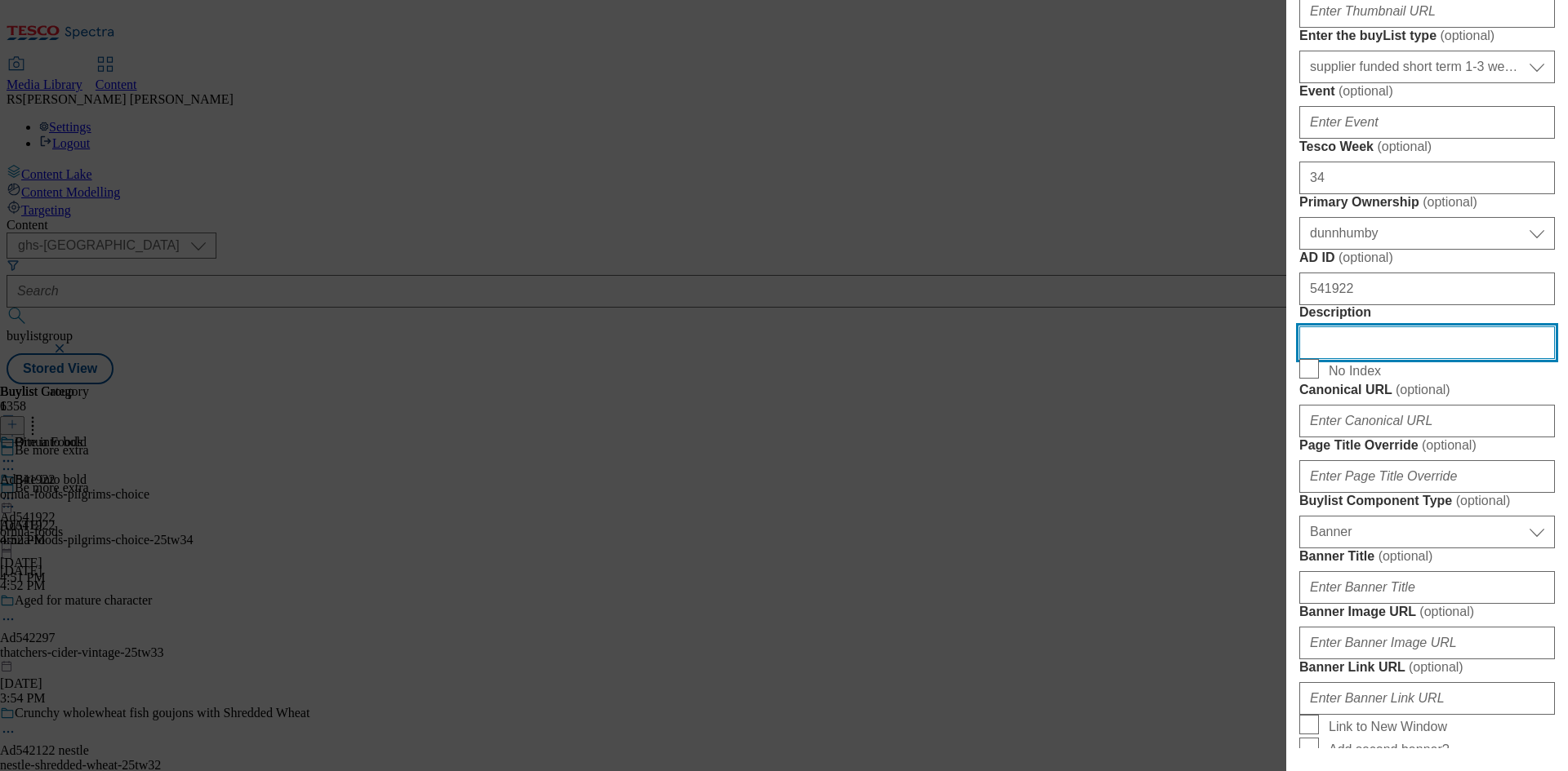
click at [1408, 359] on input "Description" at bounding box center [1426, 342] width 255 height 32
paste input "Pilgrims Choice Extra Mature Cheddar 350g"
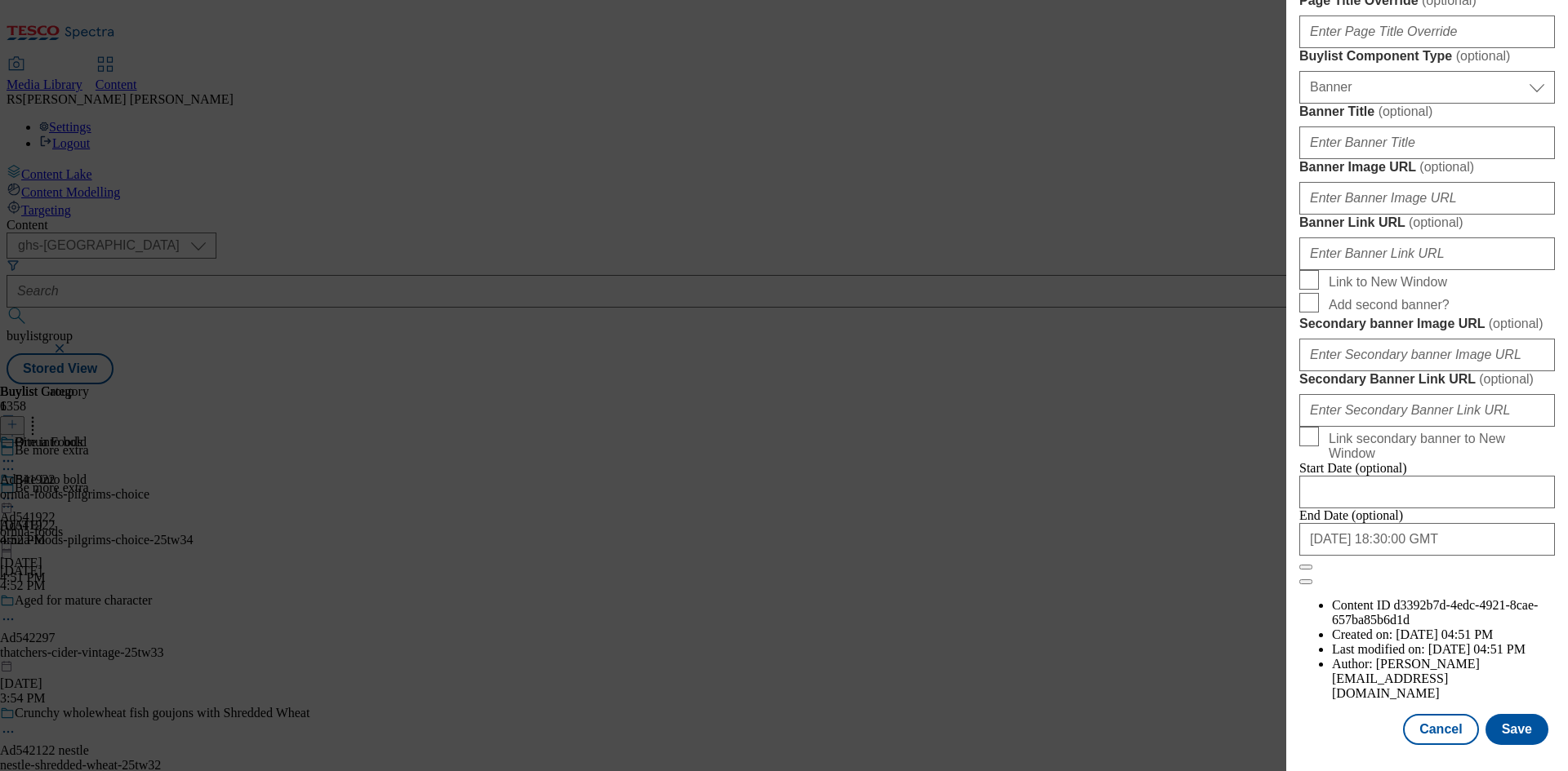
scroll to position [1690, 0]
type input "Pilgrims Choice Extra Mature Cheddar 350g"
click at [1508, 731] on button "Save" at bounding box center [1516, 730] width 63 height 31
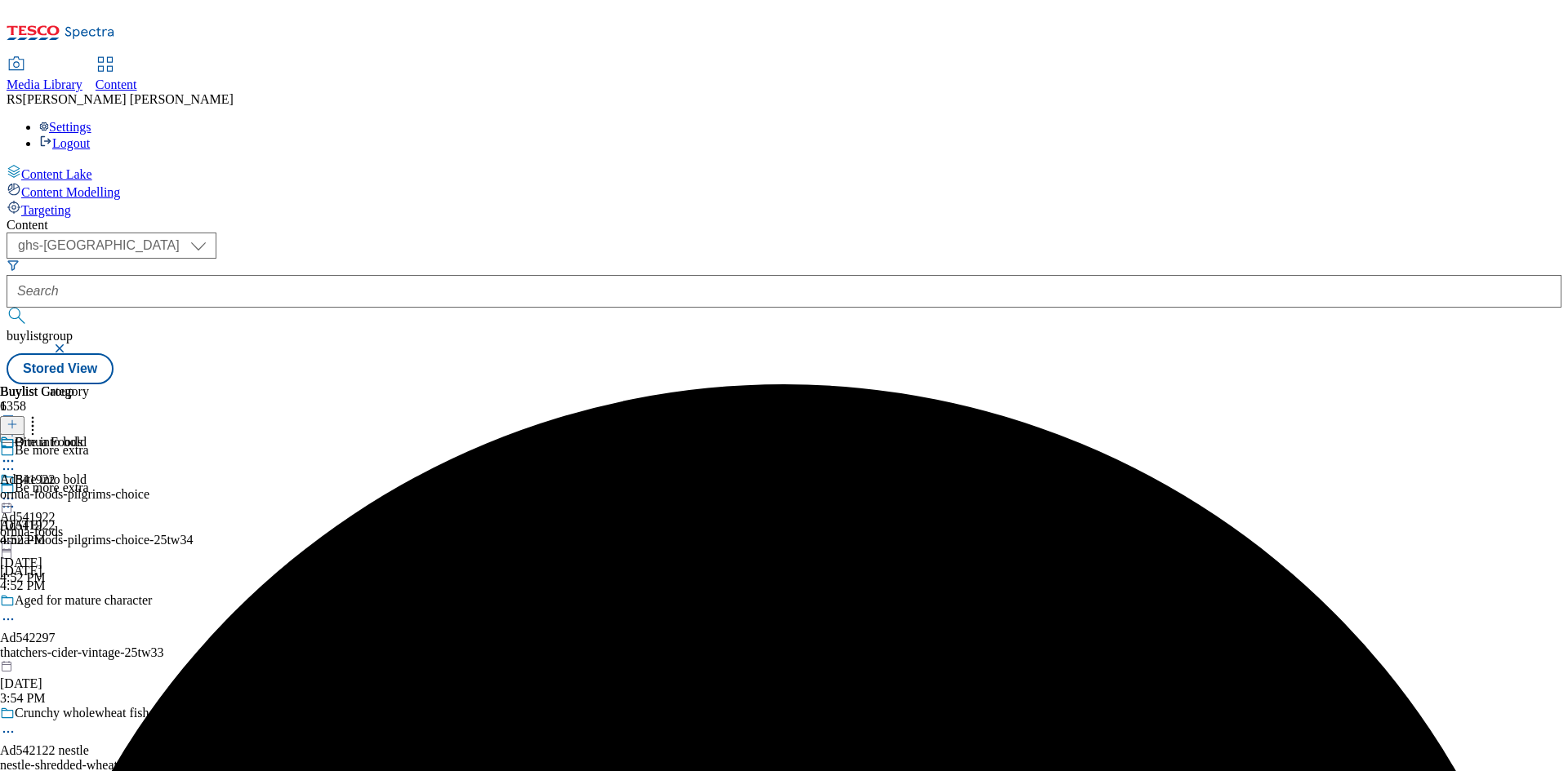
click at [17, 453] on icon at bounding box center [8, 461] width 17 height 17
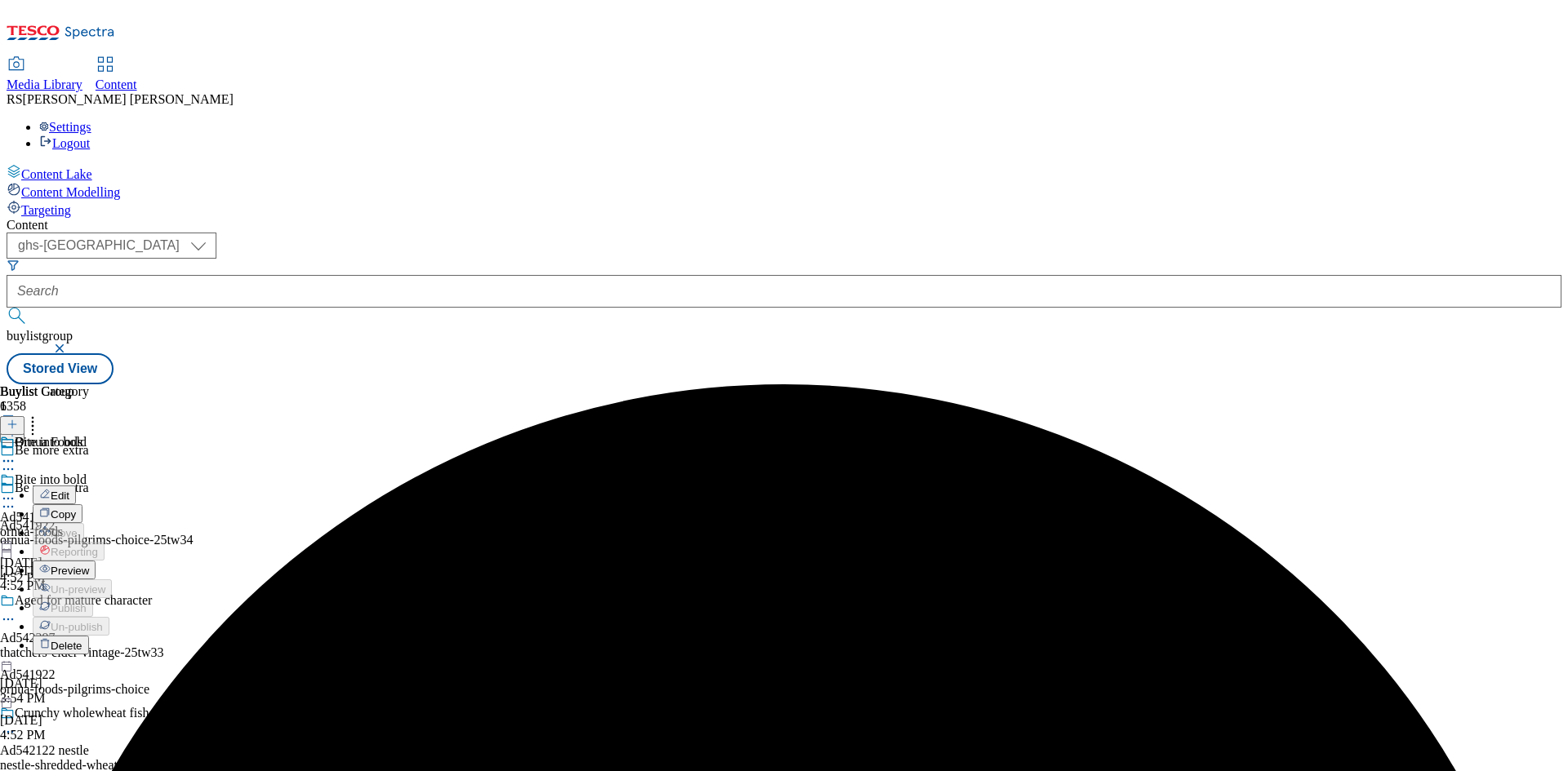
click at [69, 490] on span "Edit" at bounding box center [60, 495] width 19 height 13
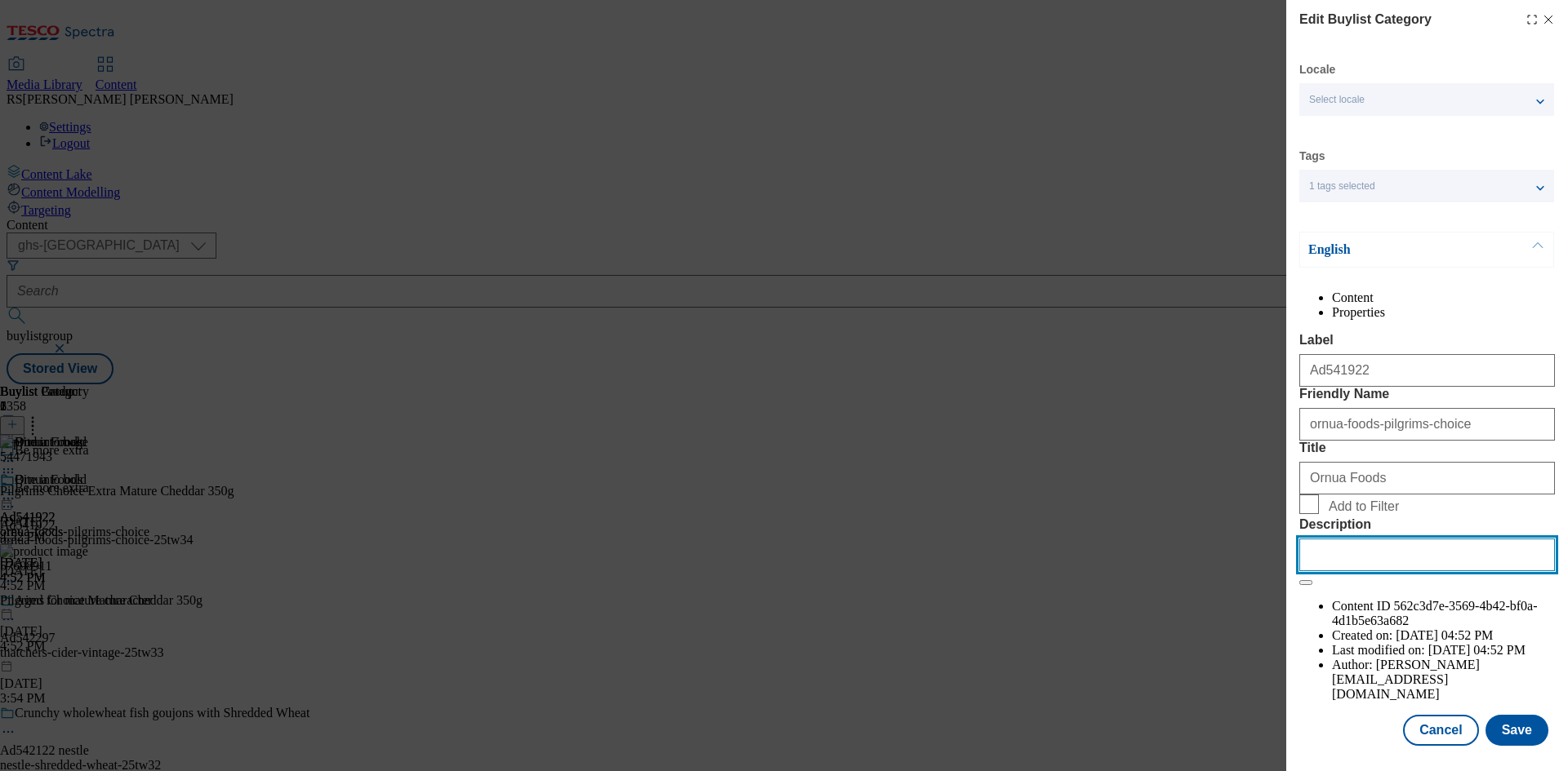
click at [1401, 572] on input "Description" at bounding box center [1426, 554] width 255 height 32
paste input "Pilgrims Choice Extra Mature Cheddar 350g"
type input "Pilgrims Choice Extra Mature Cheddar 350g"
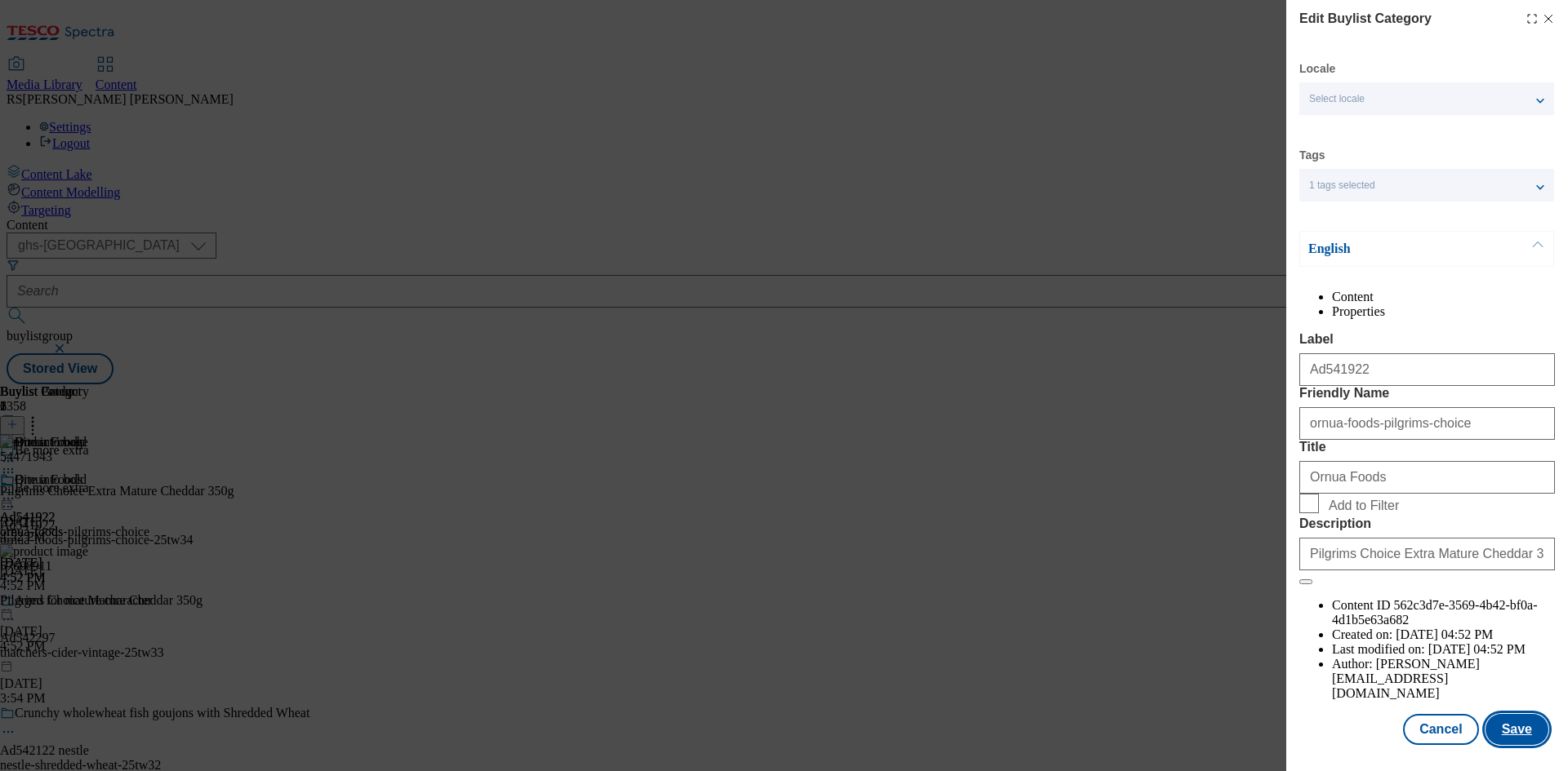
click at [1511, 738] on button "Save" at bounding box center [1516, 730] width 63 height 31
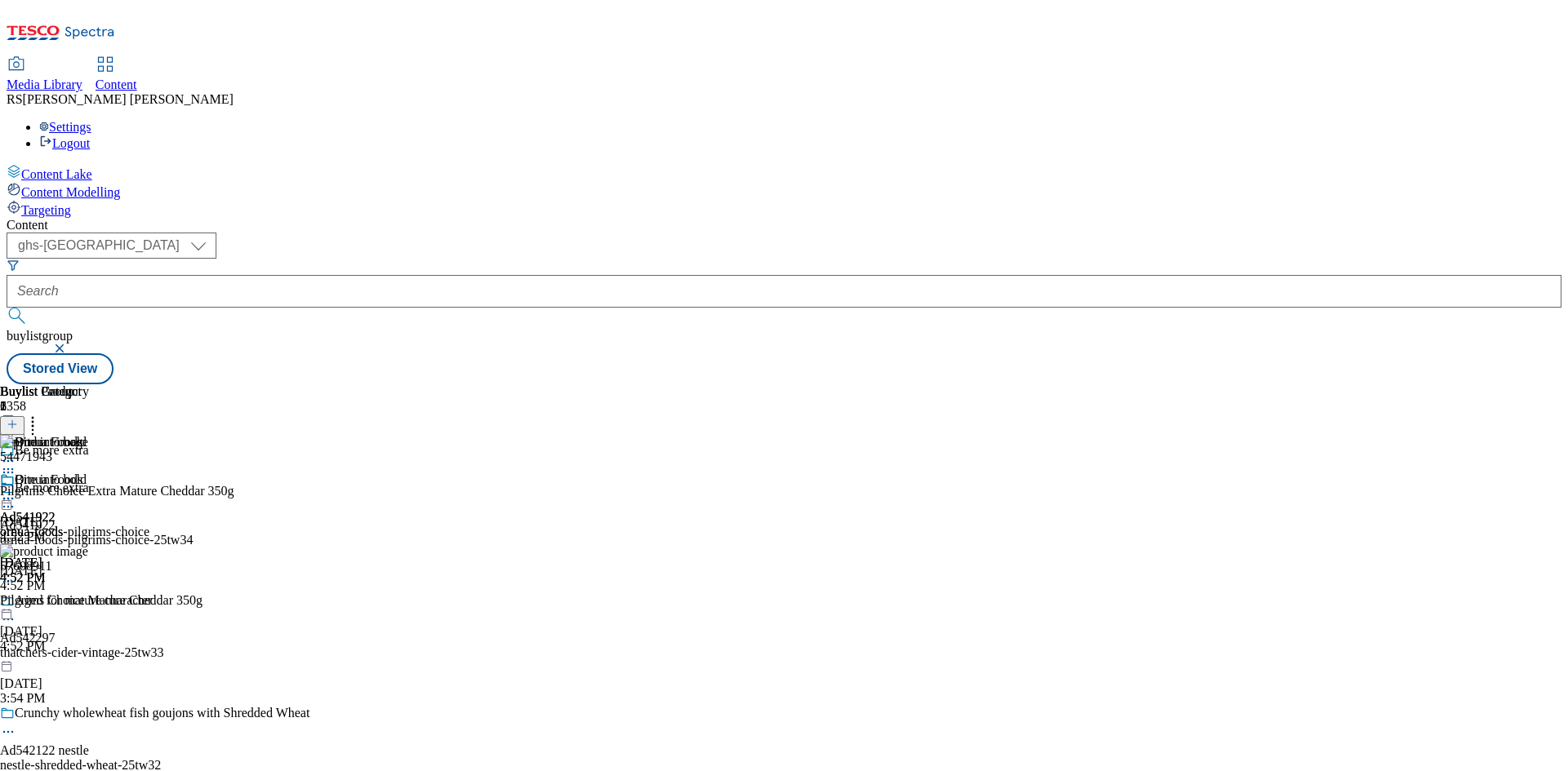
click at [17, 491] on icon at bounding box center [8, 498] width 17 height 17
click at [89, 602] on span "Preview" at bounding box center [69, 608] width 38 height 13
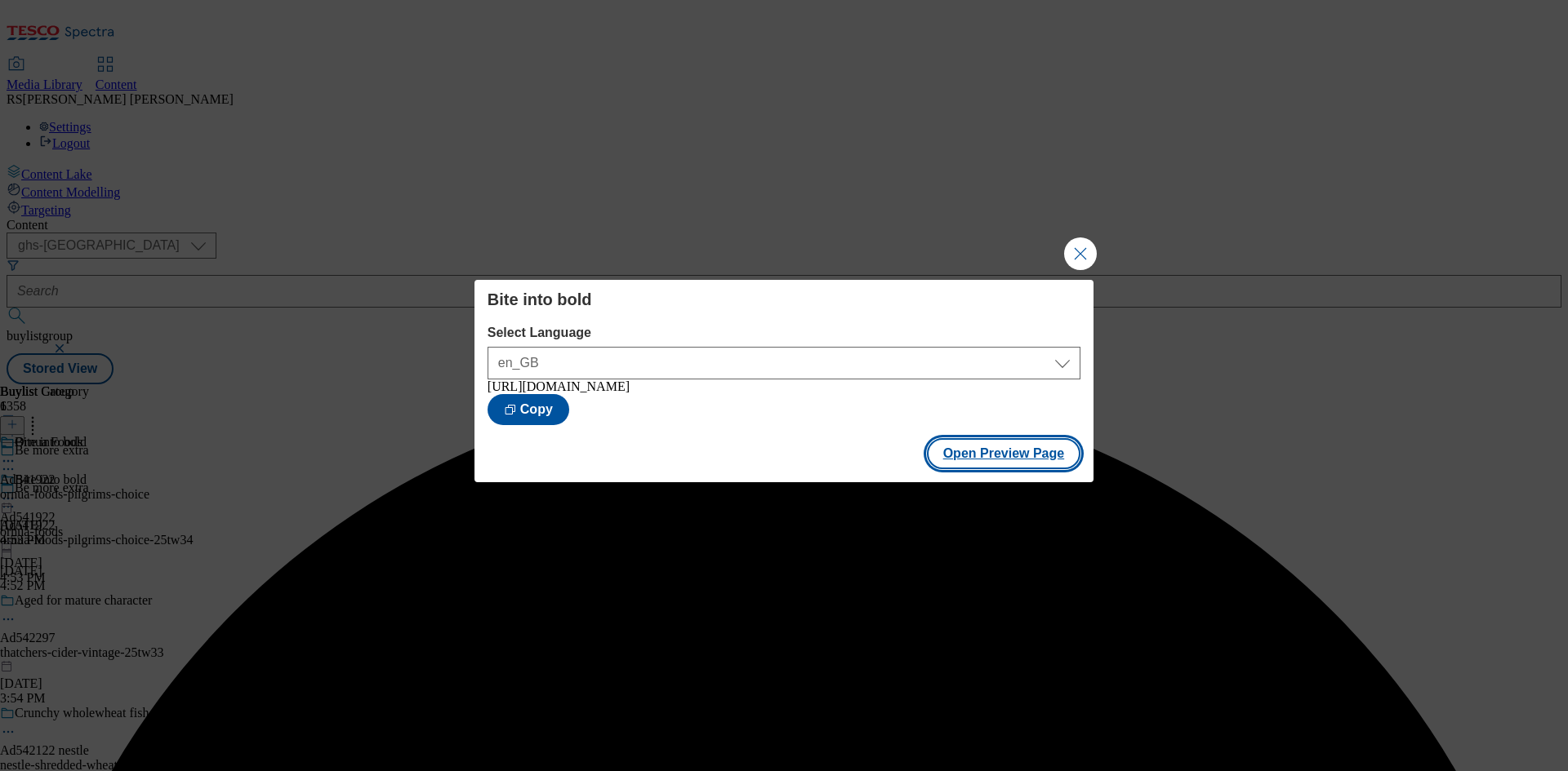
click at [1002, 458] on button "Open Preview Page" at bounding box center [1004, 454] width 154 height 31
click at [1078, 248] on button "Close Modal" at bounding box center [1079, 253] width 32 height 32
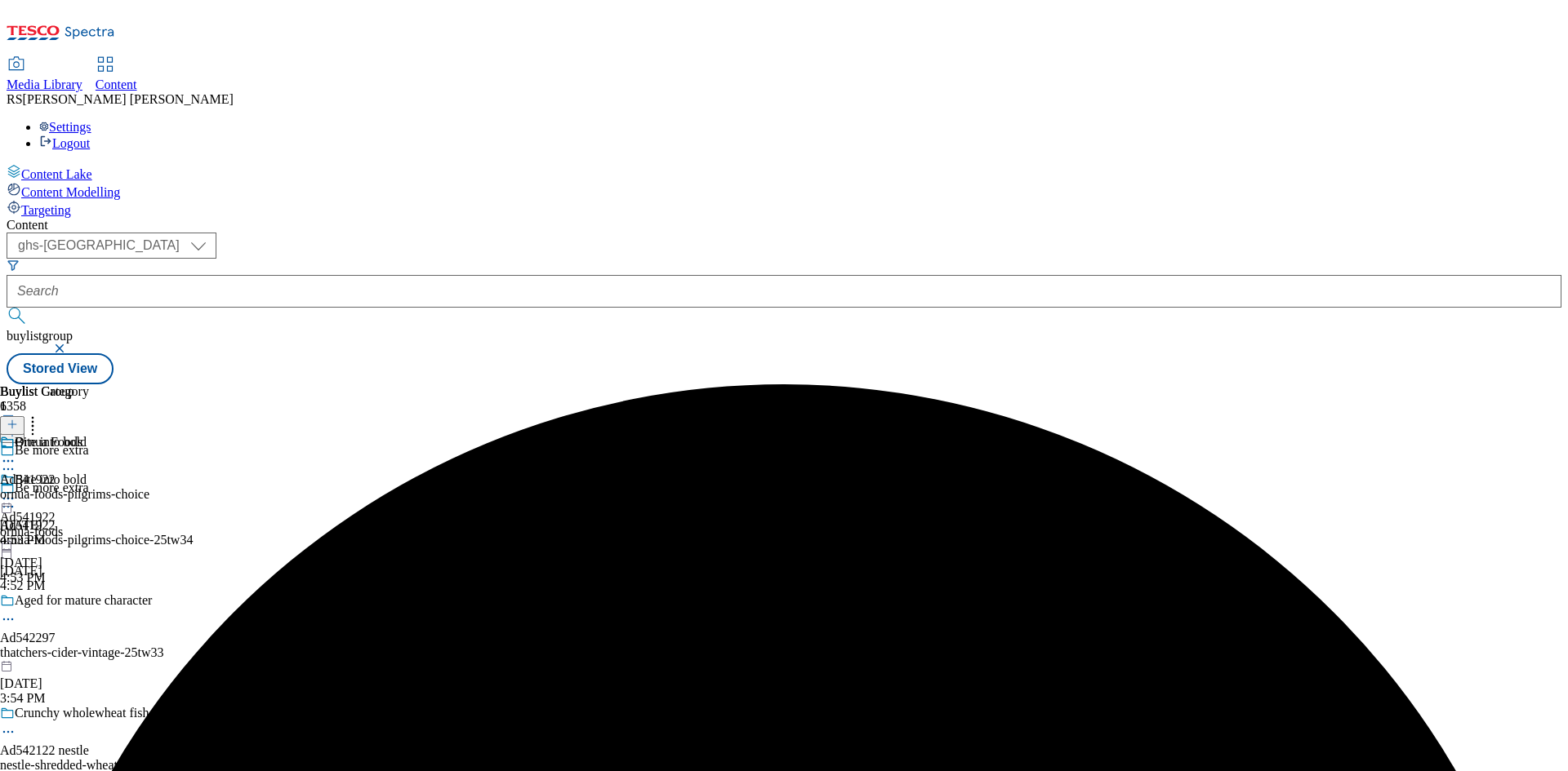
click at [17, 491] on icon at bounding box center [8, 498] width 17 height 17
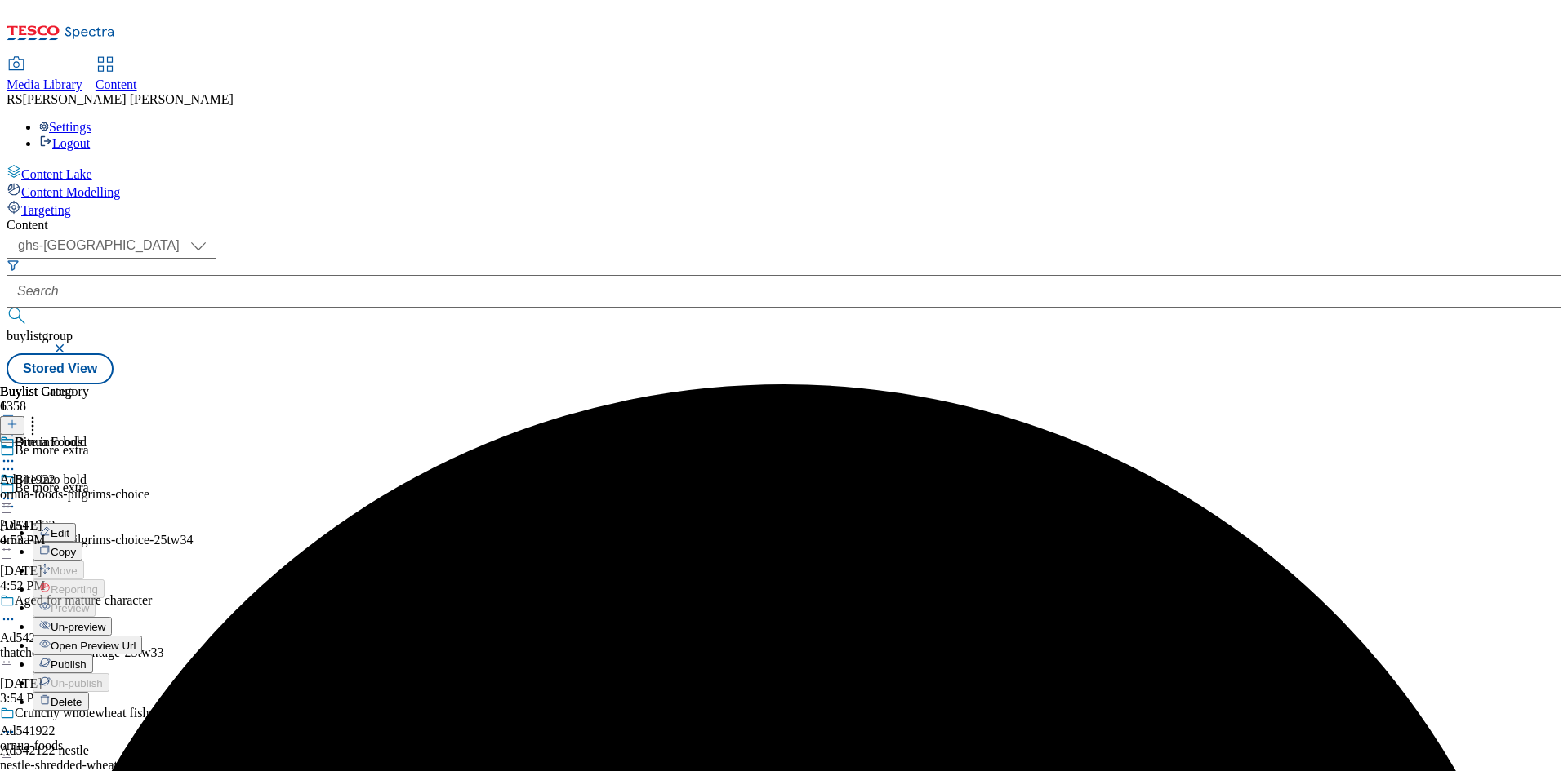
click at [87, 659] on span "Publish" at bounding box center [68, 664] width 36 height 13
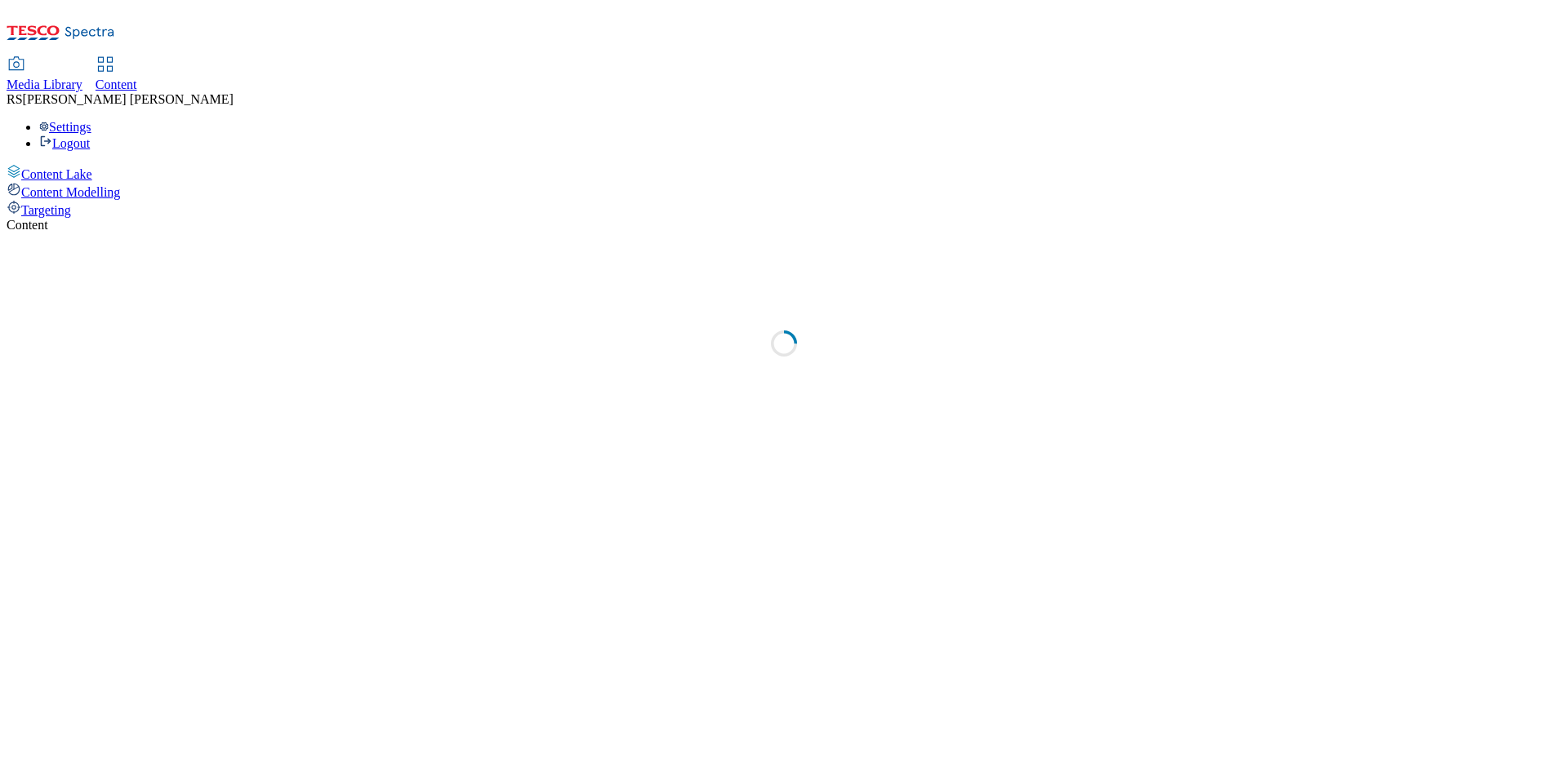
select select "ghs-[GEOGRAPHIC_DATA]"
